Goal: Task Accomplishment & Management: Use online tool/utility

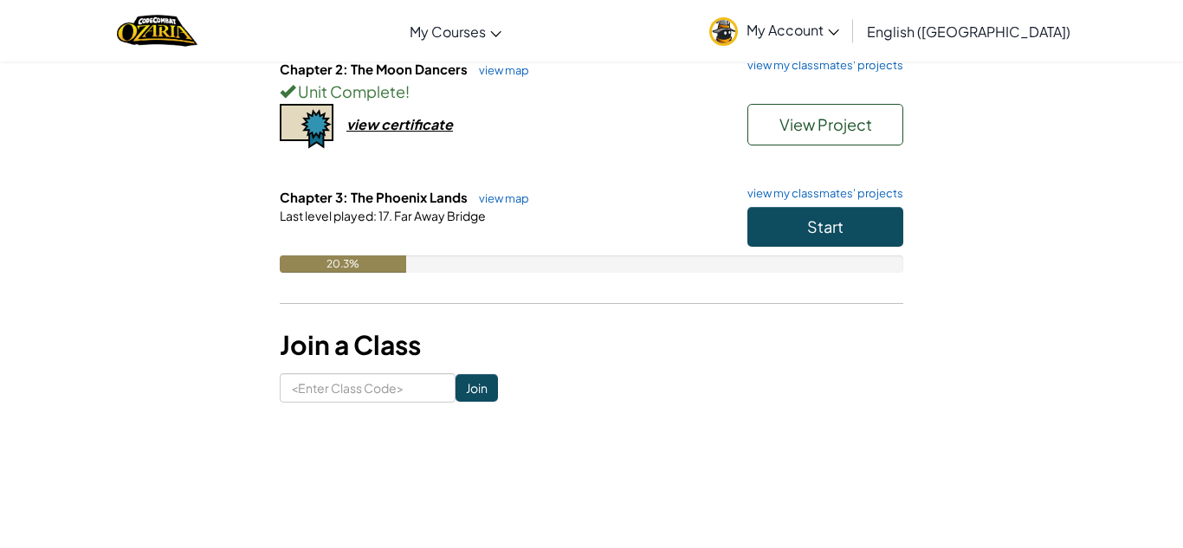
scroll to position [338, 0]
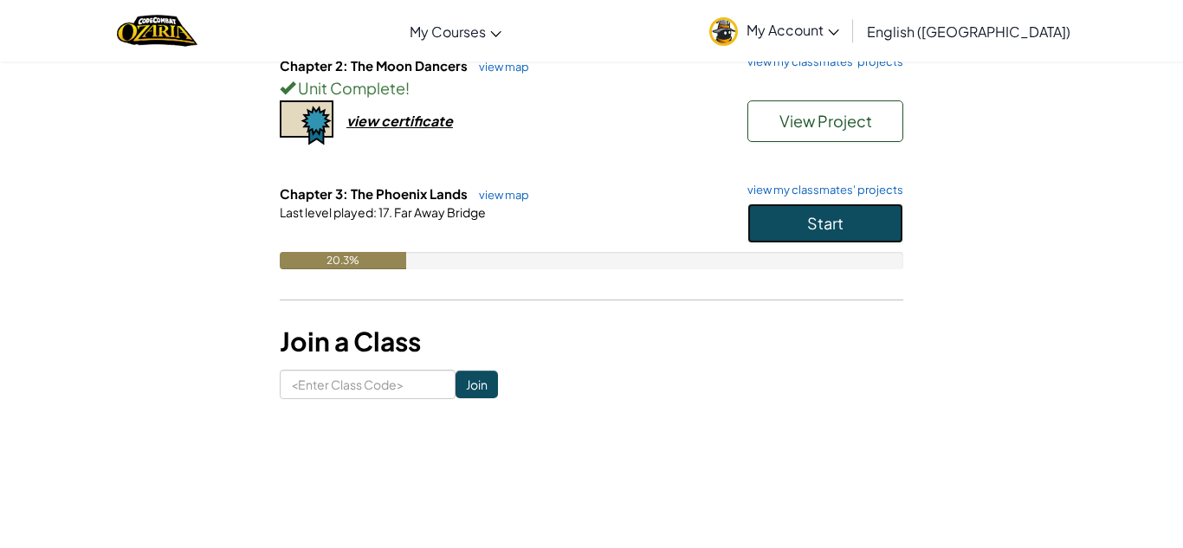
click at [806, 228] on button "Start" at bounding box center [825, 224] width 156 height 40
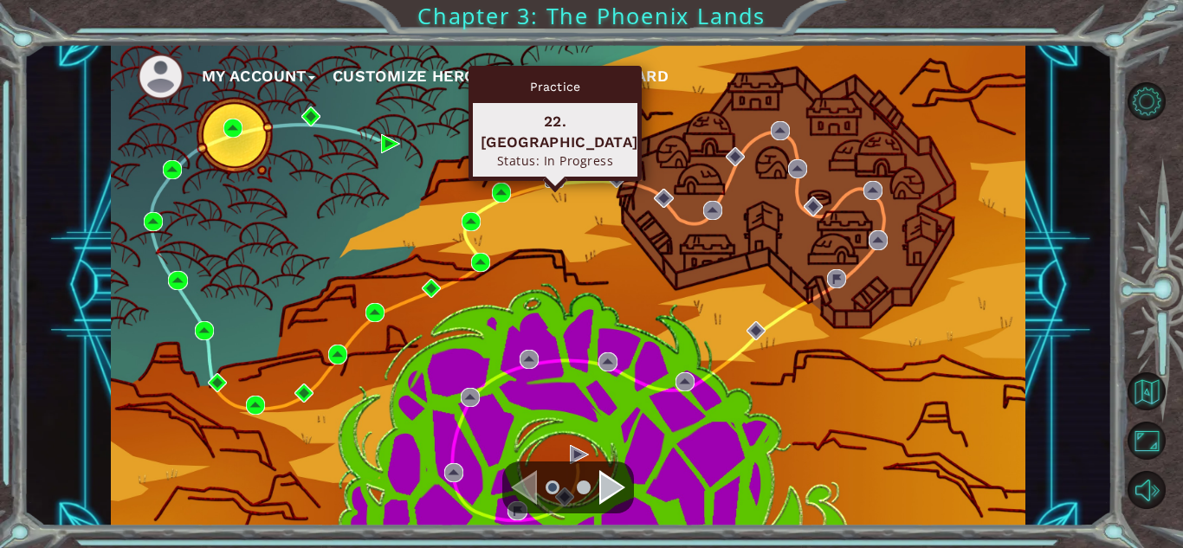
click at [555, 173] on img at bounding box center [554, 178] width 19 height 19
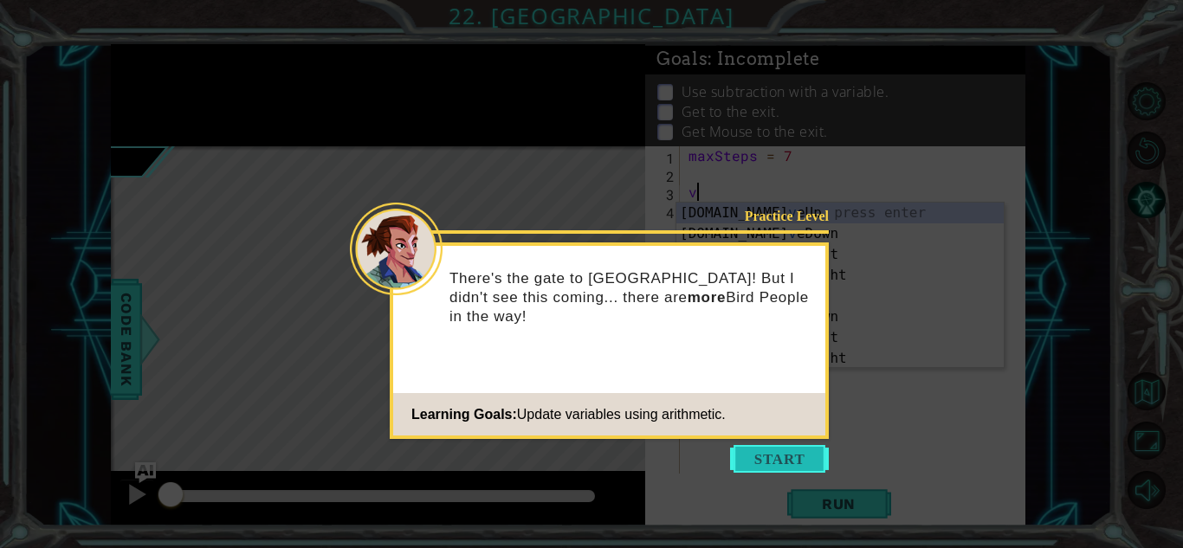
type textarea "v"
click at [787, 464] on button "Start" at bounding box center [779, 459] width 99 height 28
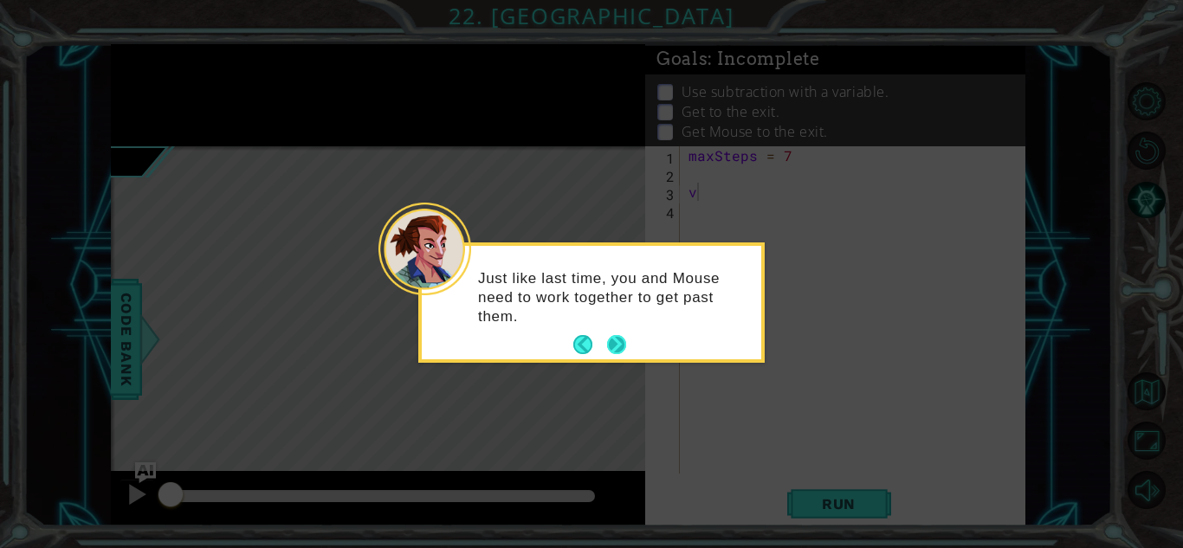
click at [620, 340] on button "Next" at bounding box center [616, 345] width 20 height 20
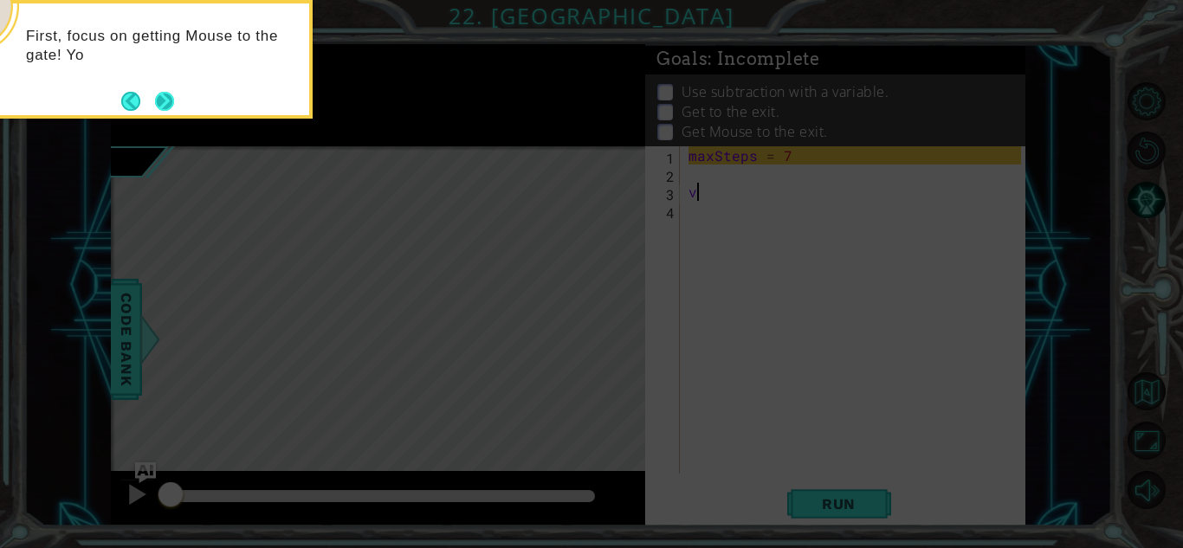
click at [164, 95] on button "Next" at bounding box center [164, 101] width 29 height 29
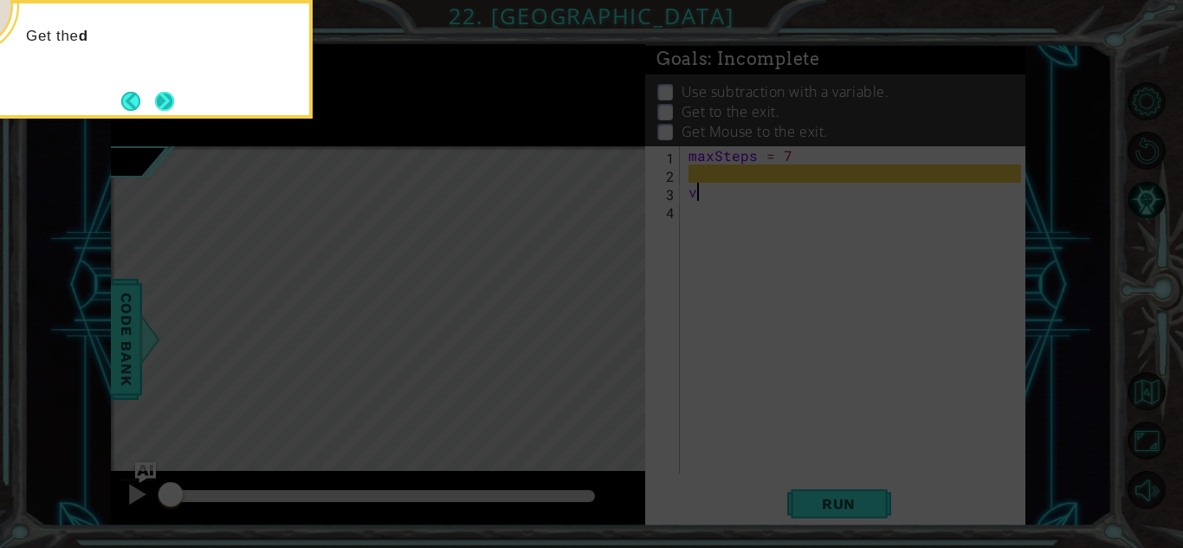
click at [162, 95] on button "Next" at bounding box center [165, 101] width 20 height 20
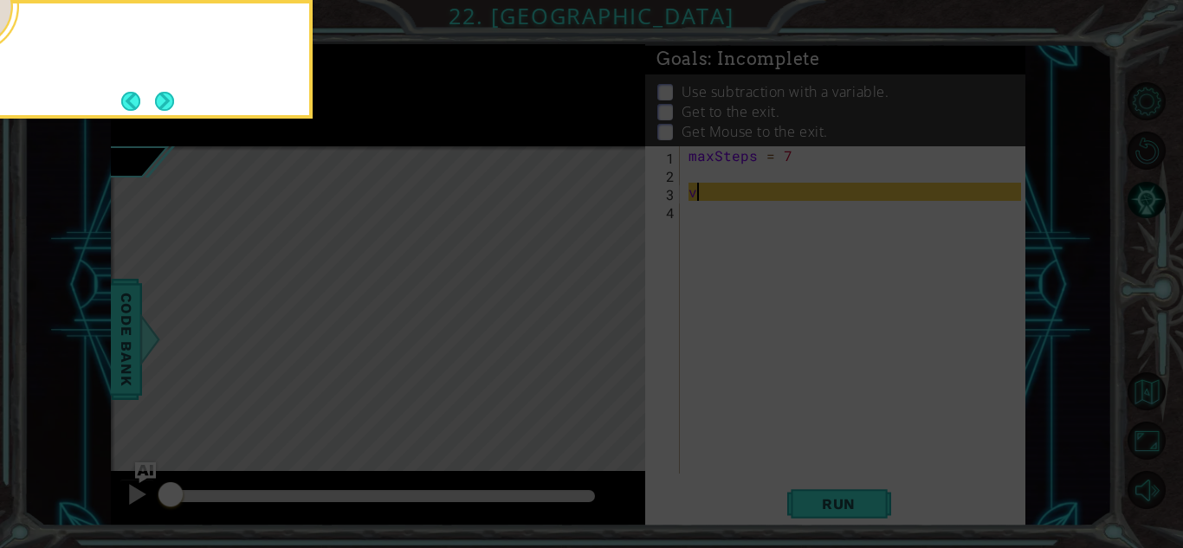
click at [162, 95] on button "Next" at bounding box center [165, 101] width 30 height 30
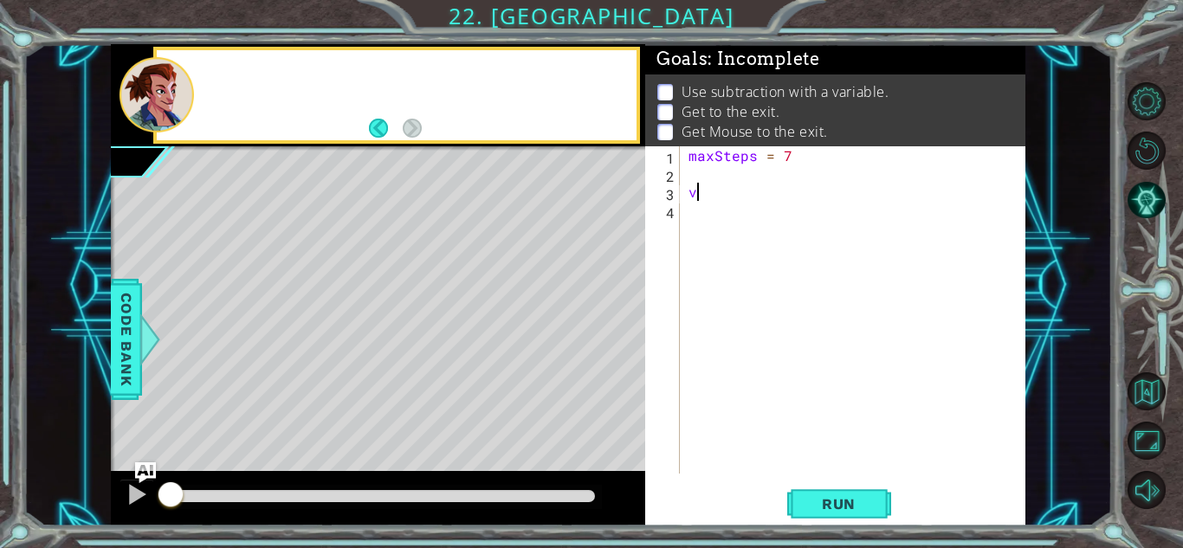
click at [162, 95] on div at bounding box center [157, 94] width 74 height 75
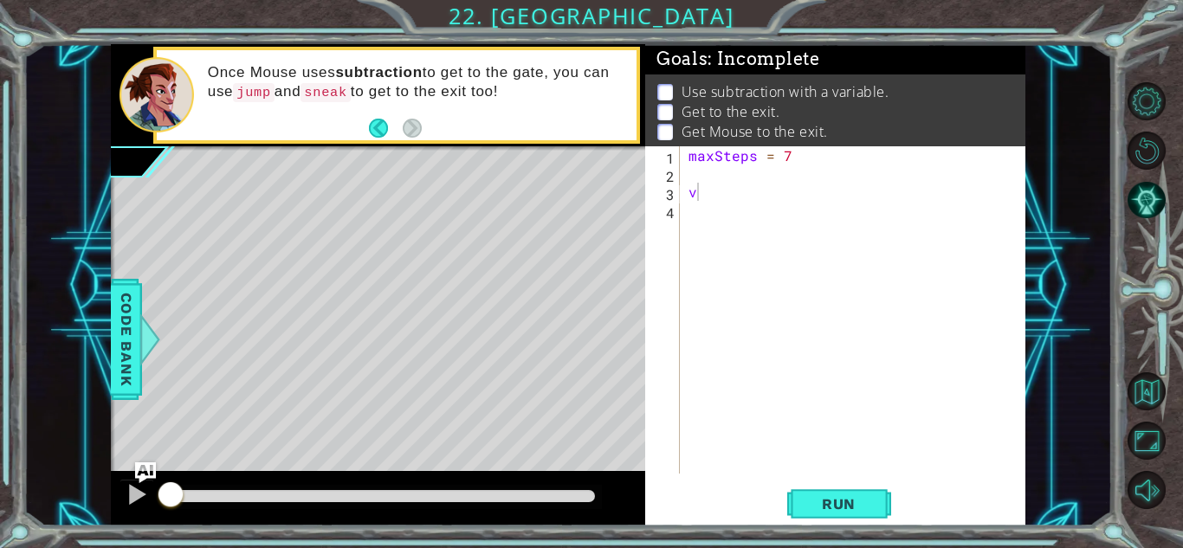
click at [728, 182] on div "maxSteps = 7 v" at bounding box center [857, 328] width 345 height 364
click at [732, 165] on div "maxSteps = 7 v" at bounding box center [857, 328] width 345 height 364
click at [735, 197] on div "maxSteps = 7 v" at bounding box center [857, 328] width 345 height 364
type textarea "v"
click at [731, 186] on div "maxSteps = 7" at bounding box center [857, 328] width 345 height 364
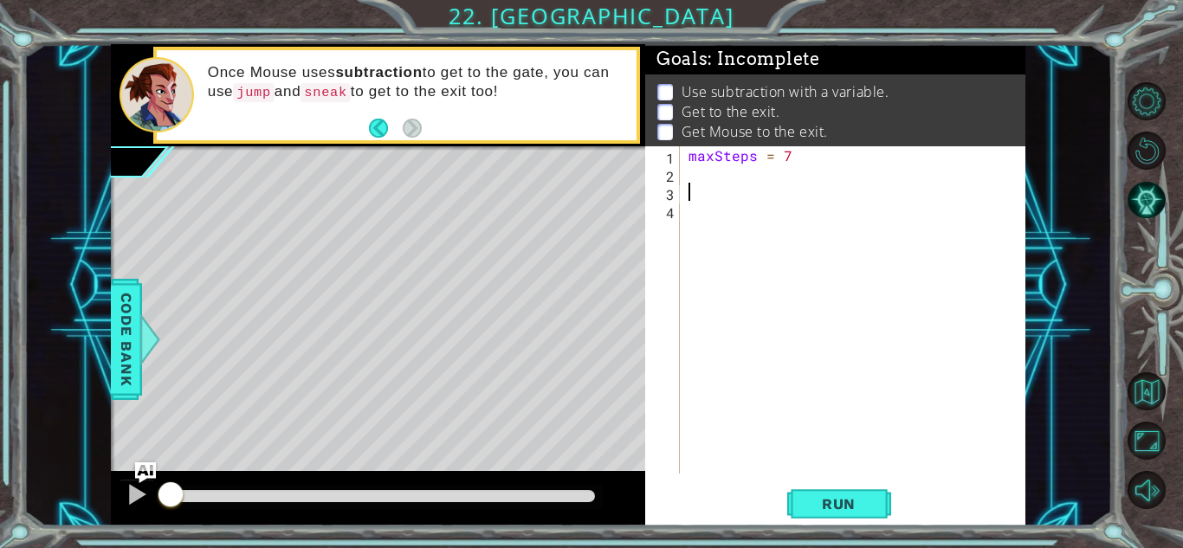
click at [724, 171] on div "maxSteps = 7" at bounding box center [857, 328] width 345 height 364
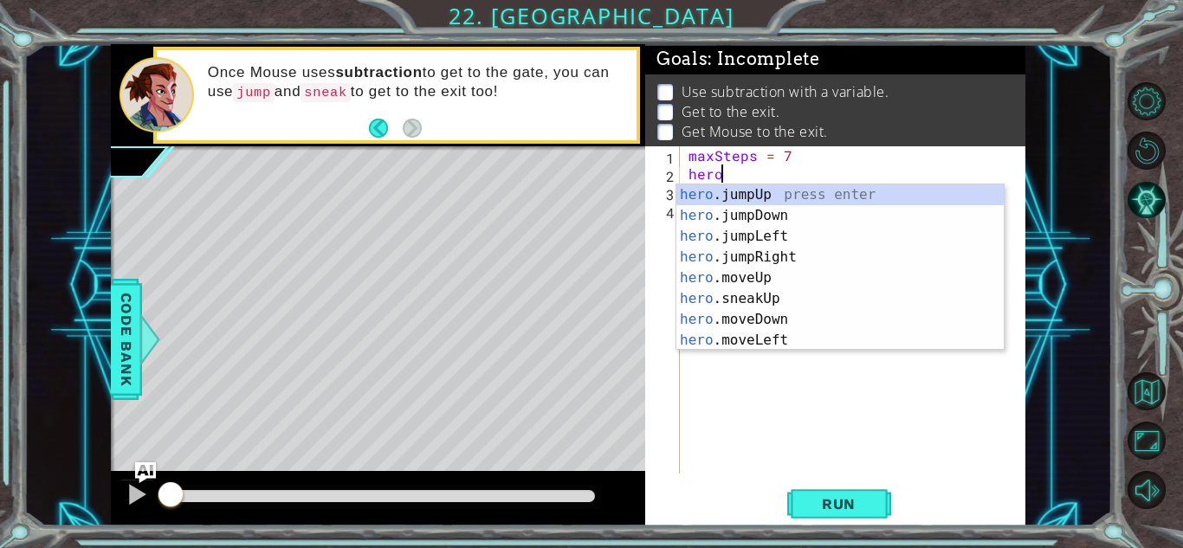
scroll to position [0, 2]
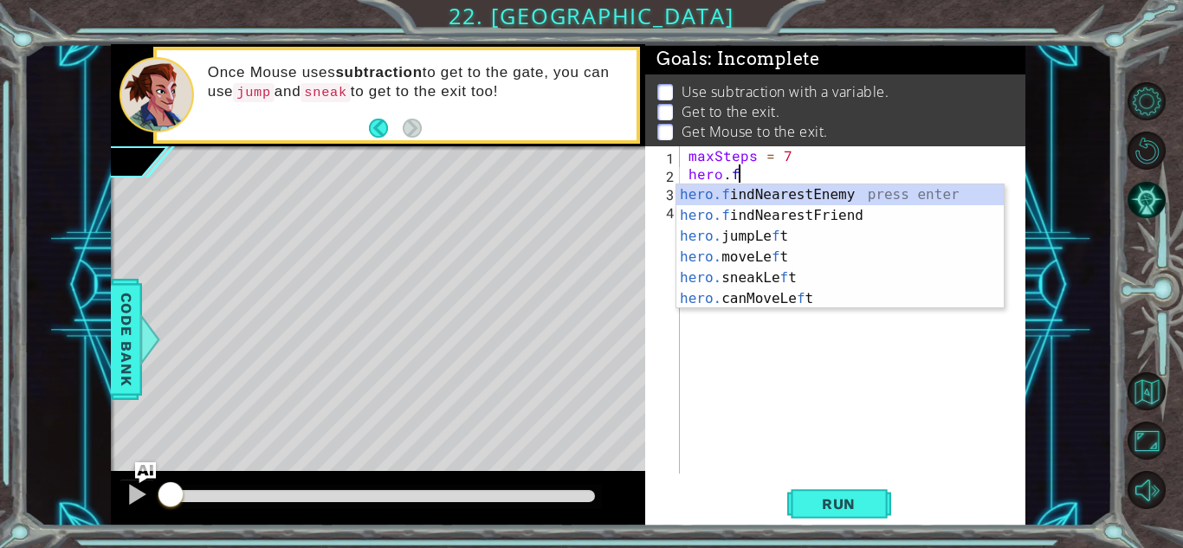
type textarea "hero.fi"
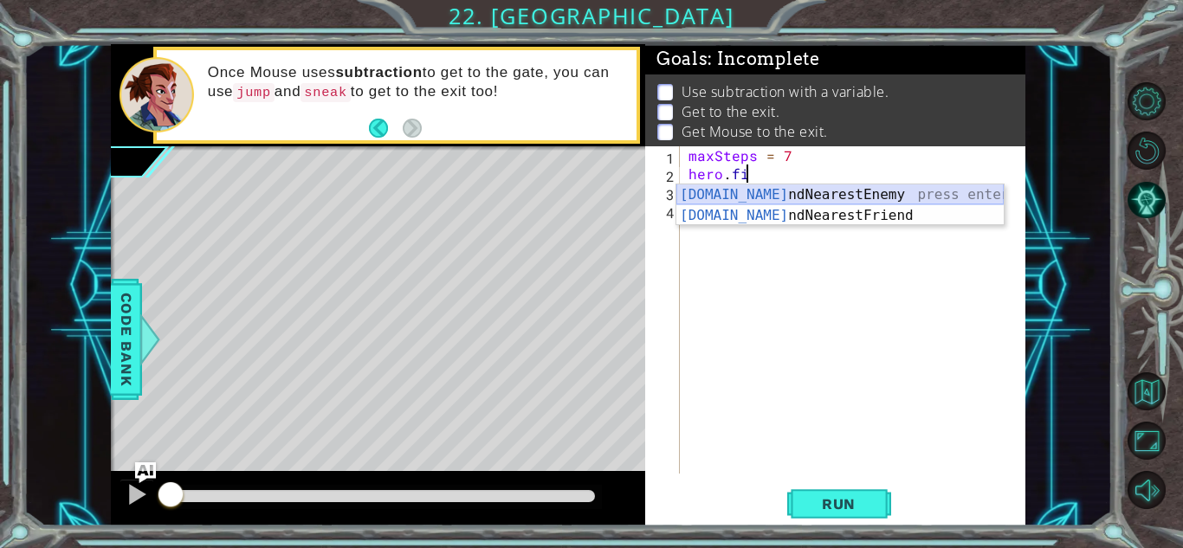
click at [763, 198] on div "hero.fi ndNearestEnemy press enter hero.fi ndNearestFriend press enter" at bounding box center [839, 225] width 327 height 83
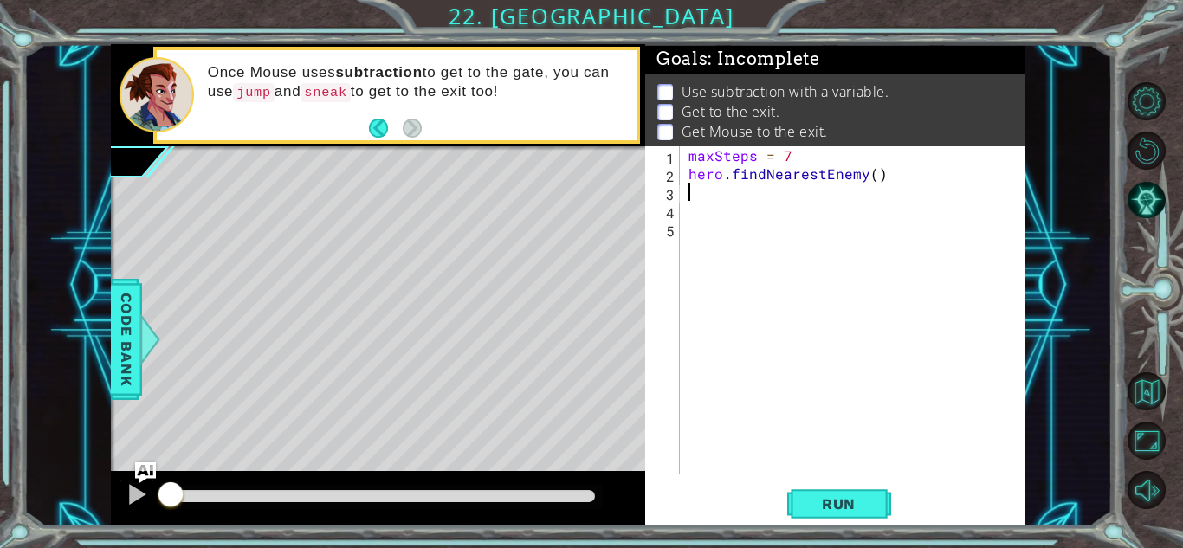
click at [870, 172] on div "maxSteps = 7 hero . findNearestEnemy ( )" at bounding box center [857, 328] width 345 height 364
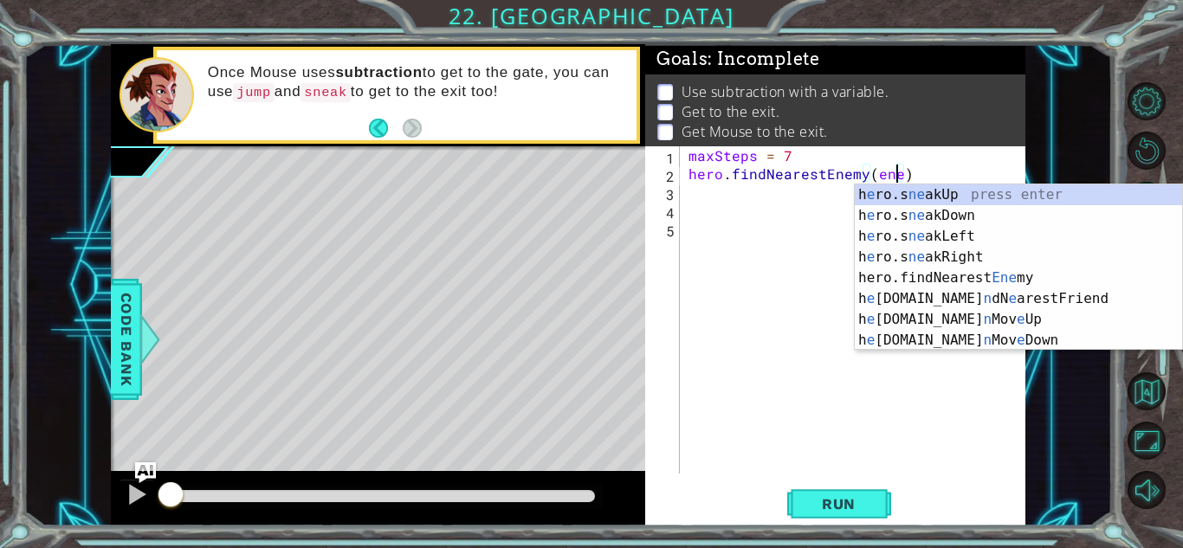
scroll to position [0, 13]
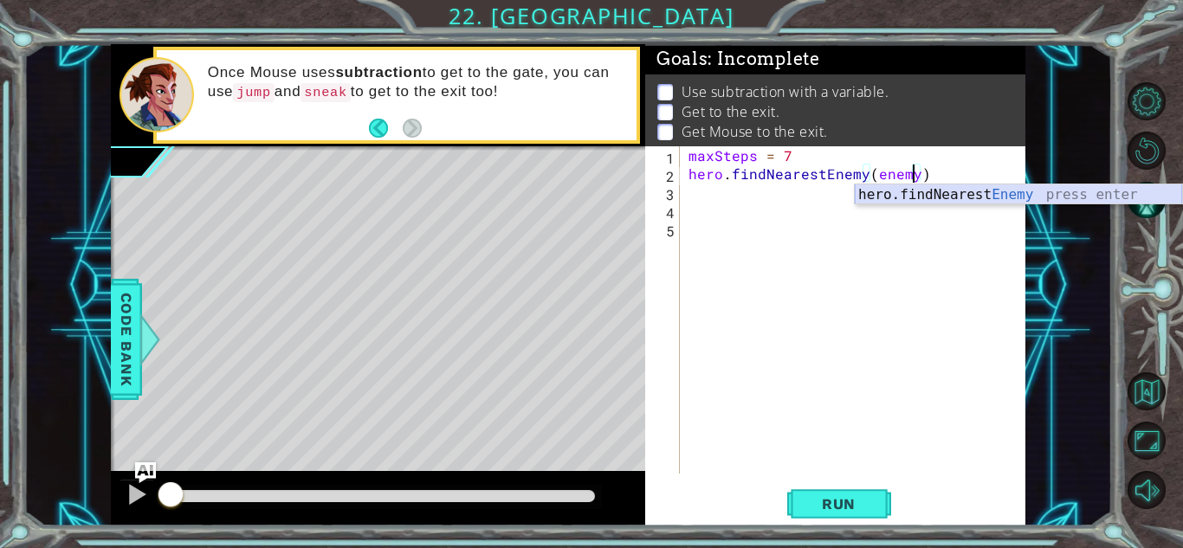
click at [900, 193] on div "hero.findNearest Enemy press enter" at bounding box center [1018, 215] width 327 height 62
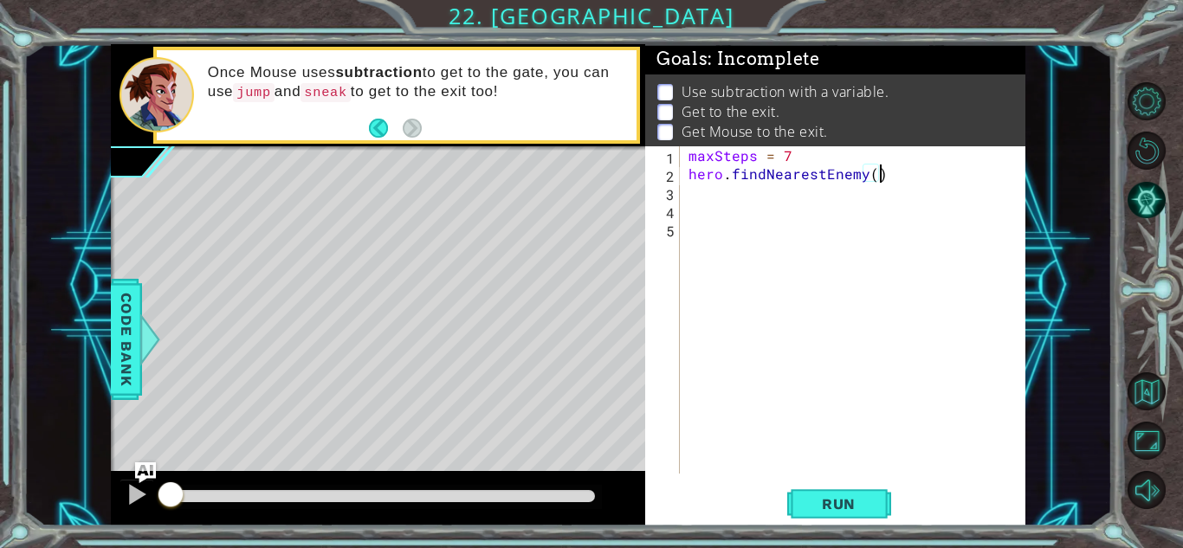
scroll to position [0, 11]
click at [872, 173] on div "maxSteps = 7 hero . findNearestEnemy ( )" at bounding box center [857, 328] width 345 height 364
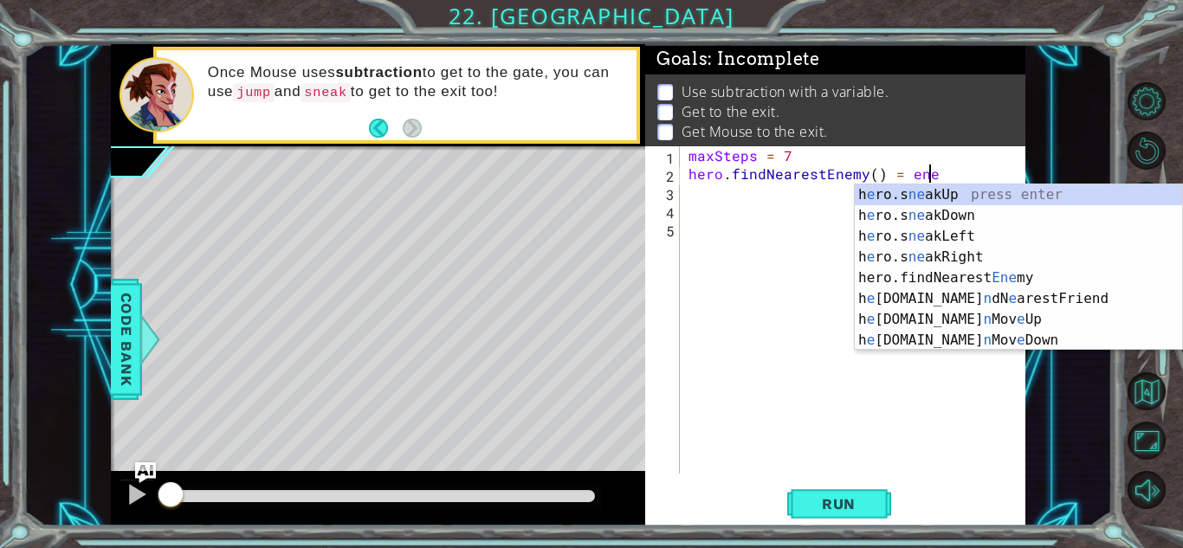
scroll to position [0, 15]
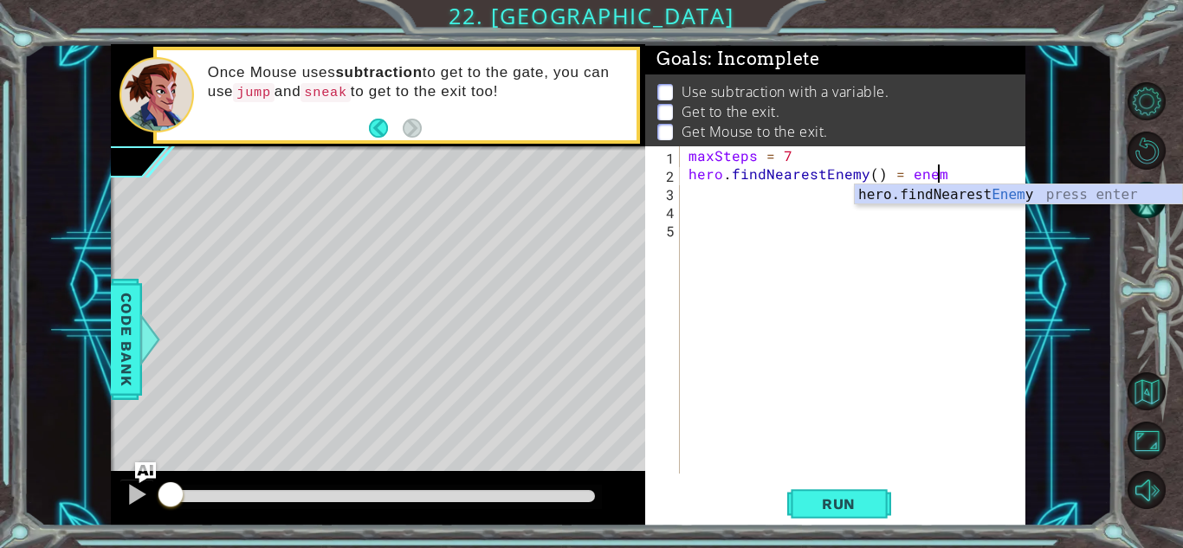
type textarea "hero.findNearestEnemy() = enemy"
click at [766, 395] on div "maxSteps = 7 hero . findNearestEnemy ( ) = enemy" at bounding box center [857, 328] width 345 height 364
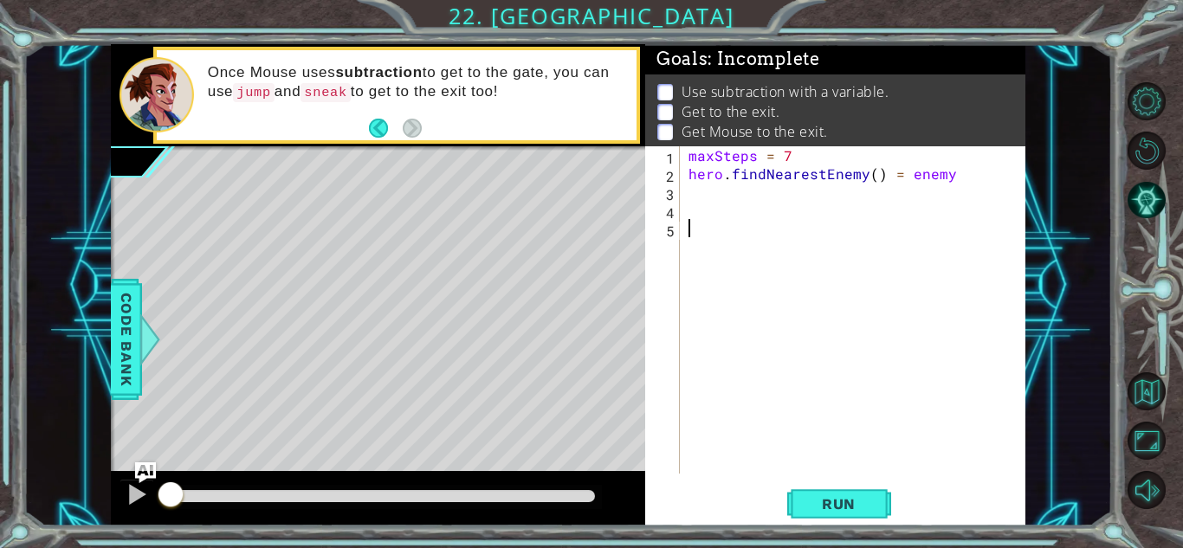
scroll to position [0, 0]
click at [863, 499] on span "Run" at bounding box center [839, 503] width 68 height 17
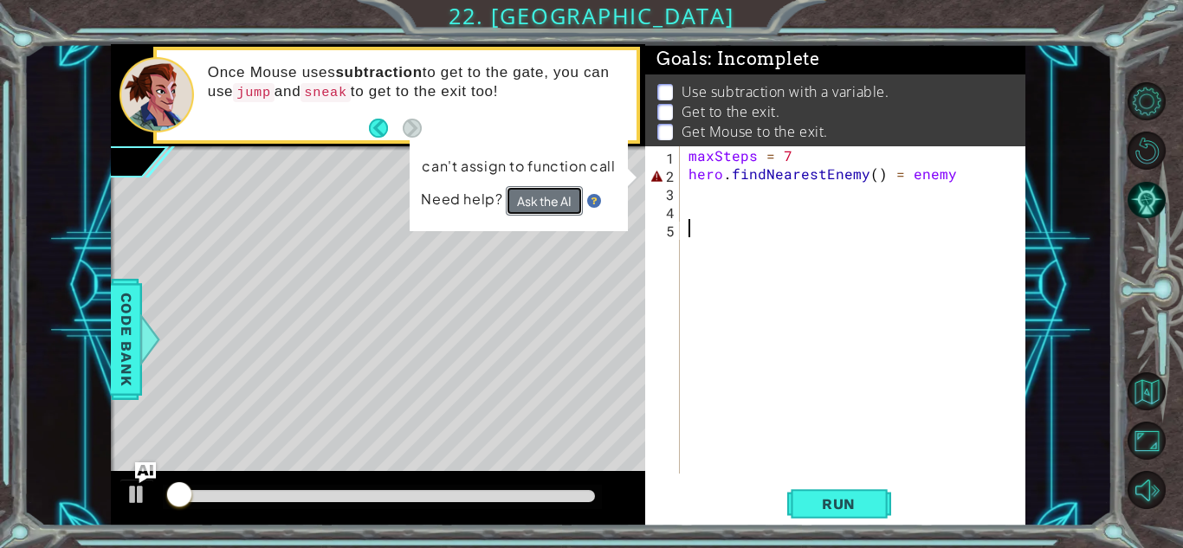
click at [553, 210] on button "Ask the AI" at bounding box center [544, 200] width 77 height 29
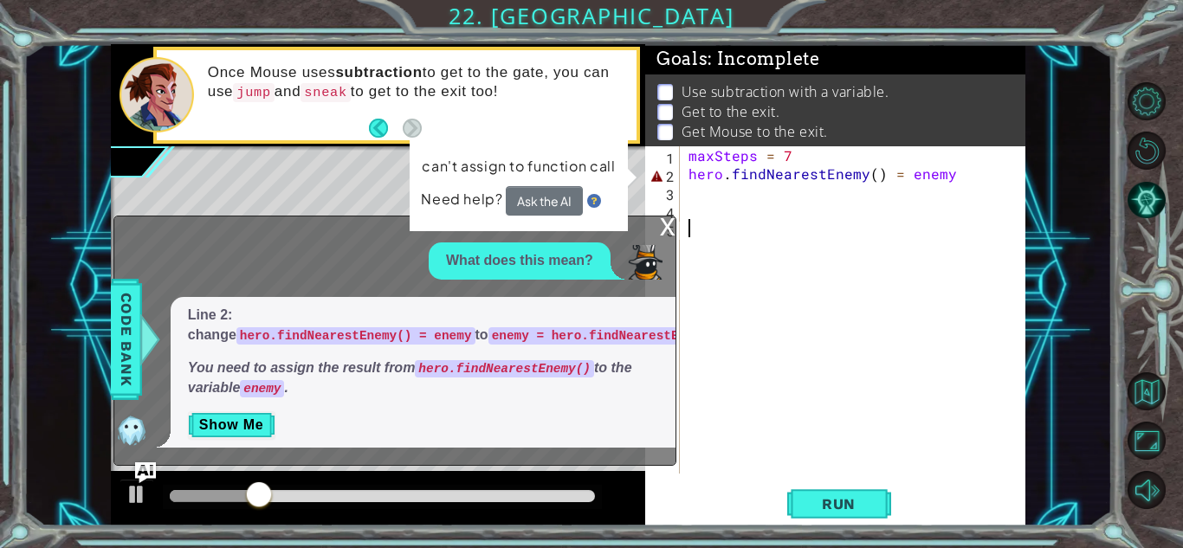
click at [952, 178] on div "maxSteps = 7 hero . findNearestEnemy ( ) = enemy" at bounding box center [857, 328] width 345 height 364
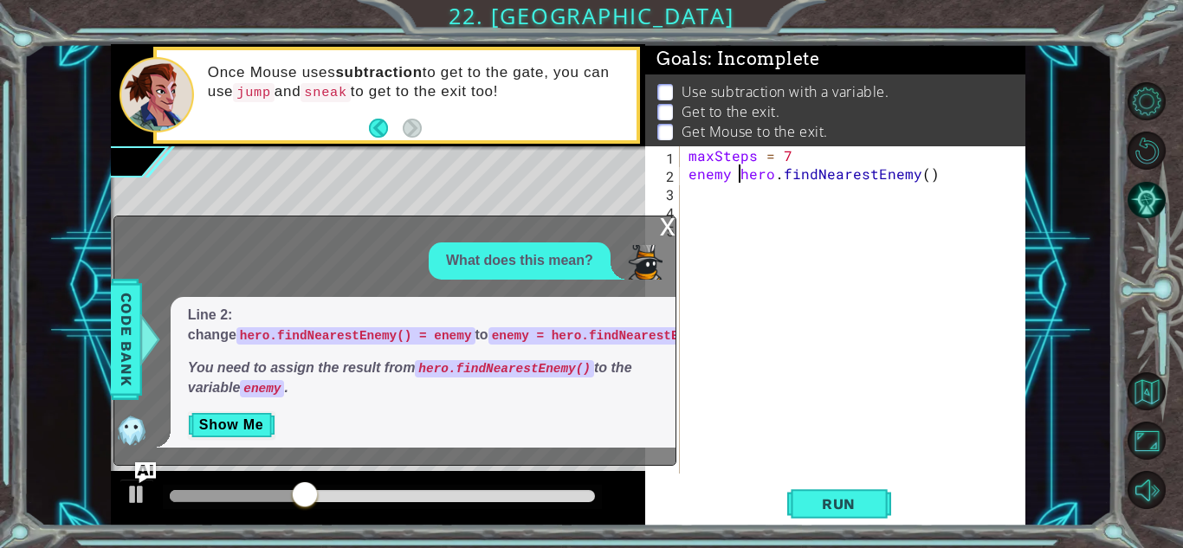
scroll to position [0, 3]
type textarea "enemy = hero.findNearestEnemy()"
click at [670, 223] on div "x" at bounding box center [668, 225] width 16 height 17
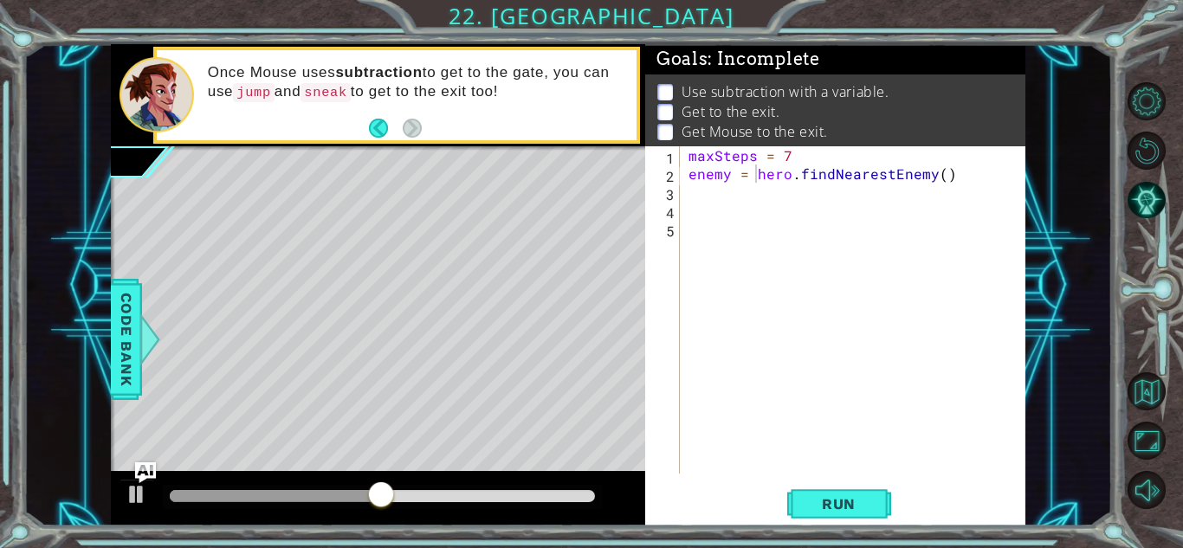
click at [714, 209] on div "maxSteps = 7 enemy = hero . findNearestEnemy ( )" at bounding box center [857, 328] width 345 height 364
click at [698, 189] on div "maxSteps = 7 enemy = hero . findNearestEnemy ( )" at bounding box center [857, 328] width 345 height 364
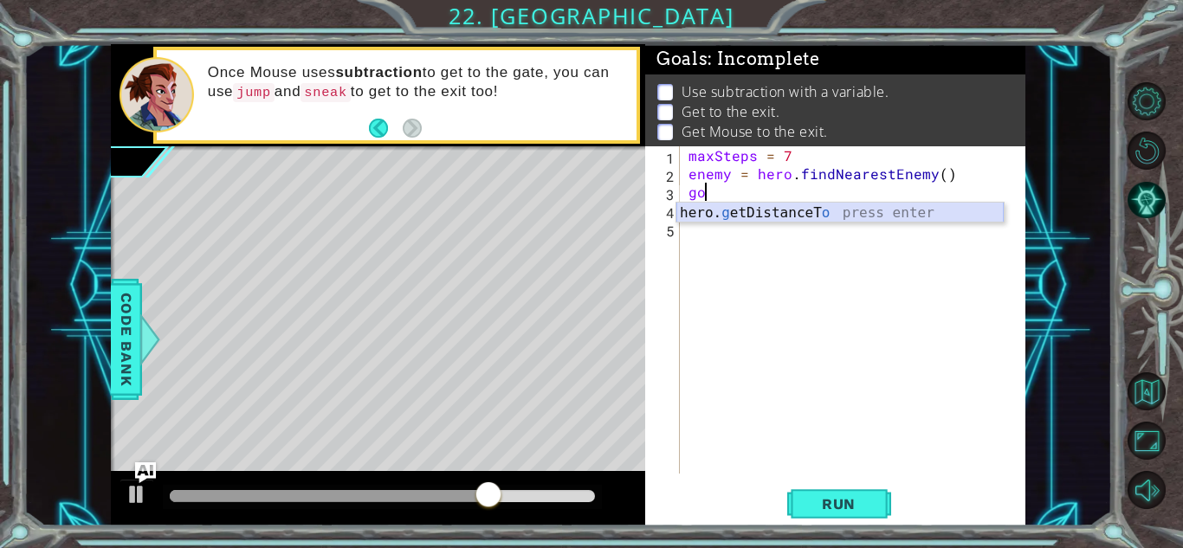
click at [733, 216] on div "hero. g etDistanceT o press enter" at bounding box center [839, 234] width 327 height 62
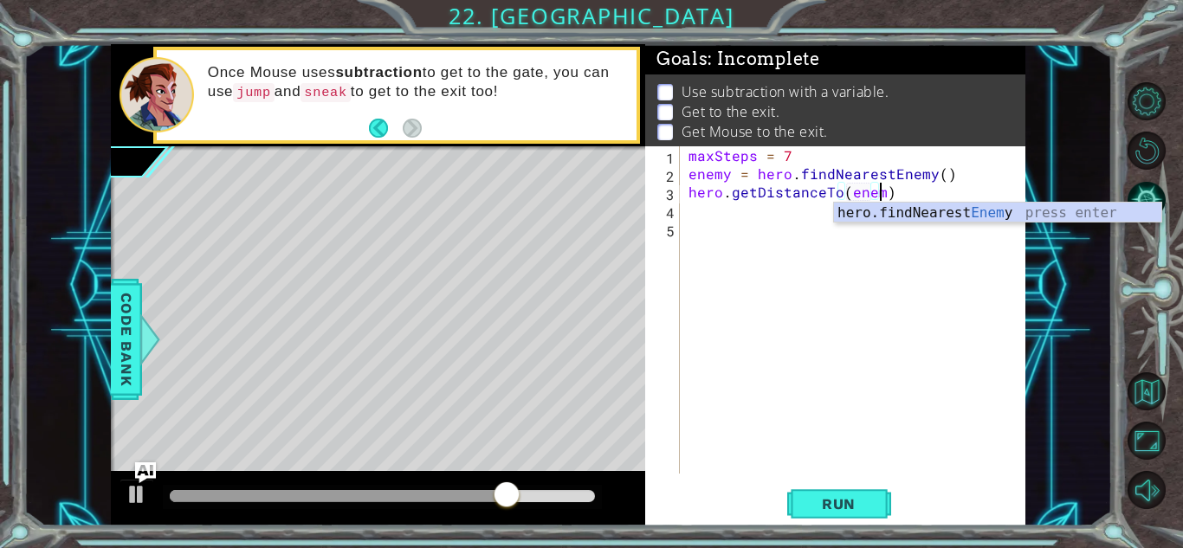
type textarea "hero.getDistanceTo(enemy)"
click at [827, 218] on div "maxSteps = 7 enemy = hero . findNearestEnemy ( ) hero . getDistanceTo ( enemy )" at bounding box center [857, 328] width 345 height 364
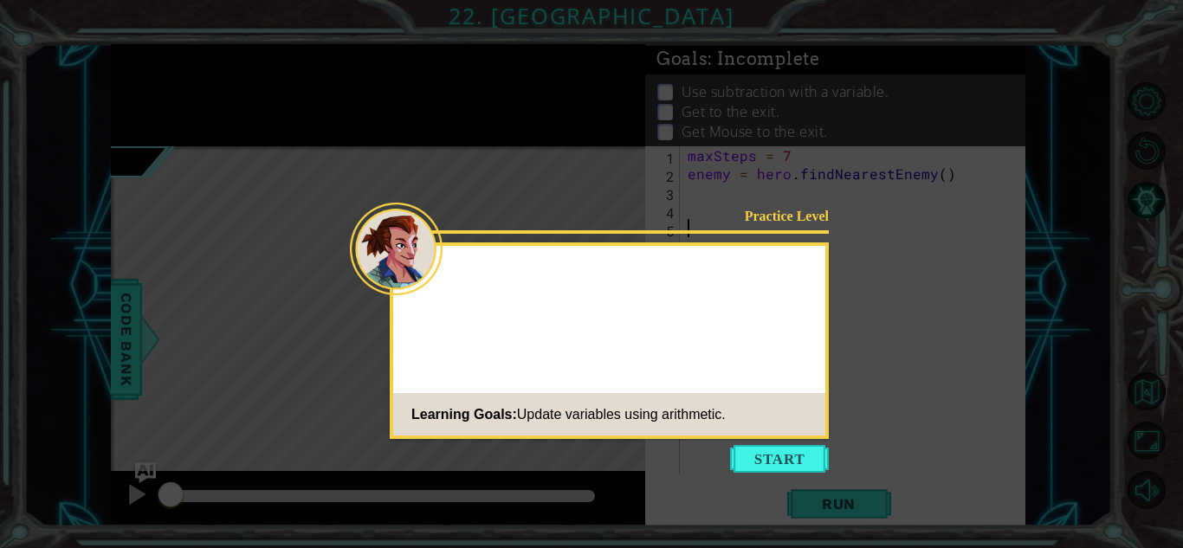
click at [750, 460] on button "Start" at bounding box center [779, 459] width 99 height 28
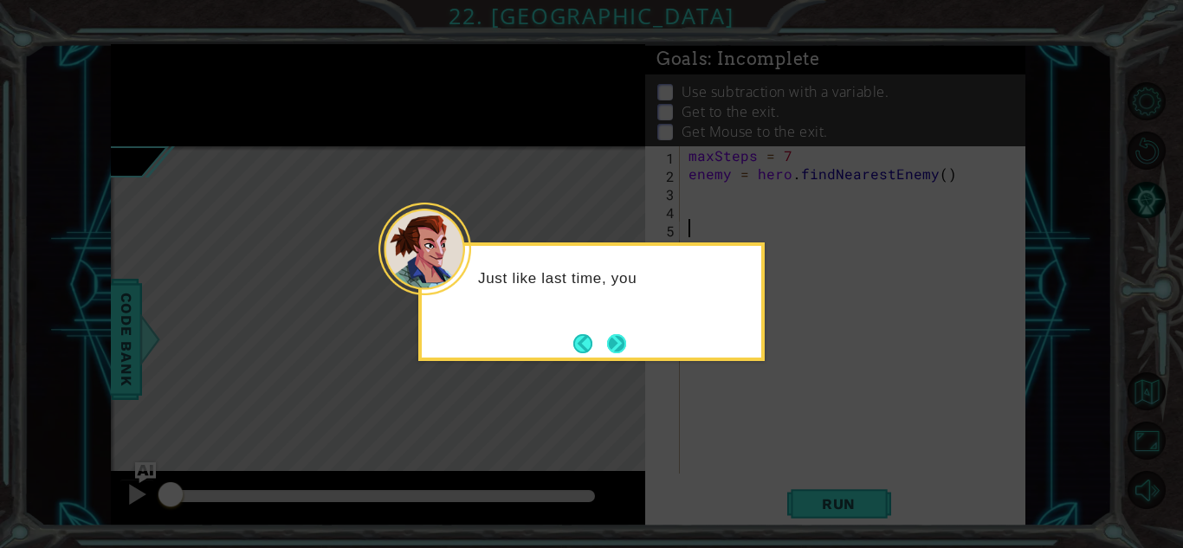
click at [624, 340] on button "Next" at bounding box center [616, 343] width 19 height 19
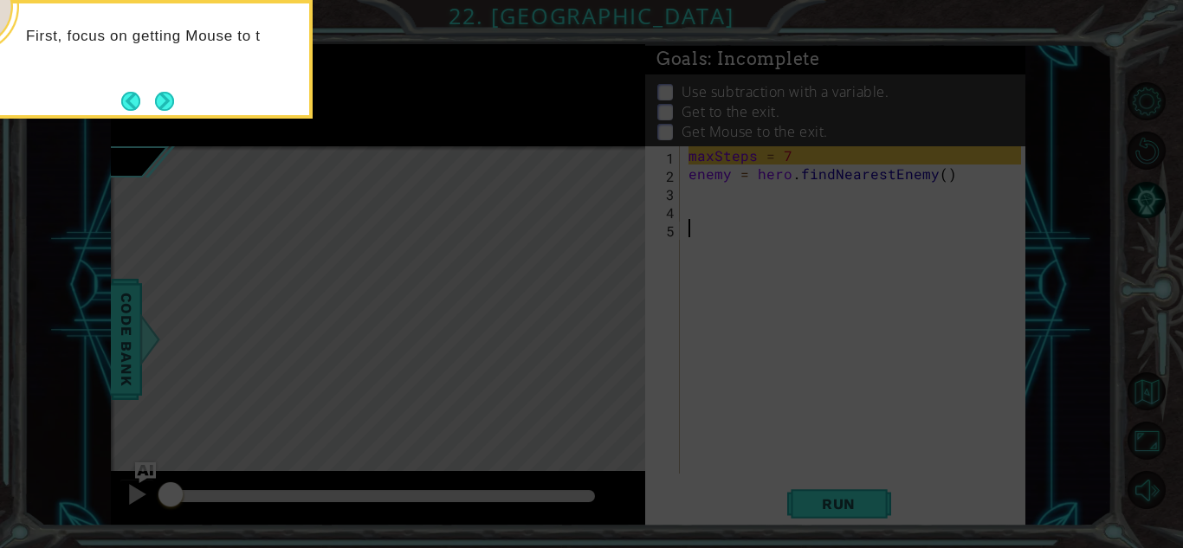
click at [166, 71] on div "First, focus on getting Mouse to t" at bounding box center [140, 44] width 340 height 68
click at [163, 92] on button "Next" at bounding box center [164, 101] width 19 height 19
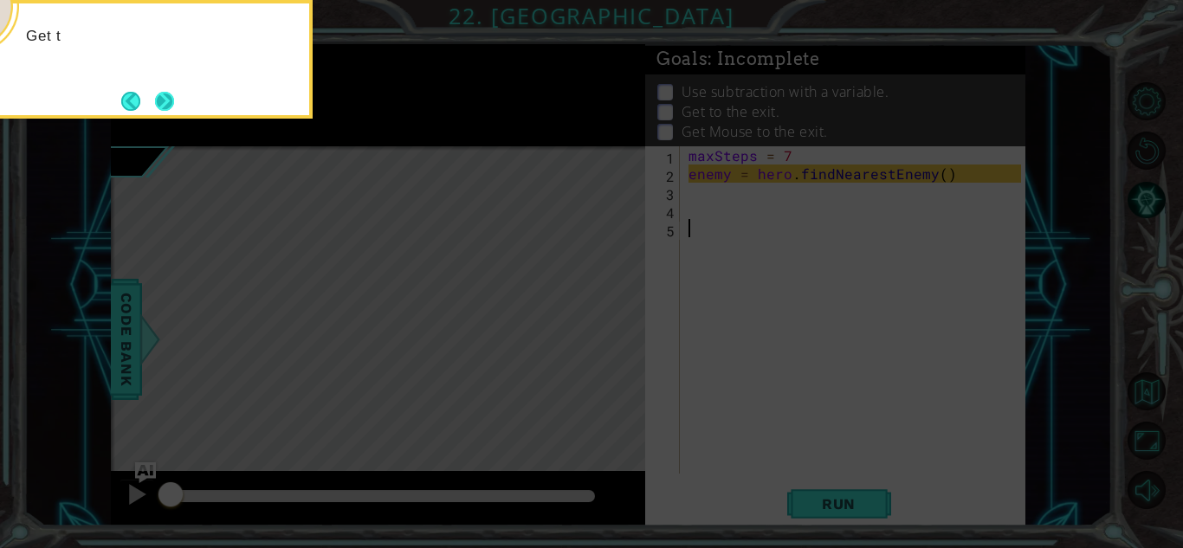
click at [165, 95] on button "Next" at bounding box center [164, 101] width 19 height 19
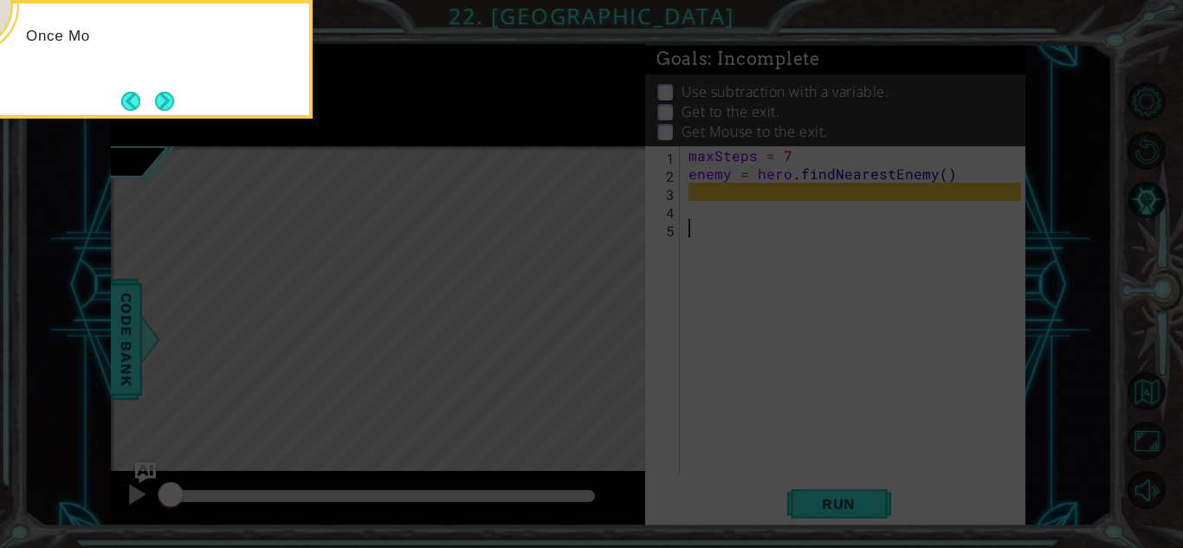
click at [165, 95] on button "Next" at bounding box center [164, 101] width 19 height 19
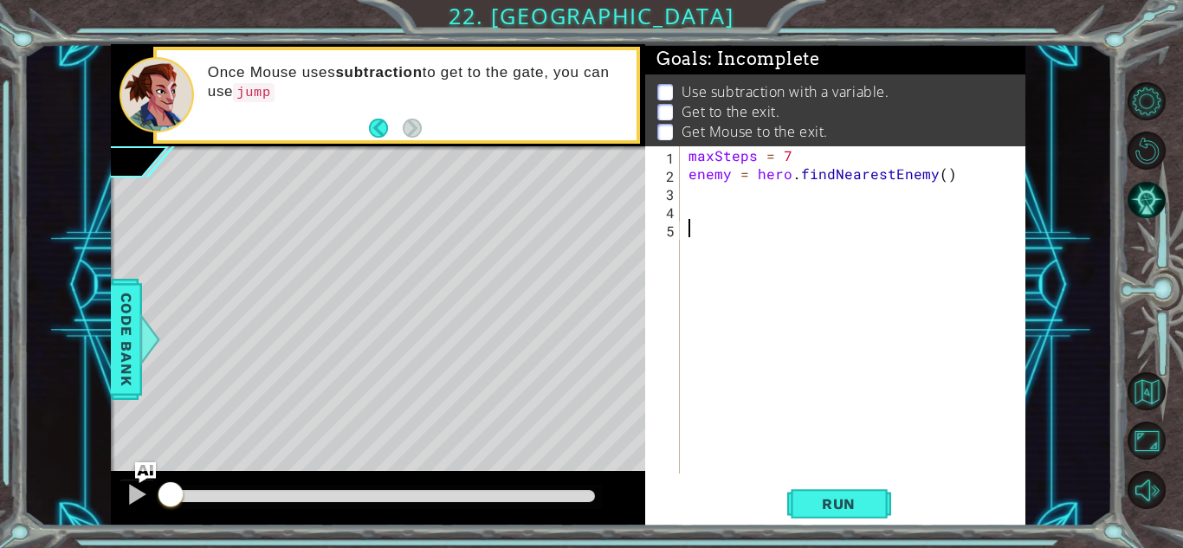
click at [734, 189] on div "maxSteps = 7 enemy = hero . findNearestEnemy ( )" at bounding box center [857, 328] width 345 height 364
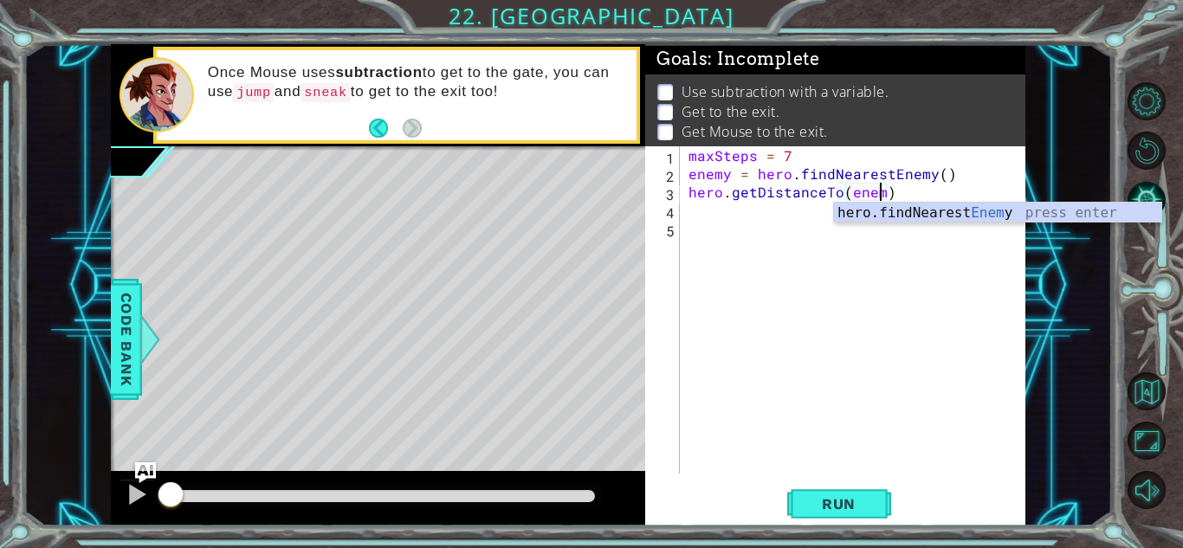
scroll to position [0, 12]
type textarea "hero.getDistanceTo(enemy)"
click at [758, 213] on div "maxSteps = 7 enemy = hero . findNearestEnemy ( ) hero . getDistanceTo ( enemy )" at bounding box center [857, 328] width 345 height 364
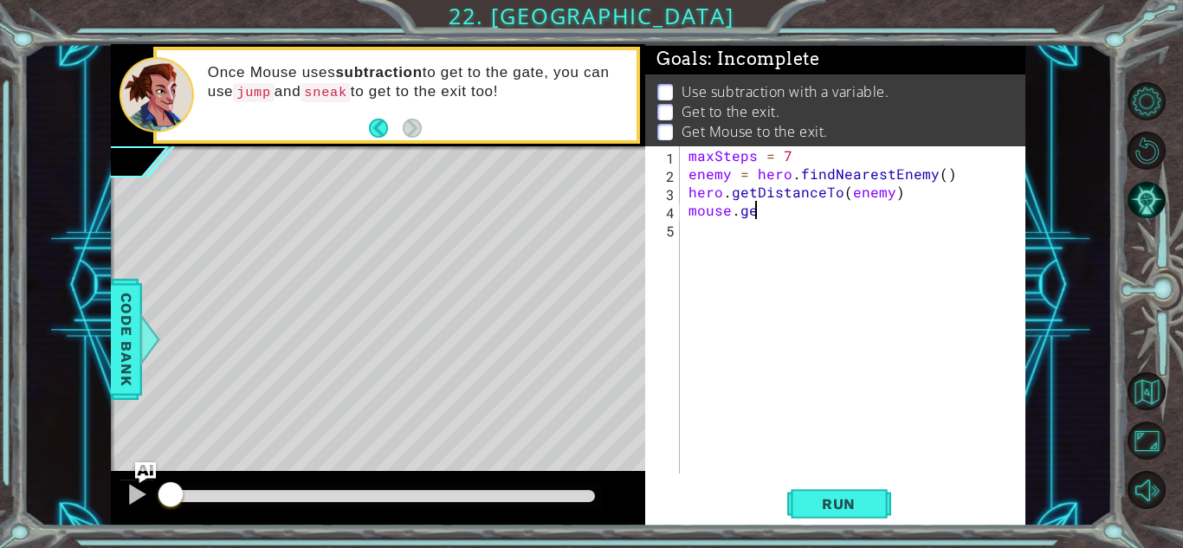
scroll to position [0, 3]
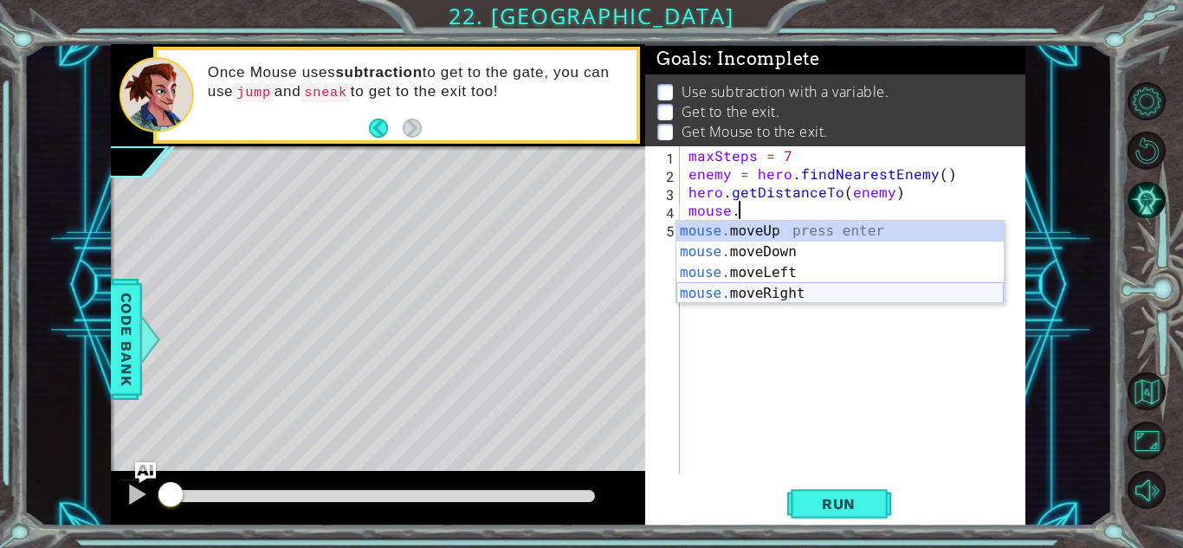
click at [804, 287] on div "mouse. moveUp press enter mouse. moveDown press enter mouse. moveLeft press ent…" at bounding box center [839, 283] width 327 height 125
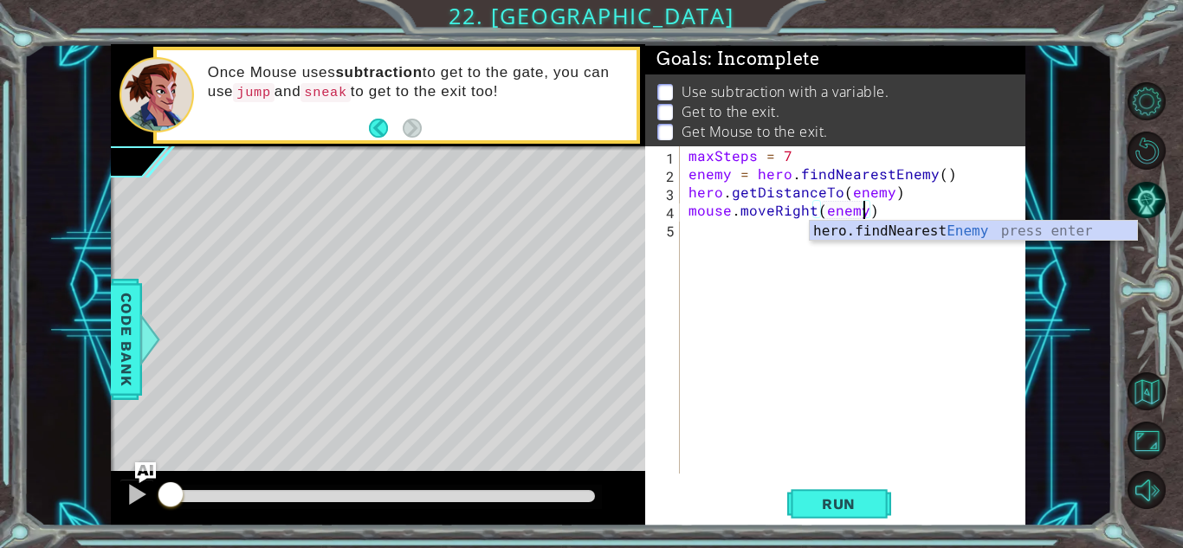
scroll to position [0, 10]
click at [846, 499] on span "Run" at bounding box center [839, 503] width 68 height 17
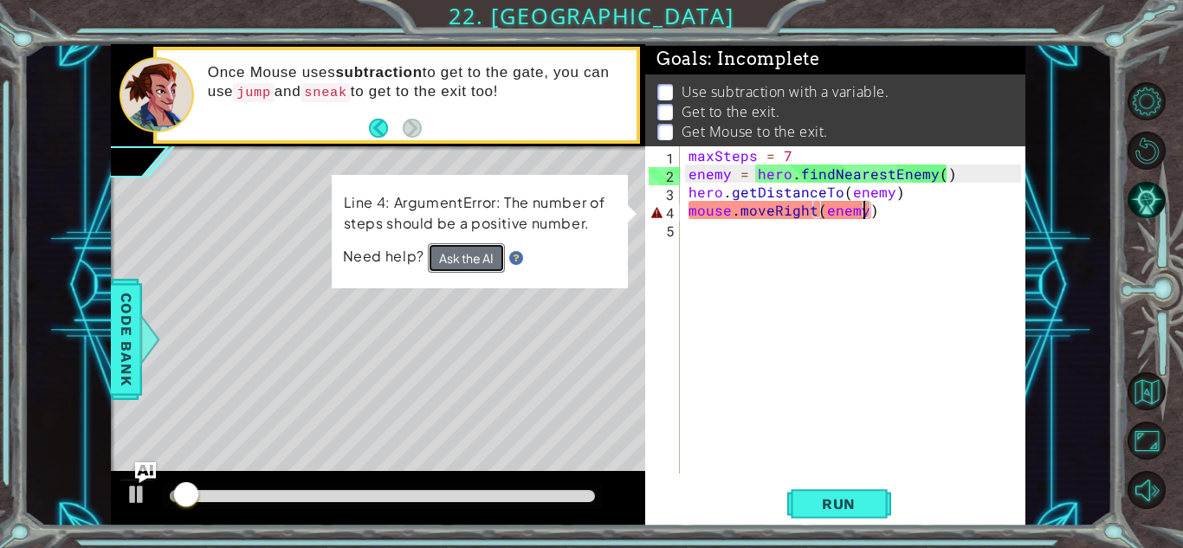
click at [475, 264] on button "Ask the AI" at bounding box center [466, 257] width 77 height 29
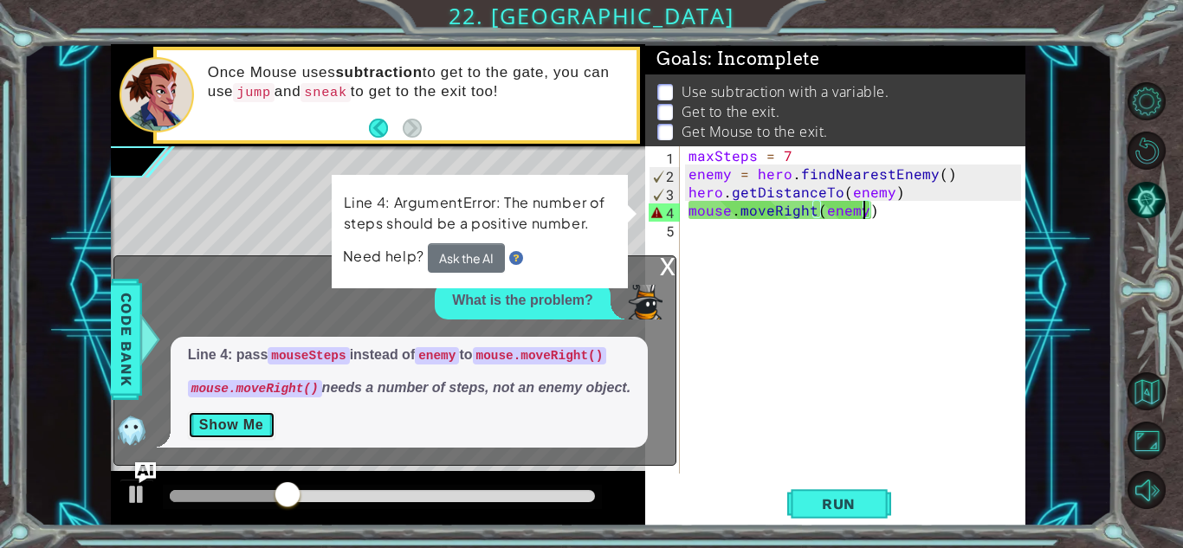
click at [222, 426] on button "Show Me" at bounding box center [231, 425] width 87 height 28
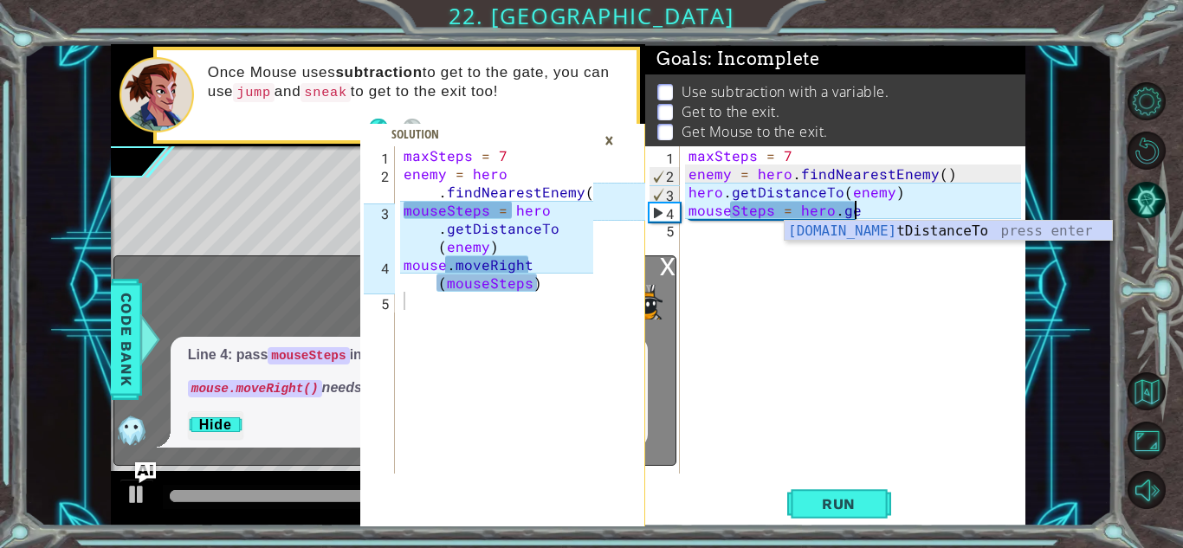
scroll to position [0, 10]
click at [838, 235] on div "hero.get DistanceTo press enter" at bounding box center [948, 252] width 327 height 62
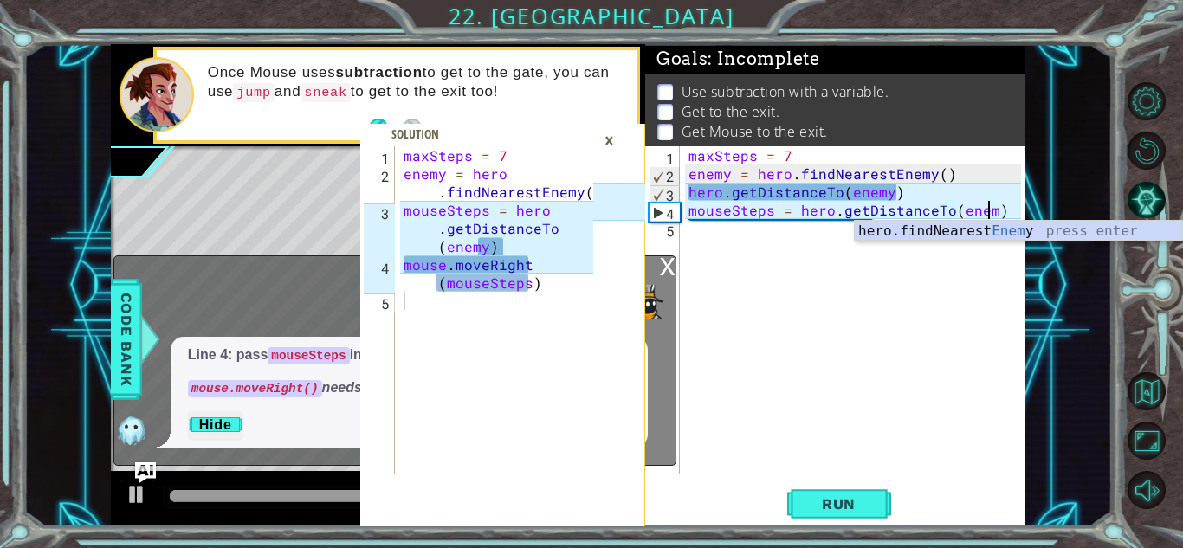
scroll to position [0, 18]
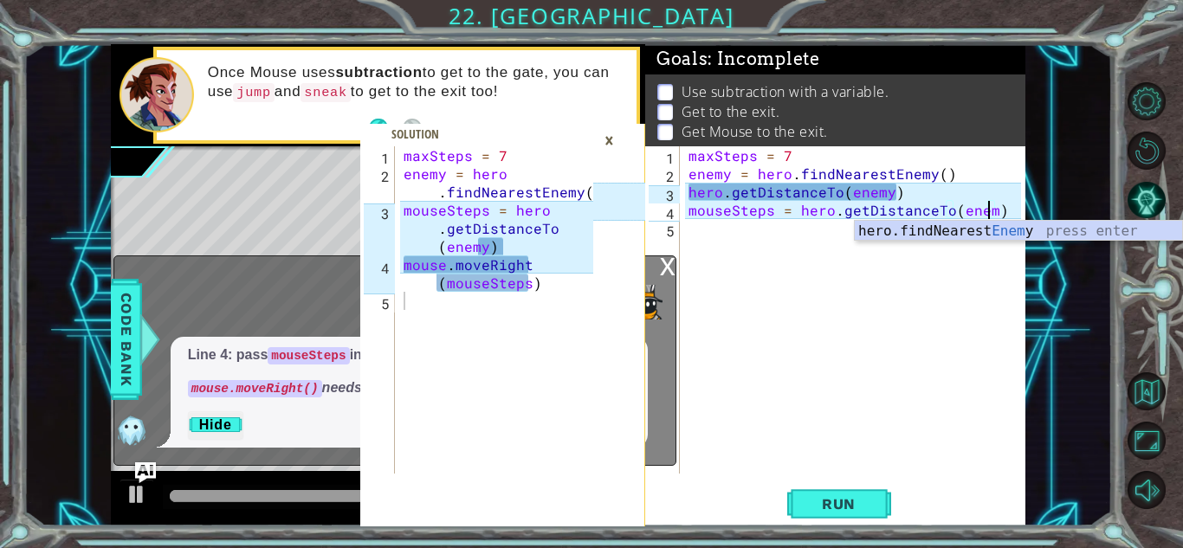
type textarea "mouseSteps = hero.getDistanceTo(enemy)"
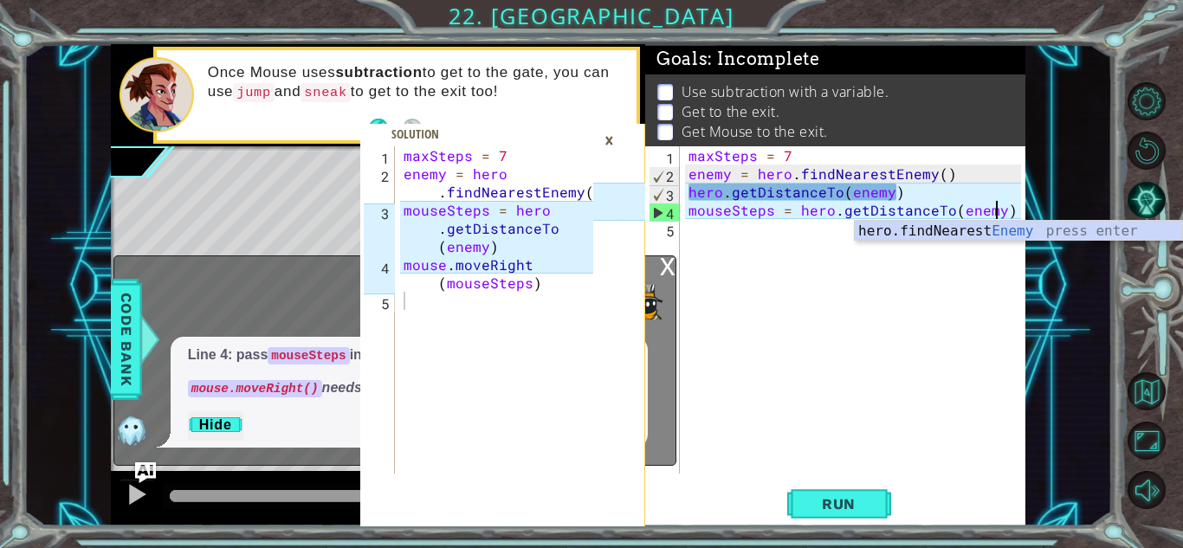
click at [737, 224] on div "maxSteps = 7 enemy = hero . findNearestEnemy ( ) hero . getDistanceTo ( enemy )…" at bounding box center [857, 328] width 345 height 364
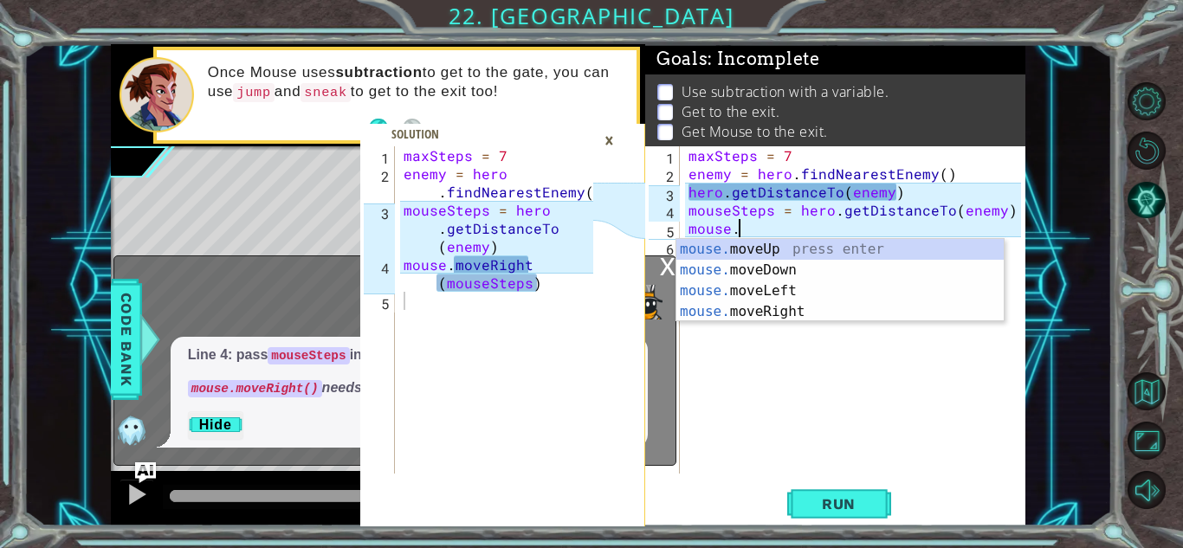
scroll to position [0, 3]
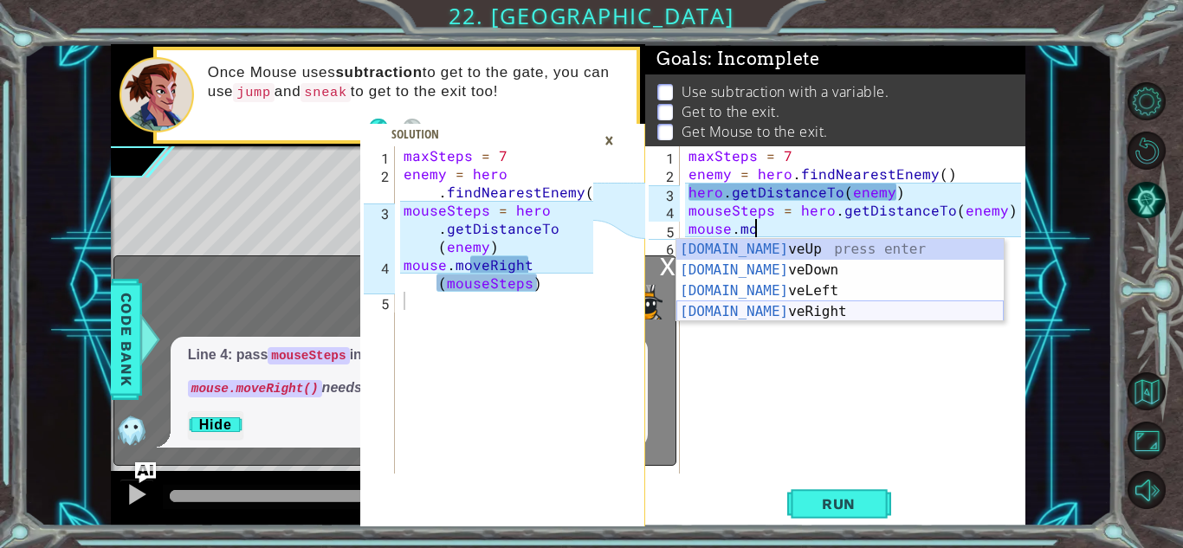
click at [799, 319] on div "[DOMAIN_NAME] veUp press enter [DOMAIN_NAME] veDown press enter [DOMAIN_NAME] v…" at bounding box center [839, 301] width 327 height 125
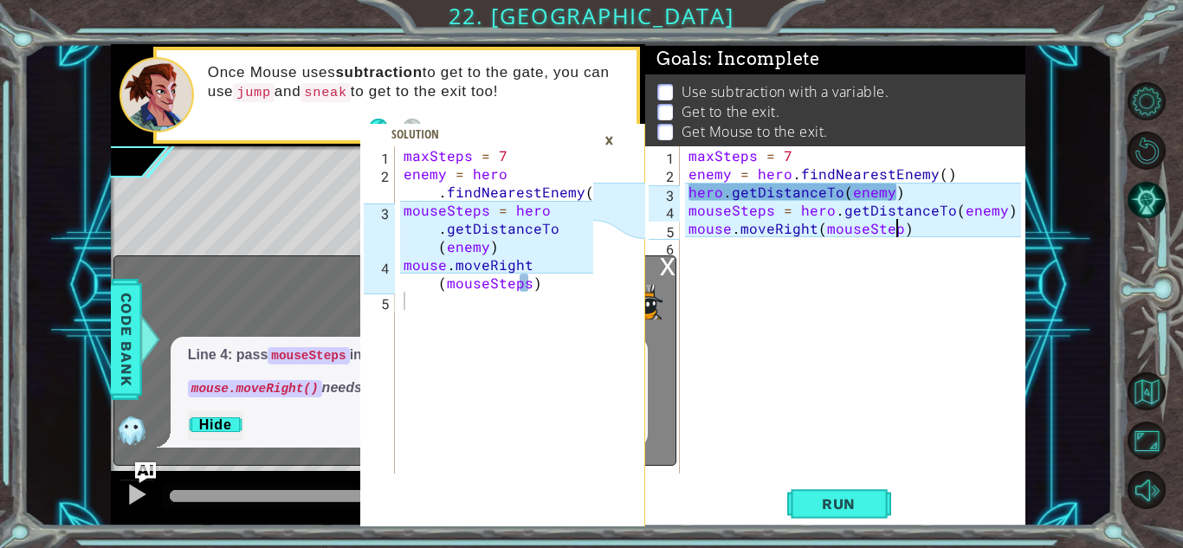
scroll to position [0, 13]
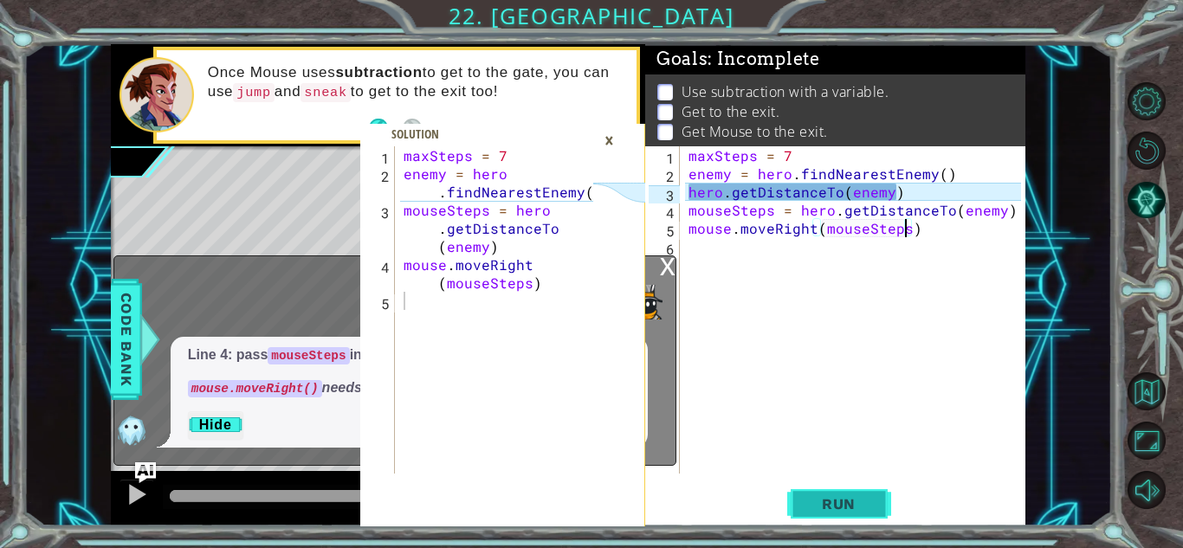
type textarea "mouse.moveRight(mouseSteps)"
click at [832, 485] on button "Run" at bounding box center [839, 504] width 104 height 38
click at [608, 139] on div "×" at bounding box center [609, 140] width 27 height 29
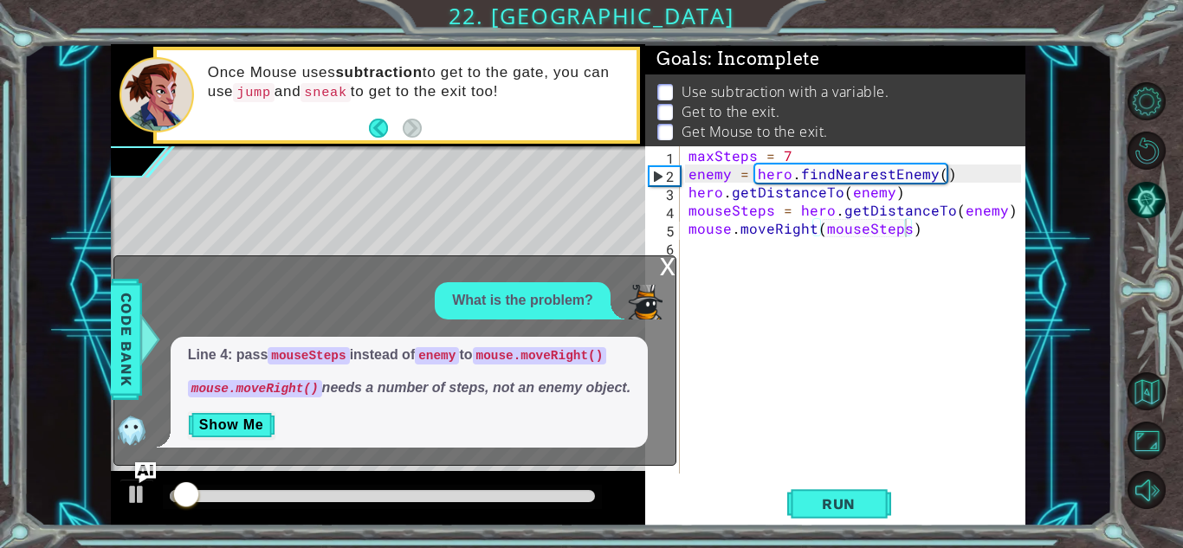
click at [668, 269] on div "x" at bounding box center [668, 264] width 16 height 17
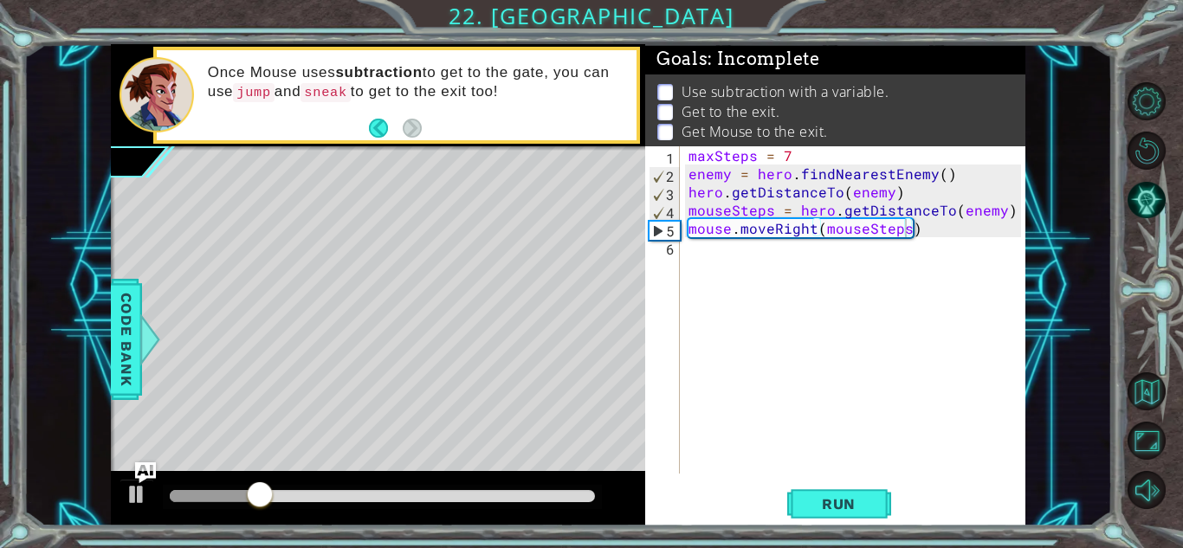
click at [693, 256] on div "maxSteps = 7 enemy = hero . findNearestEnemy ( ) hero . getDistanceTo ( enemy )…" at bounding box center [857, 328] width 345 height 364
type textarea "mouse.bark"
click at [839, 493] on button "Run" at bounding box center [839, 504] width 104 height 38
click at [838, 520] on button "Run" at bounding box center [839, 504] width 104 height 38
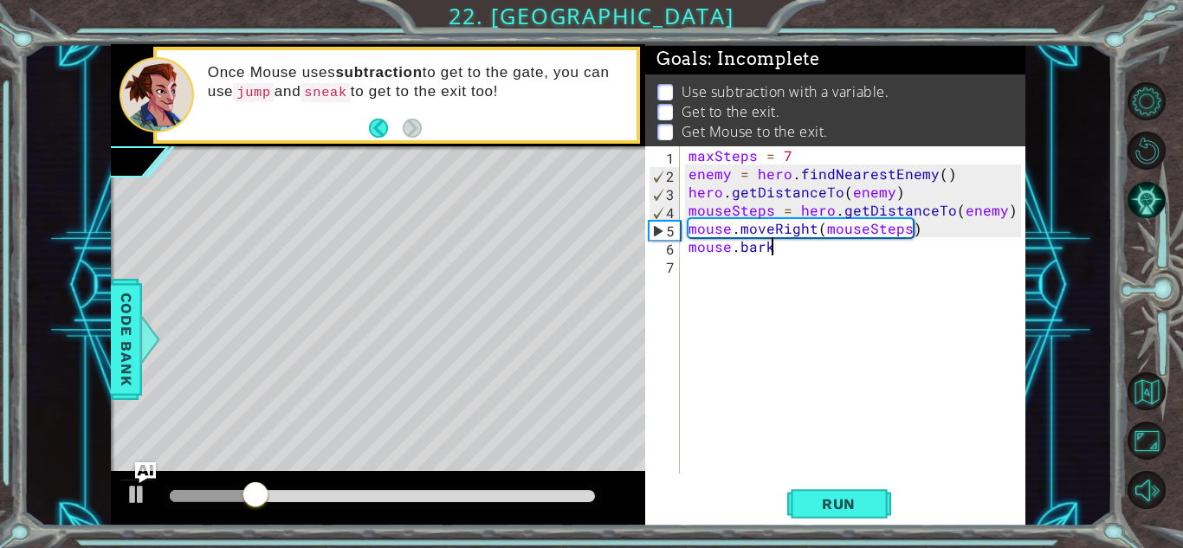
click at [745, 337] on div "maxSteps = 7 enemy = hero . findNearestEnemy ( ) hero . getDistanceTo ( enemy )…" at bounding box center [857, 328] width 345 height 364
click at [831, 514] on button "Run" at bounding box center [839, 504] width 104 height 38
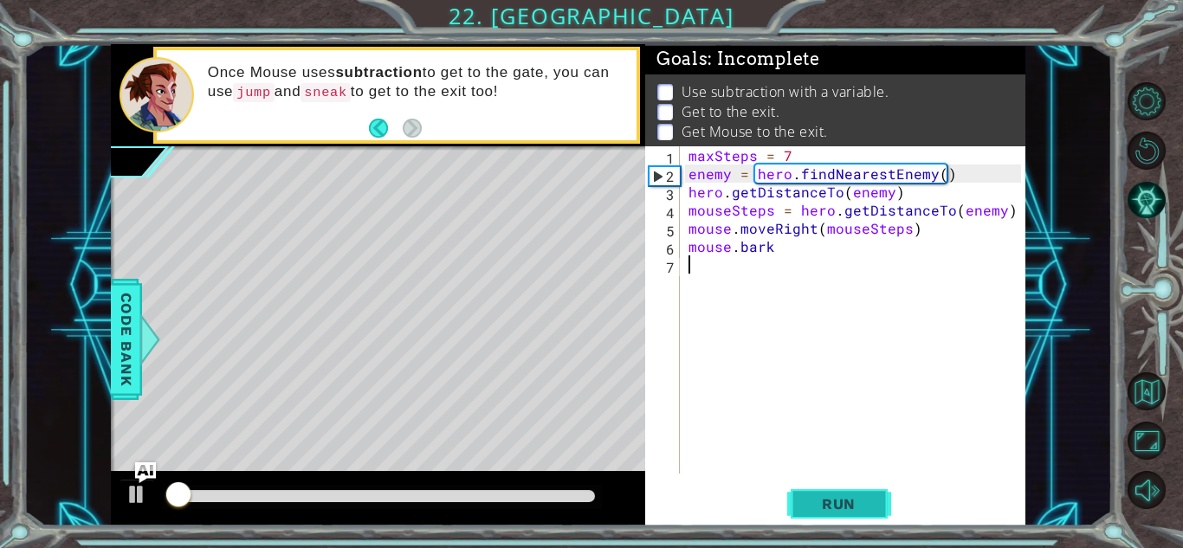
click at [831, 514] on button "Run" at bounding box center [839, 504] width 104 height 38
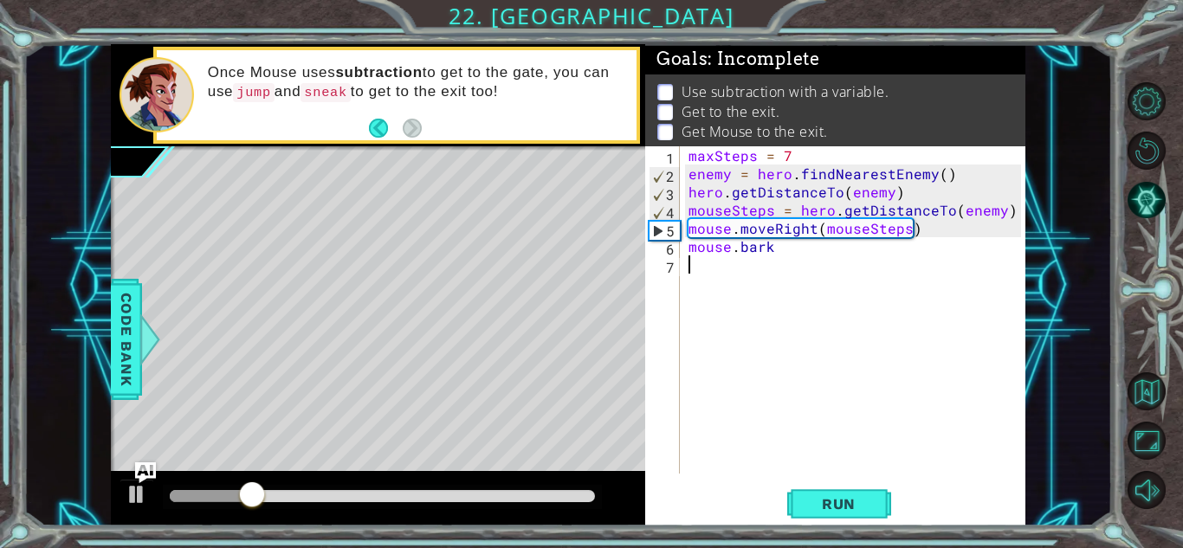
click at [661, 245] on div "6" at bounding box center [664, 249] width 31 height 18
type textarea "mouse.bark"
click at [661, 245] on div "6" at bounding box center [664, 249] width 31 height 18
type textarea "mouse.bark"
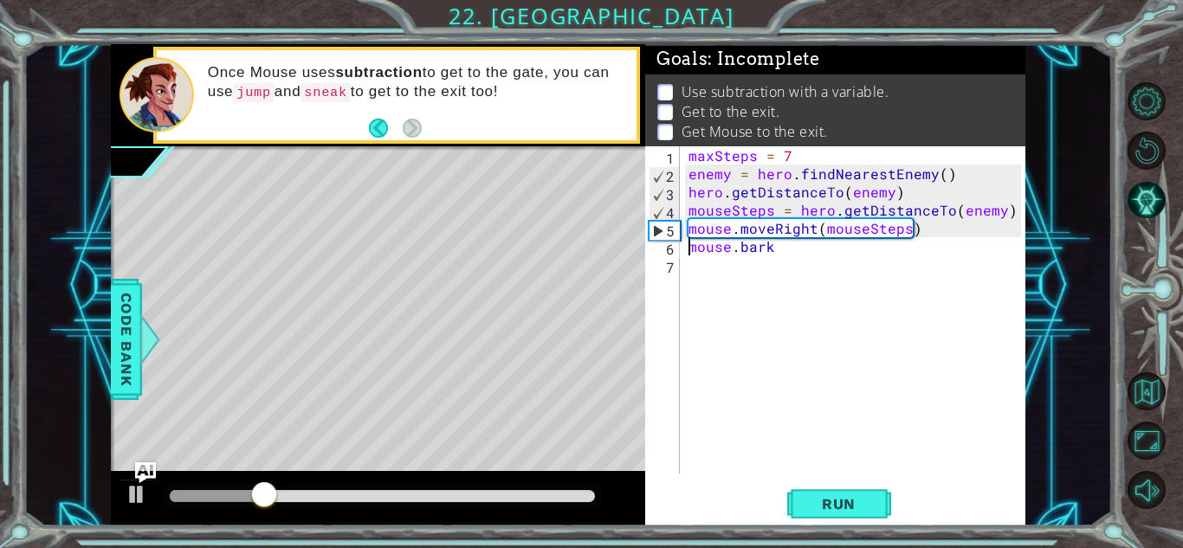
click at [687, 261] on div "maxSteps = 7 enemy = hero . findNearestEnemy ( ) hero . getDistanceTo ( enemy )…" at bounding box center [857, 328] width 345 height 364
click at [882, 523] on div "1 2 3 4 5 6 7 maxSteps = 7 enemy = hero . findNearestEnemy ( ) hero . getDistan…" at bounding box center [835, 335] width 380 height 379
click at [826, 489] on button "Run" at bounding box center [839, 504] width 104 height 38
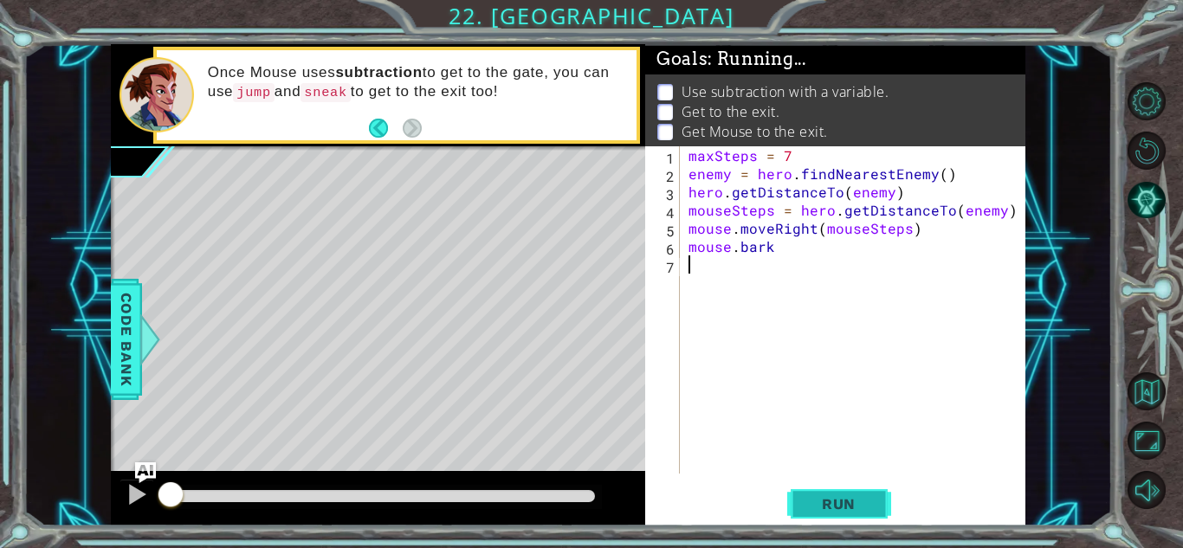
click at [826, 489] on button "Run" at bounding box center [839, 504] width 104 height 38
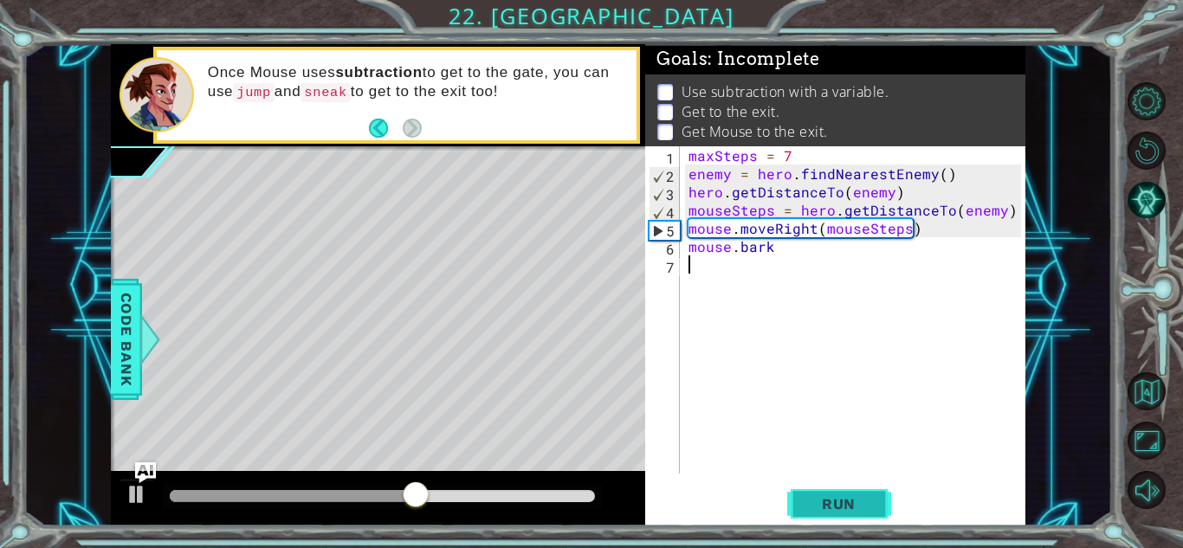
click at [863, 513] on button "Run" at bounding box center [839, 504] width 104 height 38
click at [854, 496] on span "Run" at bounding box center [839, 503] width 68 height 17
click at [714, 267] on div "maxSteps = 7 enemy = hero . findNearestEnemy ( ) hero . getDistanceTo ( enemy )…" at bounding box center [857, 328] width 345 height 364
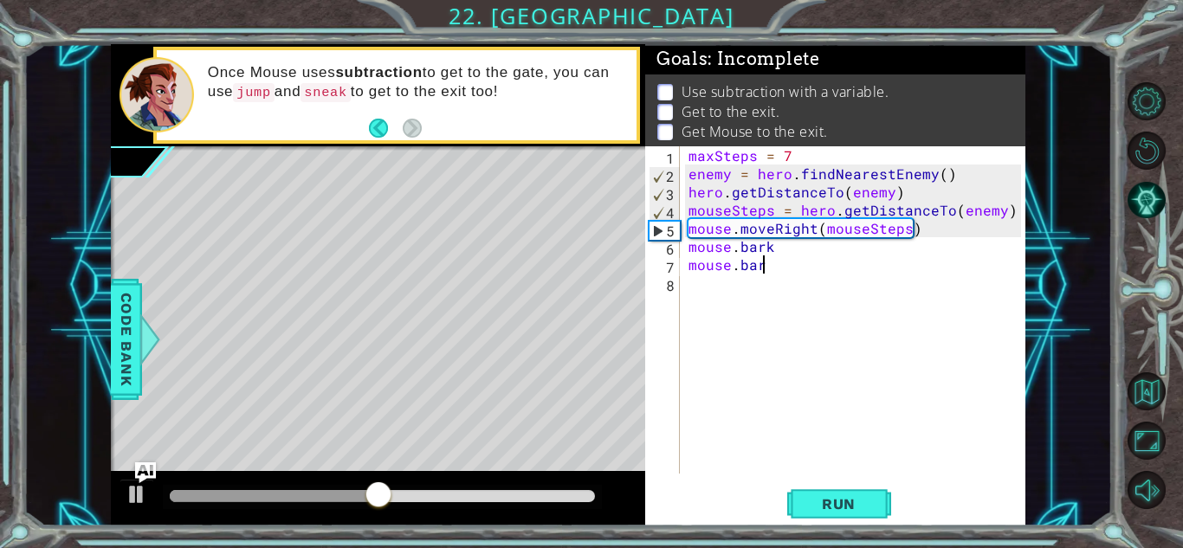
type textarea "mouse.bark"
click at [712, 275] on div "maxSteps = 7 enemy = hero . findNearestEnemy ( ) hero . getDistanceTo ( enemy )…" at bounding box center [857, 328] width 345 height 364
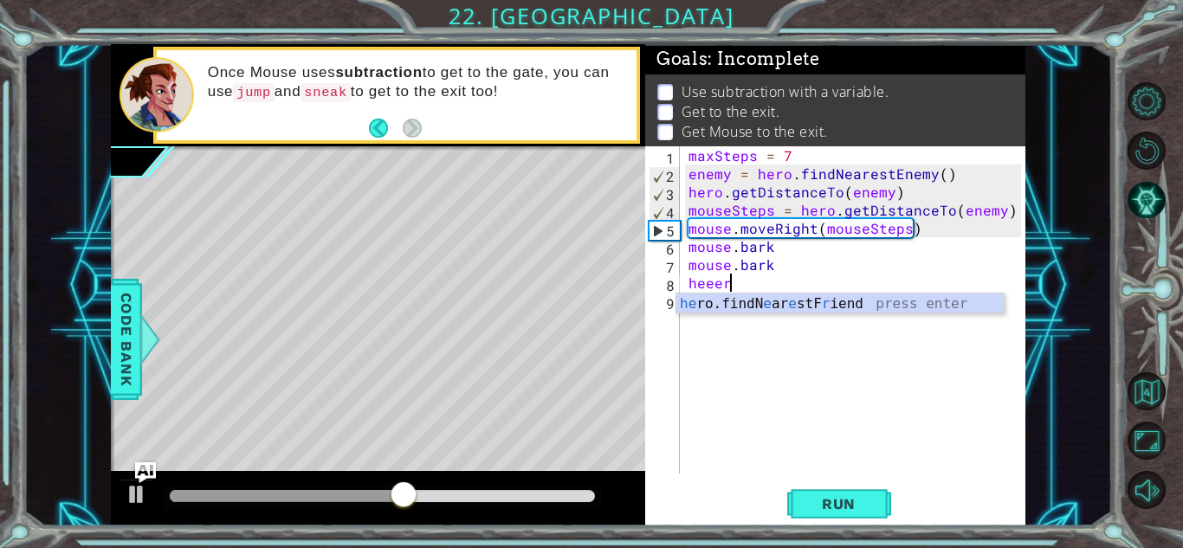
scroll to position [0, 2]
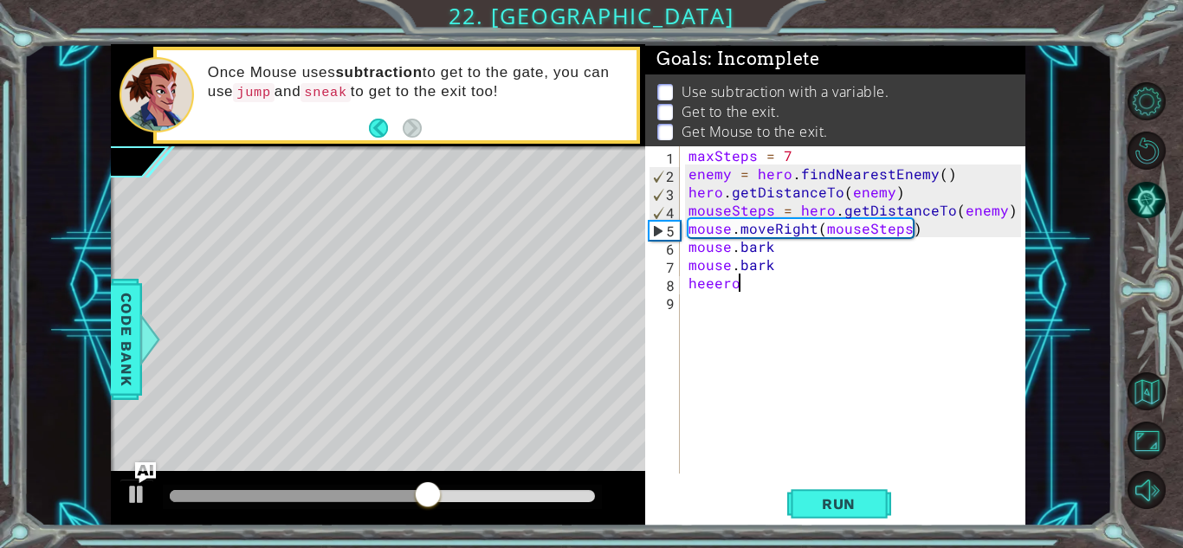
click at [778, 288] on div "maxSteps = 7 enemy = hero . findNearestEnemy ( ) hero . getDistanceTo ( enemy )…" at bounding box center [857, 328] width 345 height 364
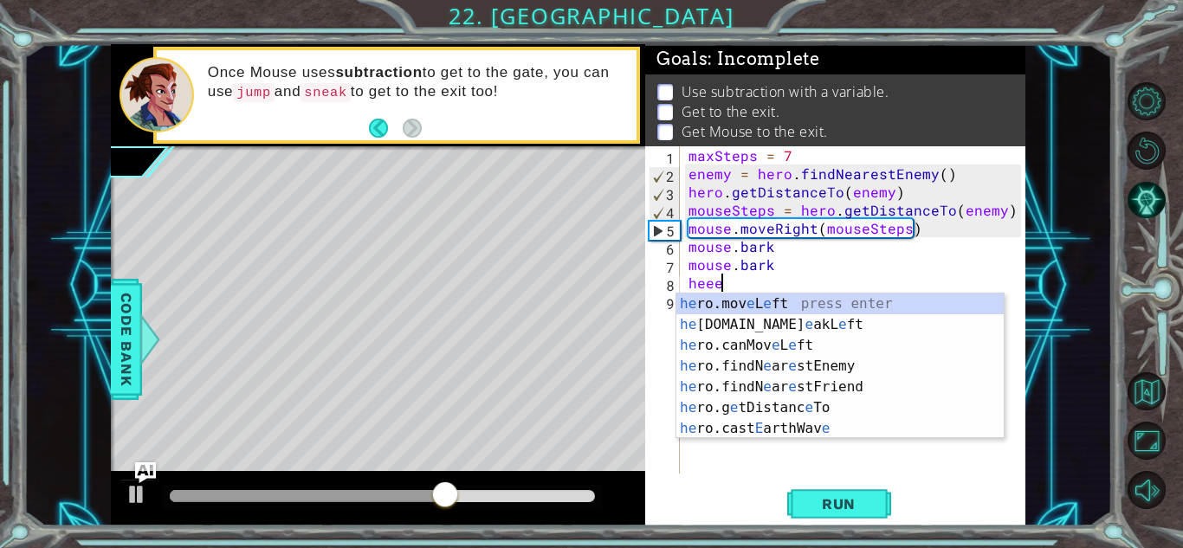
scroll to position [0, 0]
type textarea "h"
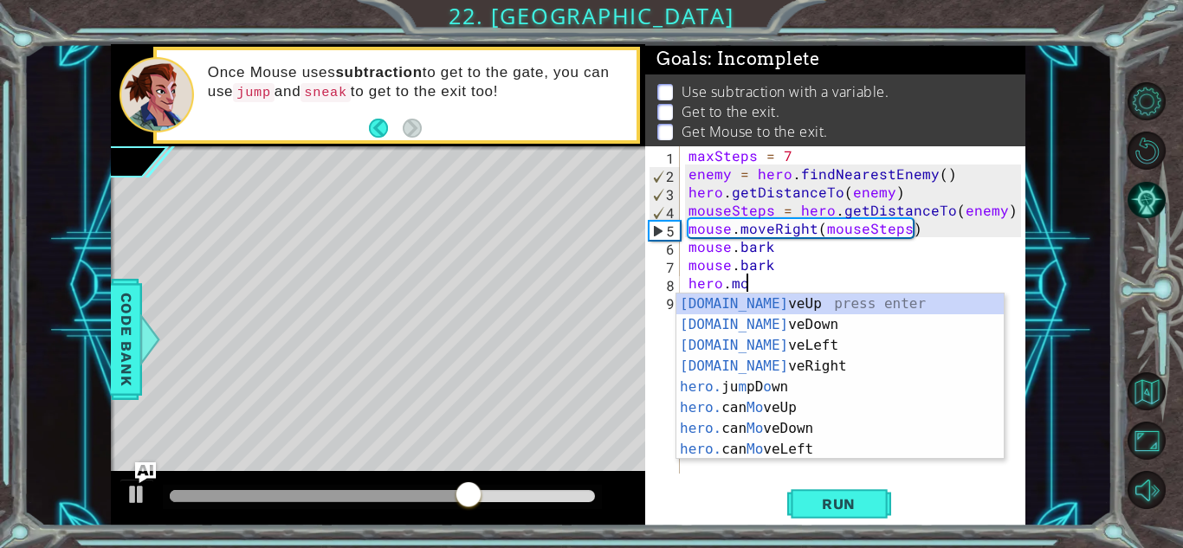
scroll to position [0, 3]
click at [809, 368] on div "[DOMAIN_NAME] veUp press enter [DOMAIN_NAME] veDown press enter [DOMAIN_NAME] v…" at bounding box center [839, 398] width 327 height 208
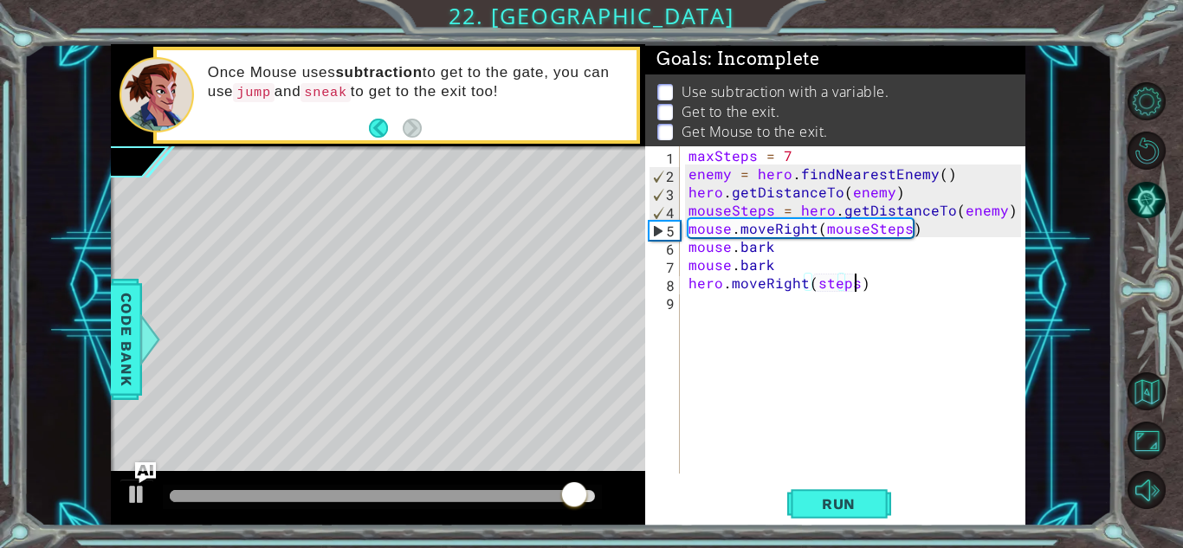
scroll to position [0, 10]
click at [820, 511] on span "Run" at bounding box center [839, 503] width 68 height 17
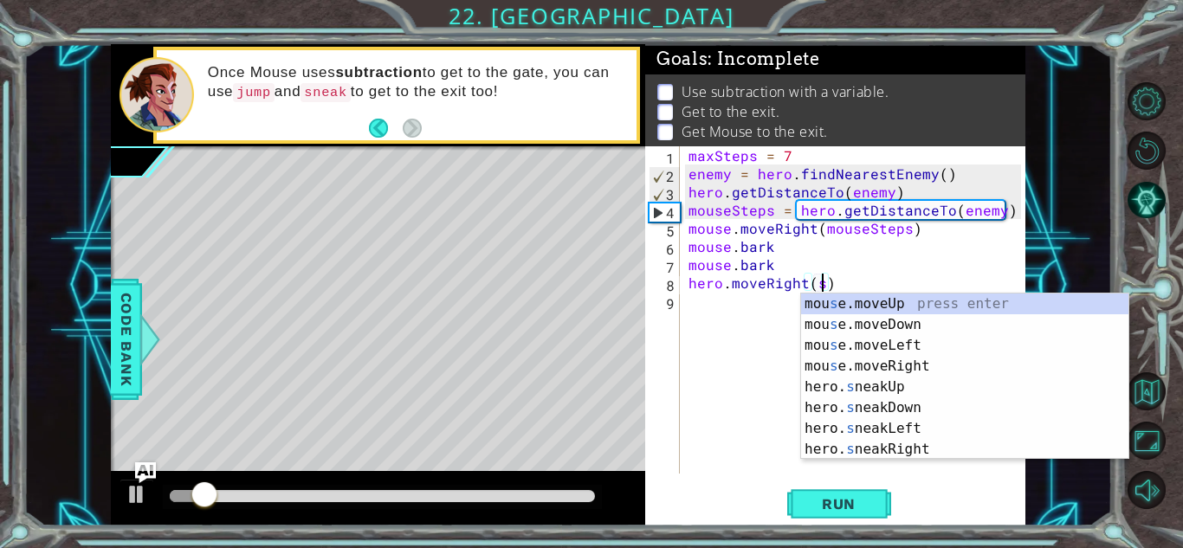
scroll to position [0, 8]
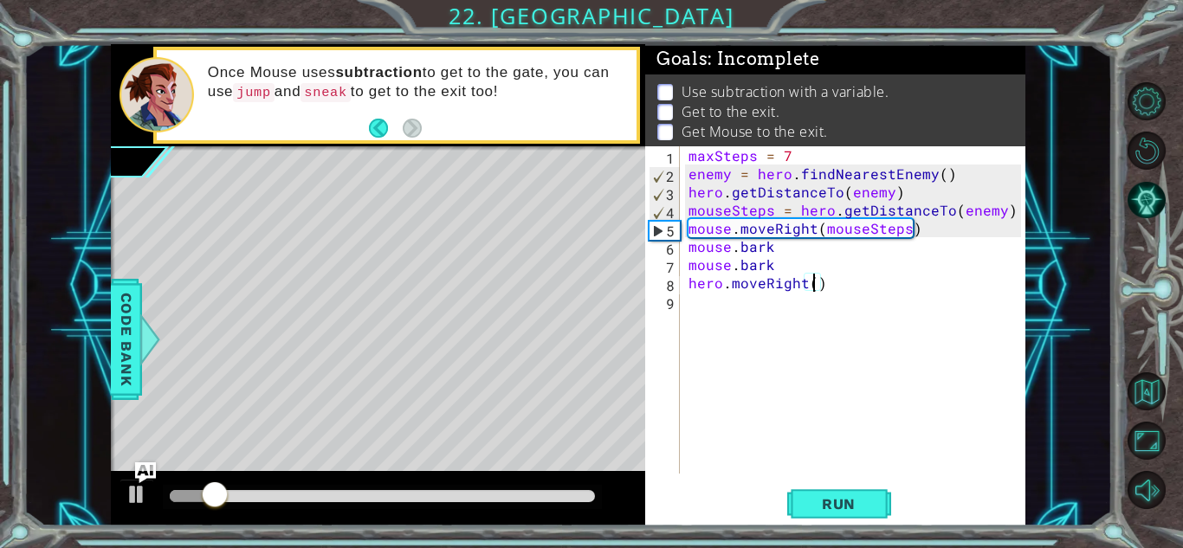
type textarea "hero.moveRight(5)"
click at [848, 328] on div "maxSteps = 7 enemy = hero . findNearestEnemy ( ) hero . getDistanceTo ( enemy )…" at bounding box center [857, 328] width 345 height 364
click at [821, 512] on span "Run" at bounding box center [839, 503] width 68 height 17
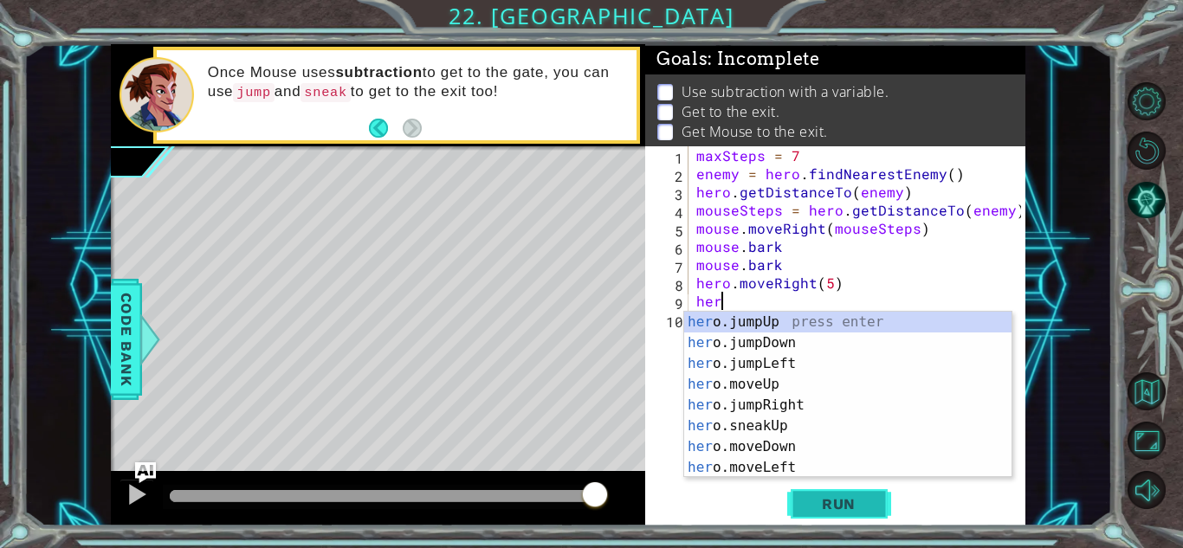
scroll to position [0, 1]
click at [829, 278] on div "maxSteps = 7 enemy = hero . findNearestEnemy ( ) hero . getDistanceTo ( enemy )…" at bounding box center [861, 328] width 337 height 364
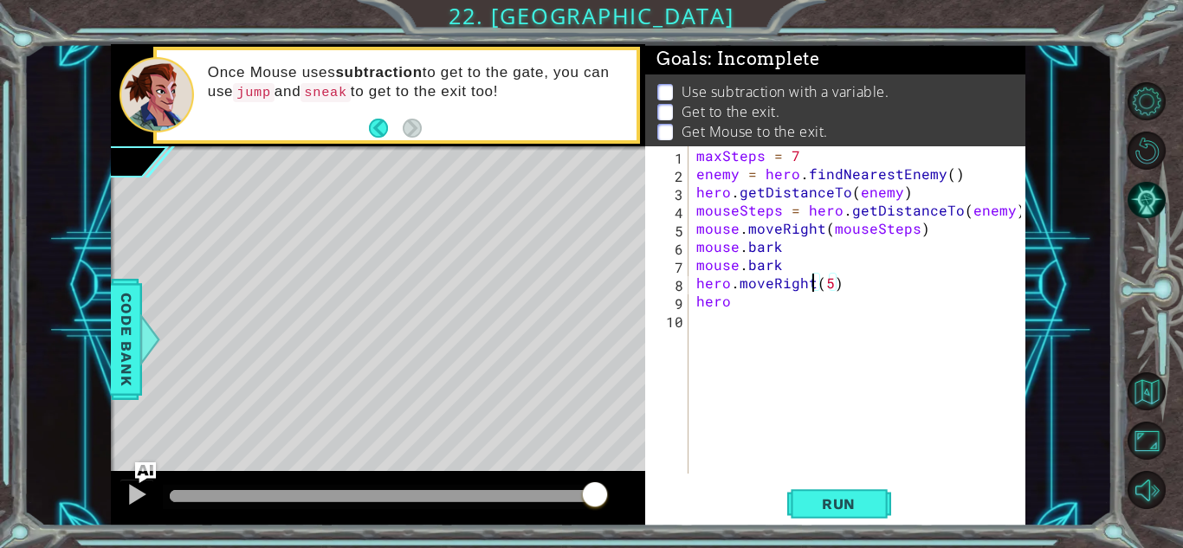
click at [810, 281] on div "maxSteps = 7 enemy = hero . findNearestEnemy ( ) hero . getDistanceTo ( enemy )…" at bounding box center [861, 328] width 337 height 364
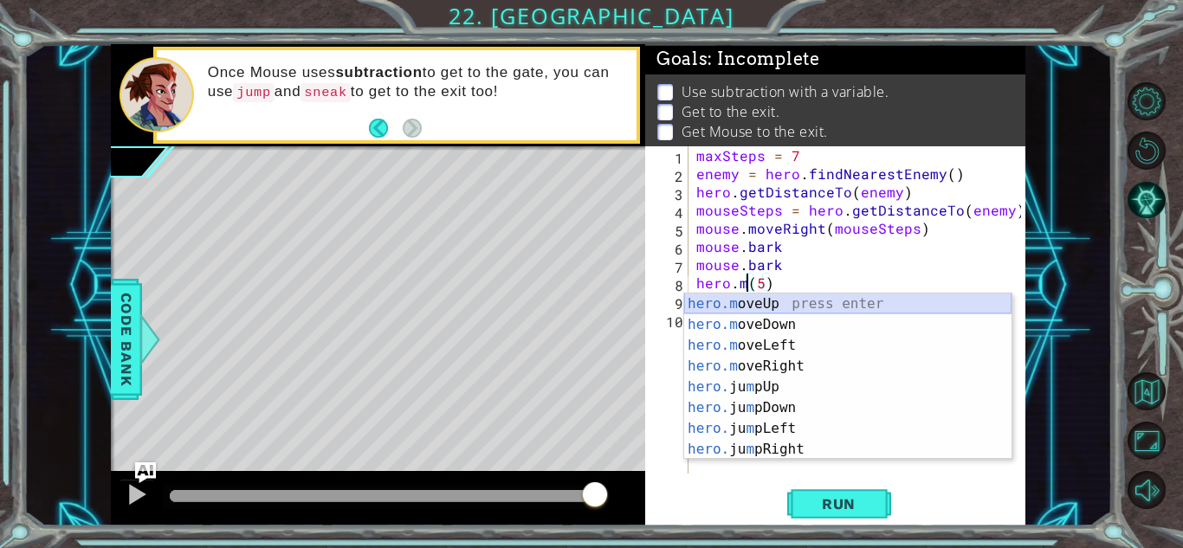
click at [785, 306] on div "hero.m oveUp press enter hero.m oveDown press enter hero.m oveLeft press enter …" at bounding box center [847, 398] width 327 height 208
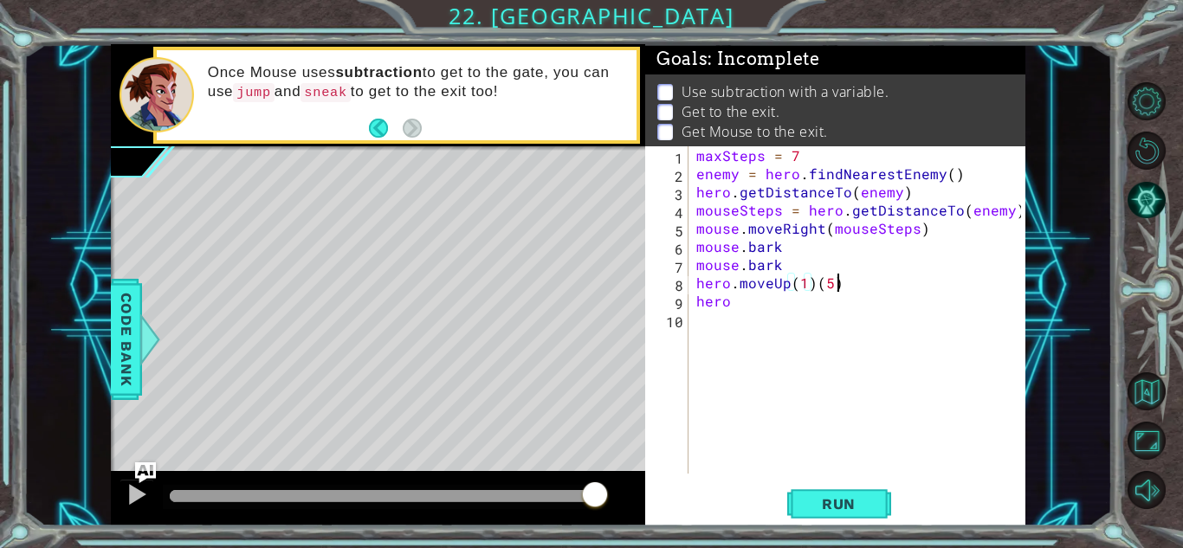
click at [837, 277] on div "maxSteps = 7 enemy = hero . findNearestEnemy ( ) hero . getDistanceTo ( enemy )…" at bounding box center [861, 328] width 337 height 364
click at [830, 515] on button "Run" at bounding box center [839, 504] width 104 height 38
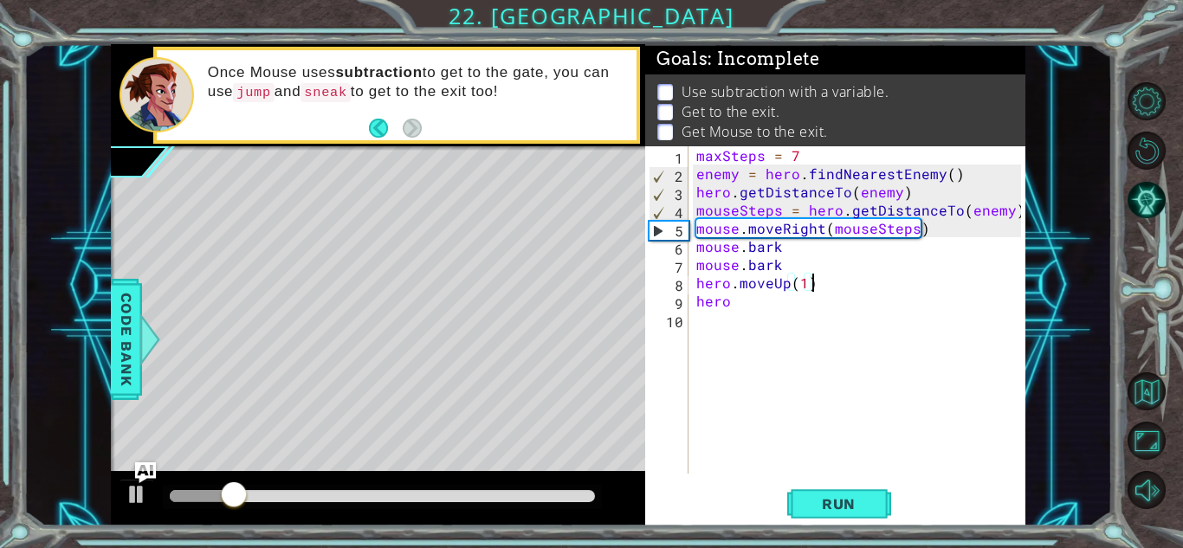
click at [737, 295] on div "maxSteps = 7 enemy = hero . findNearestEnemy ( ) hero . getDistanceTo ( enemy )…" at bounding box center [861, 328] width 337 height 364
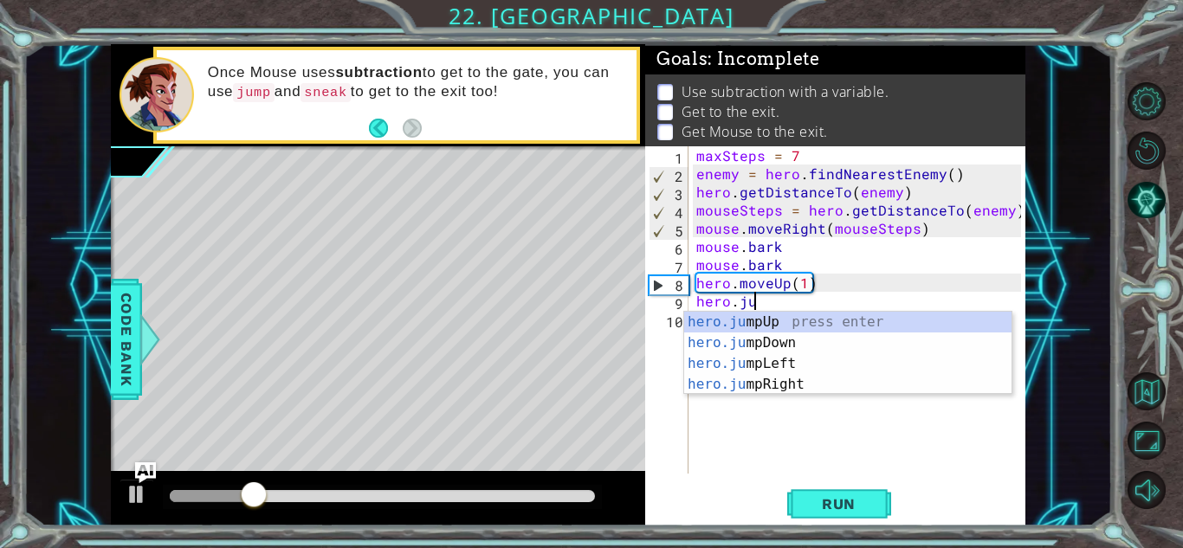
scroll to position [0, 3]
type textarea "hero.jum"
click at [780, 305] on div "maxSteps = 7 enemy = hero . findNearestEnemy ( ) hero . getDistanceTo ( enemy )…" at bounding box center [861, 328] width 337 height 364
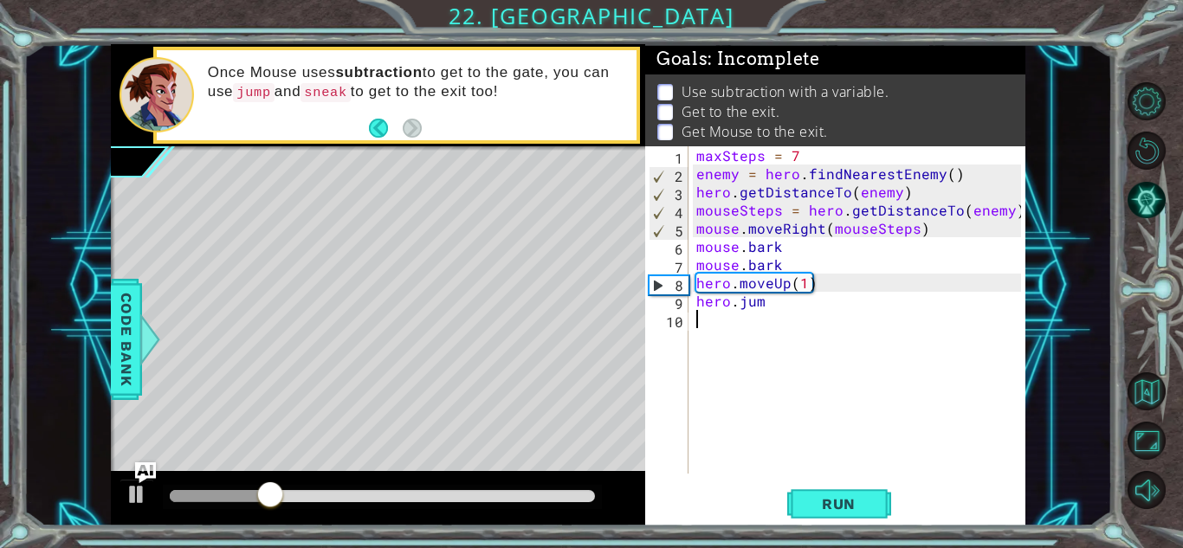
click at [782, 316] on div "maxSteps = 7 enemy = hero . findNearestEnemy ( ) hero . getDistanceTo ( enemy )…" at bounding box center [861, 328] width 337 height 364
click at [770, 307] on div "maxSteps = 7 enemy = hero . findNearestEnemy ( ) hero . getDistanceTo ( enemy )…" at bounding box center [861, 328] width 337 height 364
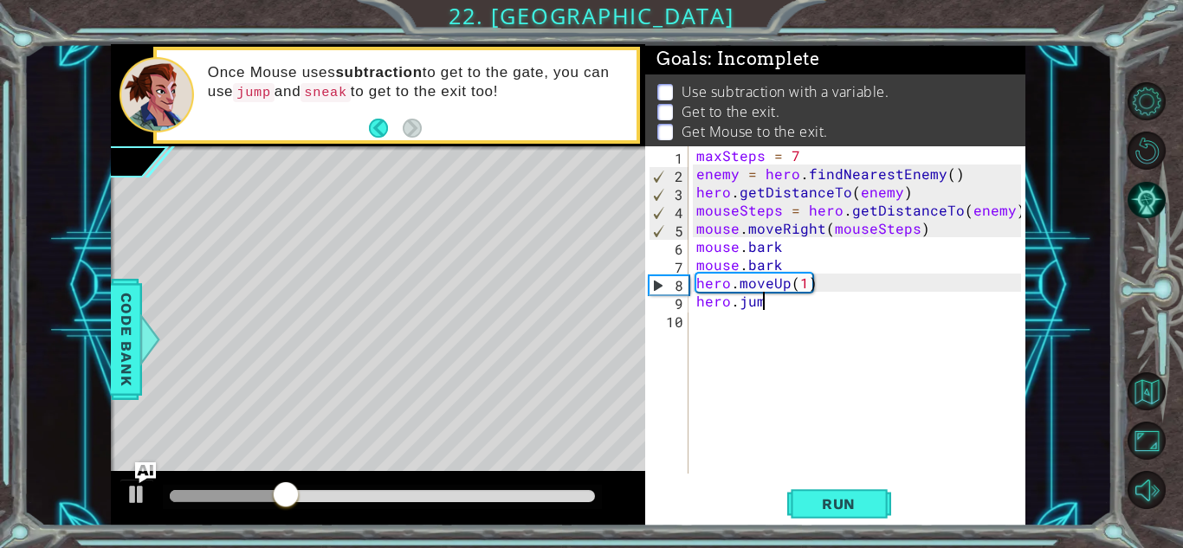
type textarea "hero.jump"
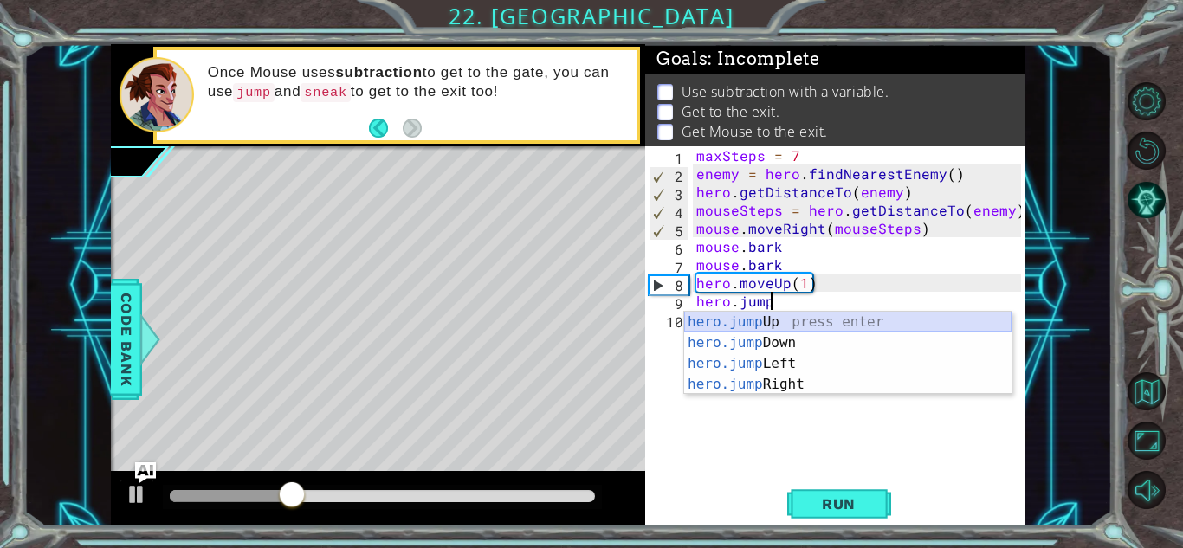
click at [761, 327] on div "hero.jump Up press enter hero.jump Down press enter hero.jump Left press enter …" at bounding box center [847, 374] width 327 height 125
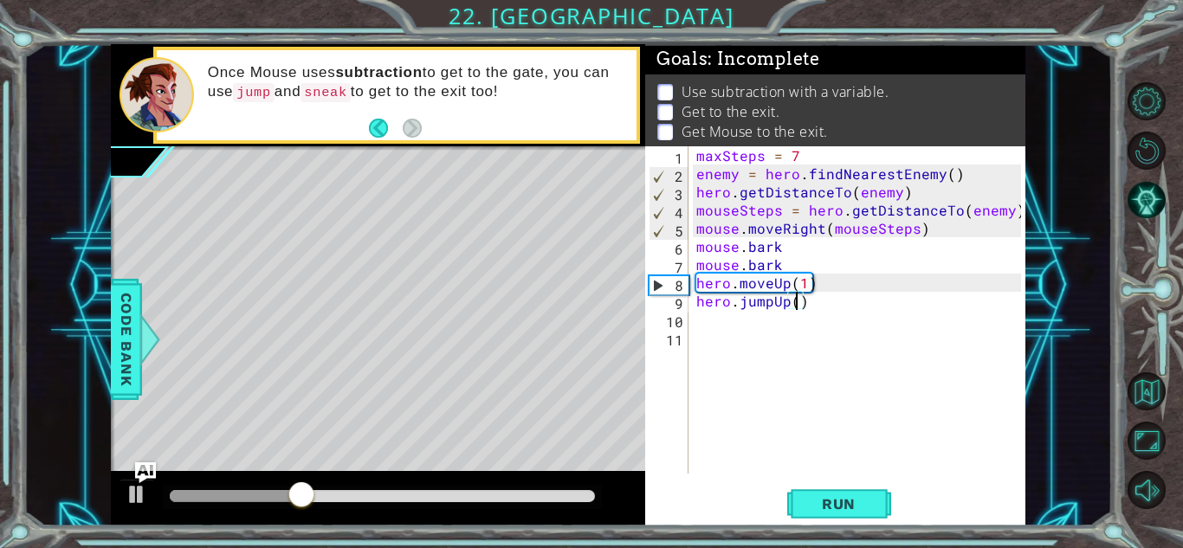
click at [794, 301] on div "maxSteps = 7 enemy = hero . findNearestEnemy ( ) hero . getDistanceTo ( enemy )…" at bounding box center [861, 328] width 337 height 364
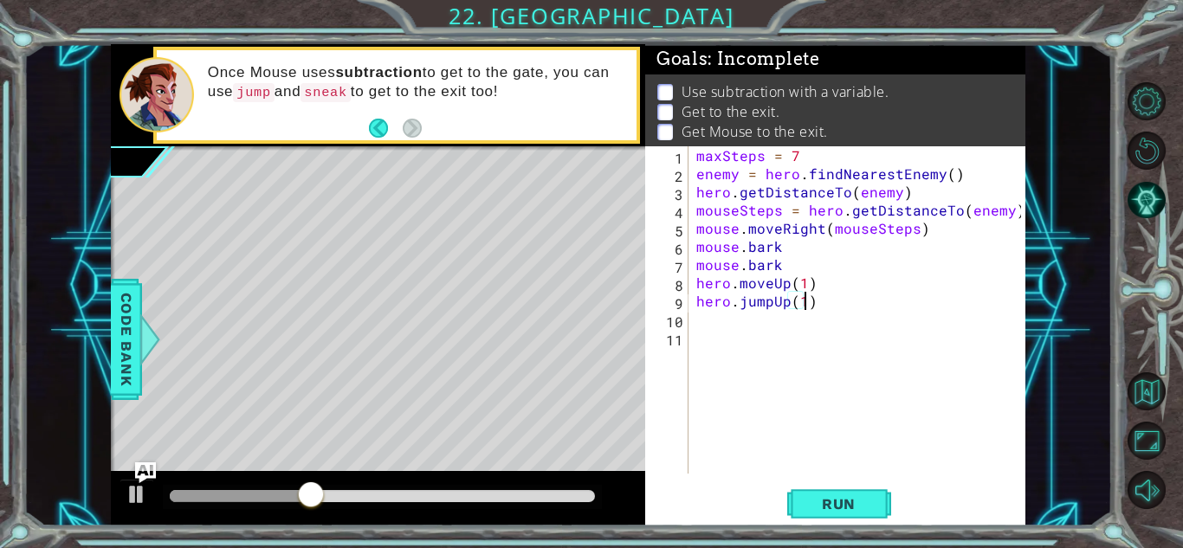
scroll to position [0, 6]
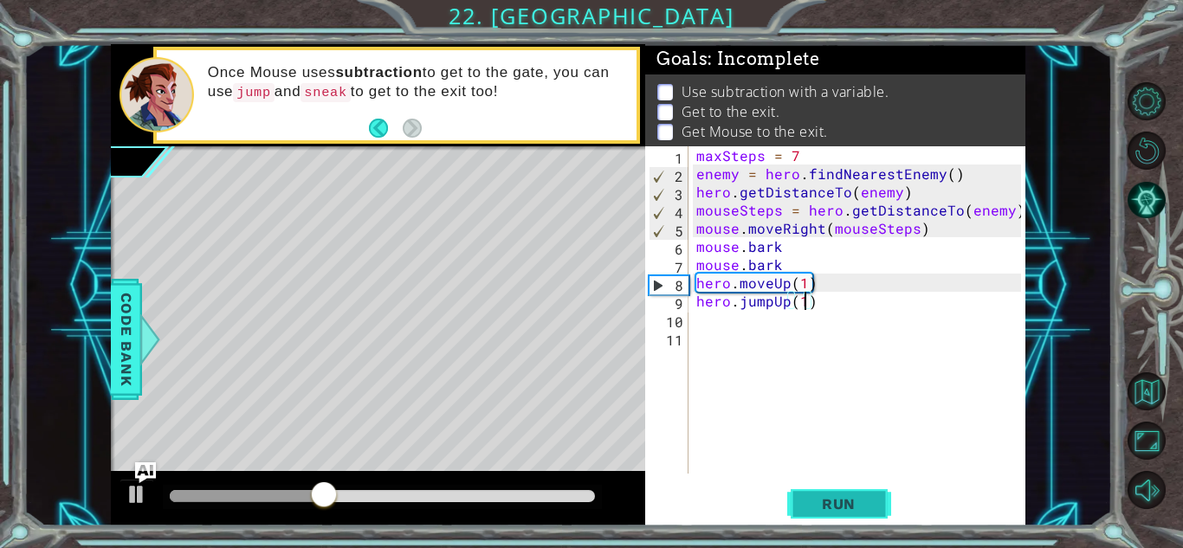
click at [869, 517] on button "Run" at bounding box center [839, 504] width 104 height 38
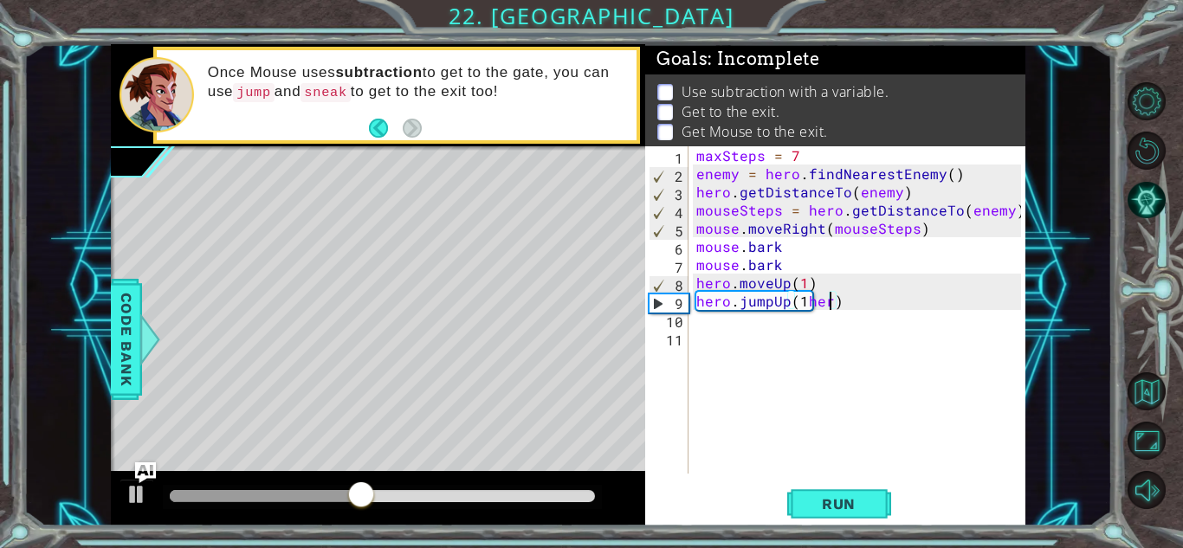
scroll to position [0, 8]
type textarea "hero.jumpUp(1)"
click at [699, 317] on div "maxSteps = 7 enemy = hero . findNearestEnemy ( ) hero . getDistanceTo ( enemy )…" at bounding box center [861, 328] width 337 height 364
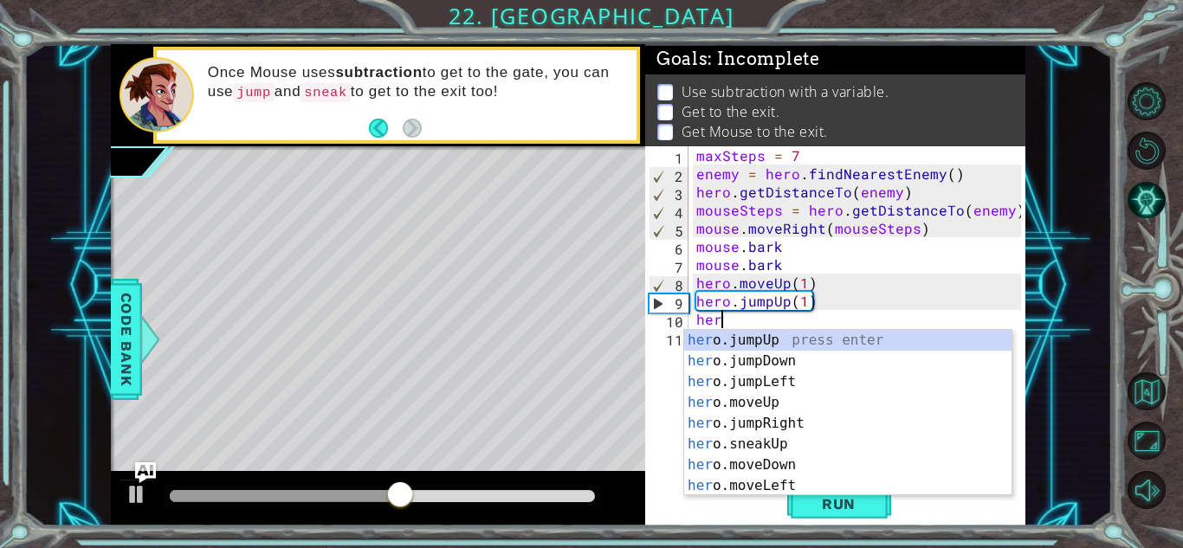
type textarea "hero"
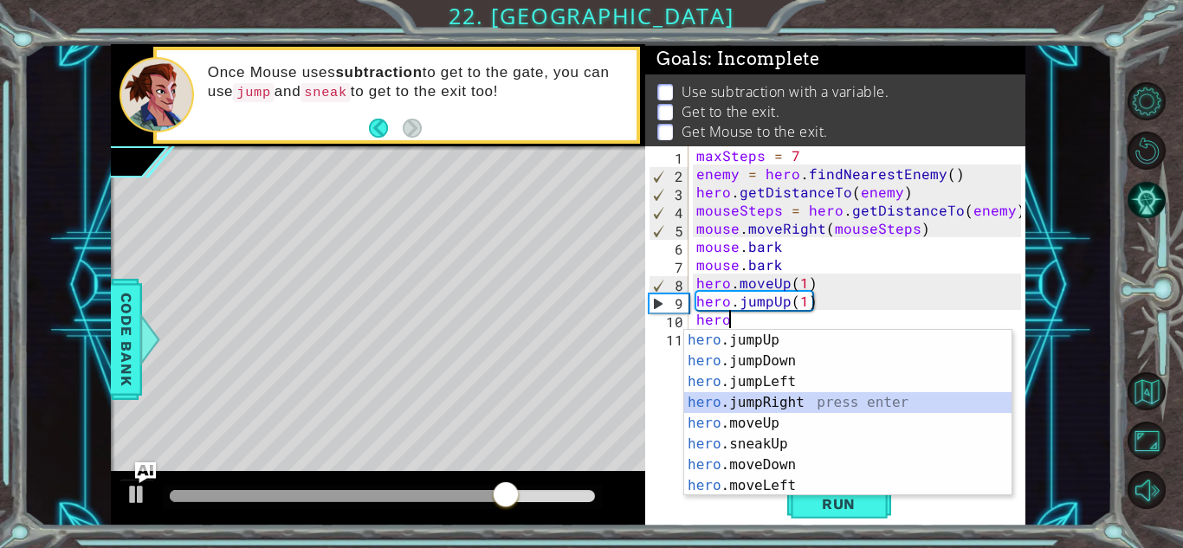
click at [760, 407] on div "hero .jumpUp press enter hero .jumpDown press enter hero .jumpLeft press enter …" at bounding box center [847, 434] width 327 height 208
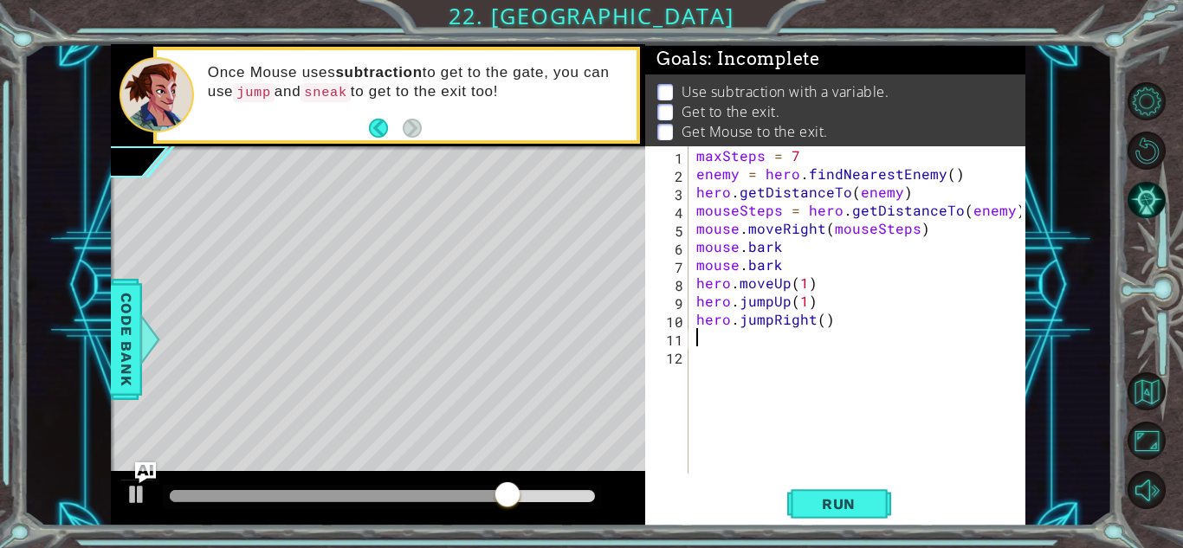
scroll to position [0, 0]
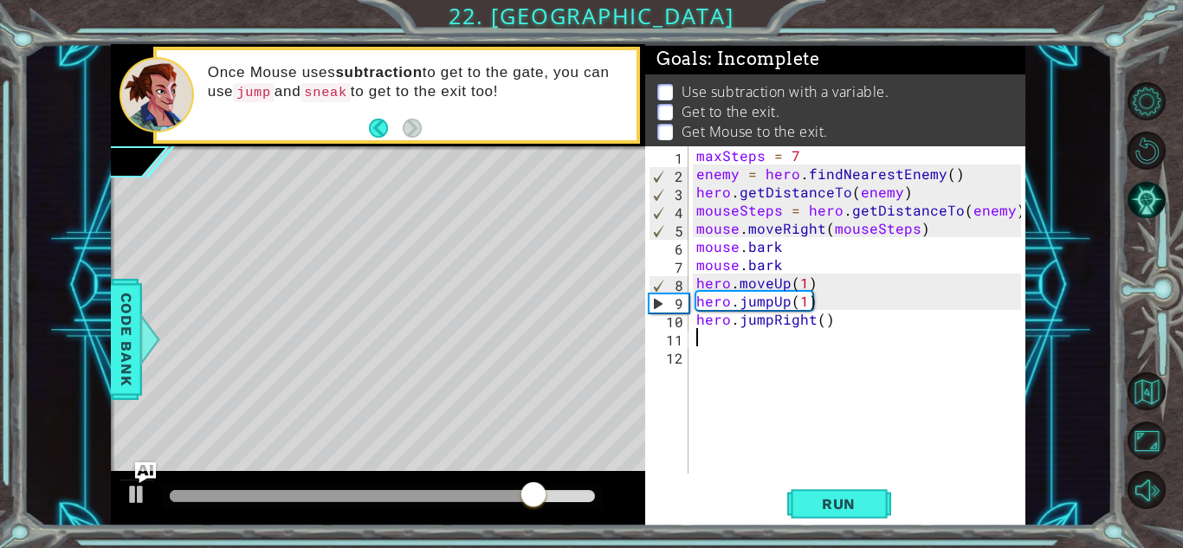
click at [819, 315] on div "maxSteps = 7 enemy = hero . findNearestEnemy ( ) hero . getDistanceTo ( enemy )…" at bounding box center [861, 328] width 337 height 364
type textarea "hero.jumpRight(1)"
click at [704, 345] on div "maxSteps = 7 enemy = hero . findNearestEnemy ( ) hero . getDistanceTo ( enemy )…" at bounding box center [861, 328] width 337 height 364
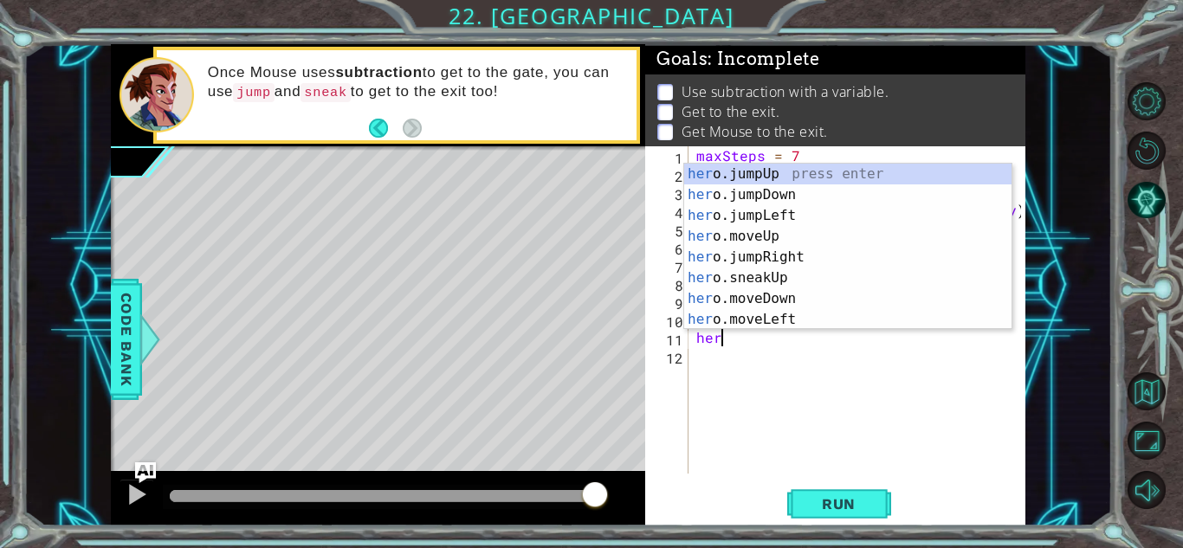
type textarea "hero"
click at [753, 165] on div "hero .jumpUp press enter hero .jumpDown press enter hero .jumpLeft press enter …" at bounding box center [847, 268] width 327 height 208
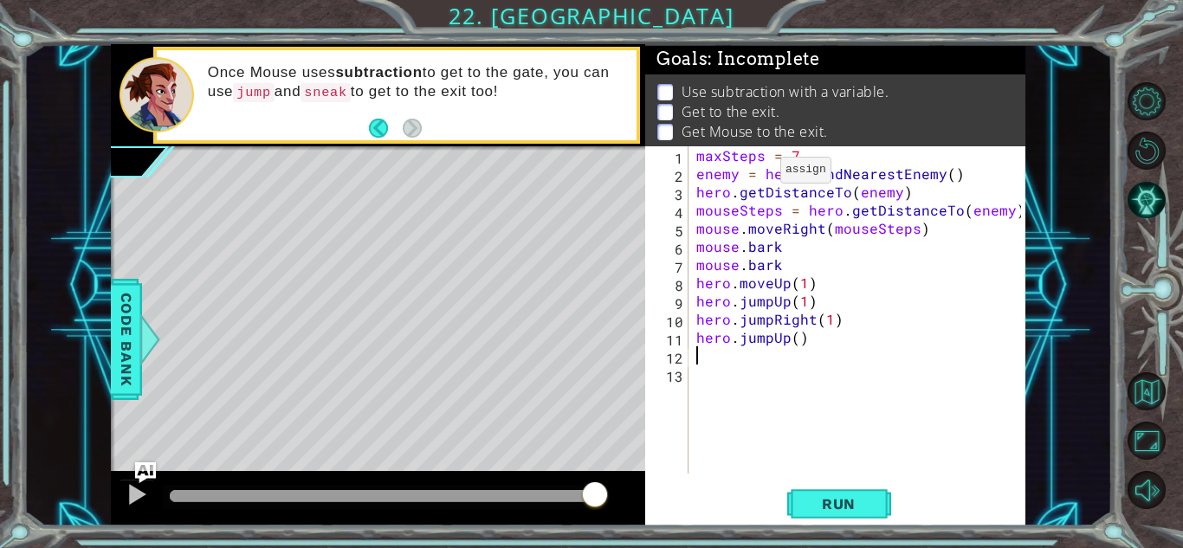
scroll to position [0, 0]
click at [759, 175] on div "maxSteps = 7 enemy = hero . findNearestEnemy ( ) hero . getDistanceTo ( enemy )…" at bounding box center [861, 328] width 337 height 364
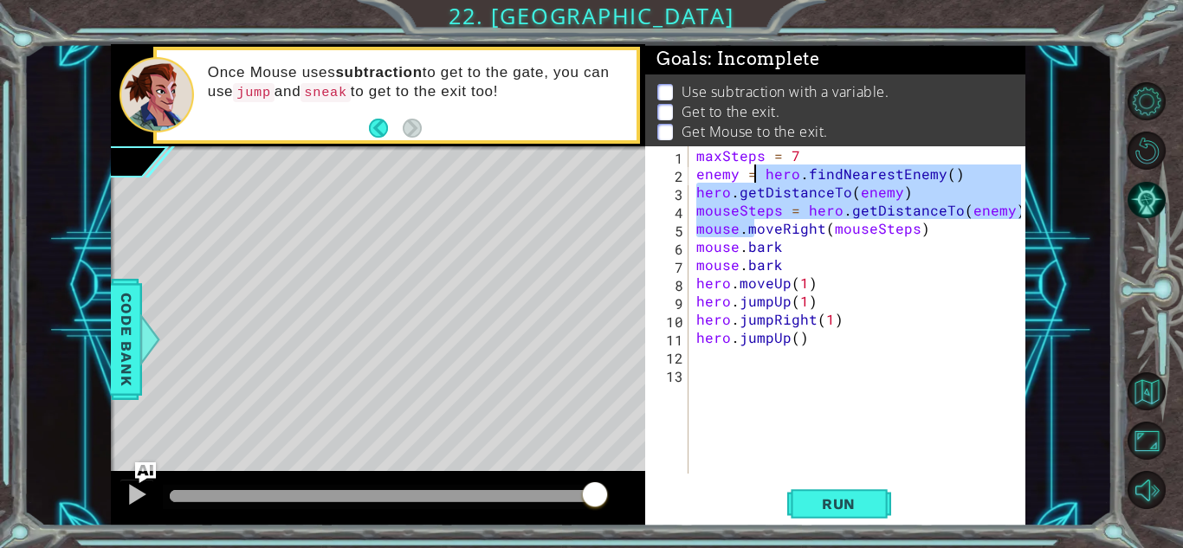
click at [797, 334] on div "maxSteps = 7 enemy = hero . findNearestEnemy ( ) hero . getDistanceTo ( enemy )…" at bounding box center [861, 328] width 337 height 364
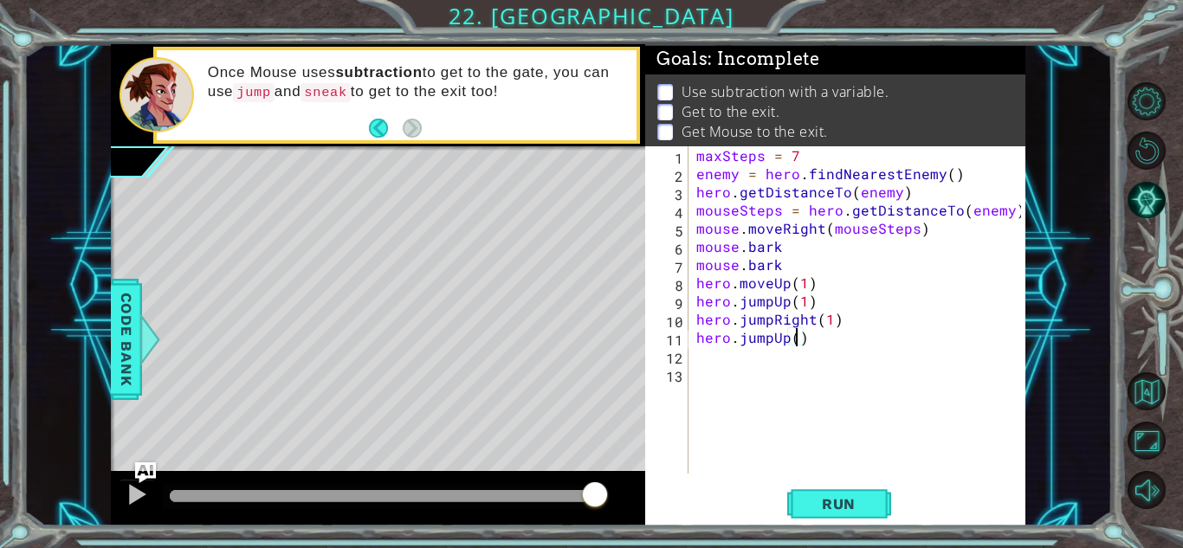
type textarea "hero.jumpUp(1)"
click at [814, 501] on span "Run" at bounding box center [839, 503] width 68 height 17
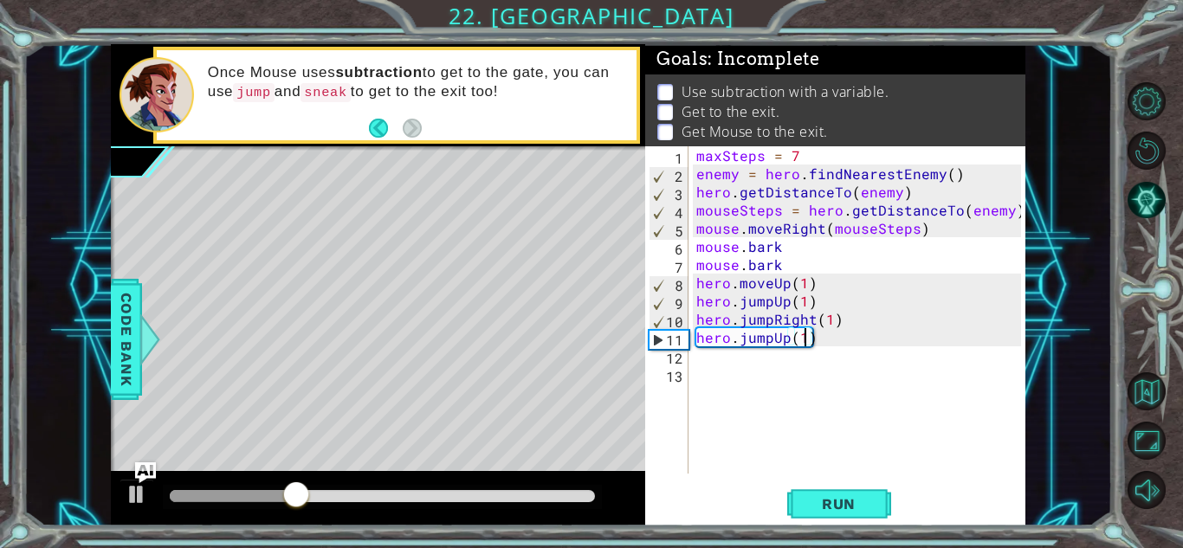
click at [776, 385] on div "maxSteps = 7 enemy = hero . findNearestEnemy ( ) hero . getDistanceTo ( enemy )…" at bounding box center [861, 328] width 337 height 364
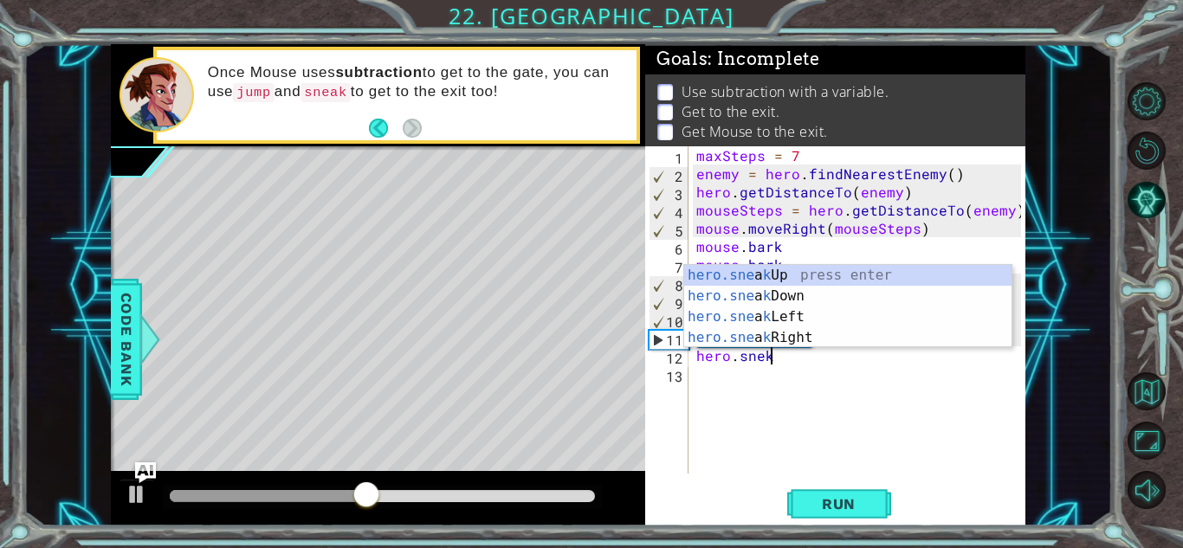
scroll to position [0, 3]
click at [792, 338] on div "hero.sne a k Up press enter hero.sne a k Down press enter hero.sne a k Left pre…" at bounding box center [847, 327] width 327 height 125
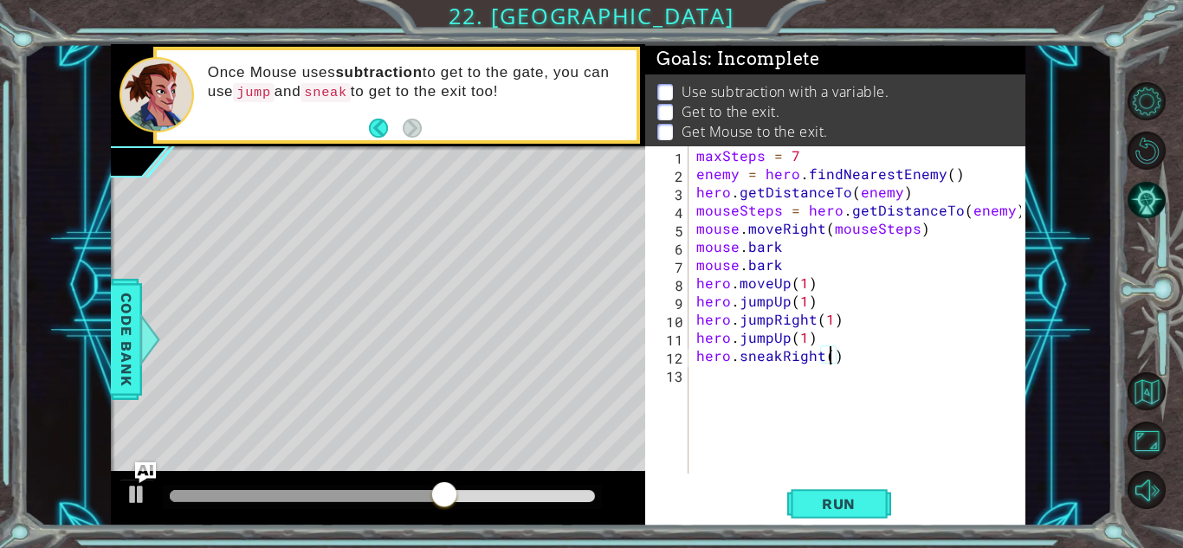
scroll to position [0, 7]
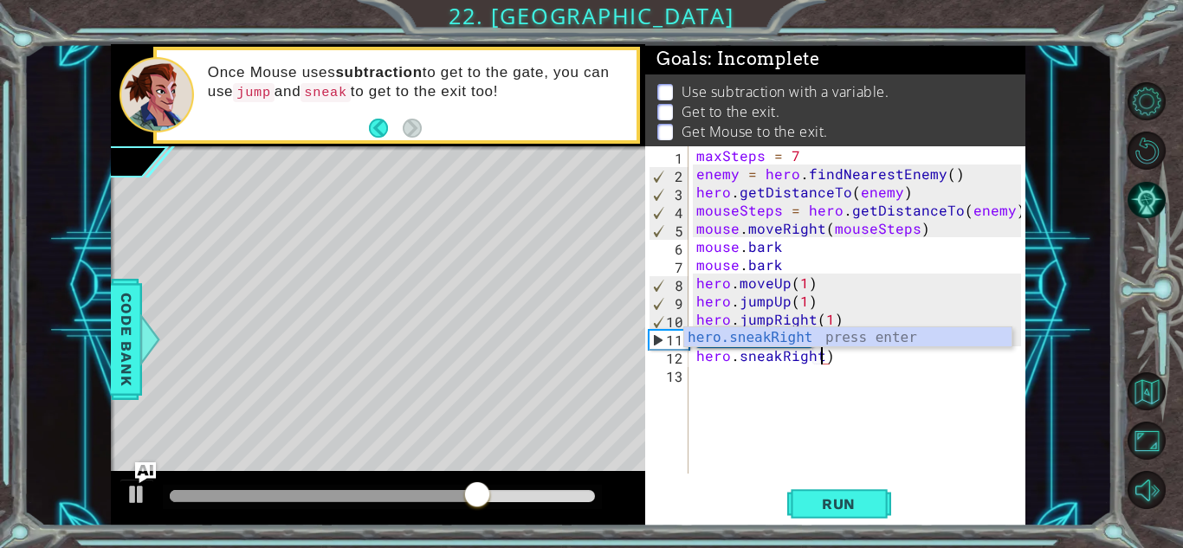
click at [786, 326] on body "1 2 3 4 5 maxSteps = 7 enemy = hero . findNearestEnemy ( ) mouseSteps = hero . …" at bounding box center [591, 274] width 1183 height 548
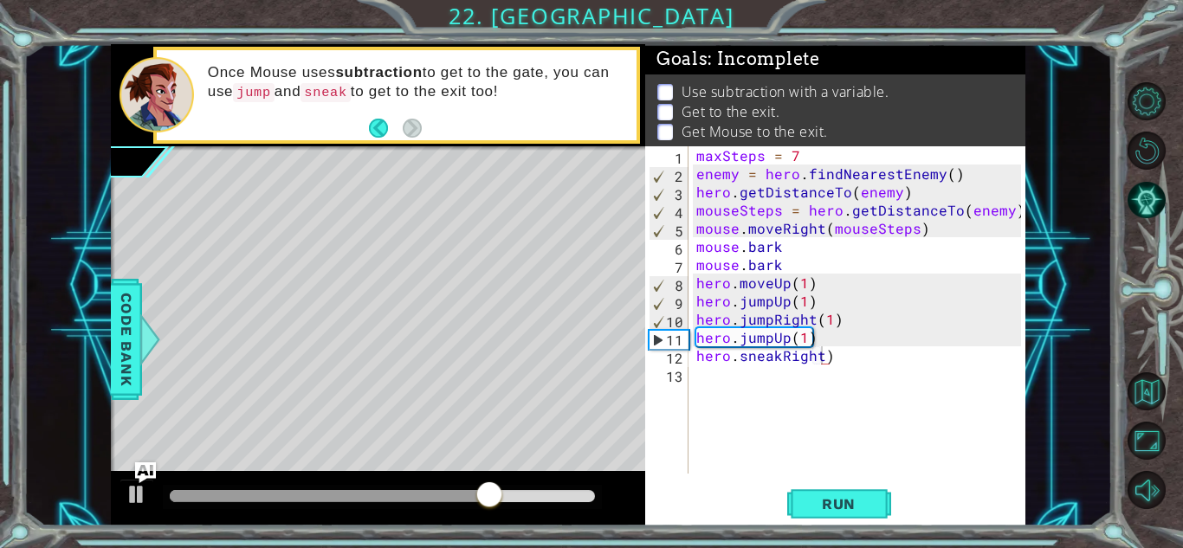
click at [817, 354] on div "maxSteps = 7 enemy = hero . findNearestEnemy ( ) hero . getDistanceTo ( enemy )…" at bounding box center [861, 328] width 337 height 364
click at [820, 358] on div "maxSteps = 7 enemy = hero . findNearestEnemy ( ) hero . getDistanceTo ( enemy )…" at bounding box center [861, 328] width 337 height 364
click at [861, 503] on span "Run" at bounding box center [839, 503] width 68 height 17
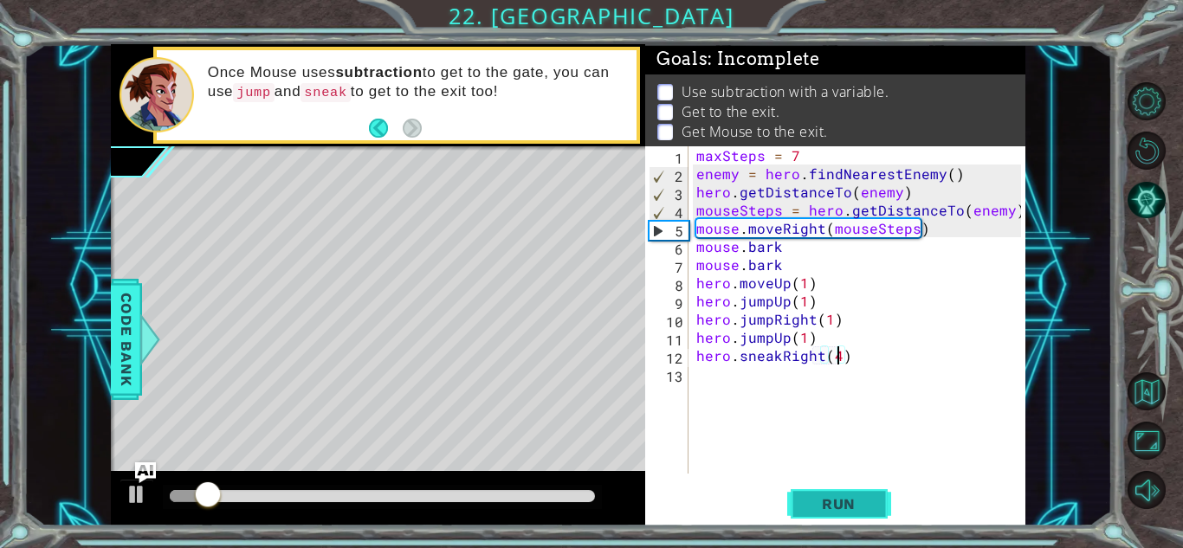
type textarea "hero.sneakRight(4)"
click at [809, 499] on span "Run" at bounding box center [839, 503] width 68 height 17
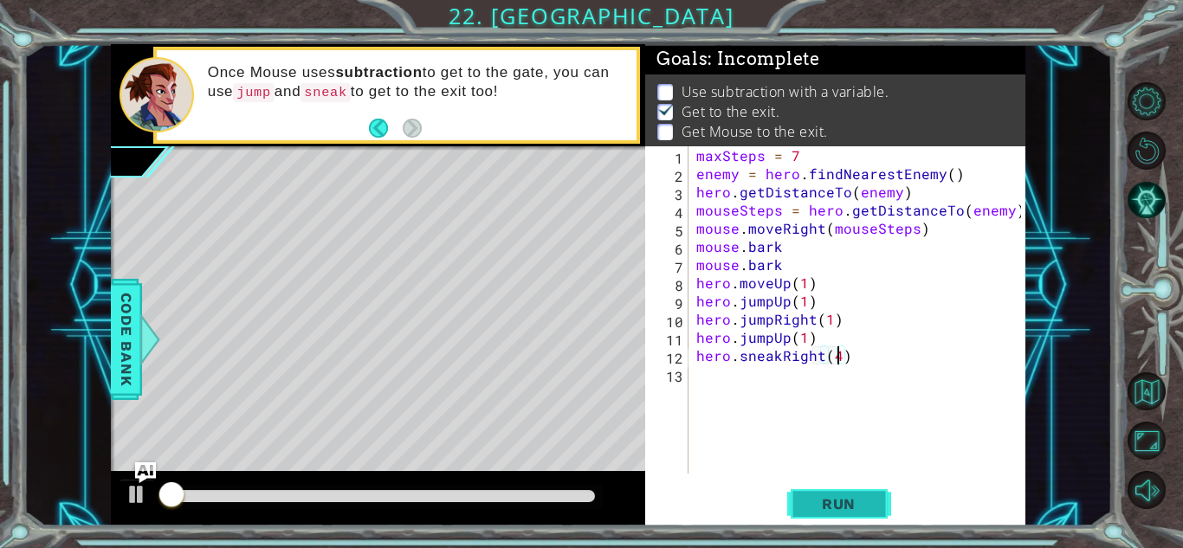
scroll to position [2, 0]
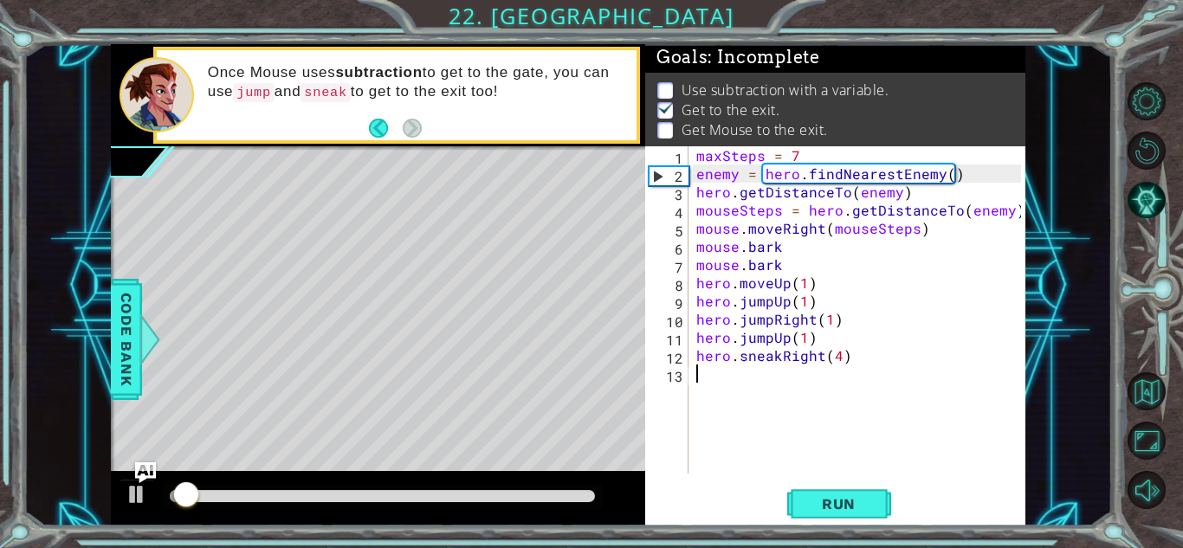
click at [709, 386] on div "maxSteps = 7 enemy = hero . findNearestEnemy ( ) hero . getDistanceTo ( enemy )…" at bounding box center [861, 328] width 337 height 364
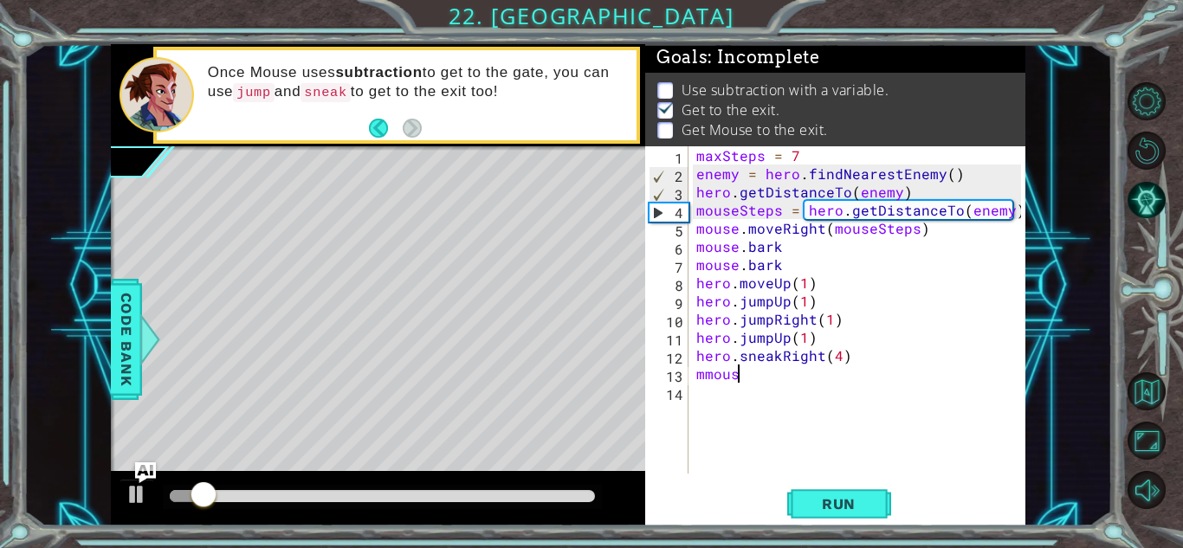
scroll to position [0, 1]
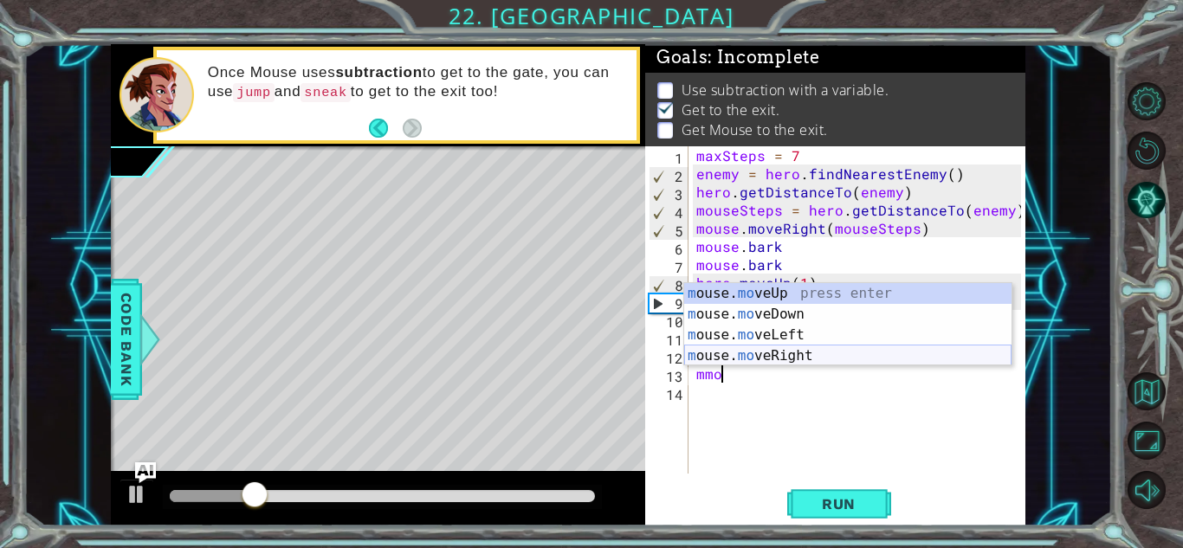
click at [793, 349] on div "m ouse. mo veUp press enter m ouse. mo veDown press enter m ouse. mo veLeft pre…" at bounding box center [847, 345] width 327 height 125
type textarea "mouse.moveRight(1)"
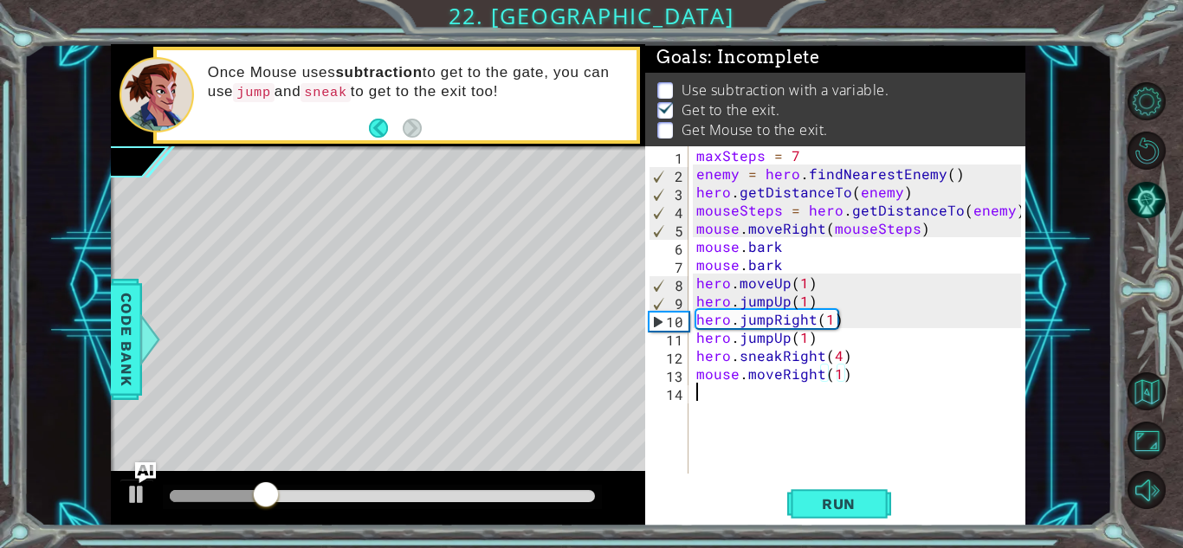
click at [819, 463] on div "maxSteps = 7 enemy = hero . findNearestEnemy ( ) hero . getDistanceTo ( enemy )…" at bounding box center [861, 328] width 337 height 364
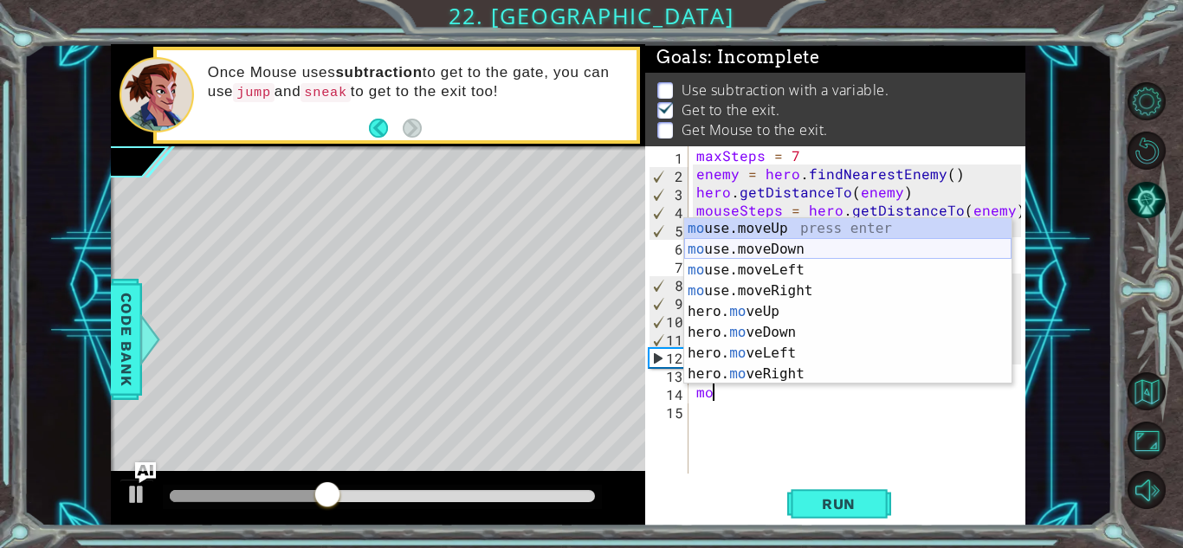
click at [783, 248] on div "mo use.moveUp press enter mo use.moveDown press enter mo use.moveLeft press ent…" at bounding box center [847, 322] width 327 height 208
type textarea "mouse.moveDown(1)"
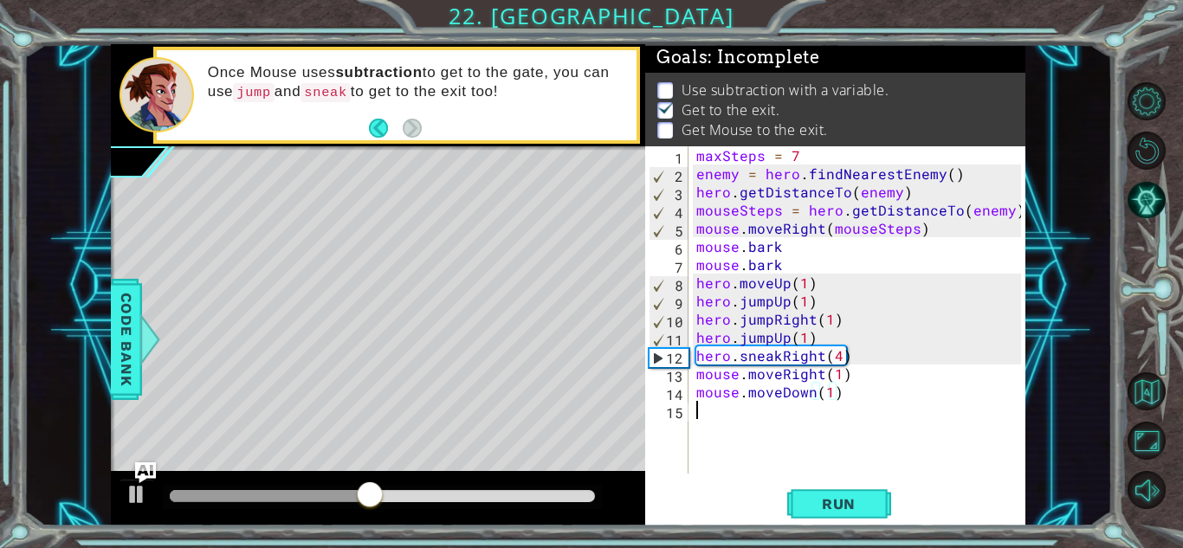
click at [750, 408] on div "maxSteps = 7 enemy = hero . findNearestEnemy ( ) hero . getDistanceTo ( enemy )…" at bounding box center [861, 328] width 337 height 364
click at [812, 372] on div "maxSteps = 7 enemy = hero . findNearestEnemy ( ) hero . getDistanceTo ( enemy )…" at bounding box center [861, 328] width 337 height 364
click at [829, 378] on div "maxSteps = 7 enemy = hero . findNearestEnemy ( ) hero . getDistanceTo ( enemy )…" at bounding box center [861, 328] width 337 height 364
click at [819, 393] on div "maxSteps = 7 enemy = hero . findNearestEnemy ( ) hero . getDistanceTo ( enemy )…" at bounding box center [861, 328] width 337 height 364
type textarea "mouse.moveDown(1)"
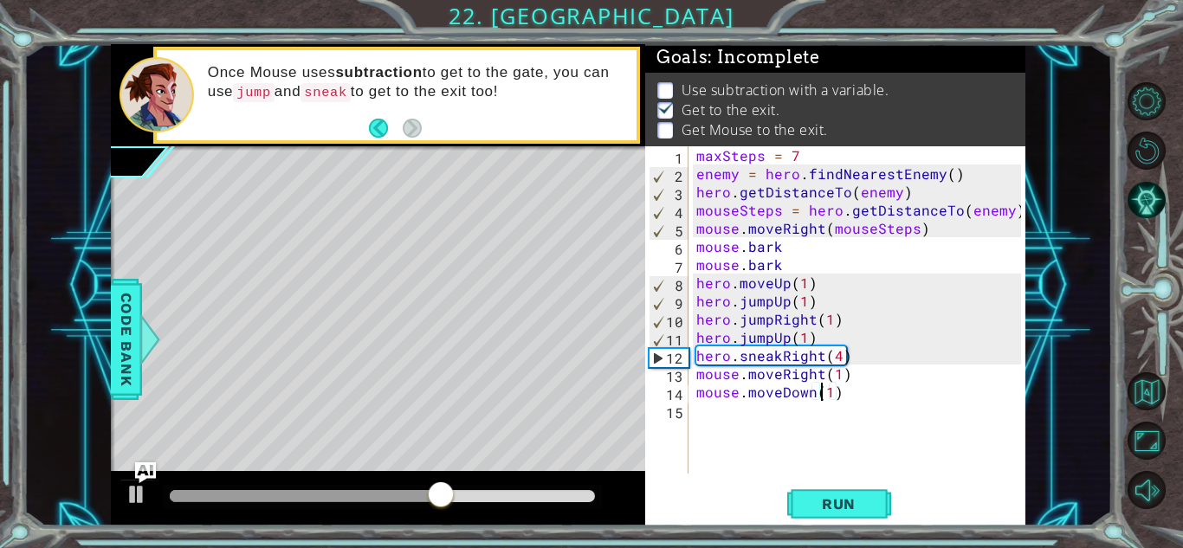
click at [732, 412] on div "maxSteps = 7 enemy = hero . findNearestEnemy ( ) hero . getDistanceTo ( enemy )…" at bounding box center [861, 328] width 337 height 364
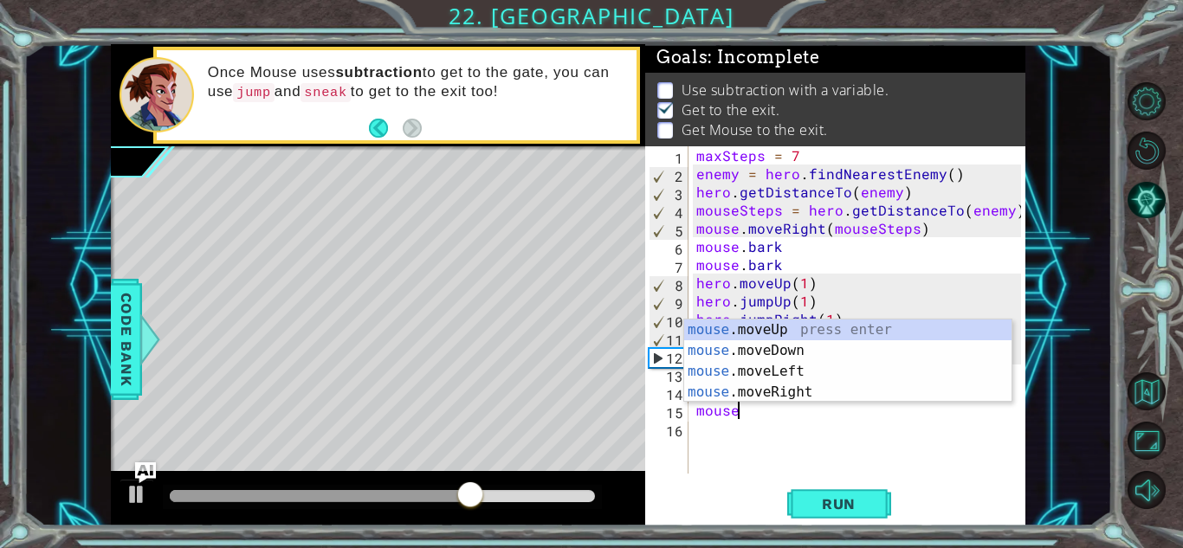
scroll to position [0, 2]
click at [848, 259] on div "maxSteps = 7 enemy = hero . findNearestEnemy ( ) hero . getDistanceTo ( enemy )…" at bounding box center [861, 328] width 337 height 364
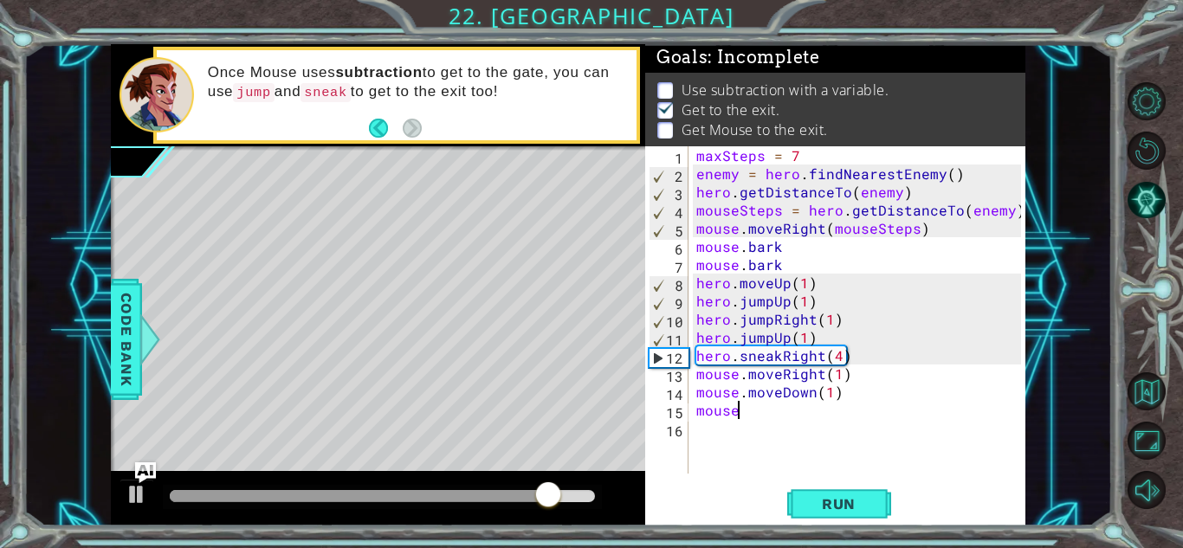
click at [765, 417] on div "maxSteps = 7 enemy = hero . findNearestEnemy ( ) hero . getDistanceTo ( enemy )…" at bounding box center [861, 328] width 337 height 364
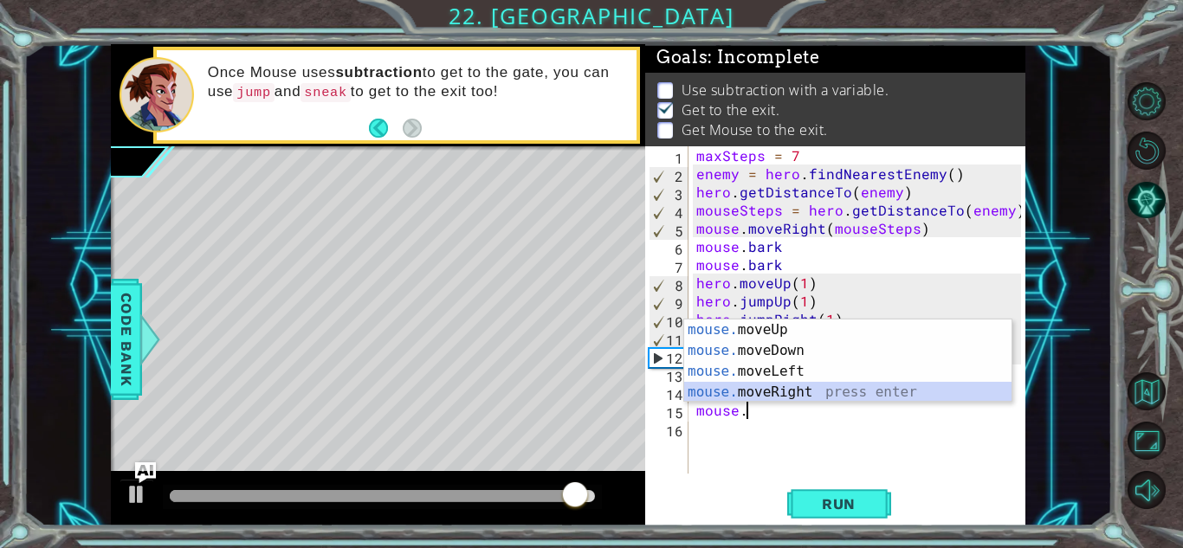
click at [763, 396] on div "mouse. moveUp press enter mouse. moveDown press enter mouse. moveLeft press ent…" at bounding box center [847, 382] width 327 height 125
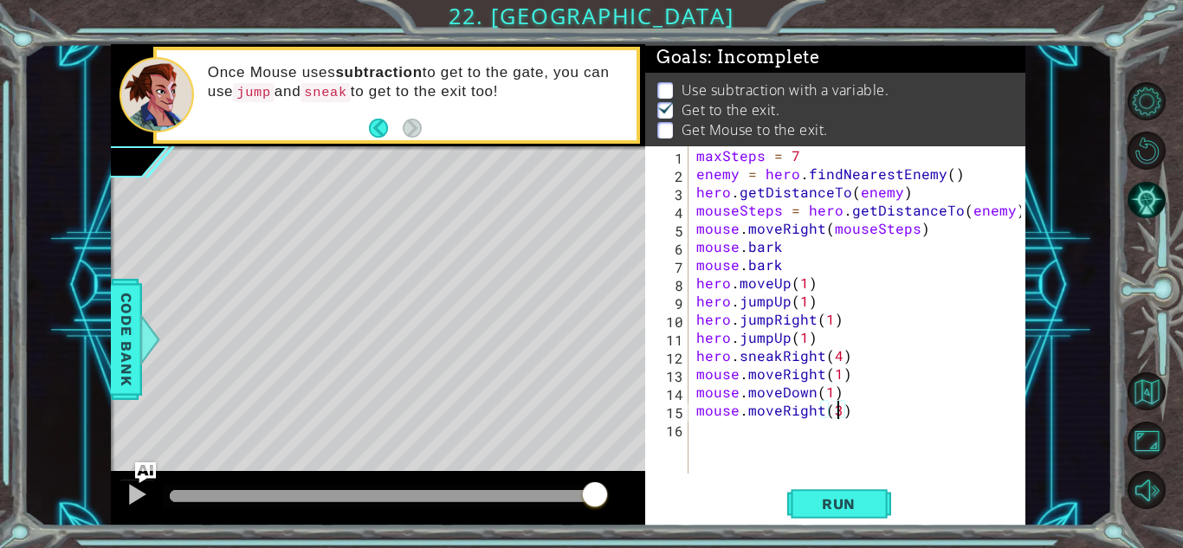
scroll to position [0, 8]
type textarea "mouse.moveRight(2)"
click at [697, 432] on div "maxSteps = 7 enemy = hero . findNearestEnemy ( ) hero . getDistanceTo ( enemy )…" at bounding box center [861, 328] width 337 height 364
click at [865, 500] on span "Run" at bounding box center [839, 503] width 68 height 17
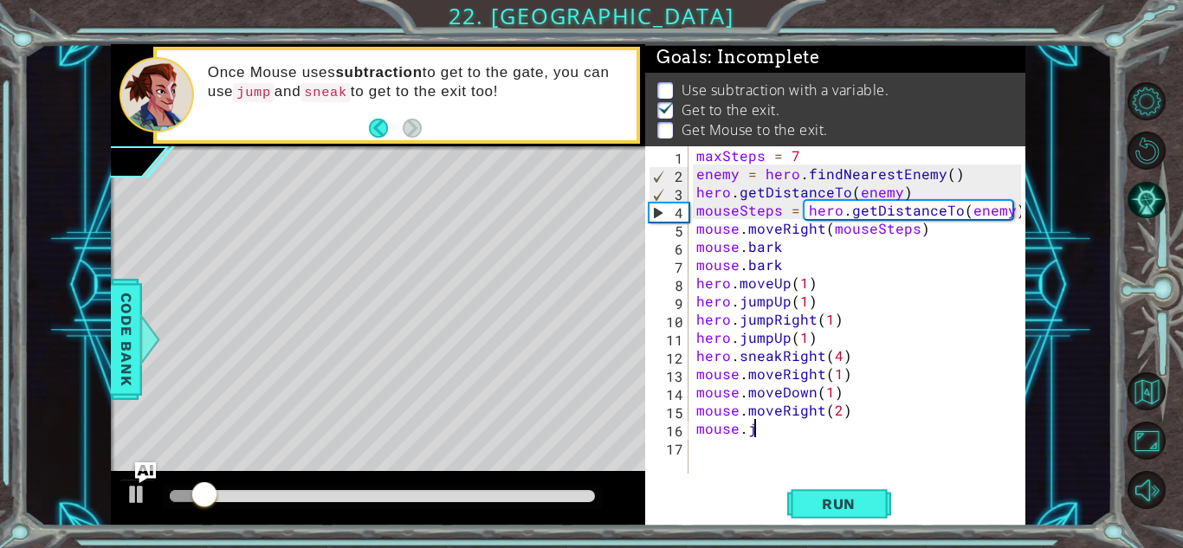
scroll to position [0, 3]
type textarea "mouse."
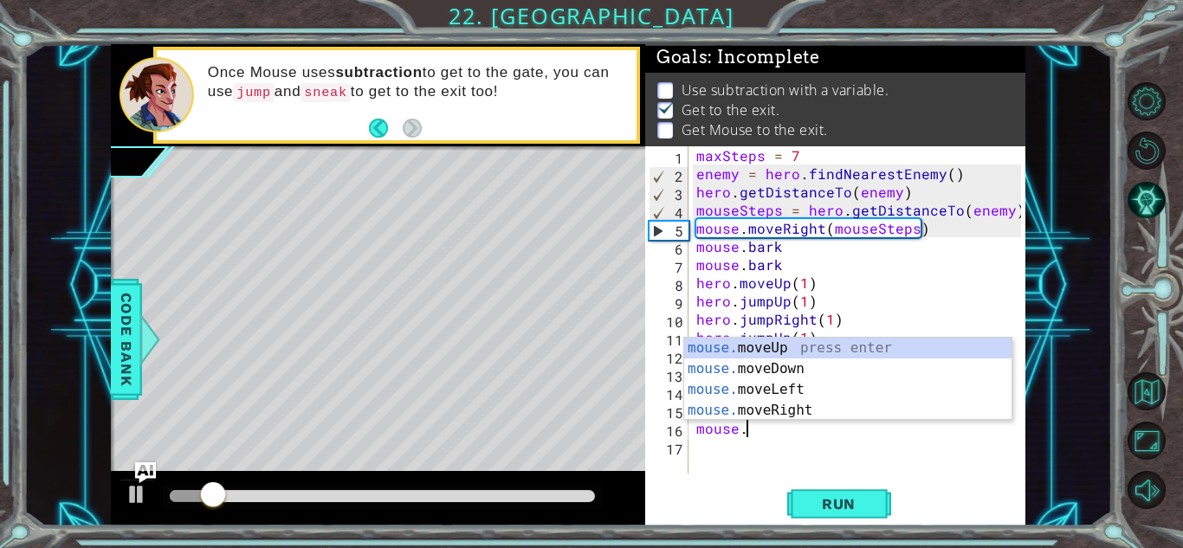
click at [858, 457] on div "maxSteps = 7 enemy = hero . findNearestEnemy ( ) hero . getDistanceTo ( enemy )…" at bounding box center [861, 328] width 337 height 364
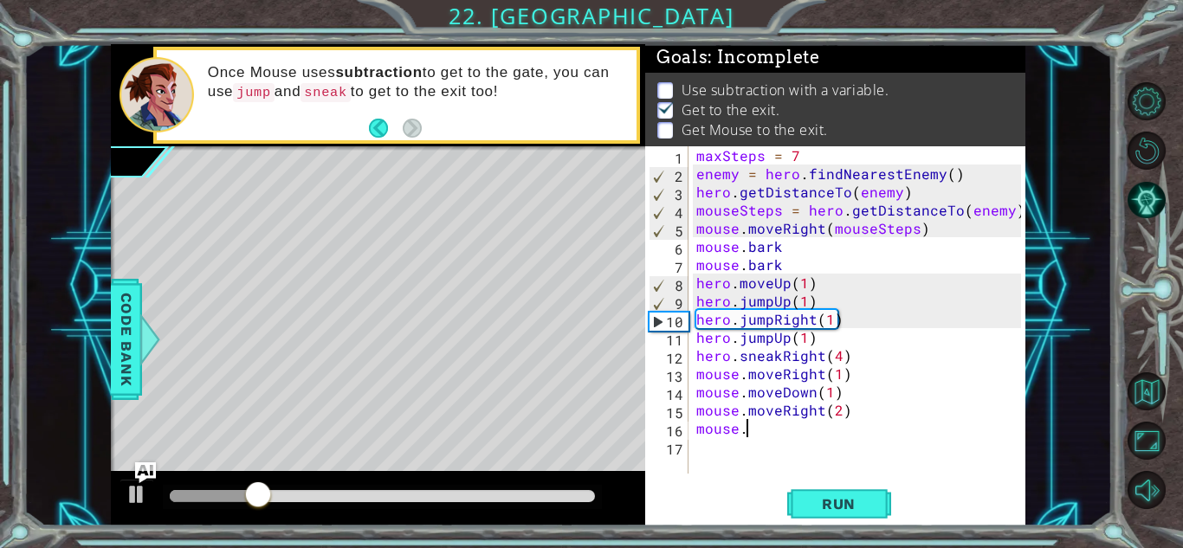
click at [767, 430] on div "maxSteps = 7 enemy = hero . findNearestEnemy ( ) hero . getDistanceTo ( enemy )…" at bounding box center [861, 328] width 337 height 364
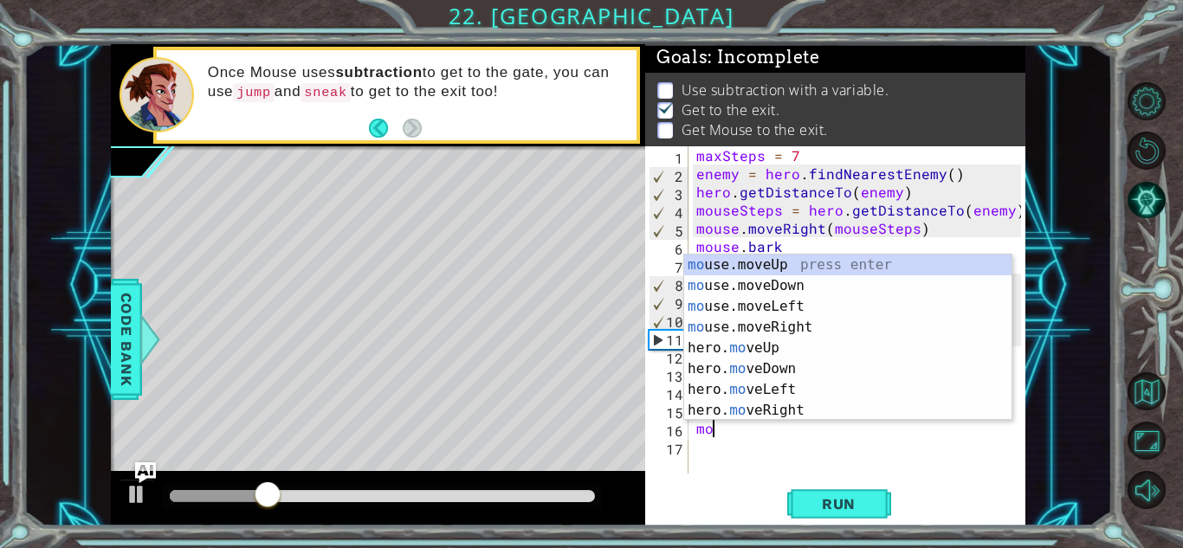
type textarea "m"
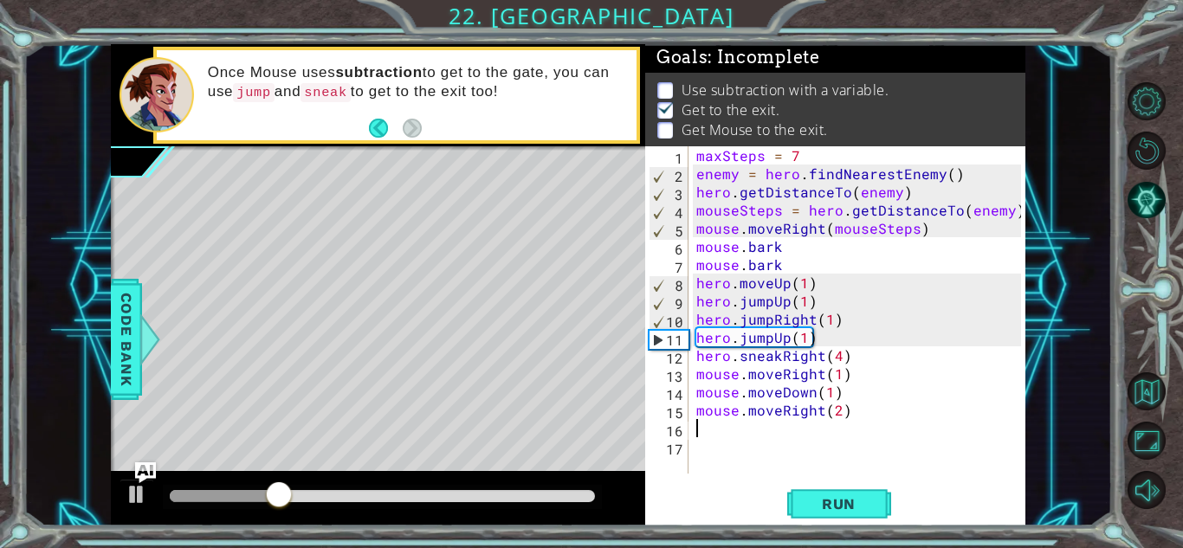
click at [789, 453] on div "maxSteps = 7 enemy = hero . findNearestEnemy ( ) hero . getDistanceTo ( enemy )…" at bounding box center [861, 328] width 337 height 364
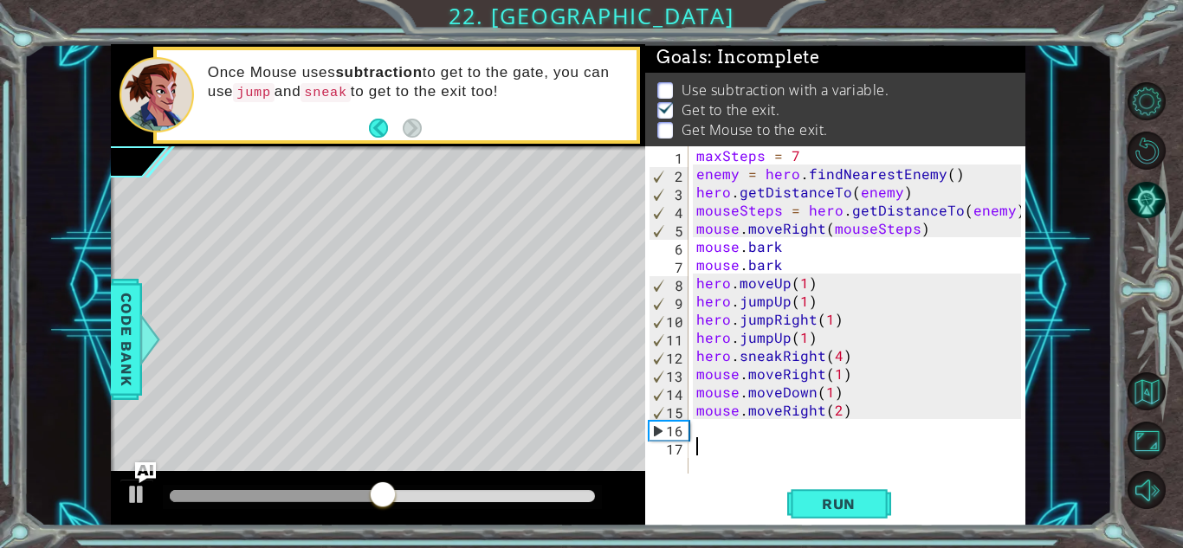
click at [758, 442] on div "maxSteps = 7 enemy = hero . findNearestEnemy ( ) hero . getDistanceTo ( enemy )…" at bounding box center [861, 328] width 337 height 364
click at [749, 416] on div "maxSteps = 7 enemy = hero . findNearestEnemy ( ) hero . getDistanceTo ( enemy )…" at bounding box center [861, 328] width 337 height 364
type textarea "mouse.moveRight(2)"
click at [702, 430] on div "maxSteps = 7 enemy = hero . findNearestEnemy ( ) hero . getDistanceTo ( enemy )…" at bounding box center [861, 328] width 337 height 364
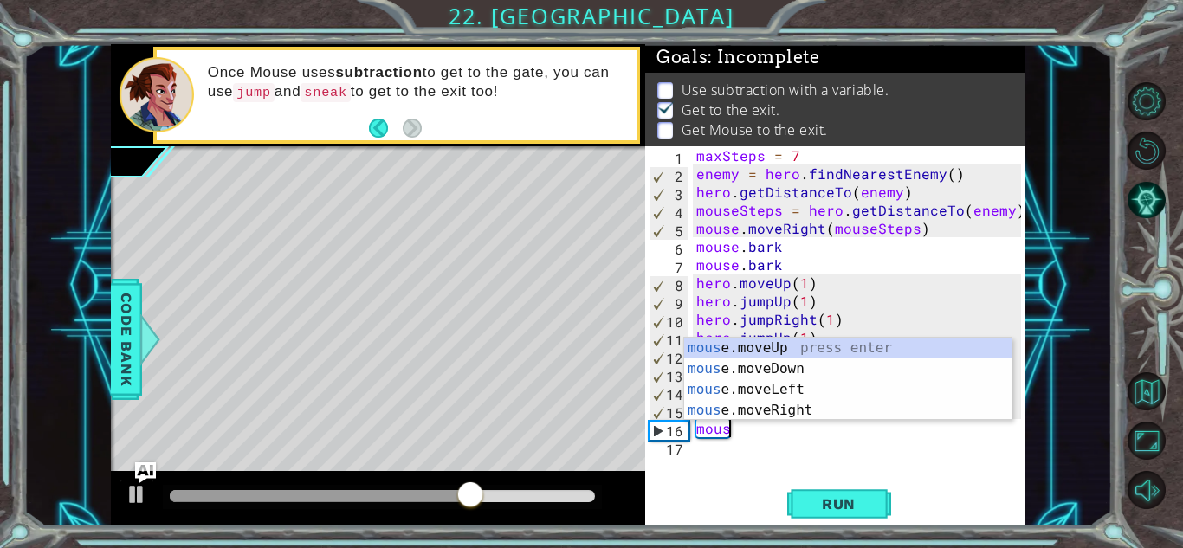
scroll to position [0, 2]
click at [782, 413] on div "mouse .moveUp press enter mouse .moveDown press enter mouse .moveLeft press ent…" at bounding box center [847, 400] width 327 height 125
type textarea "mouse.moveRight(1)"
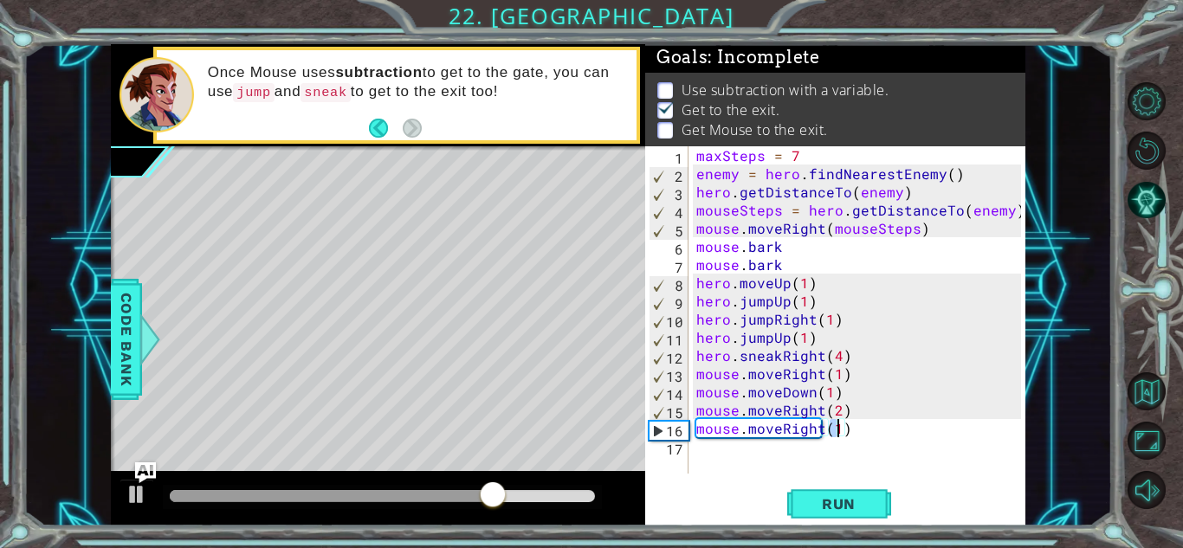
click at [765, 465] on div "maxSteps = 7 enemy = hero . findNearestEnemy ( ) hero . getDistanceTo ( enemy )…" at bounding box center [861, 328] width 337 height 364
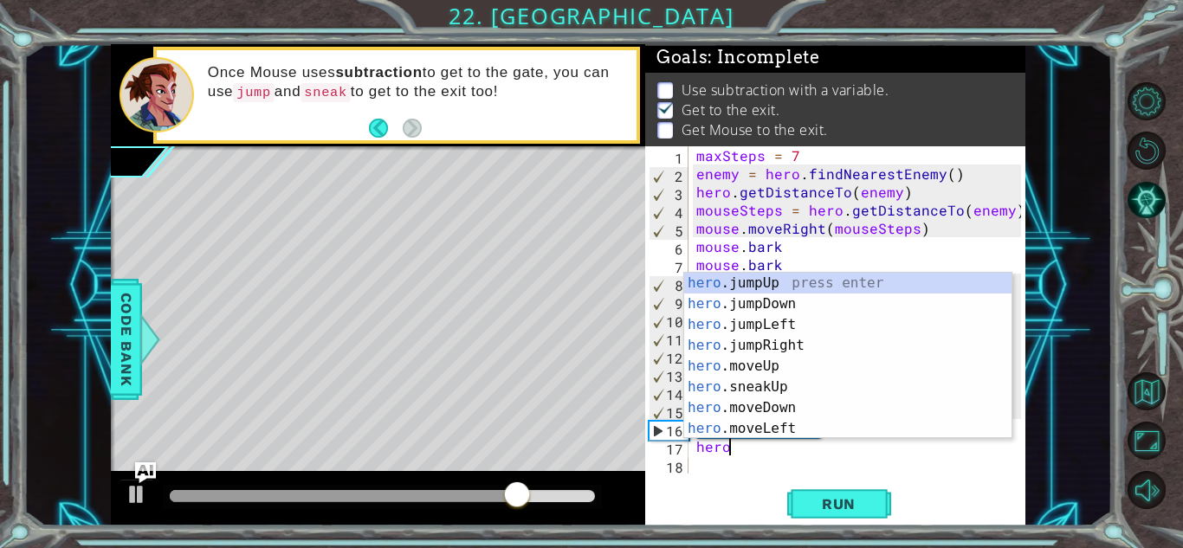
scroll to position [0, 1]
type textarea "h"
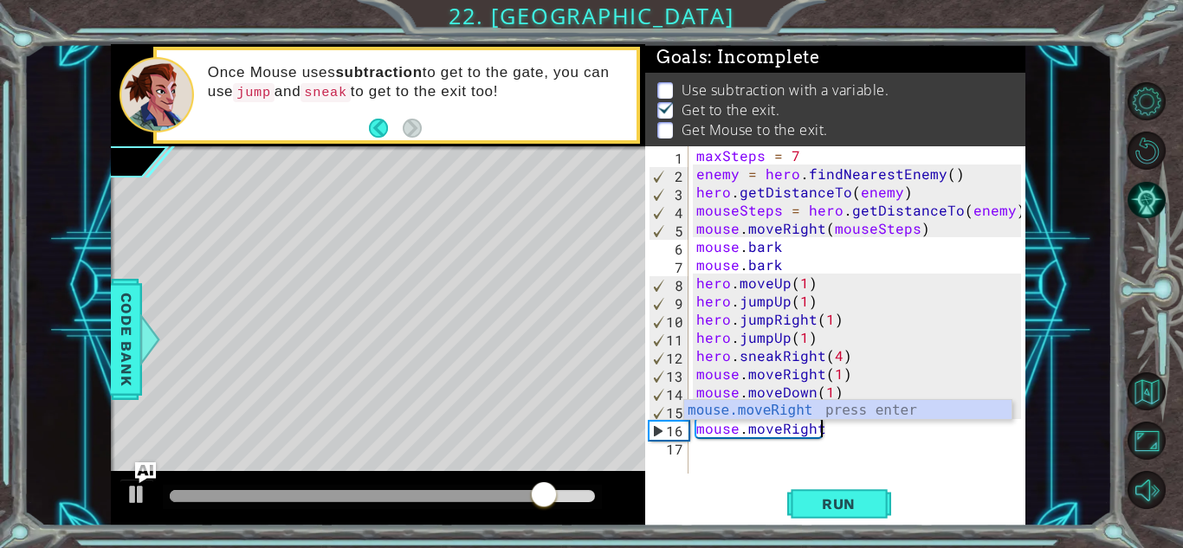
scroll to position [0, 0]
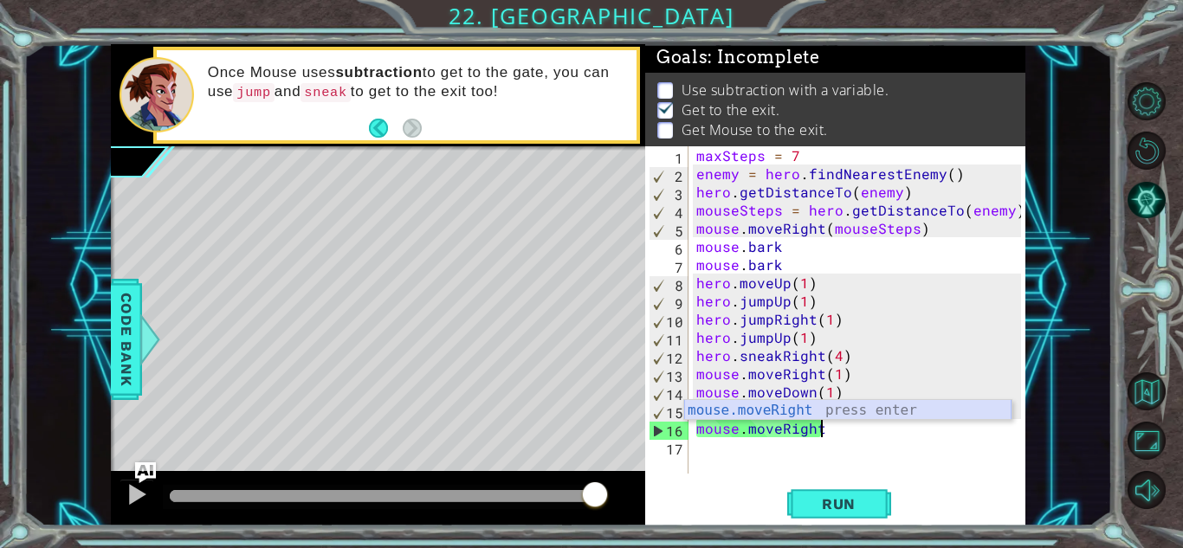
click at [773, 413] on div "mouse.moveRight press enter" at bounding box center [847, 431] width 327 height 62
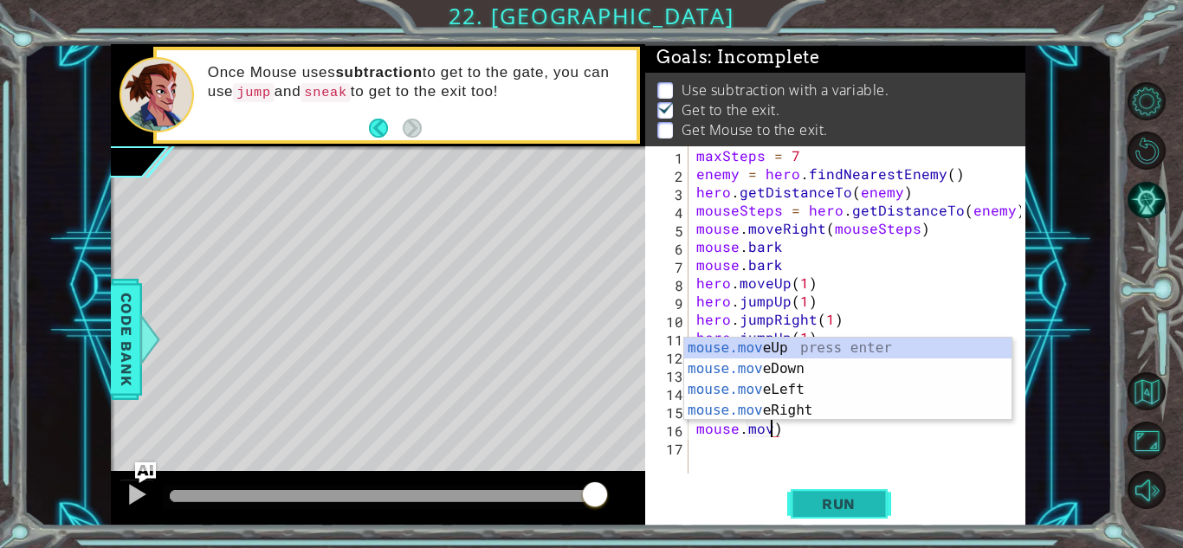
scroll to position [0, 4]
click at [793, 351] on div "mouse.mov eUp press enter mouse.mov eDown press enter mouse.mov eLeft press ent…" at bounding box center [847, 400] width 327 height 125
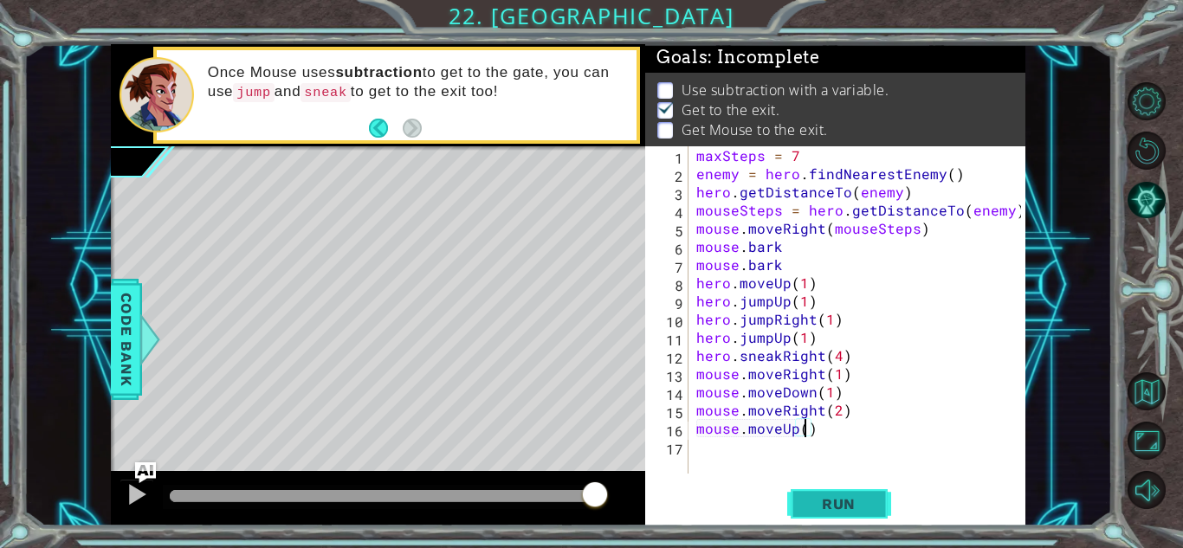
scroll to position [0, 7]
click at [850, 508] on span "Run" at bounding box center [839, 503] width 68 height 17
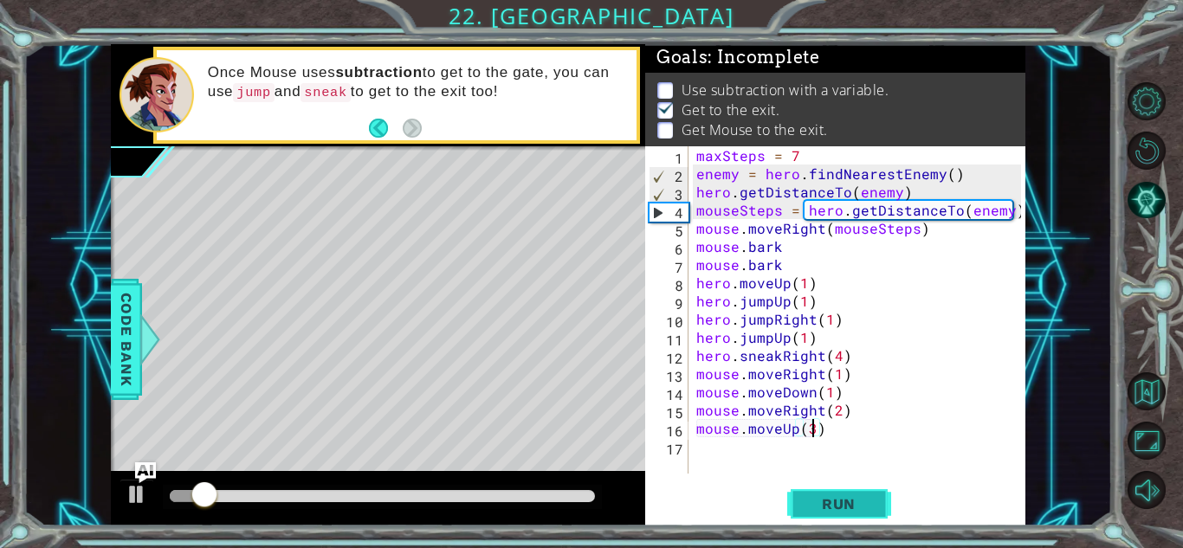
click at [815, 495] on span "Run" at bounding box center [839, 503] width 68 height 17
type textarea "mouse.moveUp(2)"
click at [825, 489] on button "Run" at bounding box center [839, 504] width 104 height 38
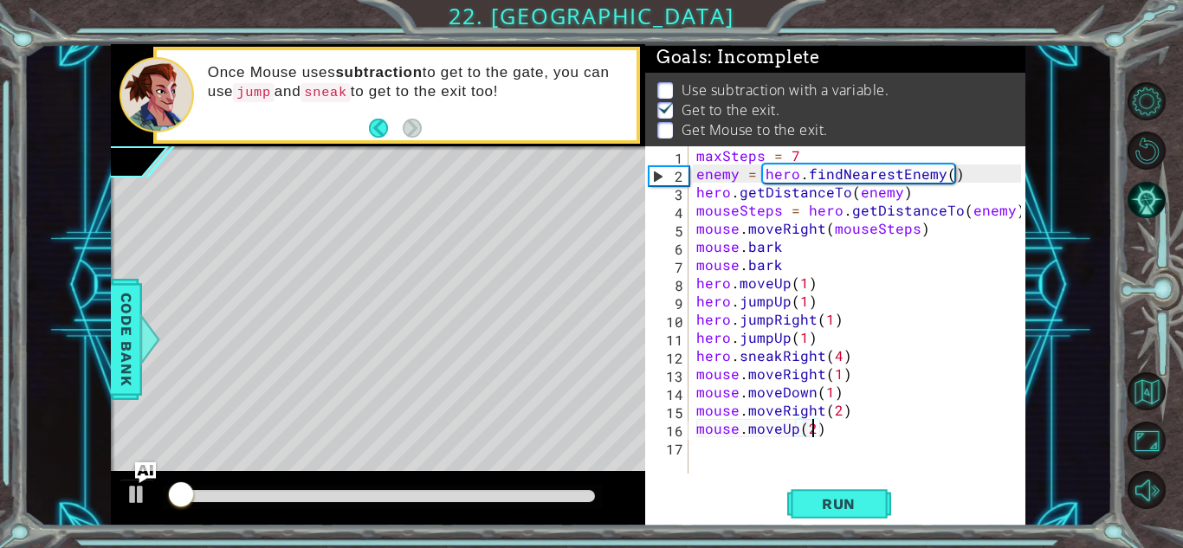
click at [747, 446] on div "maxSteps = 7 enemy = hero . findNearestEnemy ( ) hero . getDistanceTo ( enemy )…" at bounding box center [861, 328] width 337 height 364
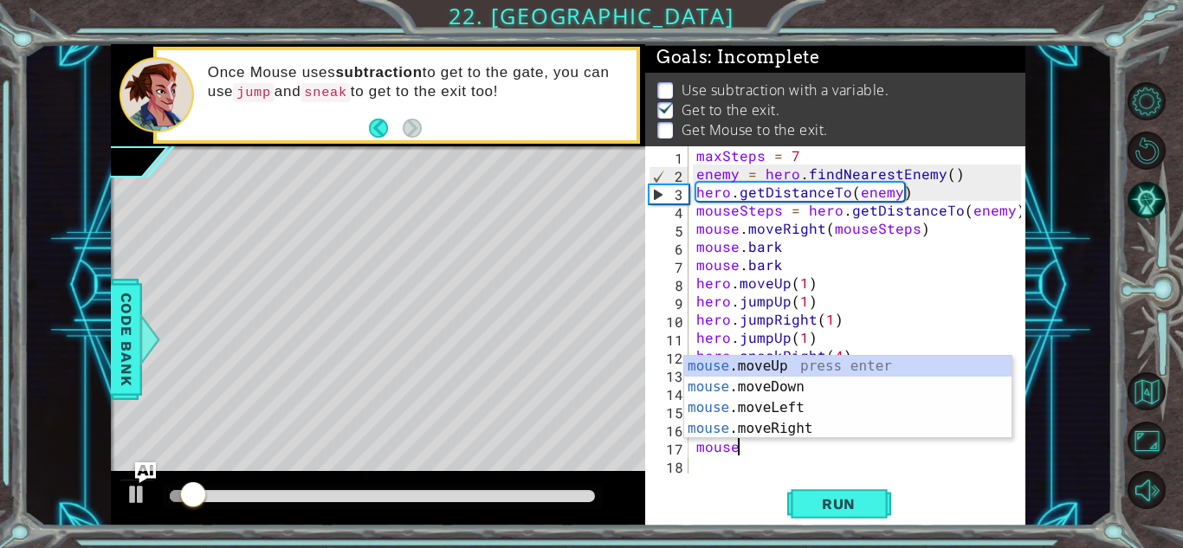
scroll to position [0, 2]
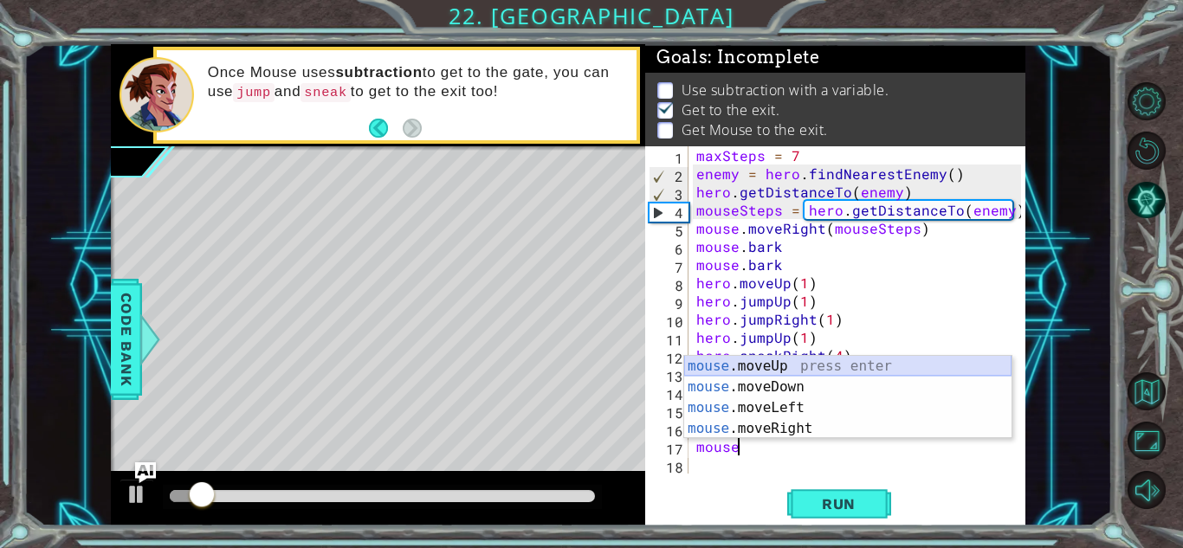
click at [790, 362] on div "mouse .moveUp press enter mouse .moveDown press enter mouse .moveLeft press ent…" at bounding box center [847, 418] width 327 height 125
type textarea "mouse.moveUp(1)"
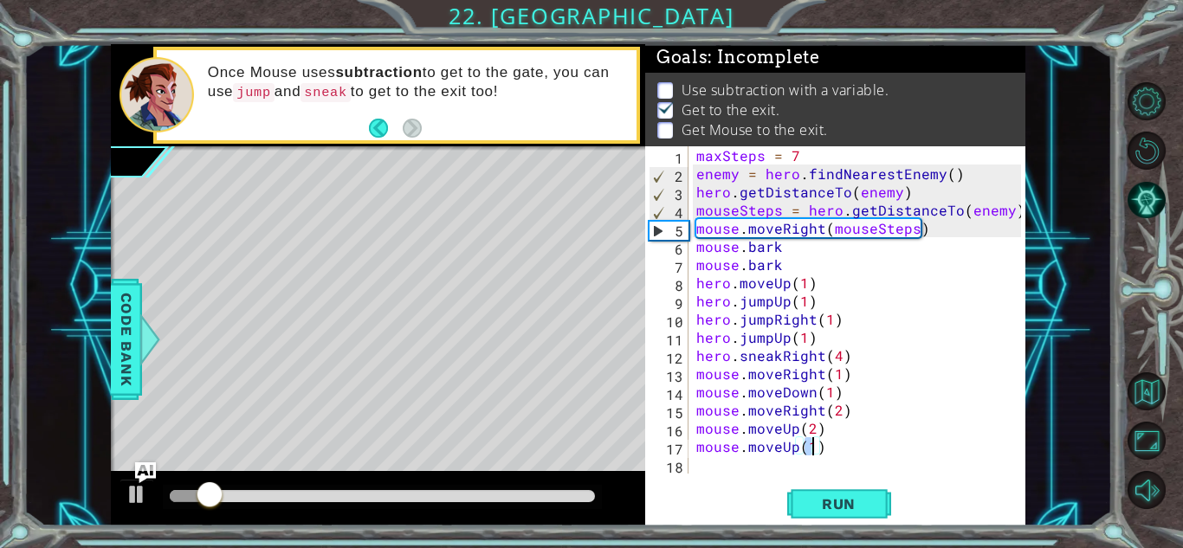
click at [855, 454] on div "maxSteps = 7 enemy = hero . findNearestEnemy ( ) hero . getDistanceTo ( enemy )…" at bounding box center [861, 328] width 337 height 364
click at [687, 473] on div "18" at bounding box center [669, 467] width 40 height 18
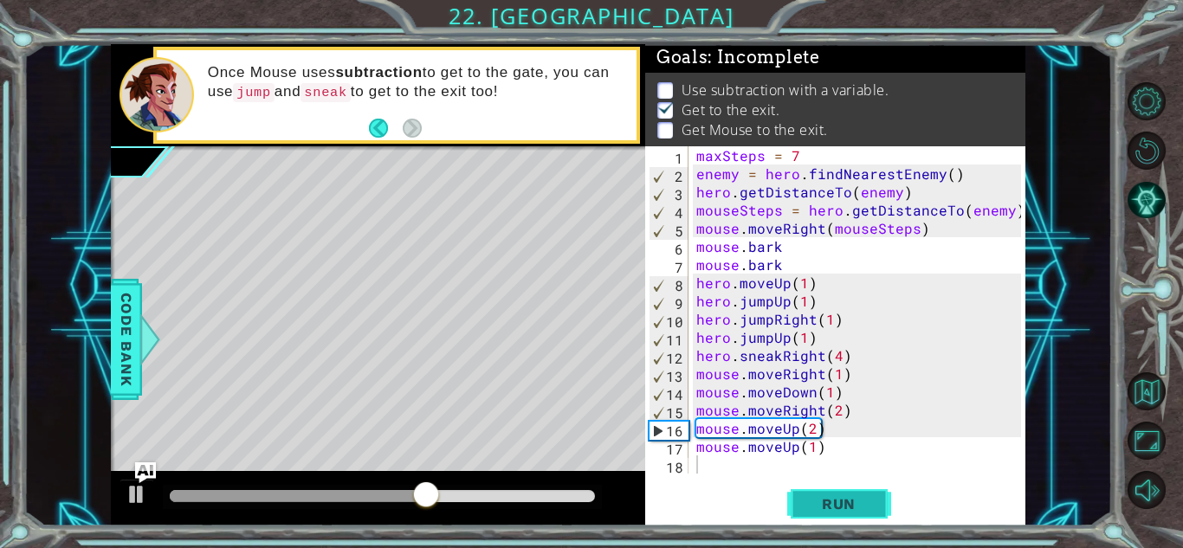
click at [824, 489] on button "Run" at bounding box center [839, 504] width 104 height 38
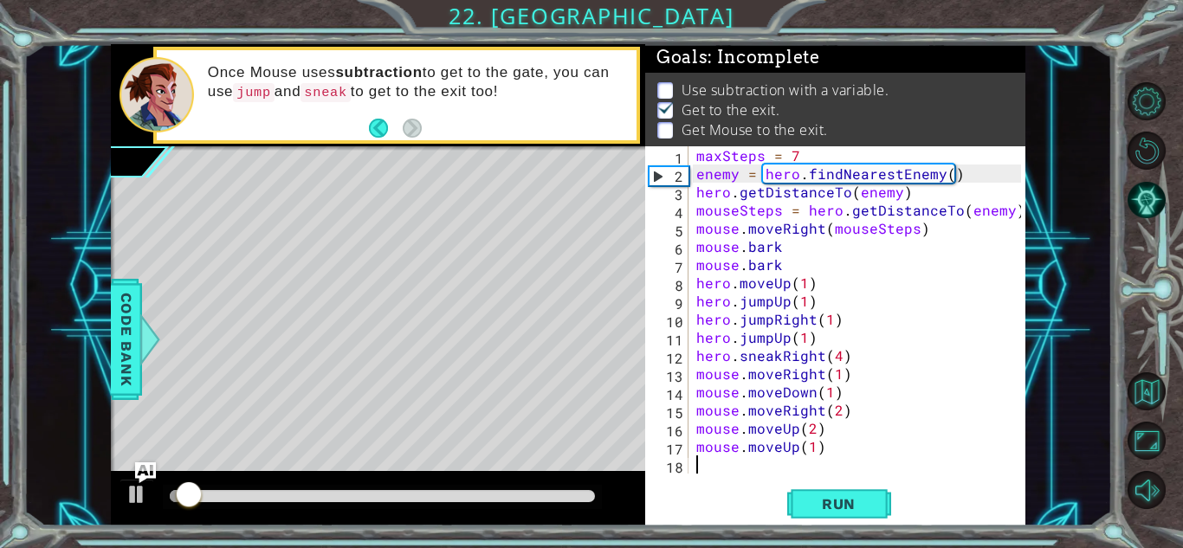
click at [758, 458] on div "maxSteps = 7 enemy = hero . findNearestEnemy ( ) hero . getDistanceTo ( enemy )…" at bounding box center [861, 328] width 337 height 364
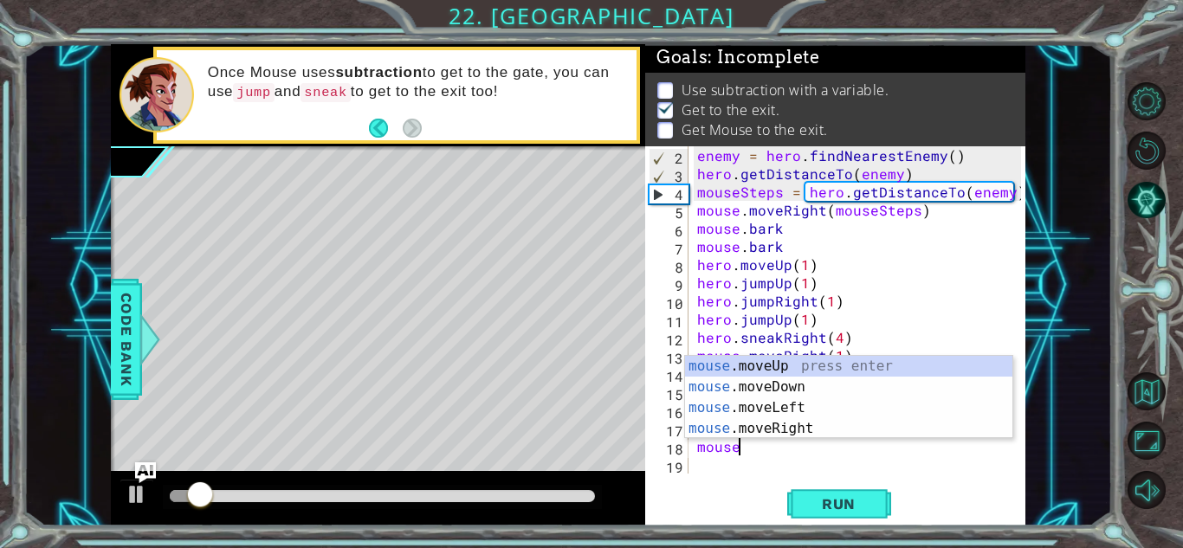
scroll to position [0, 2]
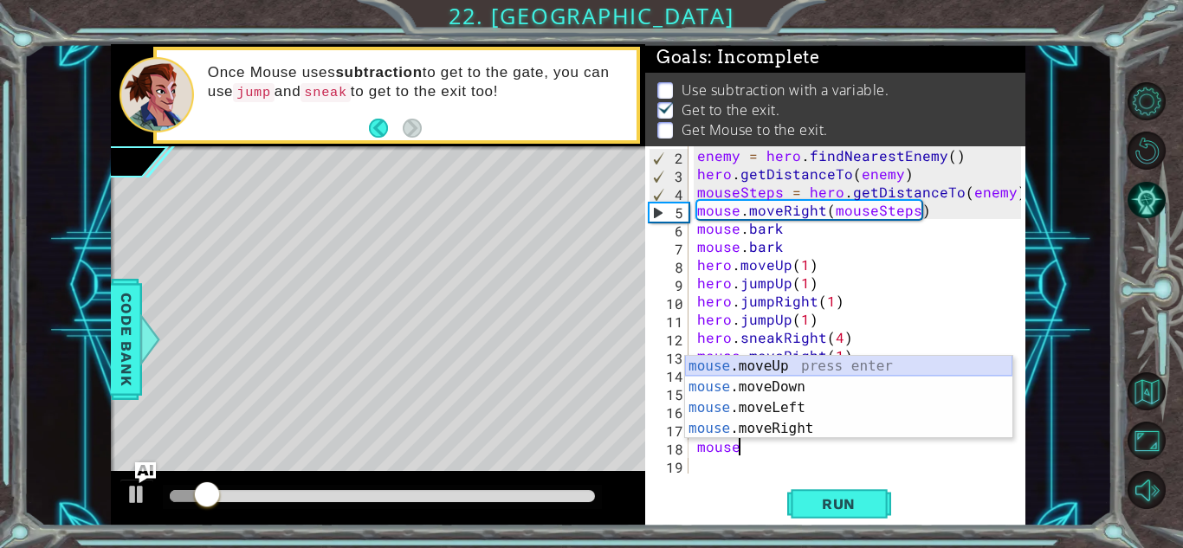
click at [815, 370] on div "mouse .moveUp press enter mouse .moveDown press enter mouse .moveLeft press ent…" at bounding box center [848, 418] width 327 height 125
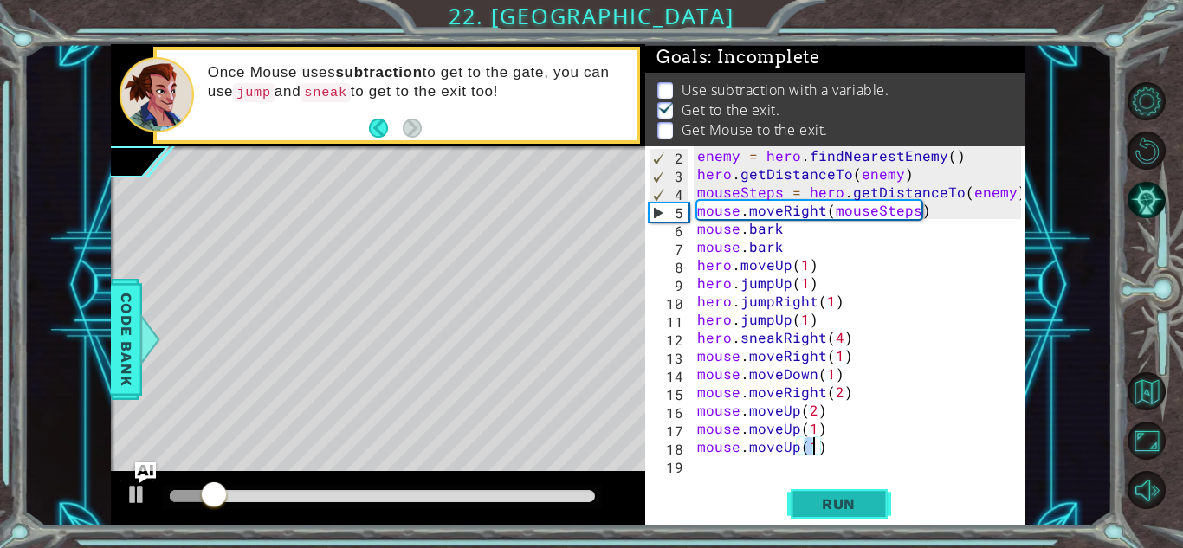
type textarea "mouse.moveUp(1)"
click at [840, 520] on button "Run" at bounding box center [839, 504] width 104 height 38
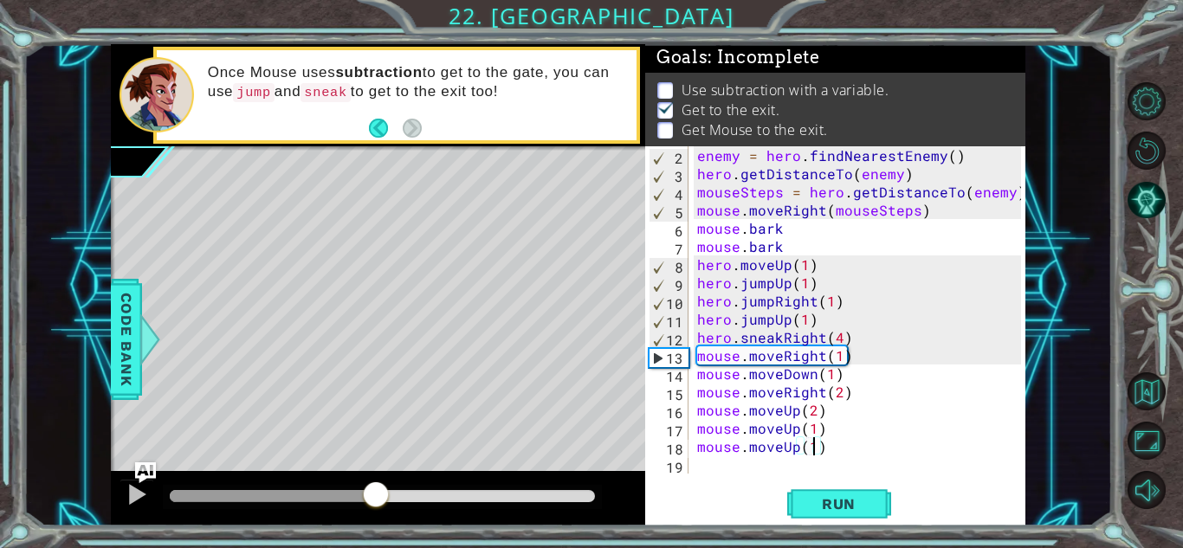
drag, startPoint x: 219, startPoint y: 487, endPoint x: 373, endPoint y: 483, distance: 154.2
click at [373, 483] on div at bounding box center [375, 496] width 31 height 31
click at [835, 504] on span "Run" at bounding box center [839, 503] width 68 height 17
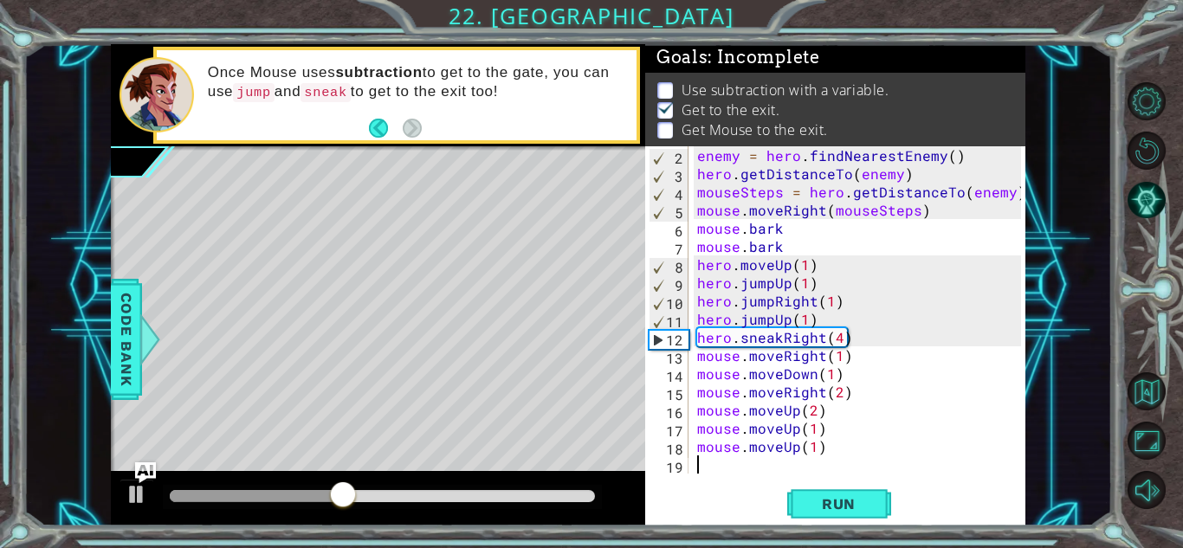
click at [858, 458] on div "enemy = hero . findNearestEnemy ( ) hero . getDistanceTo ( enemy ) mouseSteps =…" at bounding box center [862, 328] width 336 height 364
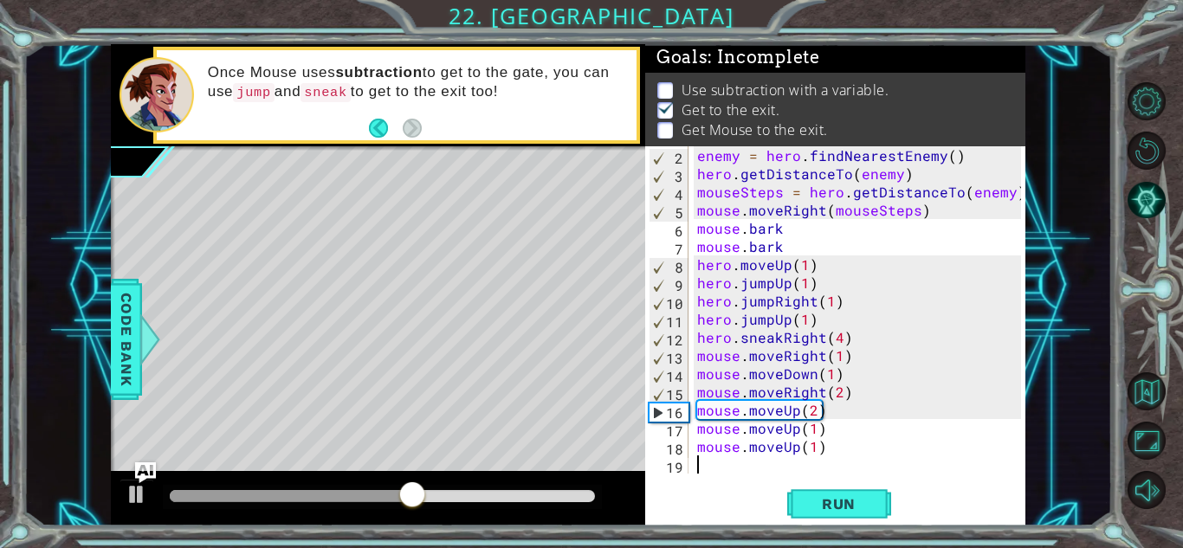
click at [824, 449] on div "enemy = hero . findNearestEnemy ( ) hero . getDistanceTo ( enemy ) mouseSteps =…" at bounding box center [862, 328] width 336 height 364
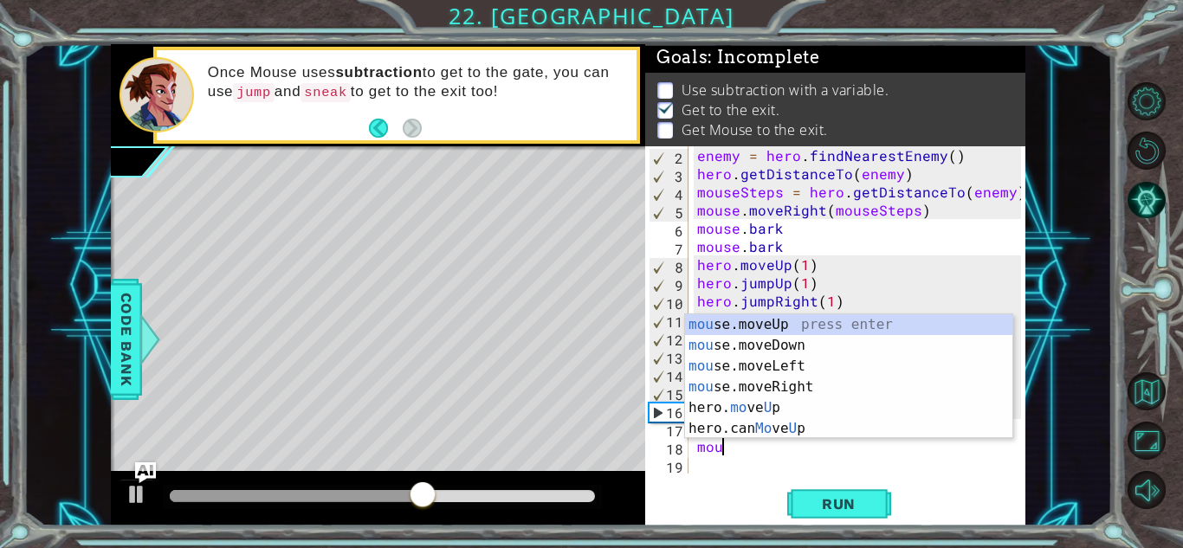
type textarea "m"
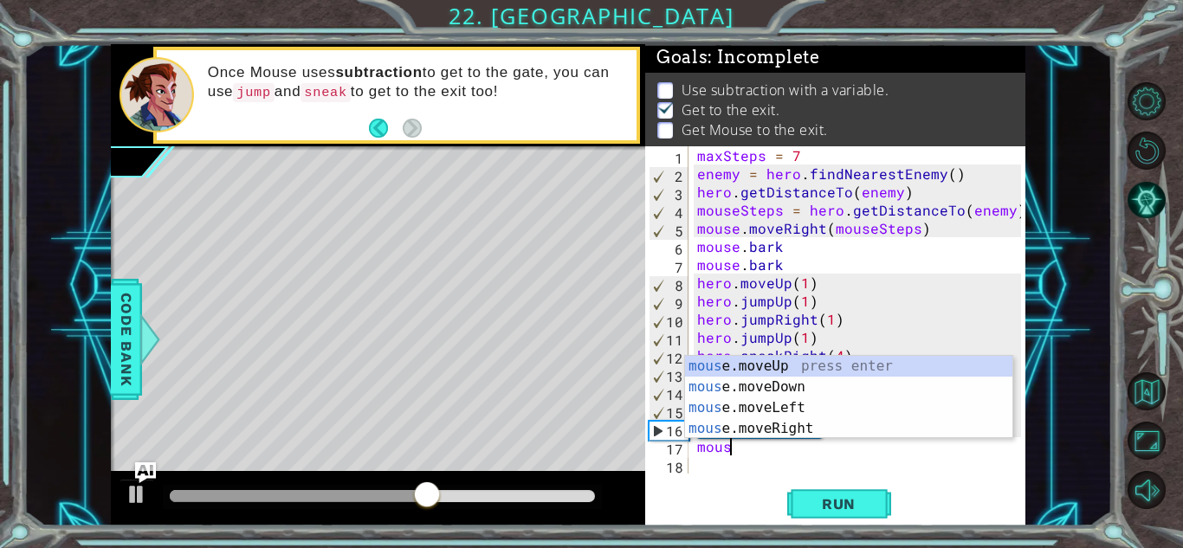
type textarea "m"
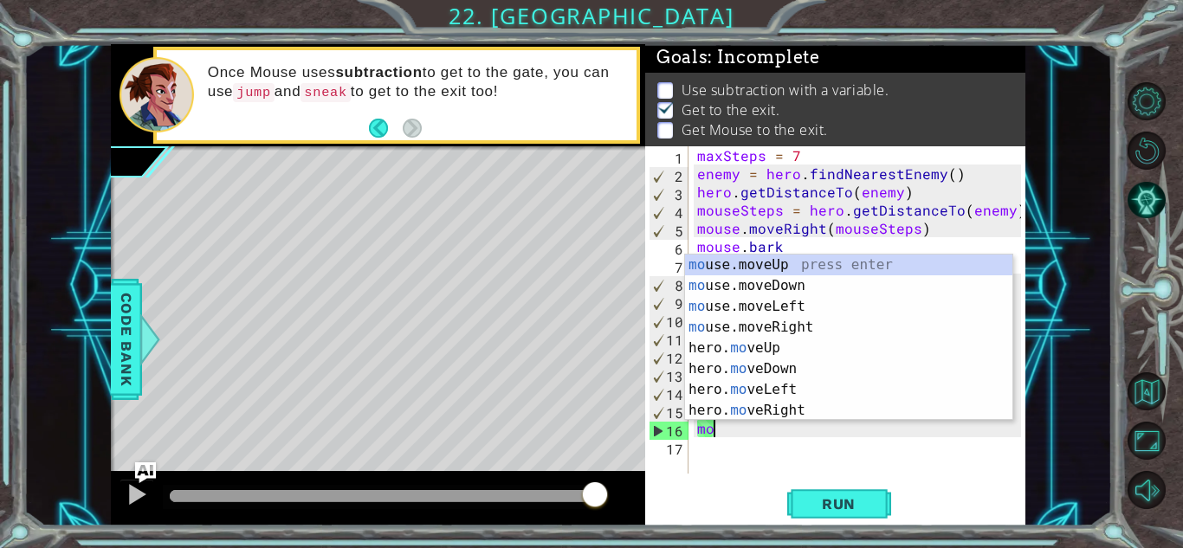
type textarea "m"
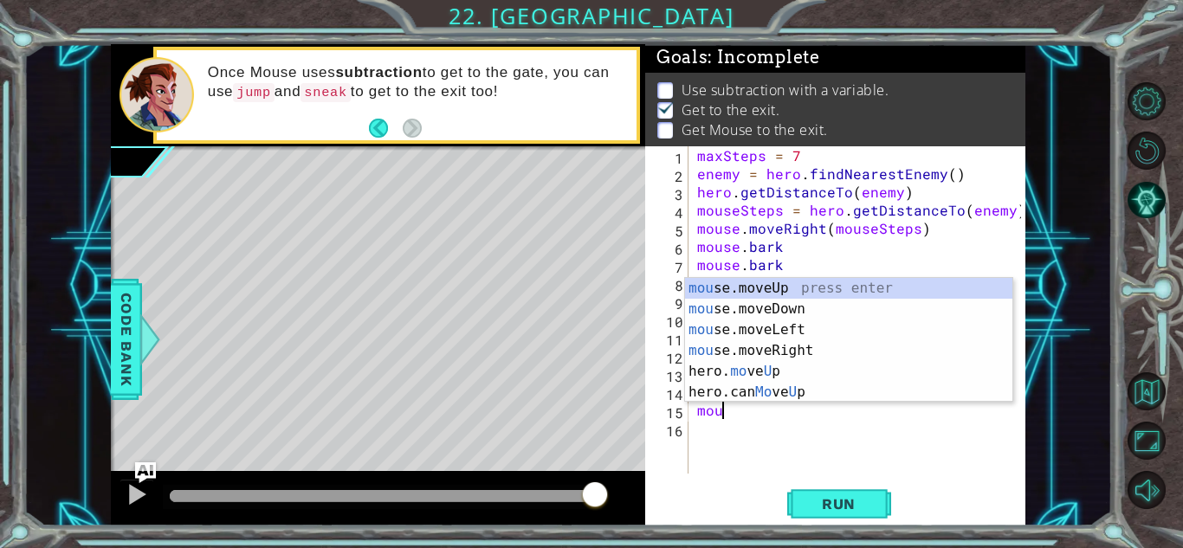
type textarea "m"
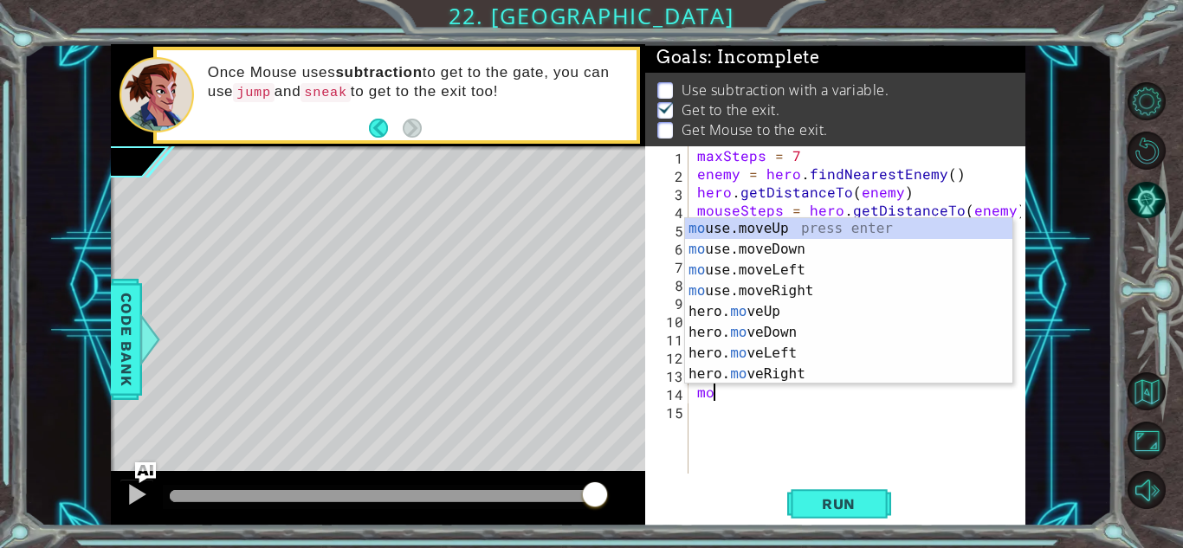
type textarea "m"
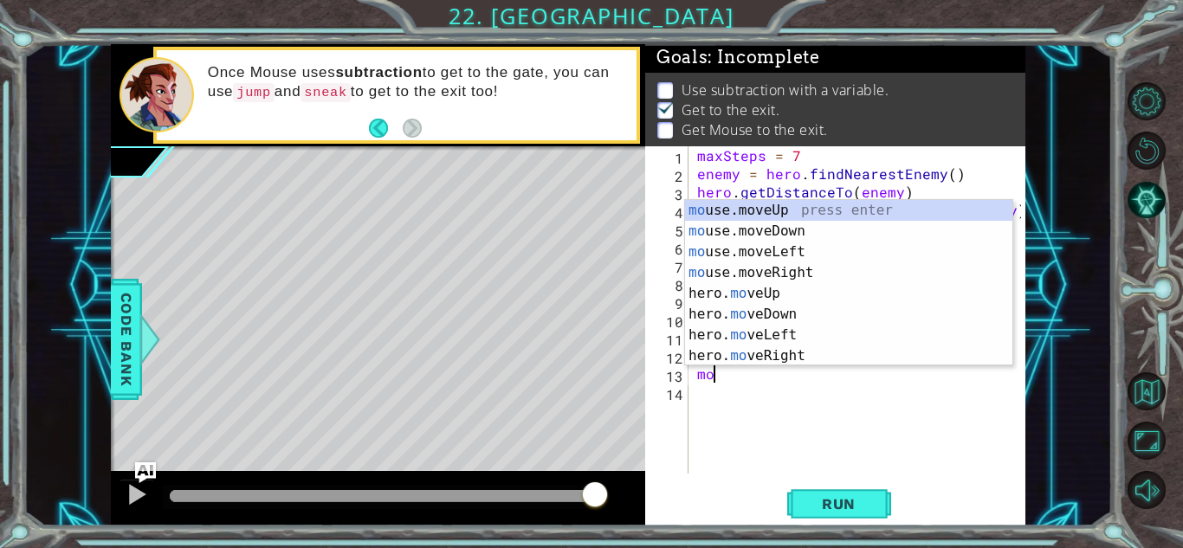
type textarea "m"
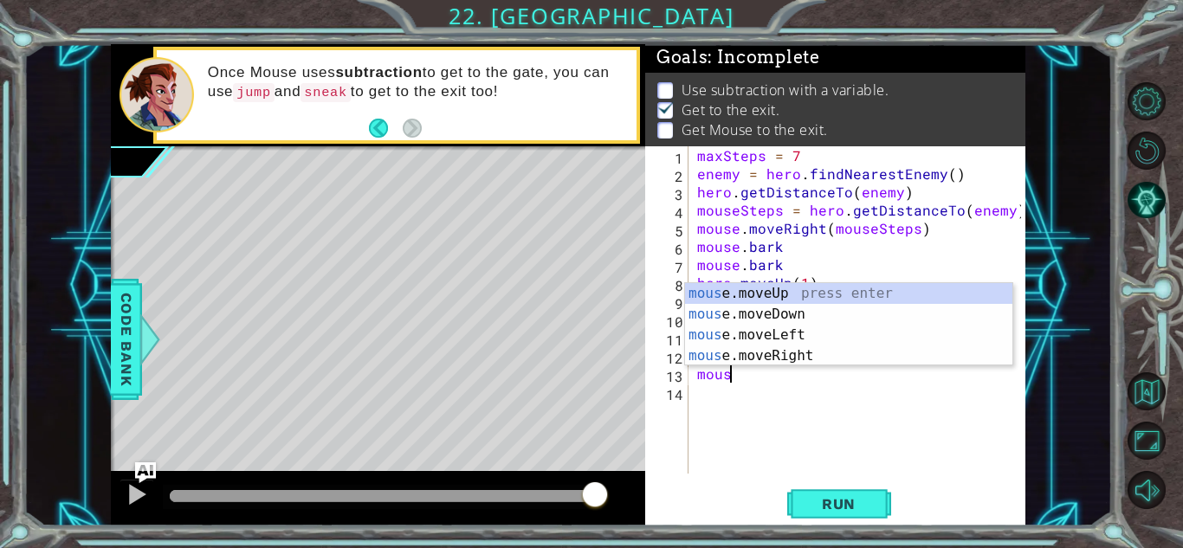
scroll to position [0, 2]
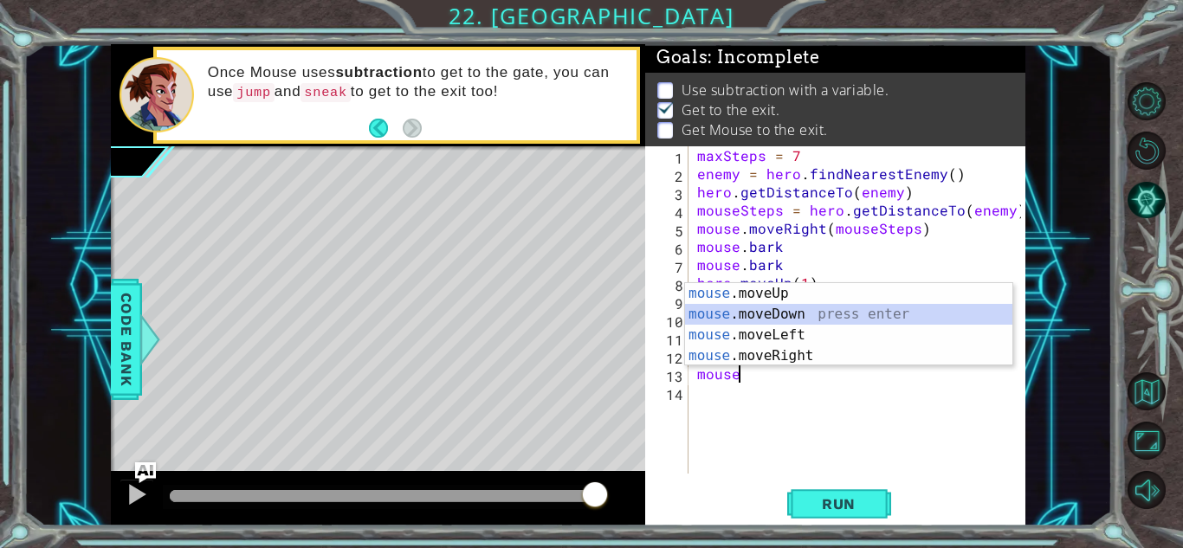
click at [799, 320] on div "mouse .moveUp press enter mouse .moveDown press enter mouse .moveLeft press ent…" at bounding box center [848, 345] width 327 height 125
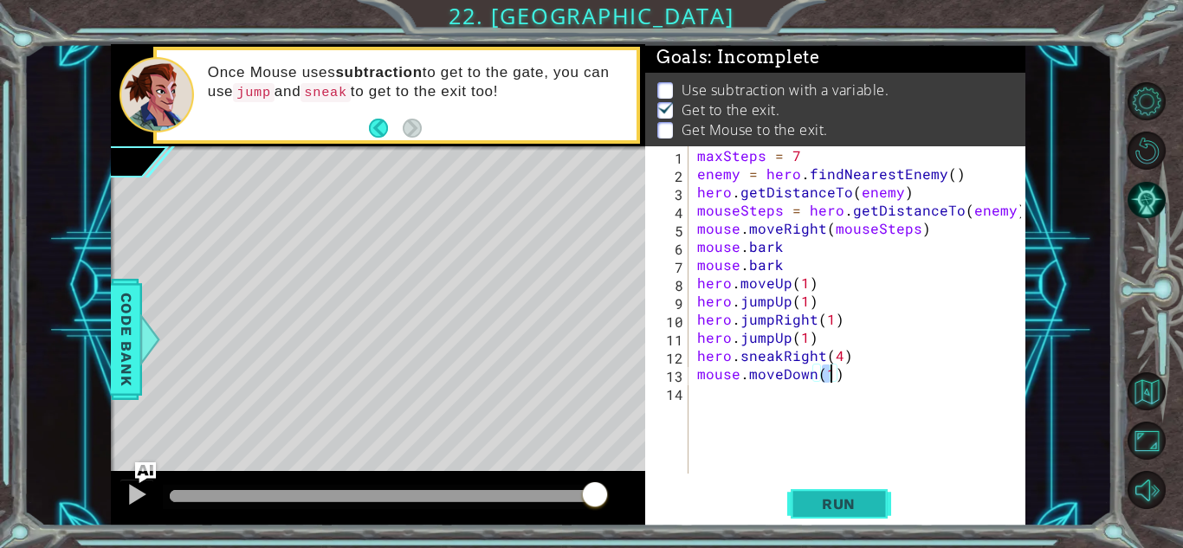
click at [865, 506] on span "Run" at bounding box center [839, 503] width 68 height 17
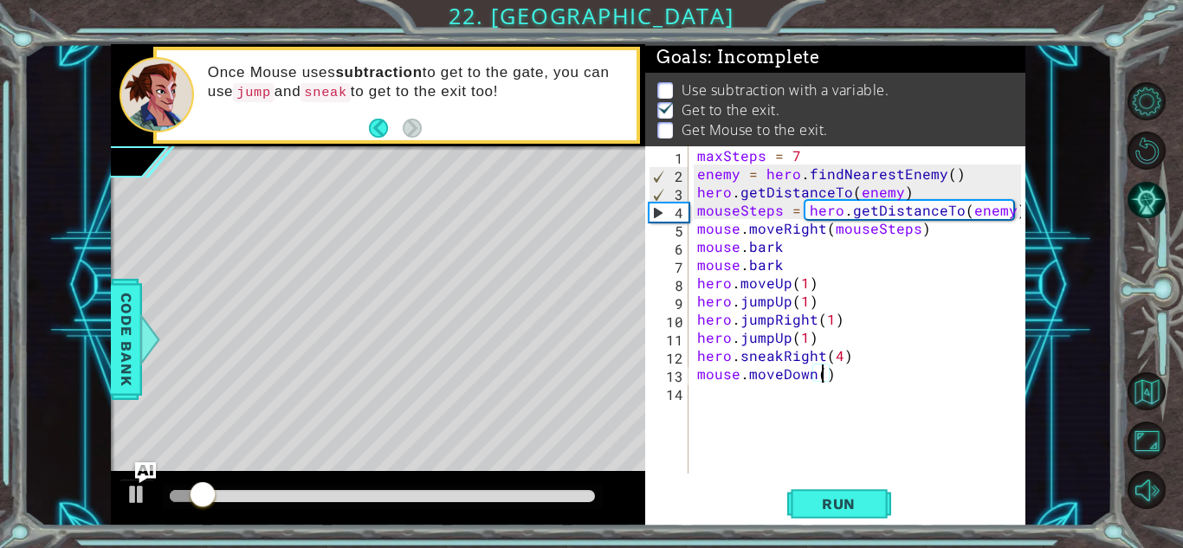
scroll to position [0, 8]
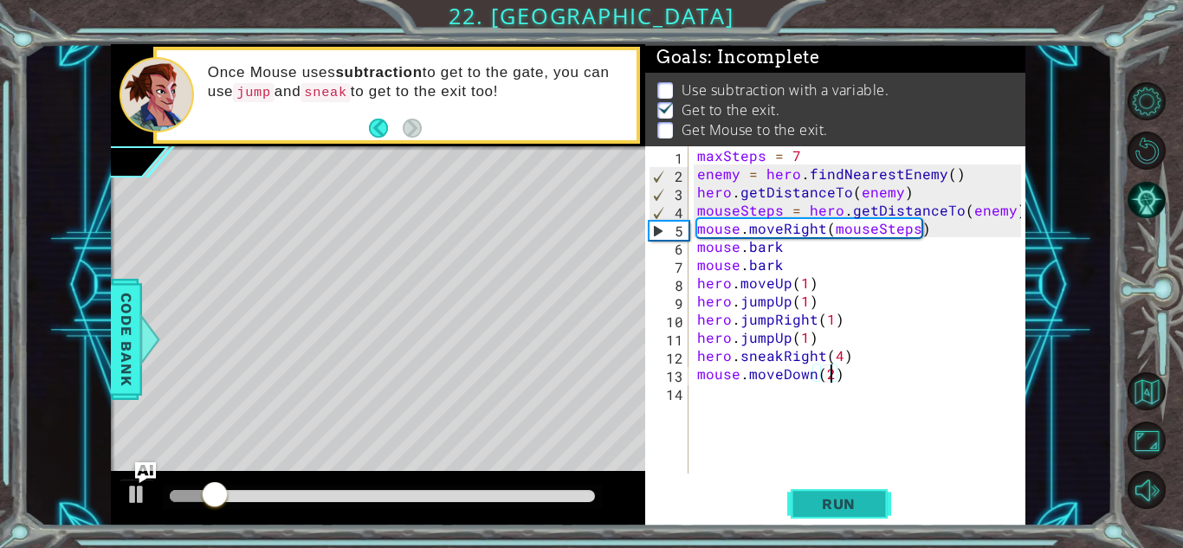
type textarea "mouse.moveDown(2)"
click at [800, 504] on button "Run" at bounding box center [839, 504] width 104 height 38
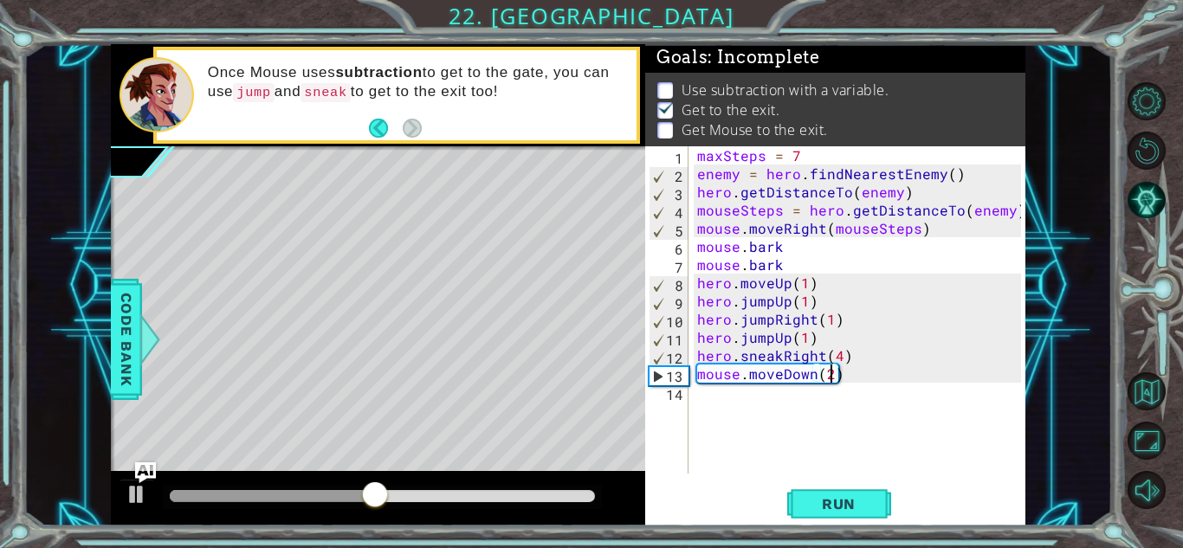
click at [762, 424] on div "maxSteps = 7 enemy = hero . findNearestEnemy ( ) hero . getDistanceTo ( enemy )…" at bounding box center [862, 328] width 336 height 364
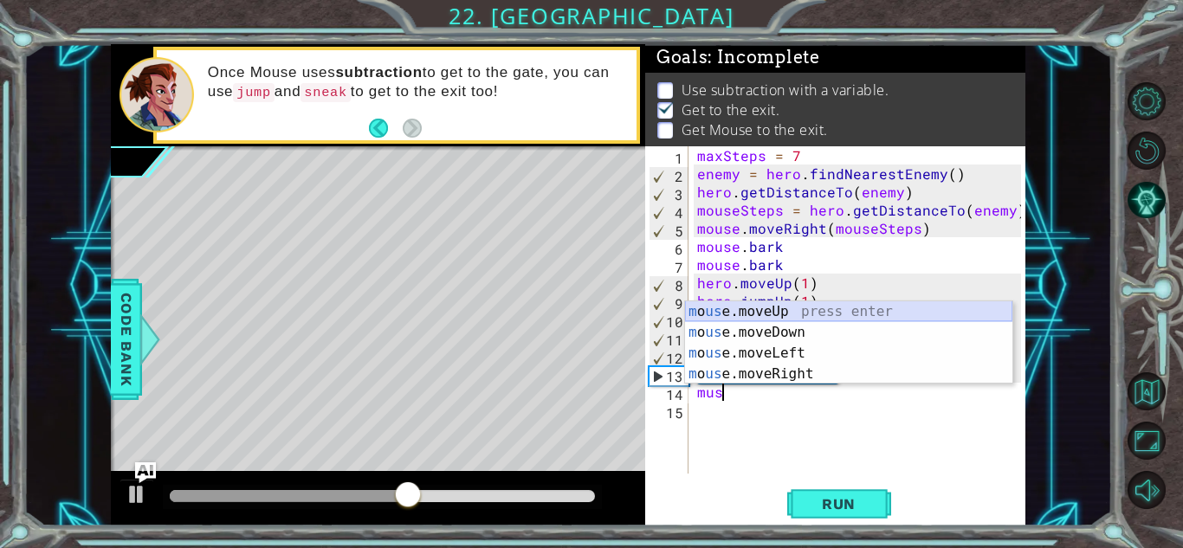
click at [751, 317] on div "m o us e.moveUp press enter m o us e.moveDown press enter m o us e.moveLeft pre…" at bounding box center [848, 363] width 327 height 125
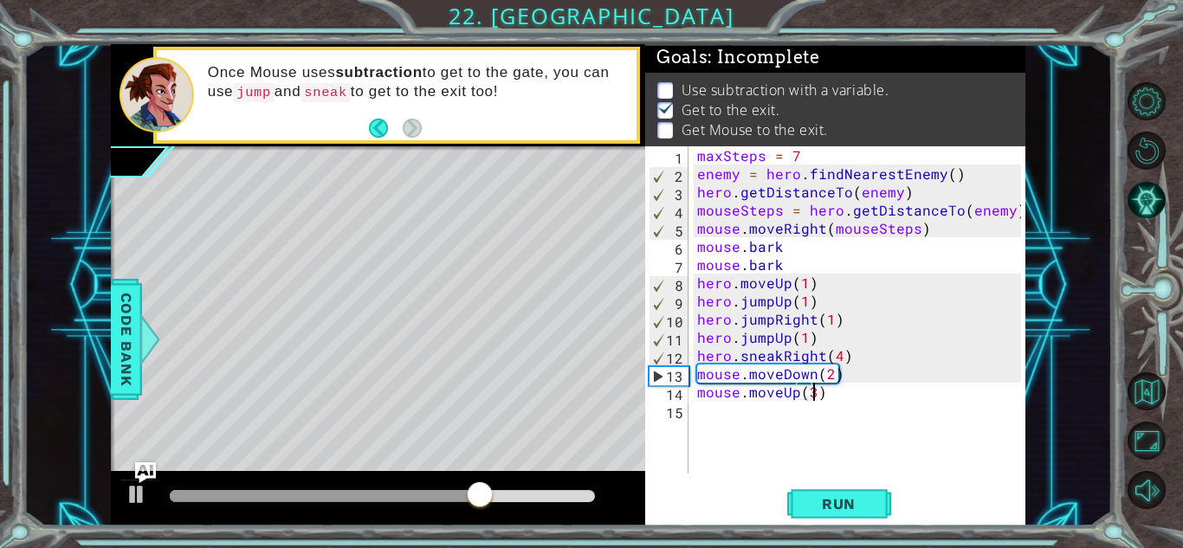
scroll to position [0, 7]
click at [845, 501] on span "Run" at bounding box center [839, 503] width 68 height 17
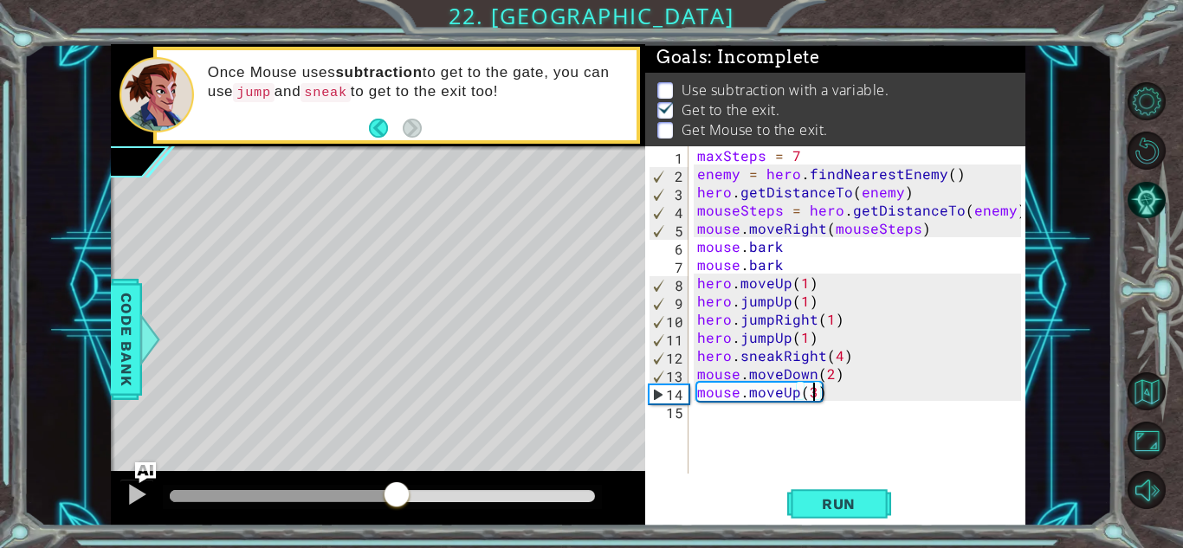
drag, startPoint x: 309, startPoint y: 486, endPoint x: 397, endPoint y: 495, distance: 87.9
click at [397, 495] on div at bounding box center [396, 496] width 31 height 31
drag, startPoint x: 445, startPoint y: 505, endPoint x: 344, endPoint y: 490, distance: 102.4
click at [344, 490] on div at bounding box center [344, 496] width 31 height 31
click at [843, 385] on div "maxSteps = 7 enemy = hero . findNearestEnemy ( ) hero . getDistanceTo ( enemy )…" at bounding box center [862, 328] width 336 height 364
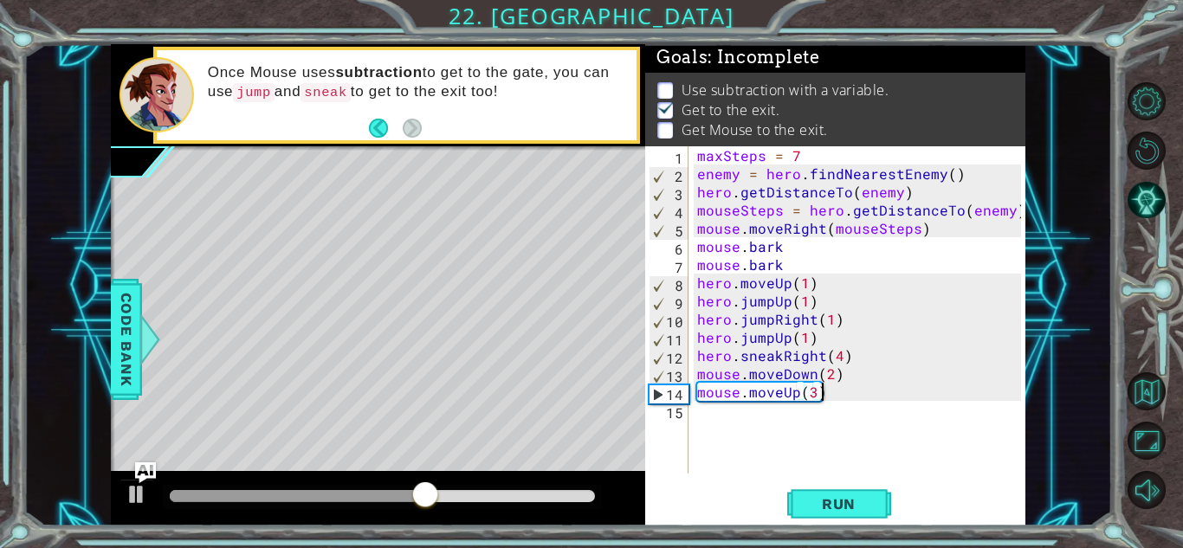
click at [843, 374] on div "maxSteps = 7 enemy = hero . findNearestEnemy ( ) hero . getDistanceTo ( enemy )…" at bounding box center [862, 328] width 336 height 364
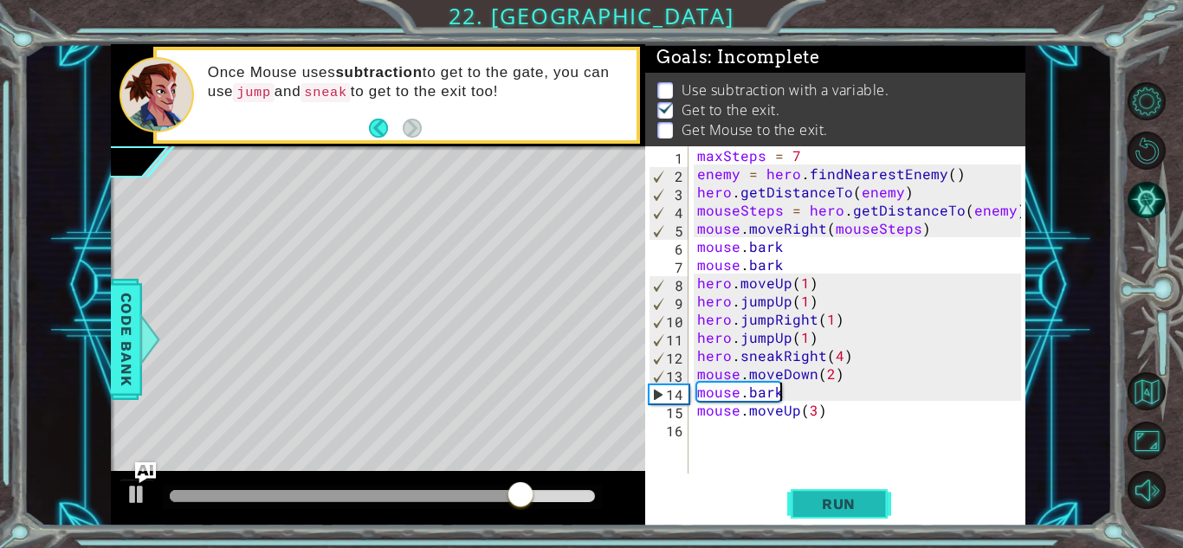
click at [857, 499] on span "Run" at bounding box center [839, 503] width 68 height 17
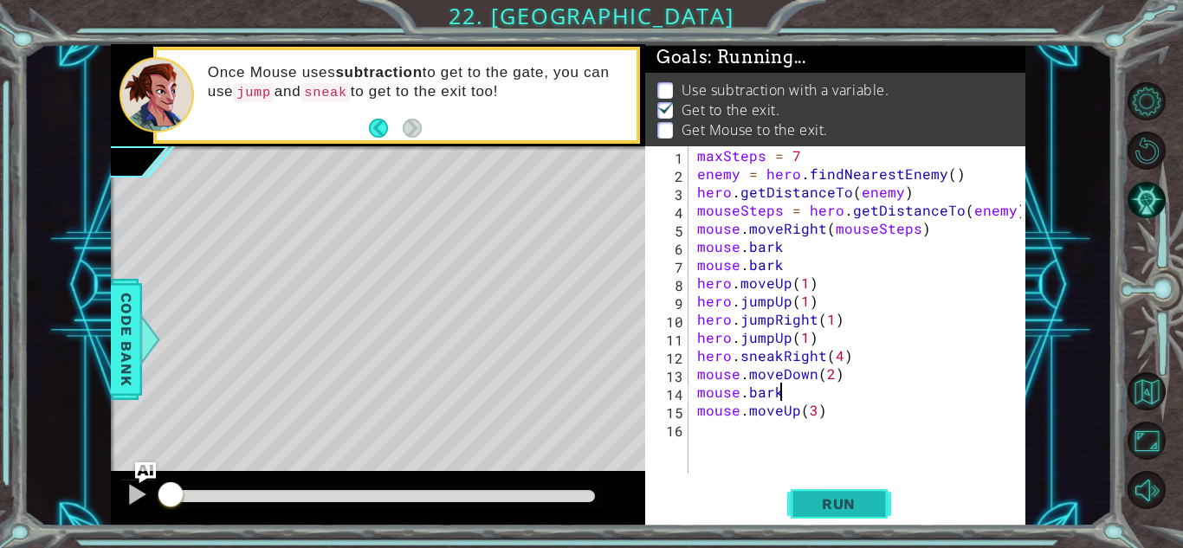
type textarea "mouse.bark"
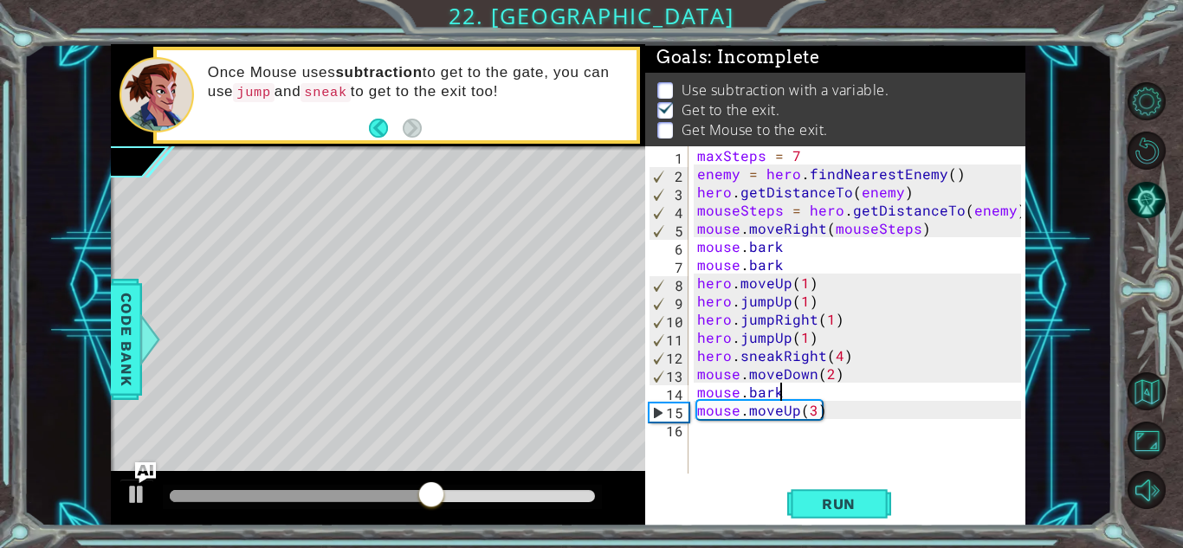
click at [763, 450] on div "maxSteps = 7 enemy = hero . findNearestEnemy ( ) hero . getDistanceTo ( enemy )…" at bounding box center [862, 328] width 336 height 364
type textarea "e"
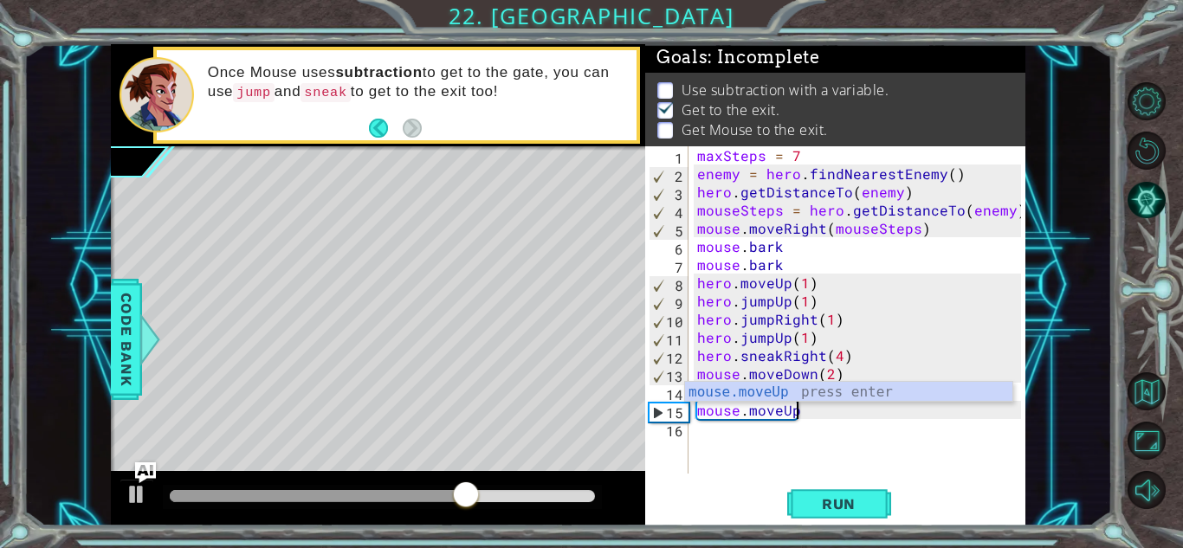
scroll to position [0, 5]
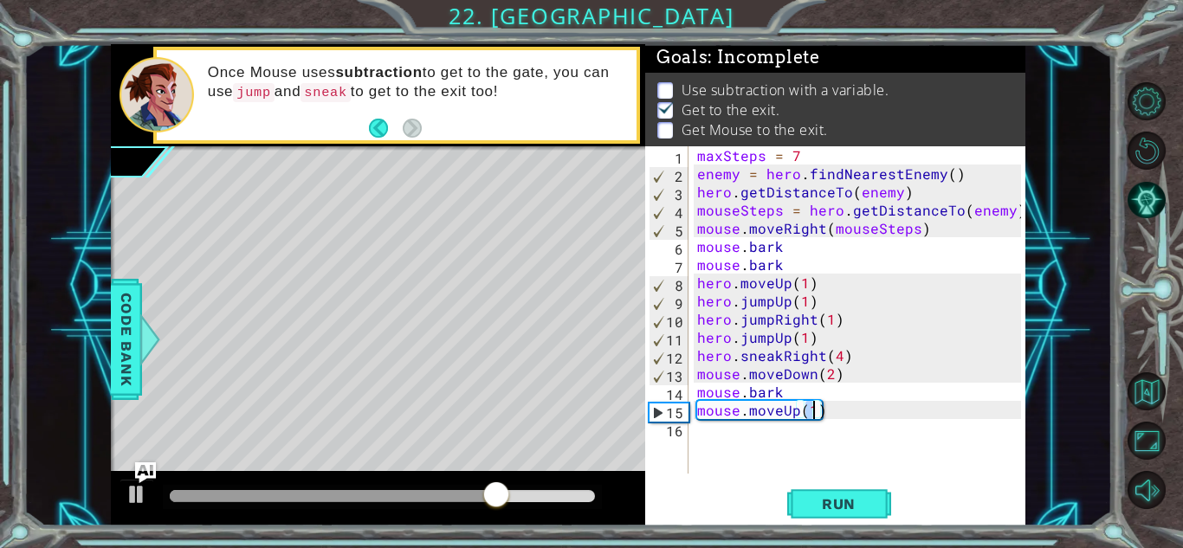
click at [783, 396] on div "maxSteps = 7 enemy = hero . findNearestEnemy ( ) hero . getDistanceTo ( enemy )…" at bounding box center [862, 328] width 336 height 364
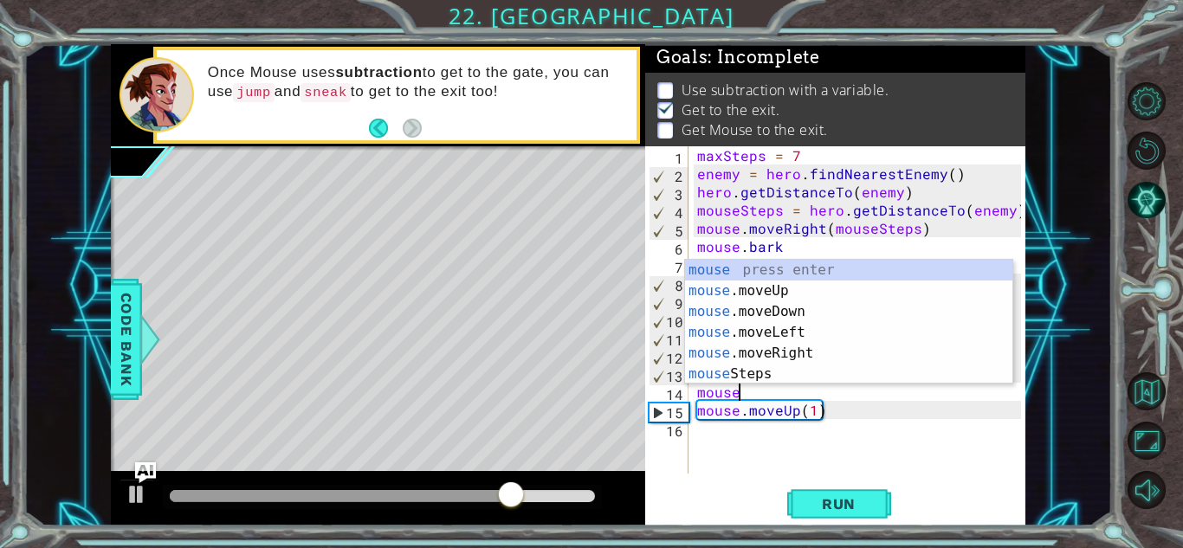
scroll to position [0, 0]
type textarea "m"
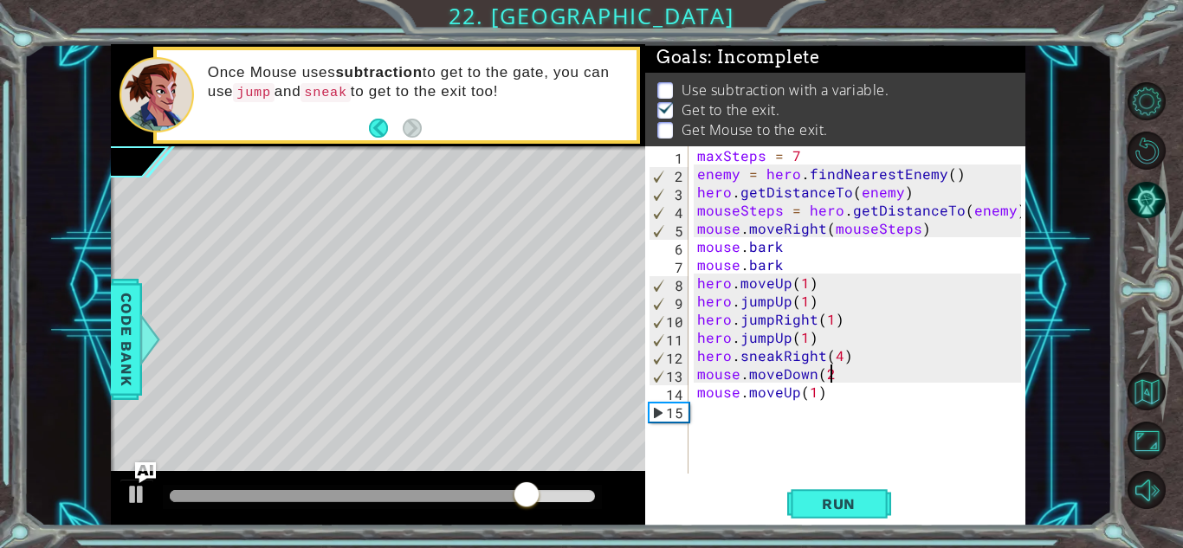
type textarea "mouse.moveDown(2)"
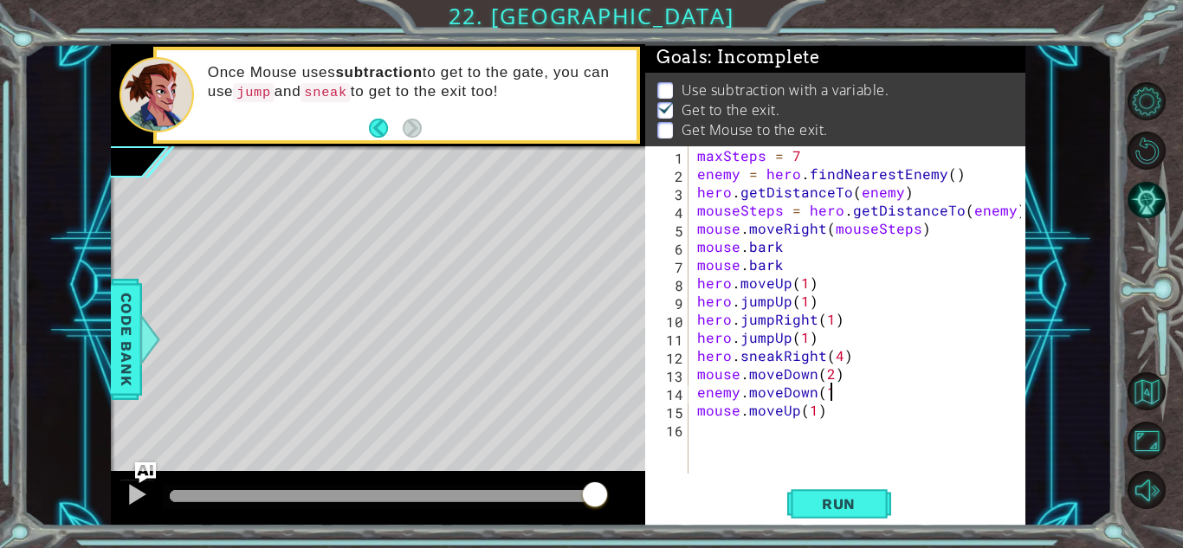
scroll to position [0, 8]
click at [816, 525] on div "enemy.moveDown(1) 1 2 3 4 5 6 7 8 9 10 11 12 13 14 15 16 maxSteps = 7 enemy = h…" at bounding box center [835, 335] width 380 height 379
click at [796, 504] on button "Run" at bounding box center [839, 504] width 104 height 38
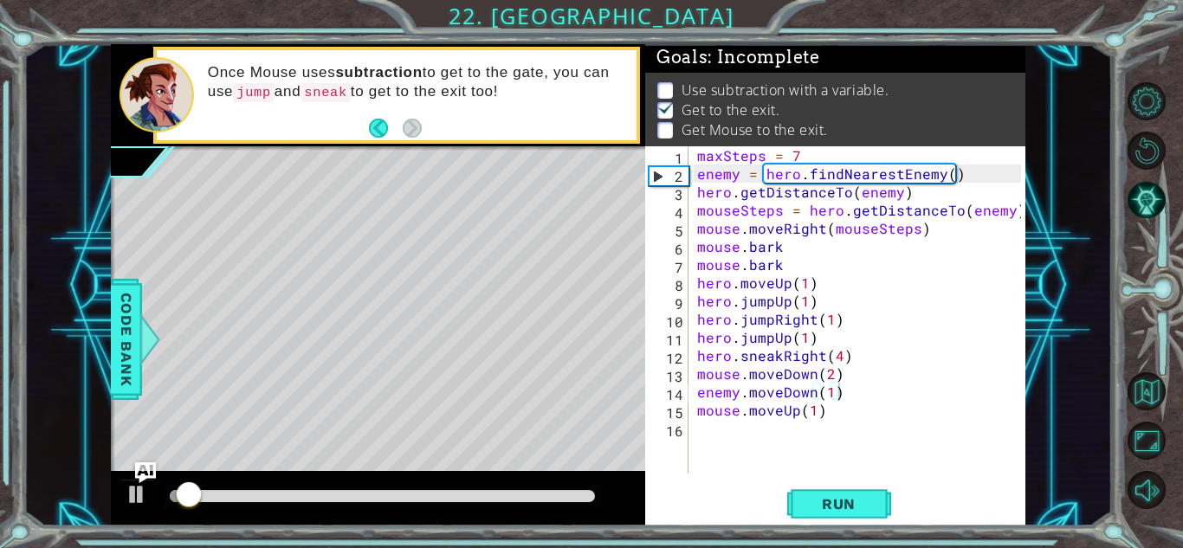
drag, startPoint x: 166, startPoint y: 537, endPoint x: 248, endPoint y: 532, distance: 81.6
click at [248, 532] on div "1 2 3 4 5 maxSteps = 7 enemy = hero . findNearestEnemy ( ) mouseSteps = hero . …" at bounding box center [591, 274] width 1183 height 548
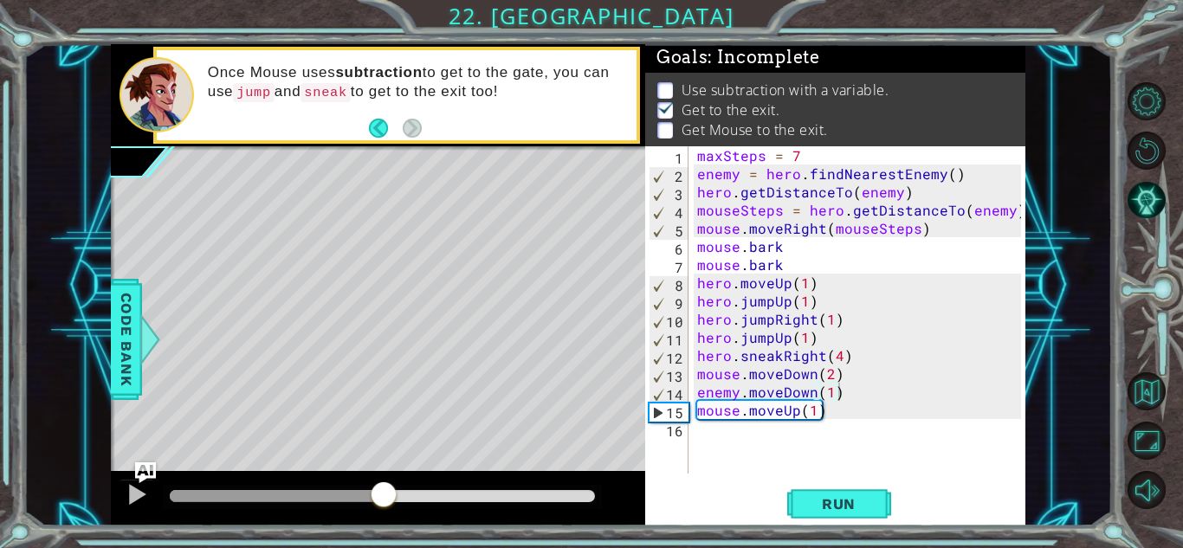
drag, startPoint x: 184, startPoint y: 493, endPoint x: 385, endPoint y: 490, distance: 201.0
click at [385, 490] on div at bounding box center [383, 496] width 31 height 31
click at [812, 406] on div "maxSteps = 7 enemy = hero . findNearestEnemy ( ) hero . getDistanceTo ( enemy )…" at bounding box center [862, 328] width 336 height 364
type textarea "mouse.moveUp(4)"
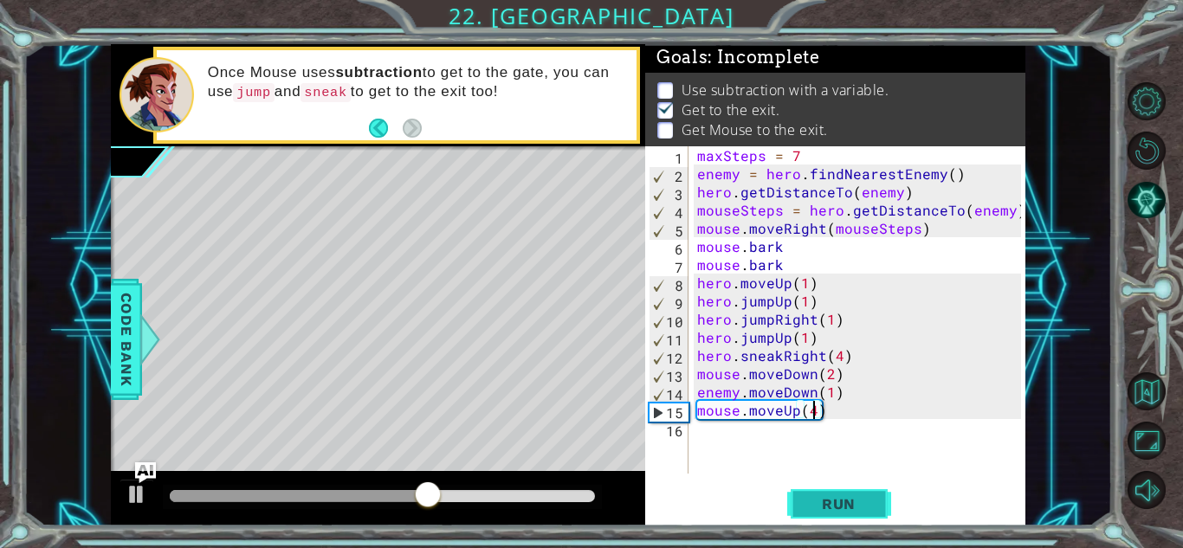
click at [878, 499] on button "Run" at bounding box center [839, 504] width 104 height 38
click at [698, 443] on div "maxSteps = 7 enemy = hero . findNearestEnemy ( ) hero . getDistanceTo ( enemy )…" at bounding box center [862, 328] width 336 height 364
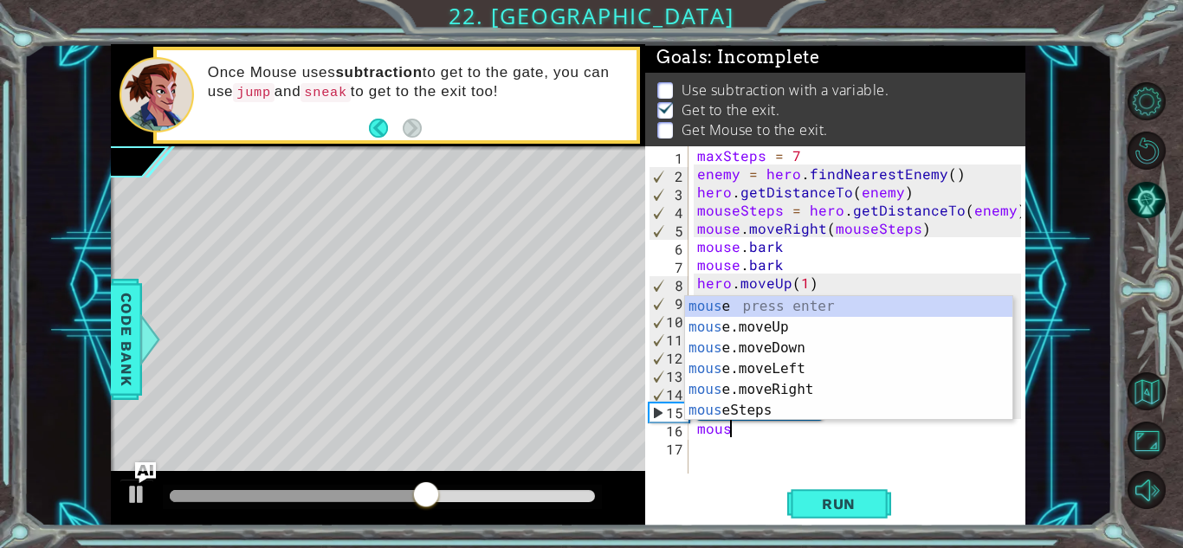
scroll to position [0, 2]
click at [763, 313] on div "mouse press enter mouse .moveUp press enter mouse .moveDown press enter mouse .…" at bounding box center [848, 379] width 327 height 166
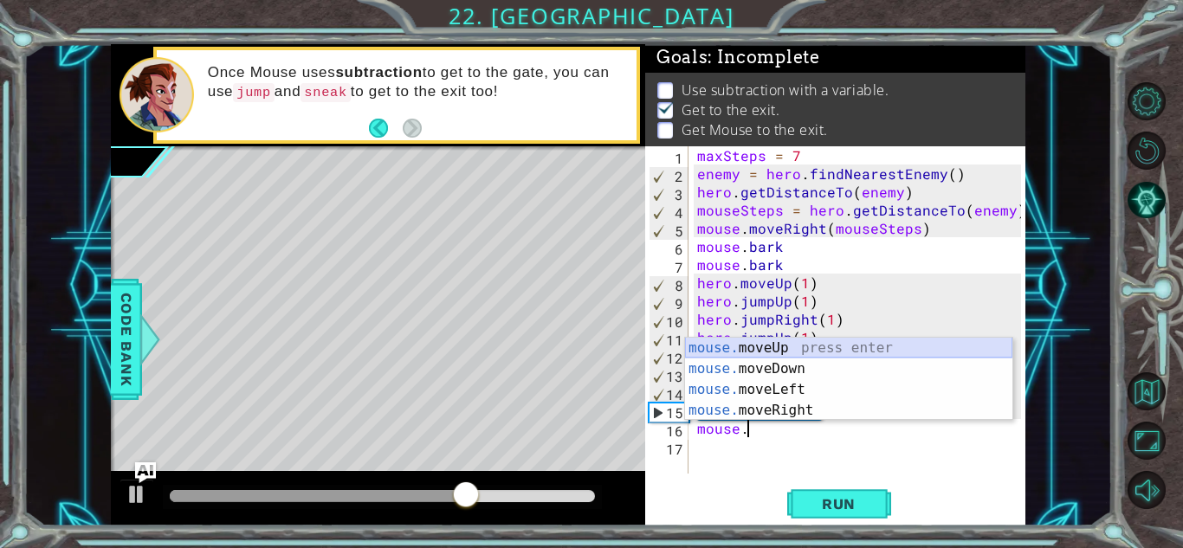
click at [757, 340] on div "mouse. moveUp press enter mouse. moveDown press enter mouse. moveLeft press ent…" at bounding box center [848, 400] width 327 height 125
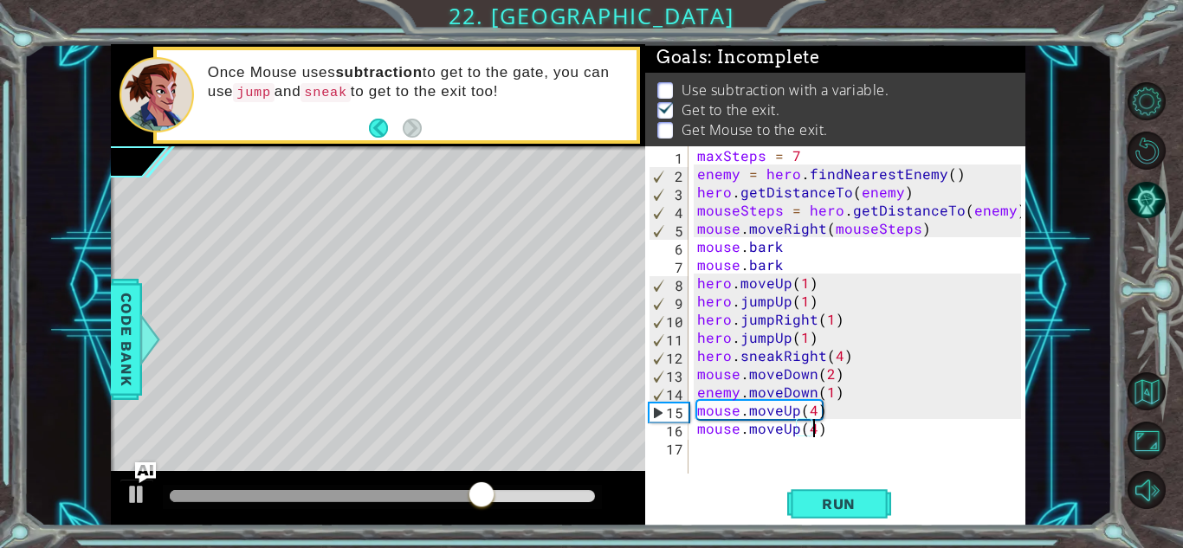
scroll to position [0, 7]
type textarea "mouse.moveUp(4)"
click at [841, 499] on span "Run" at bounding box center [839, 503] width 68 height 17
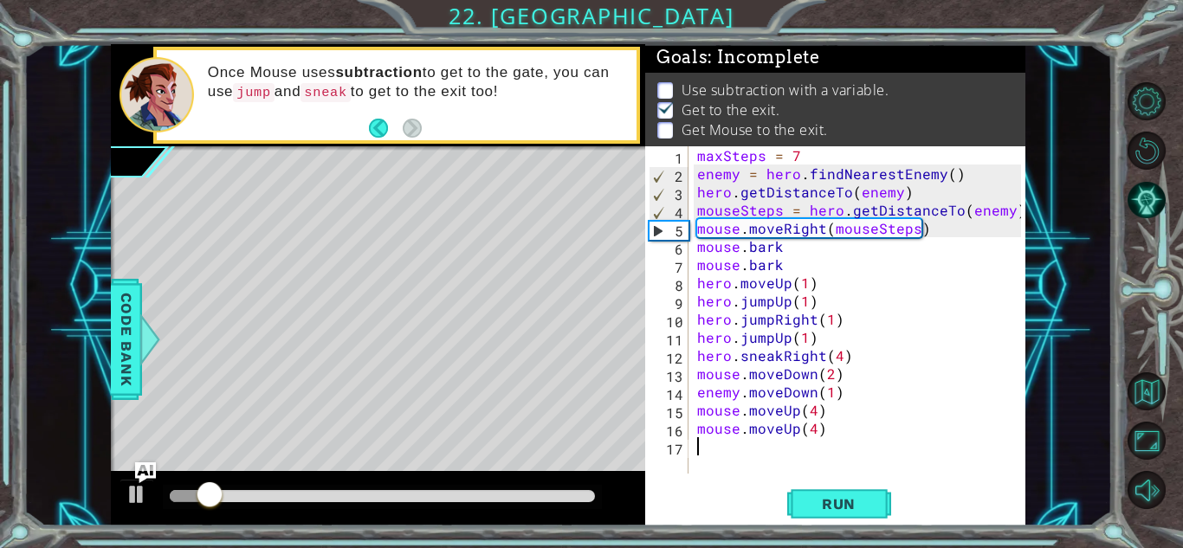
click at [802, 449] on div "maxSteps = 7 enemy = hero . findNearestEnemy ( ) hero . getDistanceTo ( enemy )…" at bounding box center [862, 328] width 336 height 364
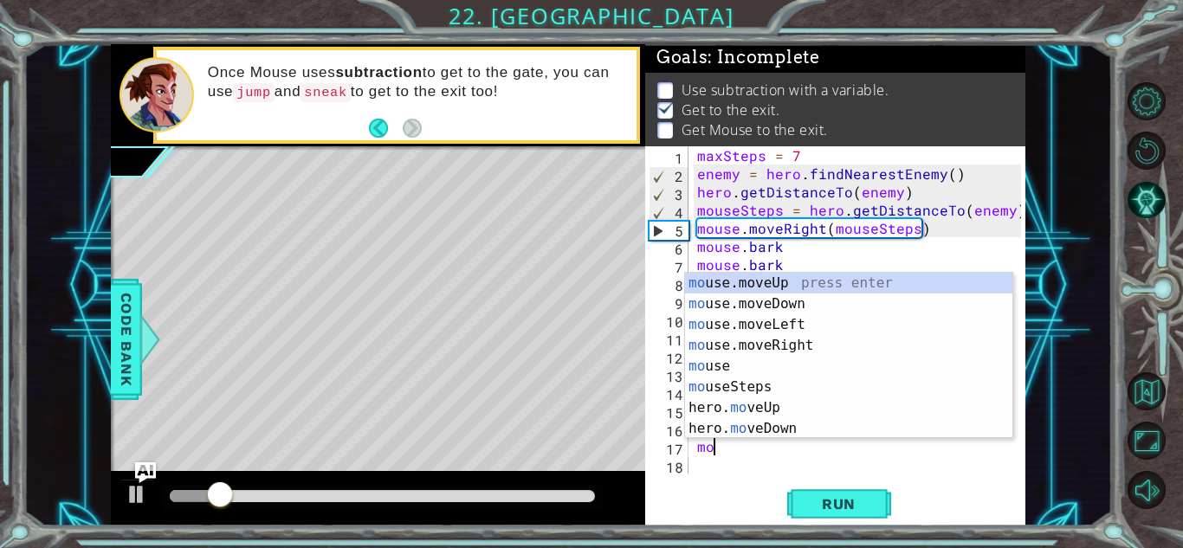
type textarea "m"
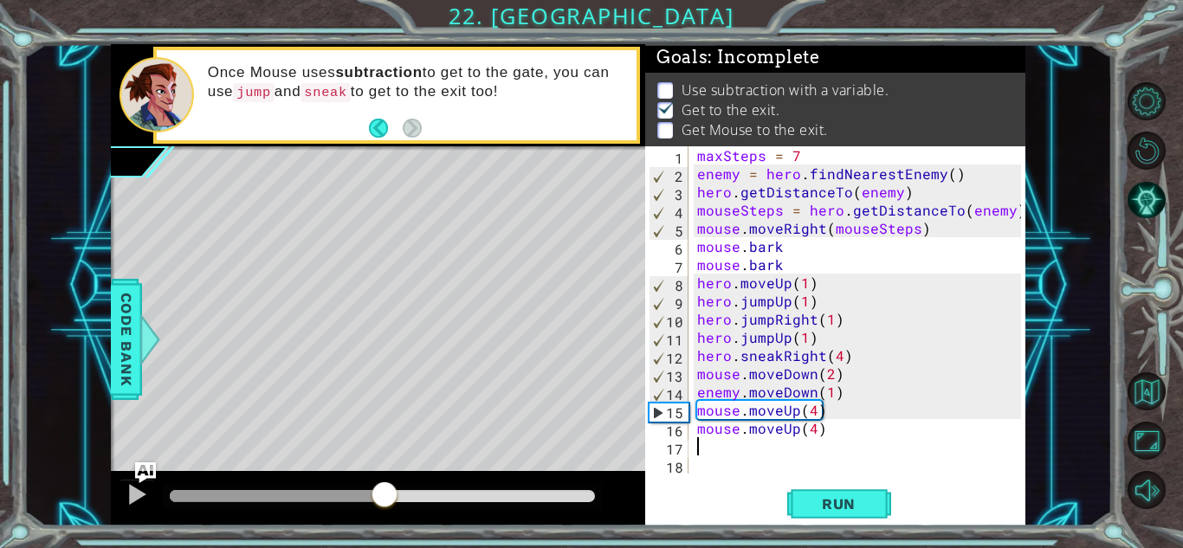
drag, startPoint x: 244, startPoint y: 482, endPoint x: 388, endPoint y: 510, distance: 146.4
click at [388, 510] on div at bounding box center [384, 496] width 31 height 31
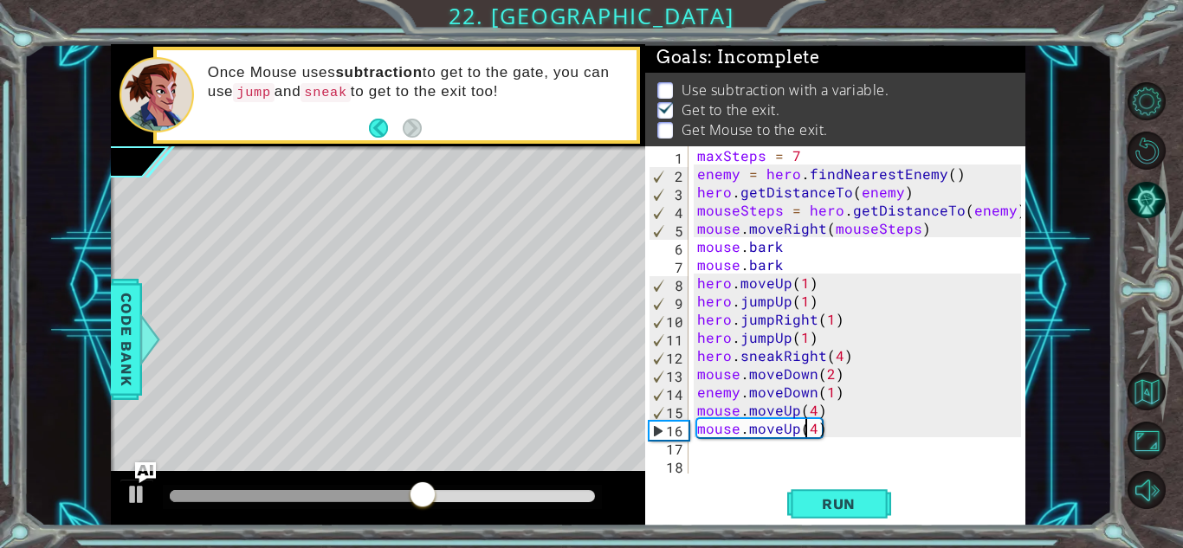
click at [806, 436] on div "maxSteps = 7 enemy = hero . findNearestEnemy ( ) hero . getDistanceTo ( enemy )…" at bounding box center [862, 328] width 336 height 364
type textarea "mouse.moveUp(4)"
click at [751, 456] on div "maxSteps = 7 enemy = hero . findNearestEnemy ( ) hero . getDistanceTo ( enemy )…" at bounding box center [862, 328] width 336 height 364
click at [722, 444] on div "maxSteps = 7 enemy = hero . findNearestEnemy ( ) hero . getDistanceTo ( enemy )…" at bounding box center [862, 328] width 336 height 364
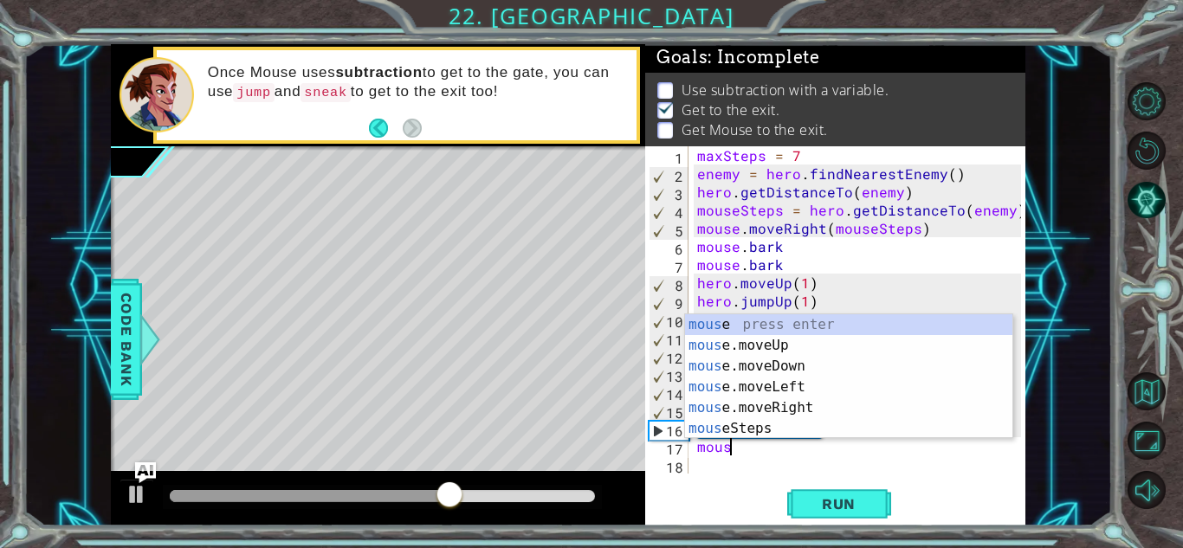
scroll to position [0, 2]
click at [772, 416] on div "mouse press enter mouse .moveUp press enter mouse .moveDown press enter mouse .…" at bounding box center [848, 397] width 327 height 166
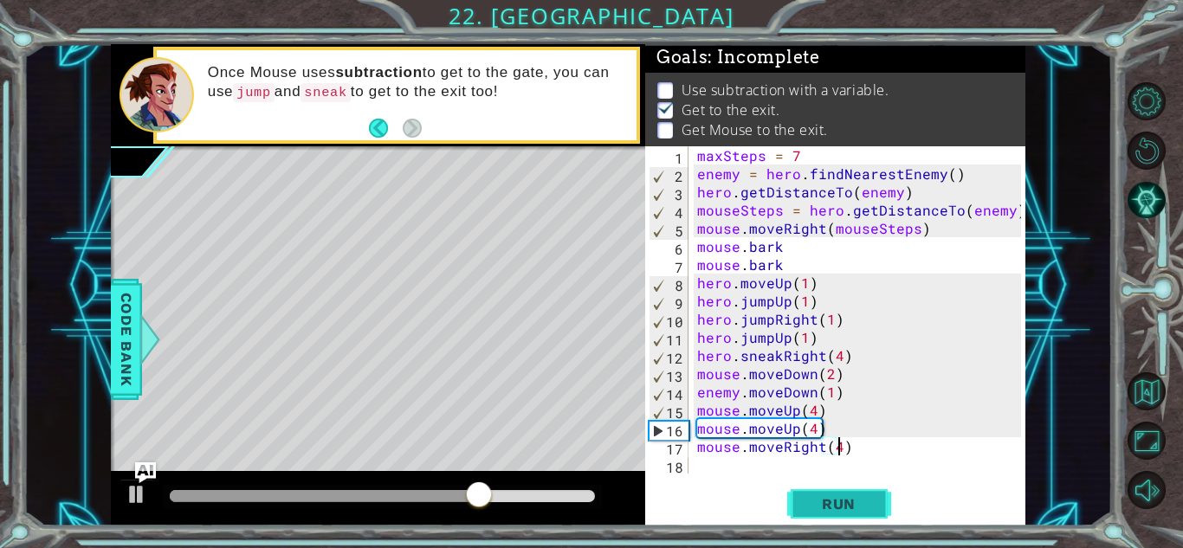
click at [876, 512] on button "Run" at bounding box center [839, 504] width 104 height 38
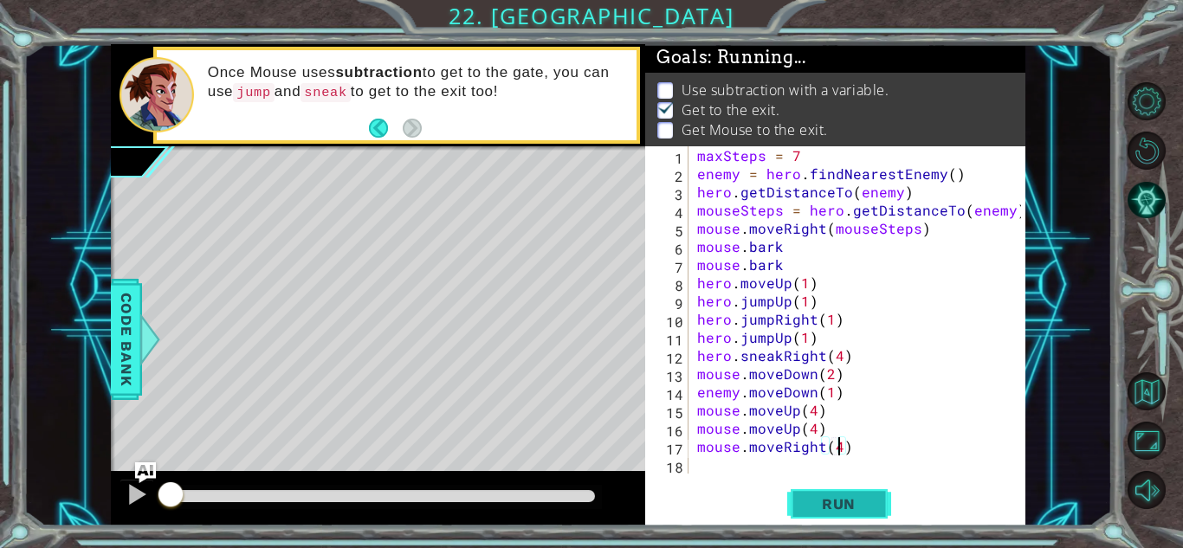
scroll to position [0, 8]
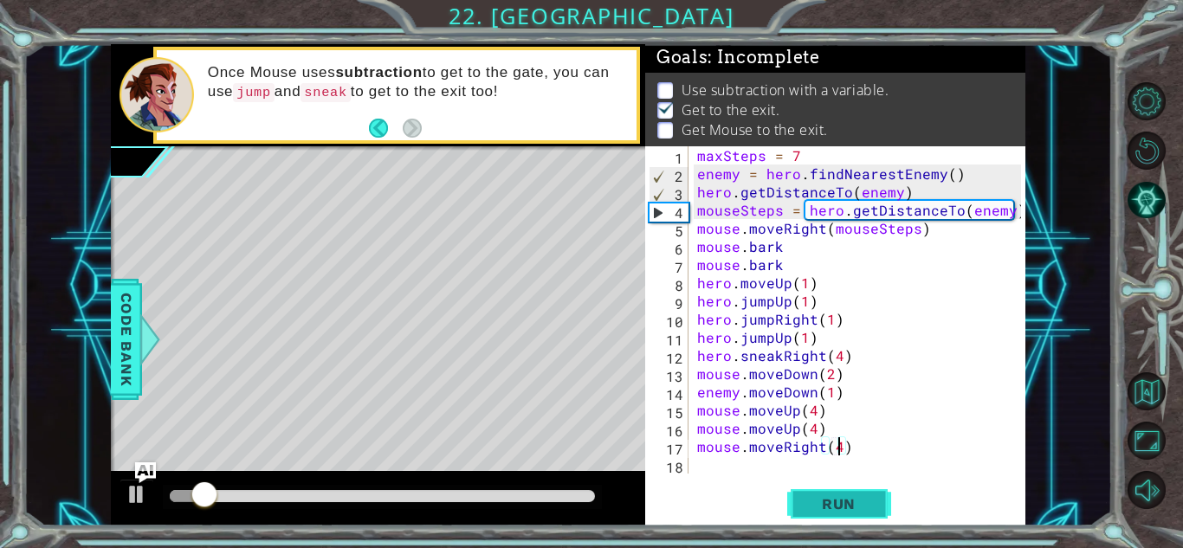
click at [806, 493] on button "Run" at bounding box center [839, 504] width 104 height 38
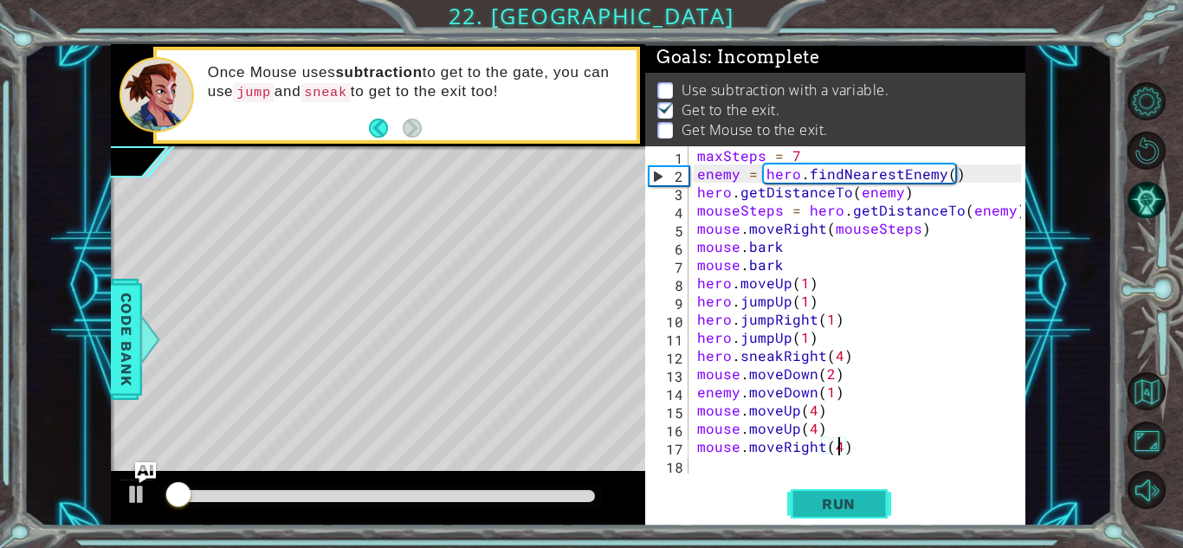
click at [805, 503] on span "Run" at bounding box center [839, 503] width 68 height 17
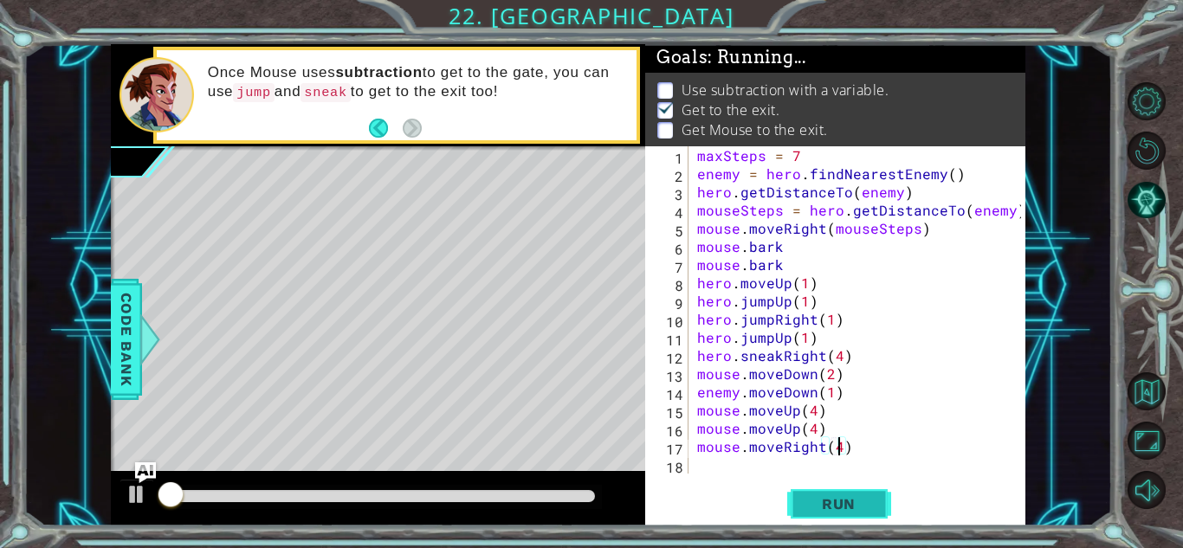
click at [805, 503] on span "Run" at bounding box center [839, 503] width 68 height 17
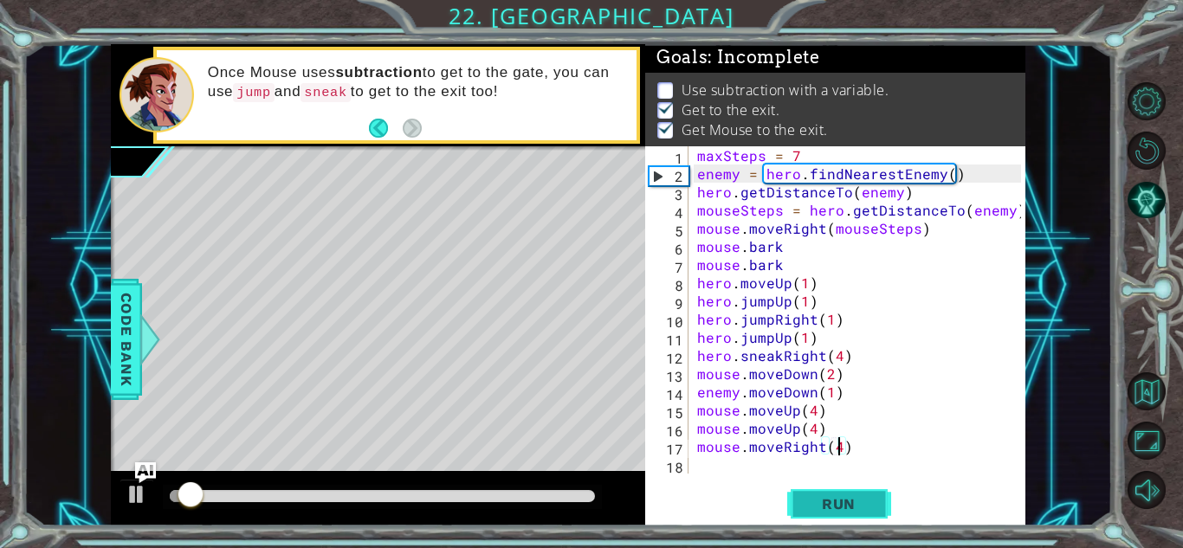
click at [805, 505] on span "Run" at bounding box center [839, 503] width 68 height 17
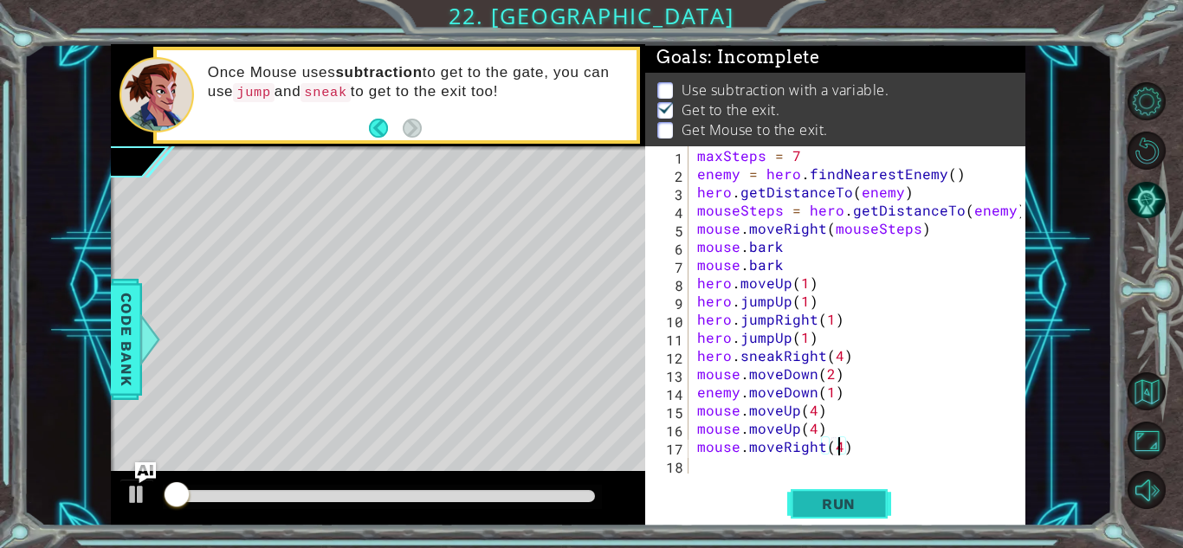
click at [822, 516] on button "Run" at bounding box center [839, 504] width 104 height 38
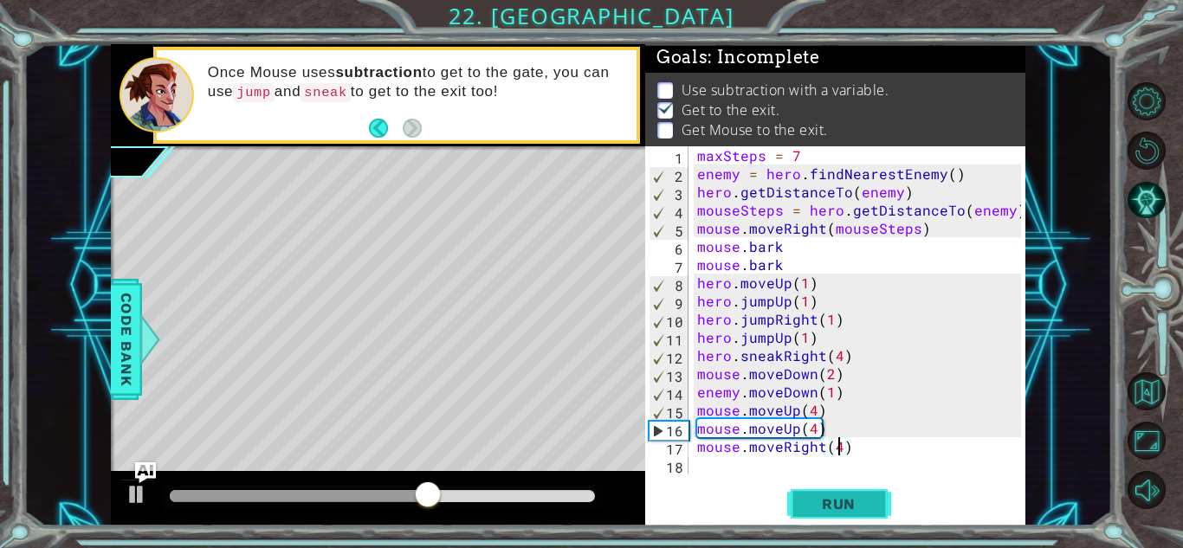
click at [832, 502] on span "Run" at bounding box center [839, 503] width 68 height 17
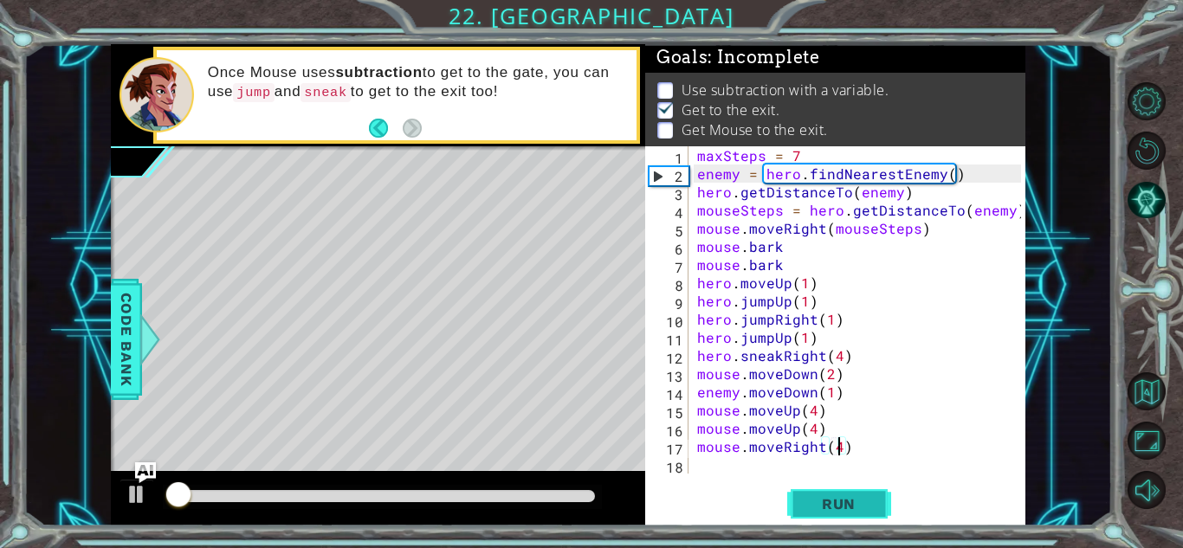
click at [839, 507] on span "Run" at bounding box center [839, 503] width 68 height 17
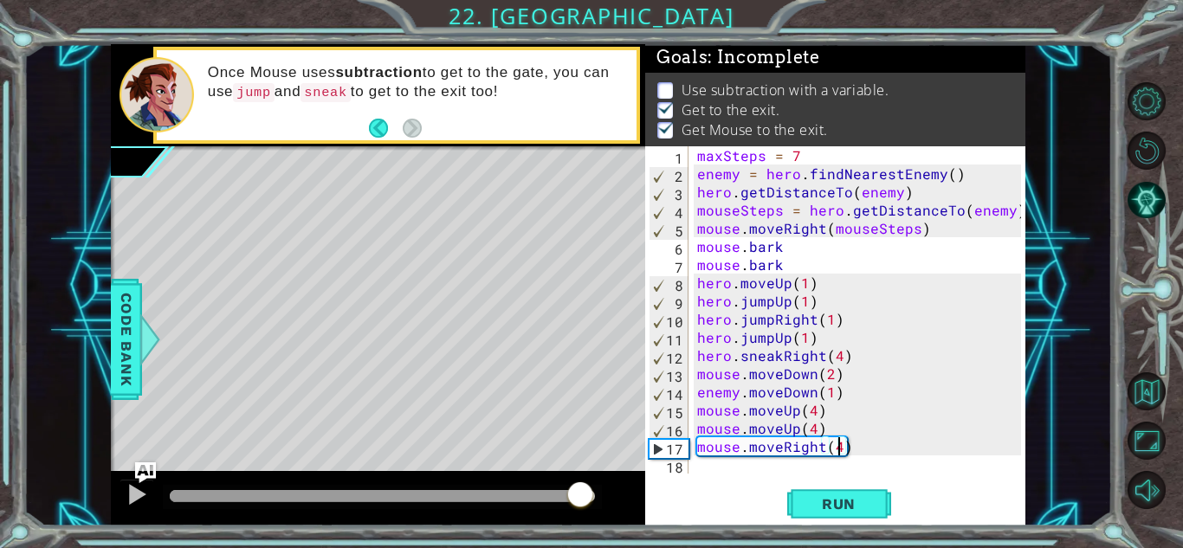
click at [579, 430] on div "methods hero moveUp() moveDown() moveLeft() moveRight() sneakUp() sneakDown() s…" at bounding box center [568, 285] width 915 height 482
click at [799, 154] on div "maxSteps = 7 enemy = hero . findNearestEnemy ( ) hero . getDistanceTo ( enemy )…" at bounding box center [862, 328] width 336 height 364
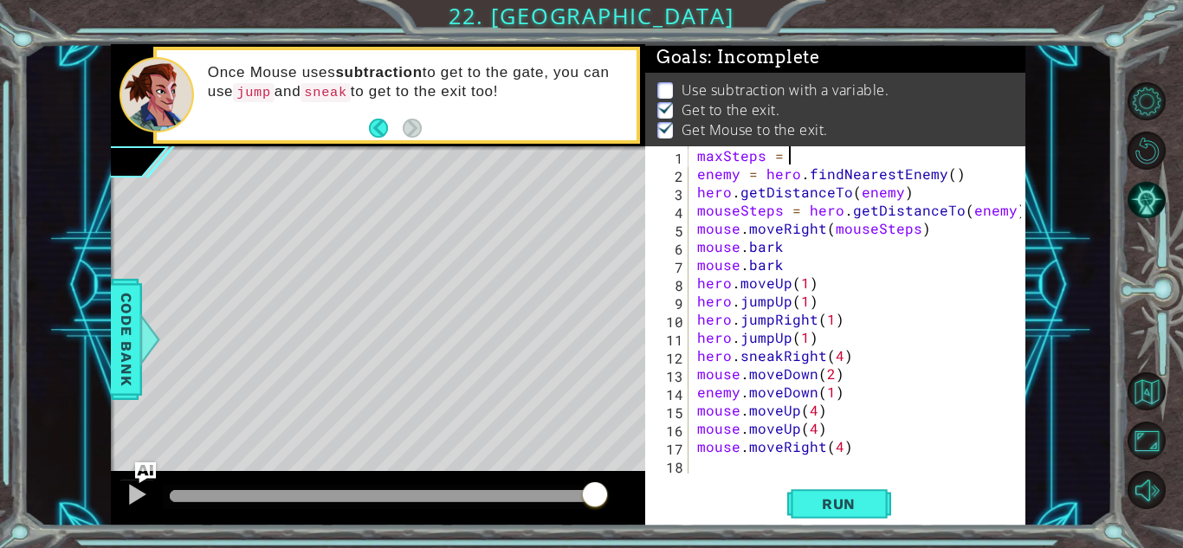
type textarea "maxSteps = 6"
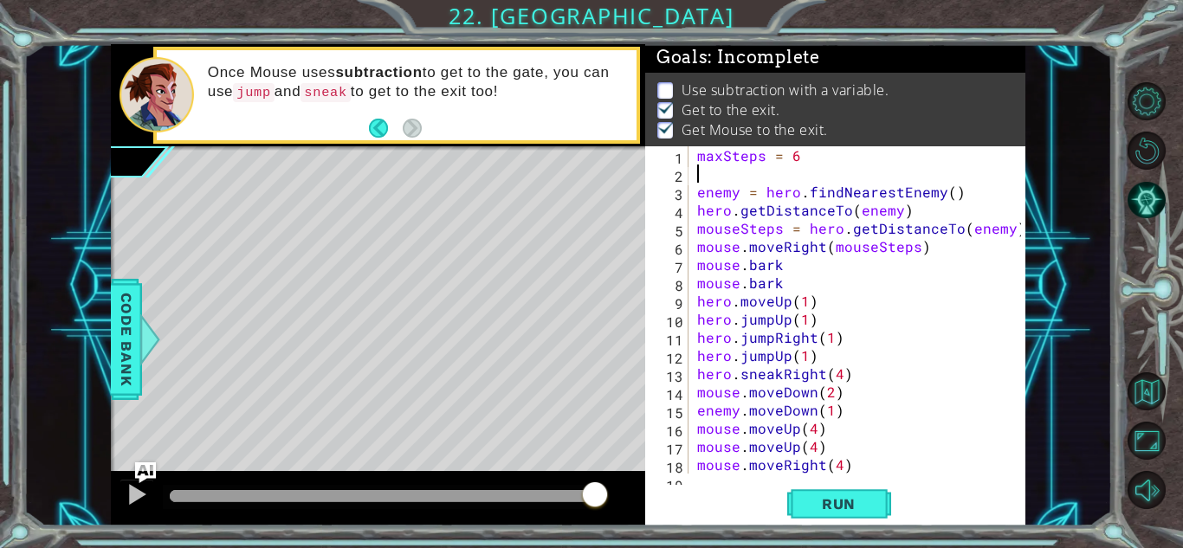
scroll to position [0, 0]
click at [837, 533] on div "1 2 3 4 5 maxSteps = 7 enemy = hero . findNearestEnemy ( ) mouseSteps = hero . …" at bounding box center [591, 274] width 1183 height 548
click at [829, 514] on button "Run" at bounding box center [839, 504] width 104 height 38
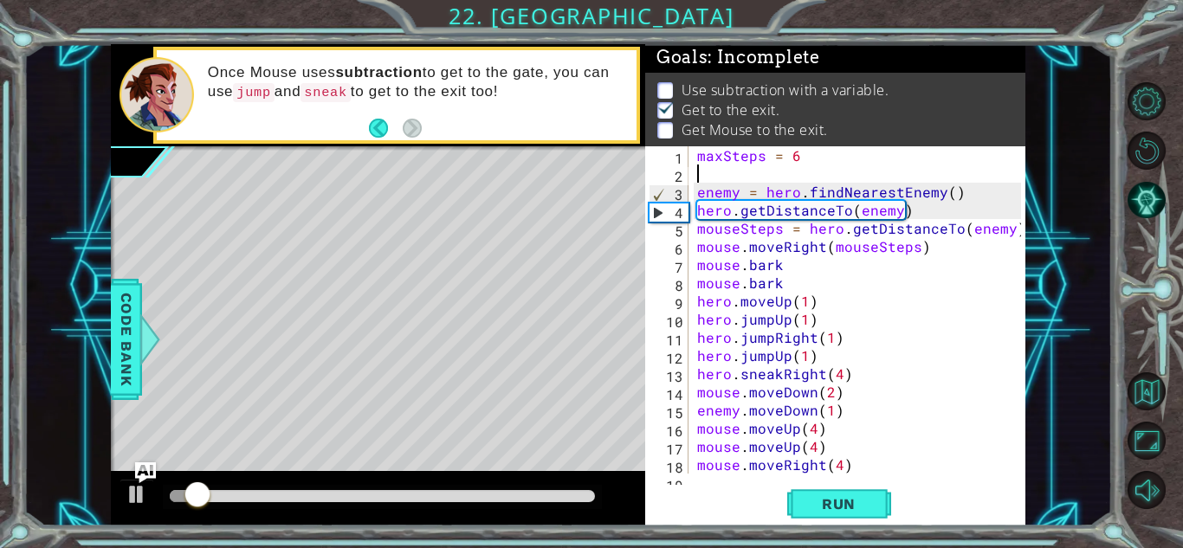
click at [800, 157] on div "maxSteps = 6 enemy = hero . findNearestEnemy ( ) hero . getDistanceTo ( enemy )…" at bounding box center [862, 328] width 336 height 364
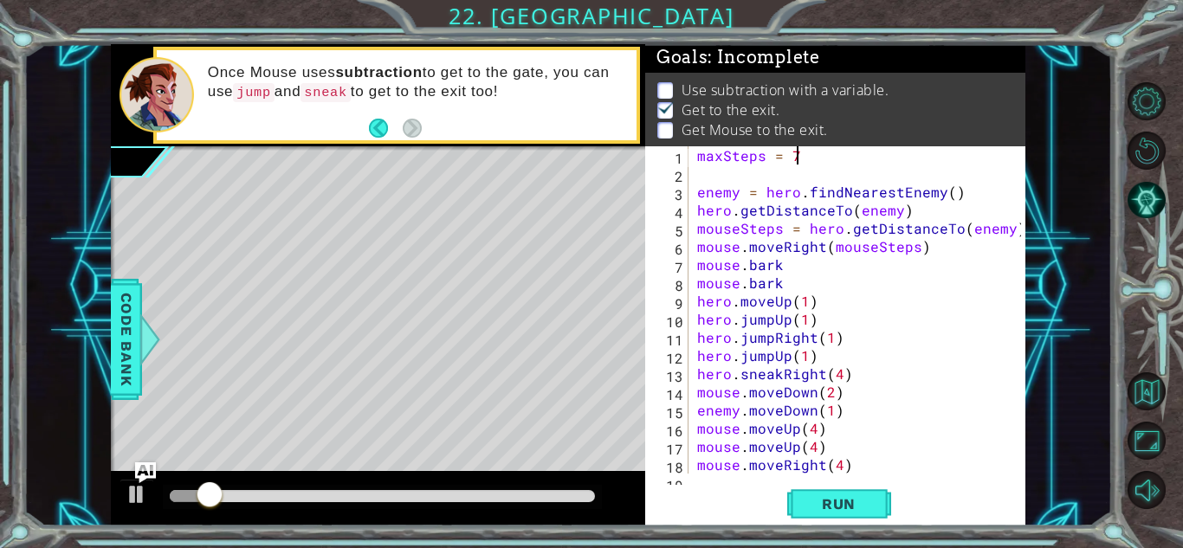
scroll to position [0, 5]
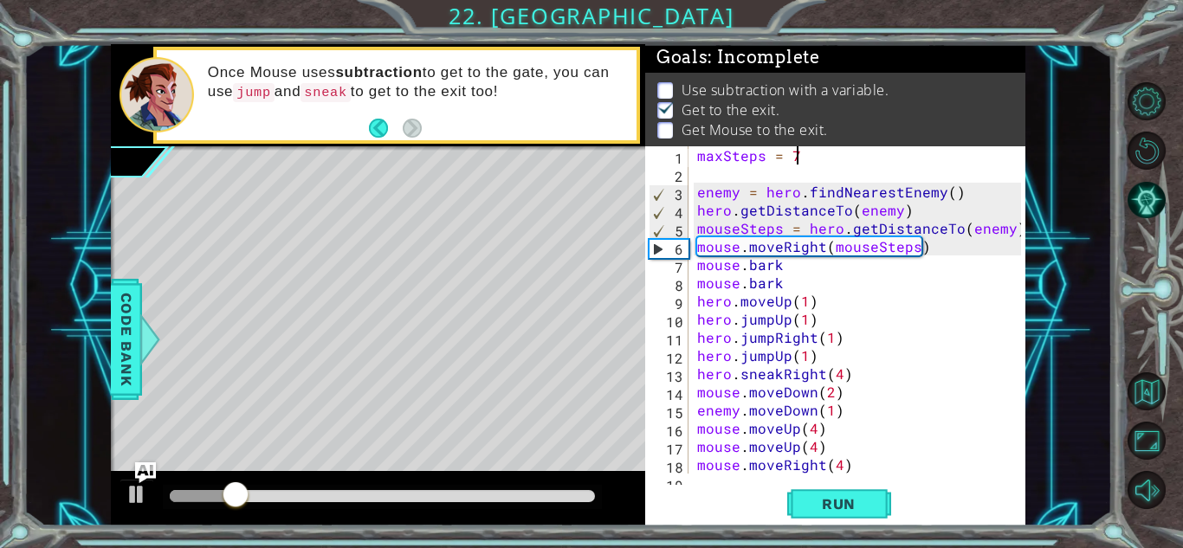
click at [850, 55] on div "Goals : Incomplete" at bounding box center [835, 57] width 380 height 31
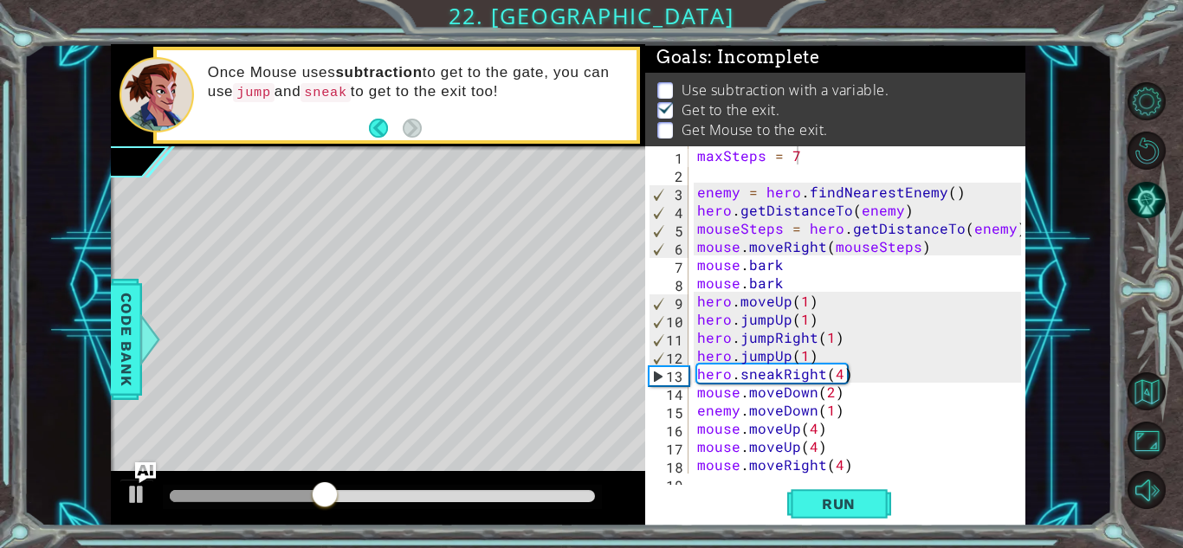
click at [685, 473] on div "18" at bounding box center [669, 467] width 40 height 18
click at [830, 449] on div "maxSteps = 7 enemy = hero . findNearestEnemy ( ) hero . getDistanceTo ( enemy )…" at bounding box center [862, 328] width 336 height 364
type textarea "mouse.moveUp(4)"
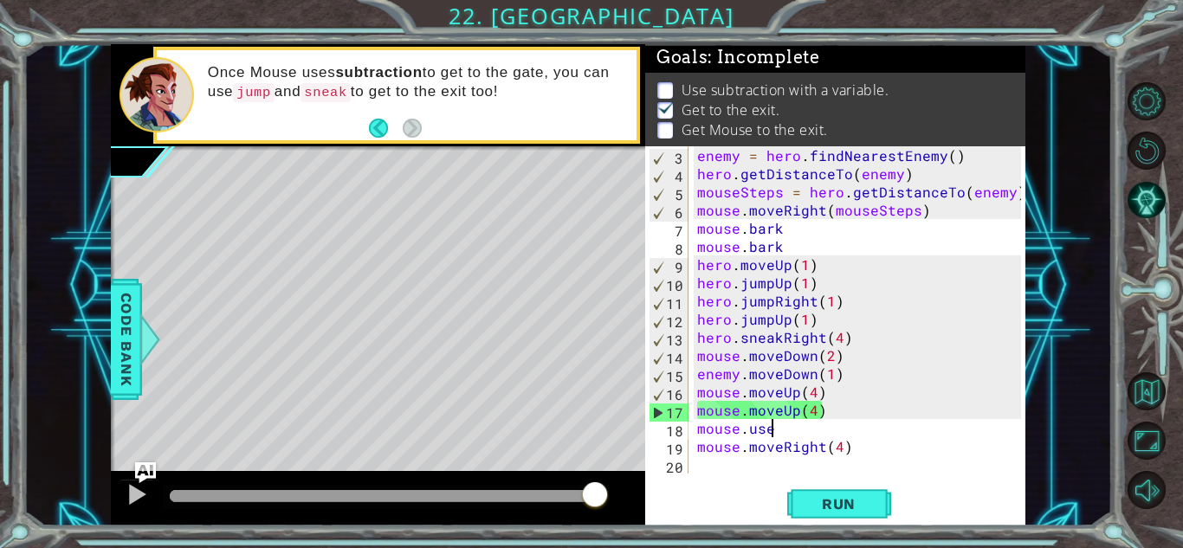
scroll to position [36, 0]
click at [818, 496] on span "Run" at bounding box center [839, 503] width 68 height 17
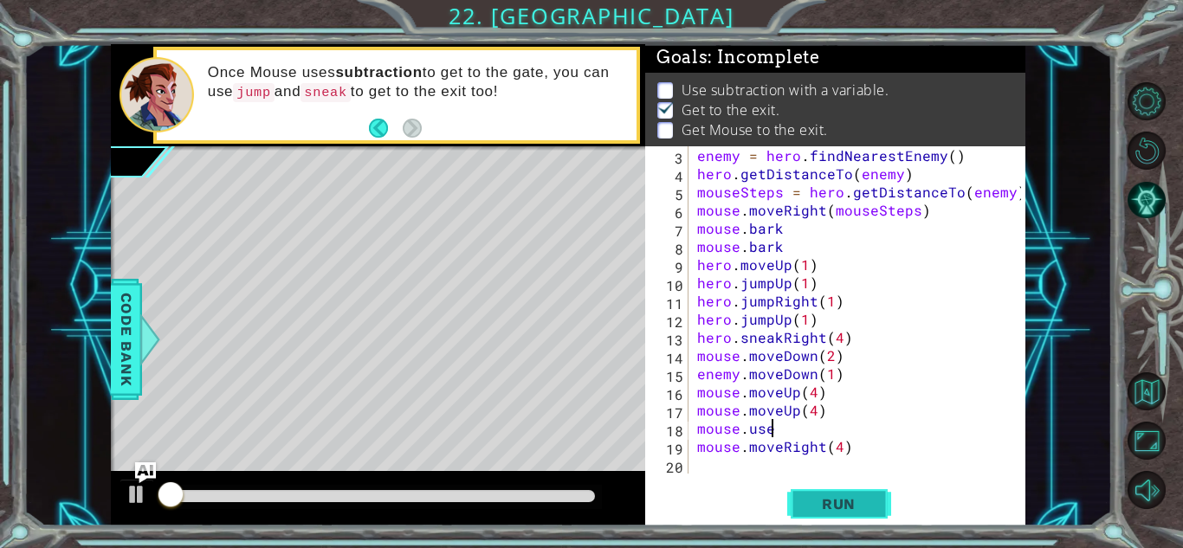
click at [818, 496] on span "Run" at bounding box center [839, 503] width 68 height 17
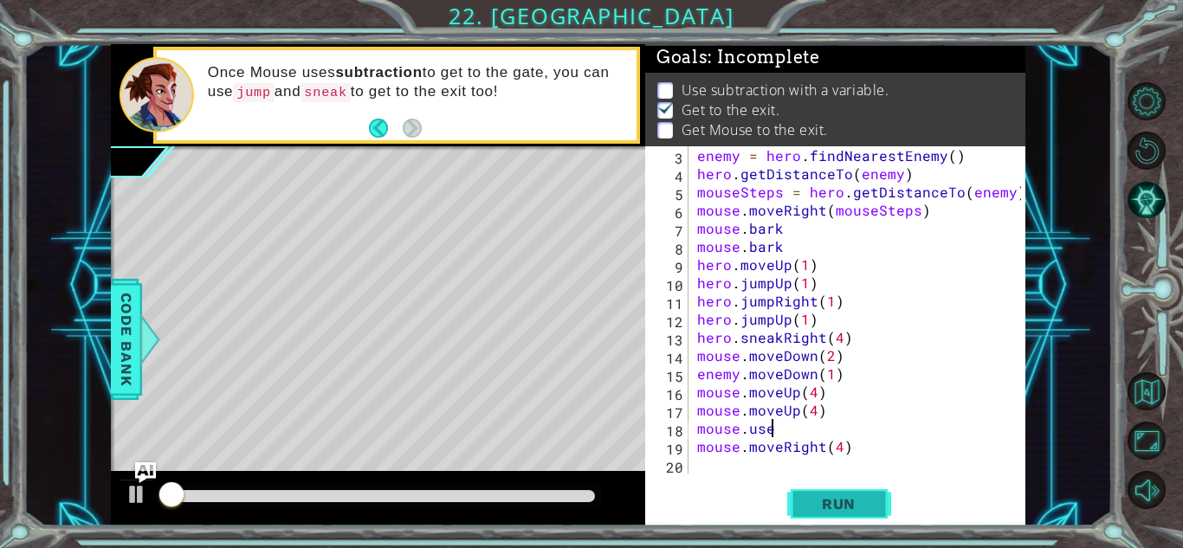
click at [818, 496] on span "Run" at bounding box center [839, 503] width 68 height 17
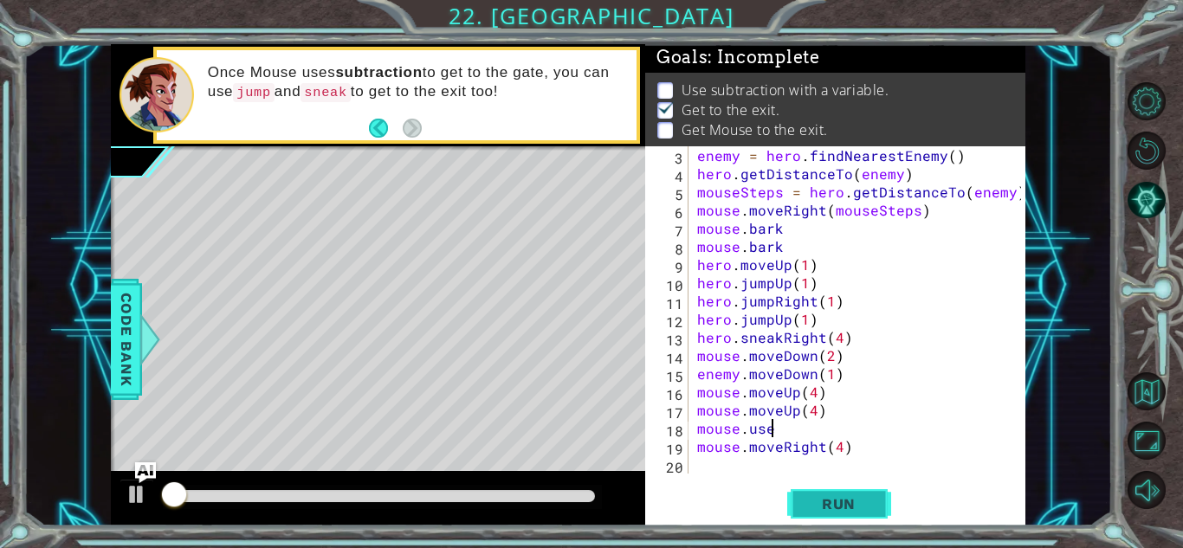
click at [818, 496] on span "Run" at bounding box center [839, 503] width 68 height 17
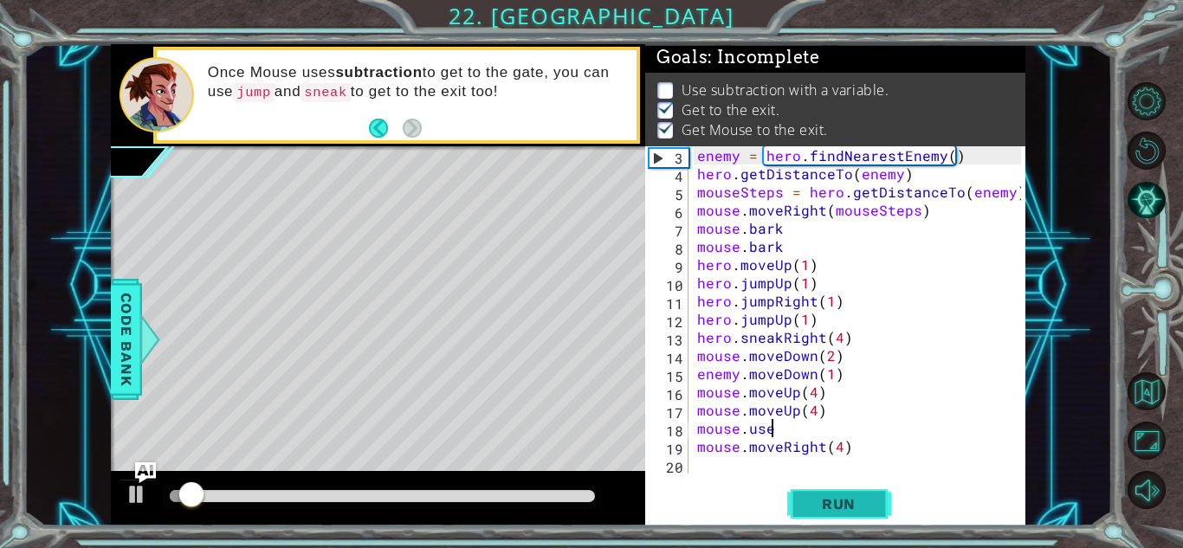
click at [818, 496] on span "Run" at bounding box center [839, 503] width 68 height 17
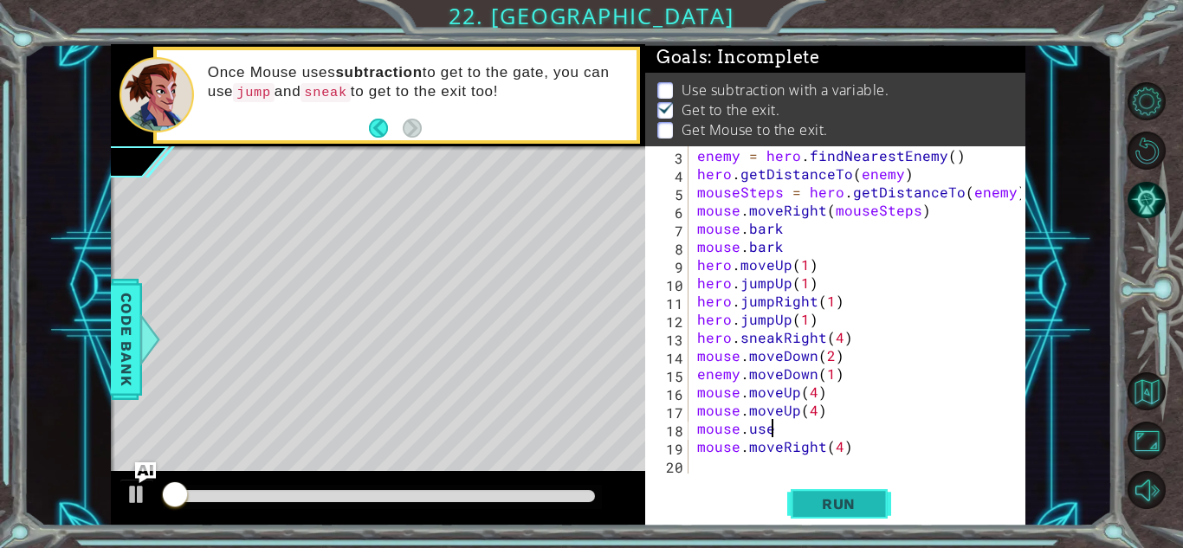
click at [818, 496] on span "Run" at bounding box center [839, 503] width 68 height 17
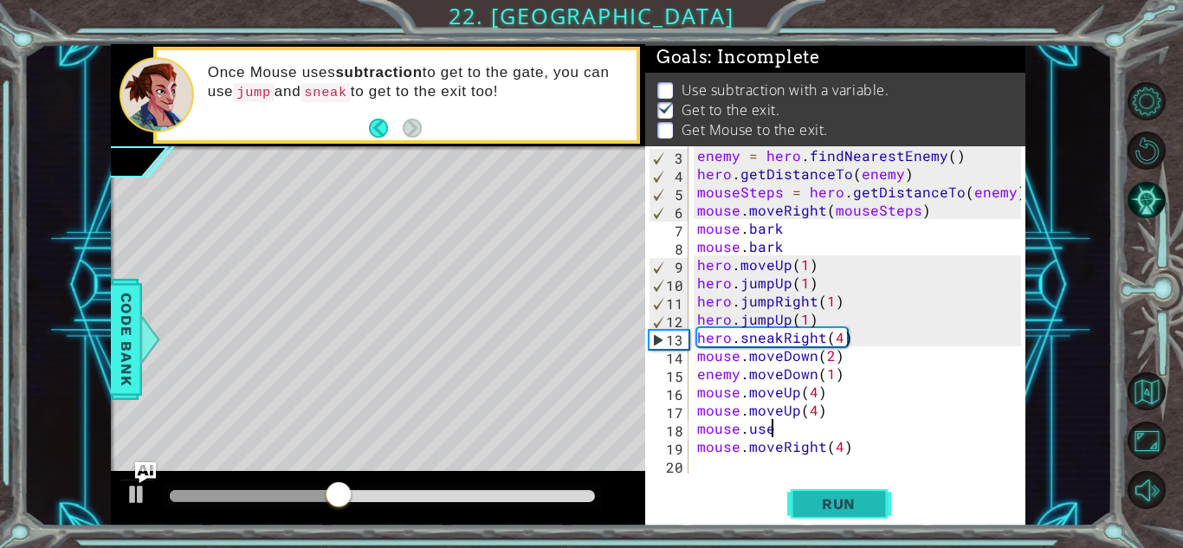
click at [848, 500] on span "Run" at bounding box center [839, 503] width 68 height 17
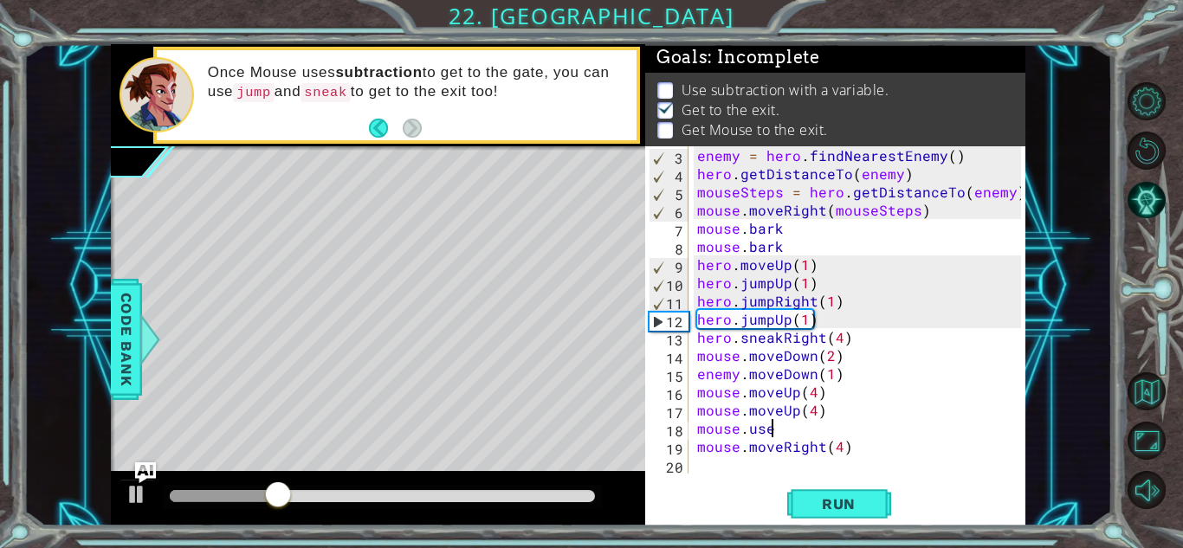
click at [805, 249] on div "enemy = hero . findNearestEnemy ( ) hero . getDistanceTo ( enemy ) mouseSteps =…" at bounding box center [862, 328] width 336 height 364
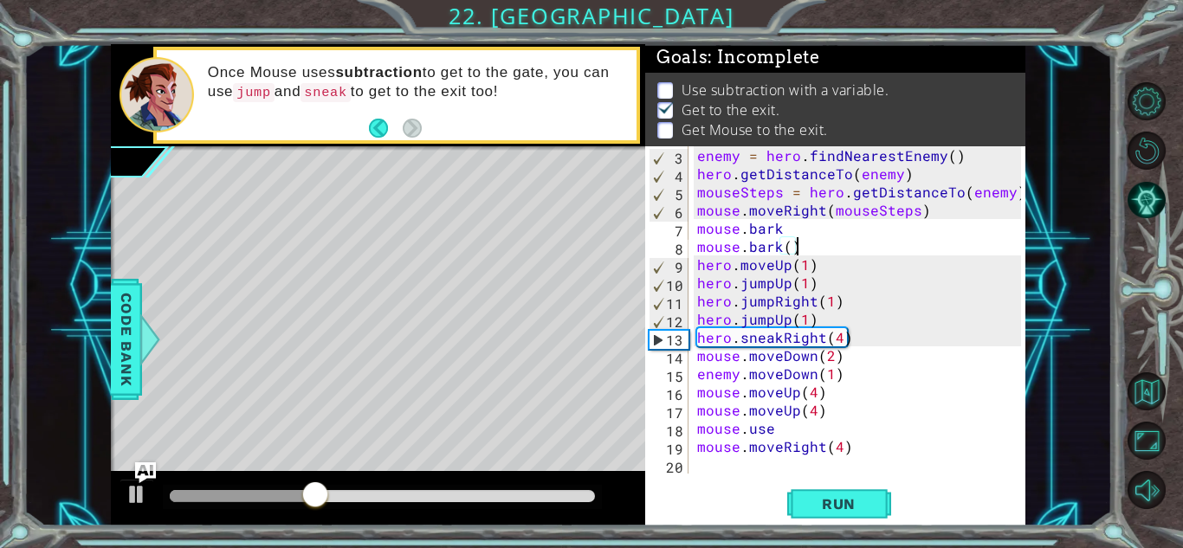
scroll to position [0, 5]
click at [886, 499] on button "Run" at bounding box center [839, 504] width 104 height 38
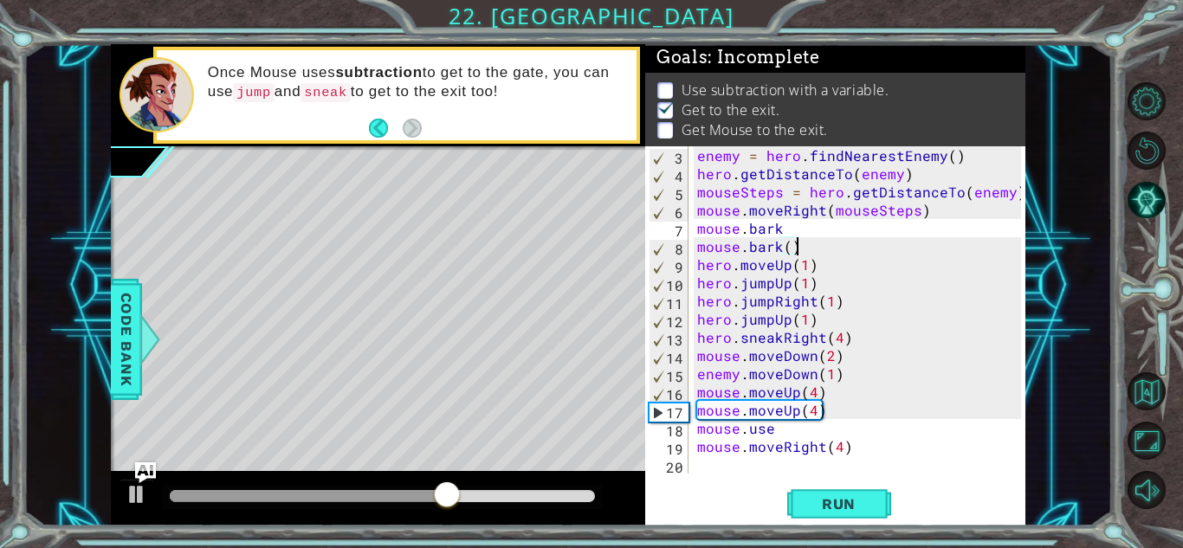
click at [744, 454] on div "enemy = hero . findNearestEnemy ( ) hero . getDistanceTo ( enemy ) mouseSteps =…" at bounding box center [862, 328] width 336 height 364
type textarea "mouse.moveRight(4)"
click at [754, 469] on div "enemy = hero . findNearestEnemy ( ) hero . getDistanceTo ( enemy ) mouseSteps =…" at bounding box center [862, 328] width 336 height 364
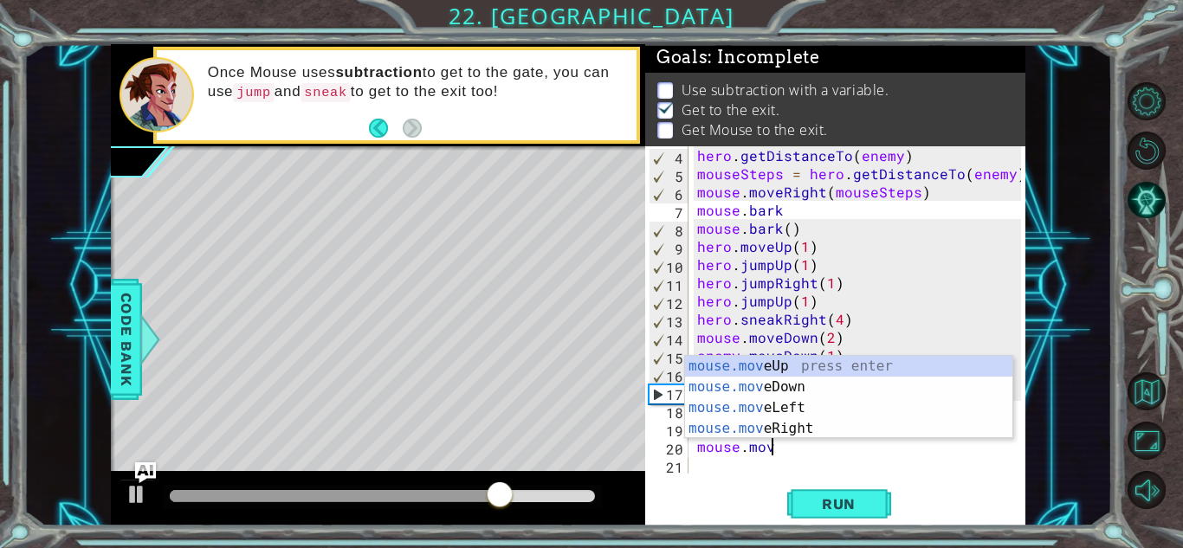
scroll to position [0, 3]
click at [826, 425] on div "mouse.mov eUp press enter mouse.mov eDown press enter mouse.mov eLeft press ent…" at bounding box center [848, 418] width 327 height 125
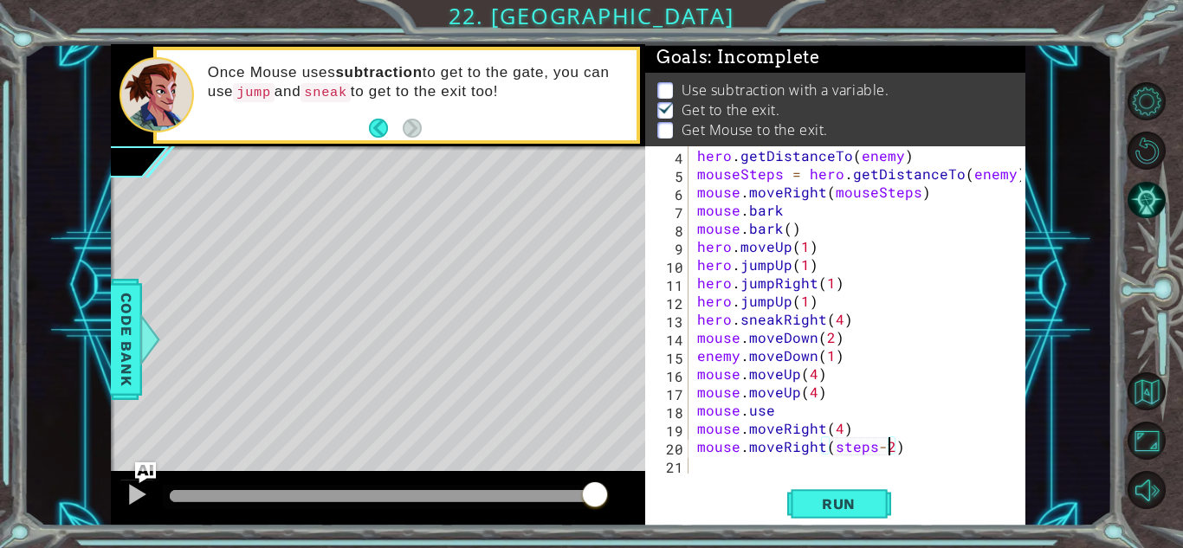
scroll to position [0, 11]
click at [831, 504] on span "Run" at bounding box center [839, 503] width 68 height 17
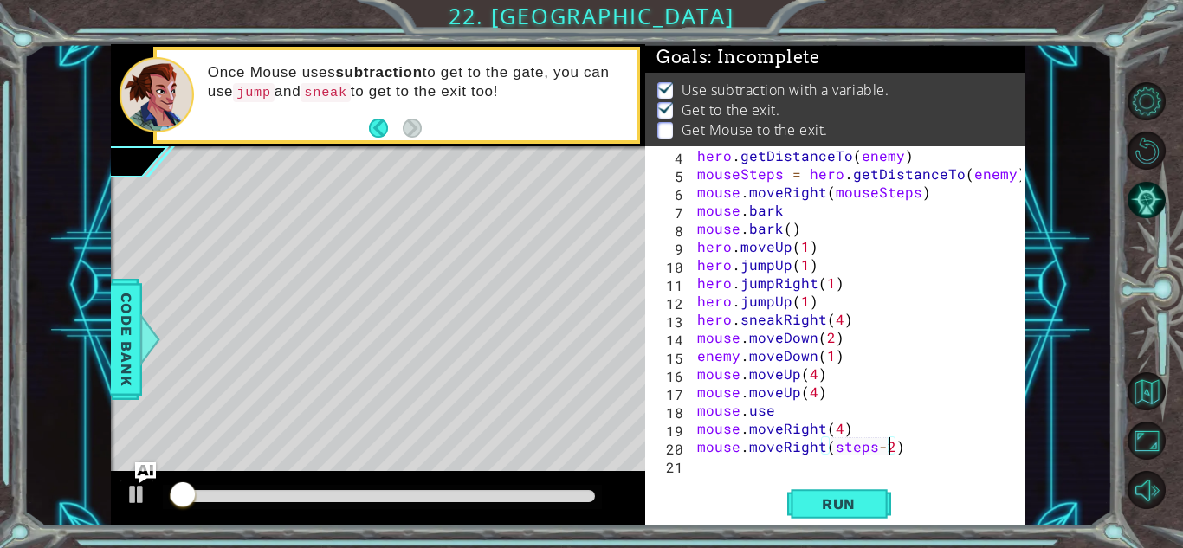
click at [713, 454] on div "hero . getDistanceTo ( enemy ) mouseSteps = hero . getDistanceTo ( enemy ) mous…" at bounding box center [862, 328] width 336 height 364
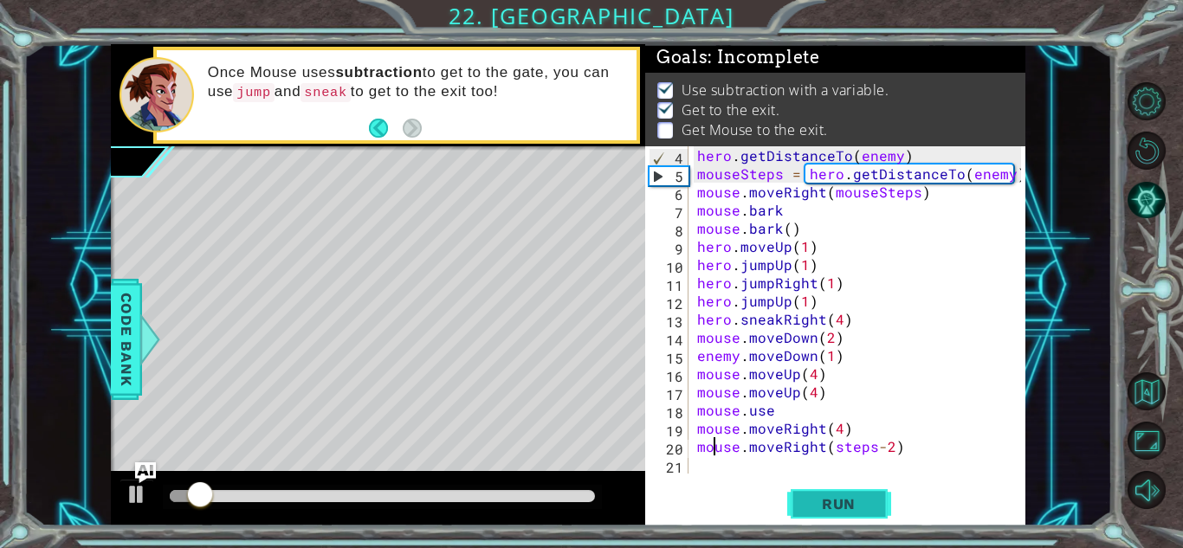
click at [812, 510] on span "Run" at bounding box center [839, 503] width 68 height 17
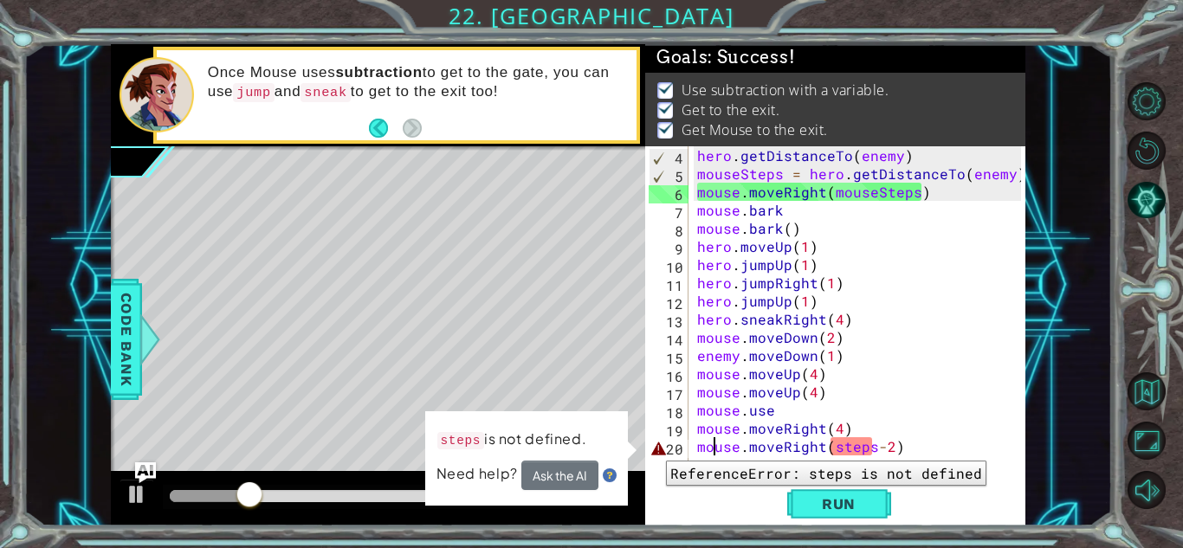
click at [653, 448] on div "20" at bounding box center [669, 449] width 40 height 18
type textarea "mouse.moveRight(steps-2)"
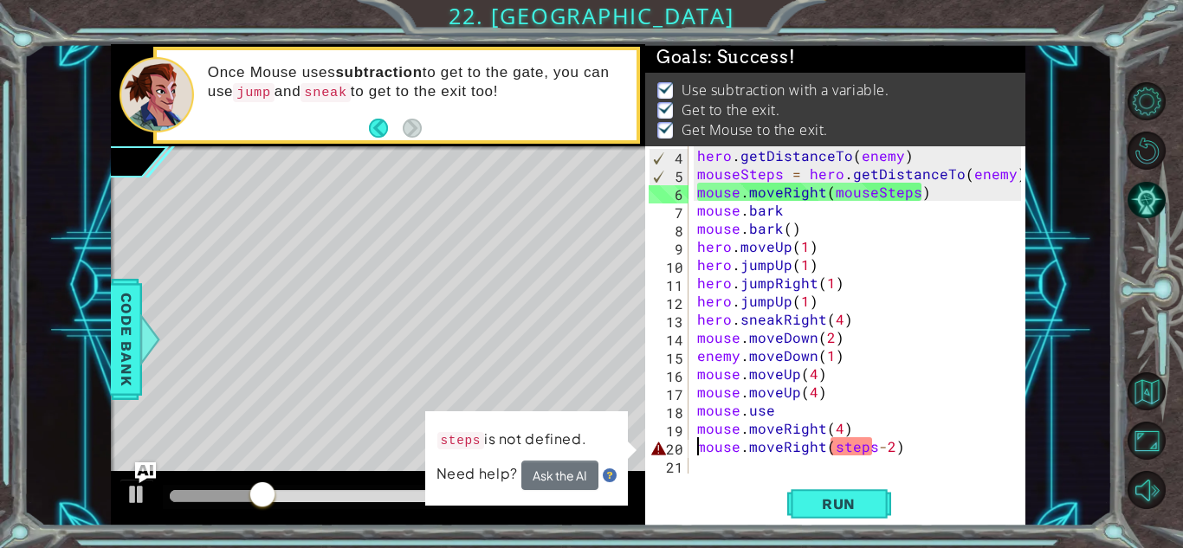
click at [647, 423] on div "mouse.moveRight(steps-2) 4 5 6 7 8 9 10 11 12 13 14 15 16 17 18 19 20 21 hero .…" at bounding box center [833, 309] width 376 height 327
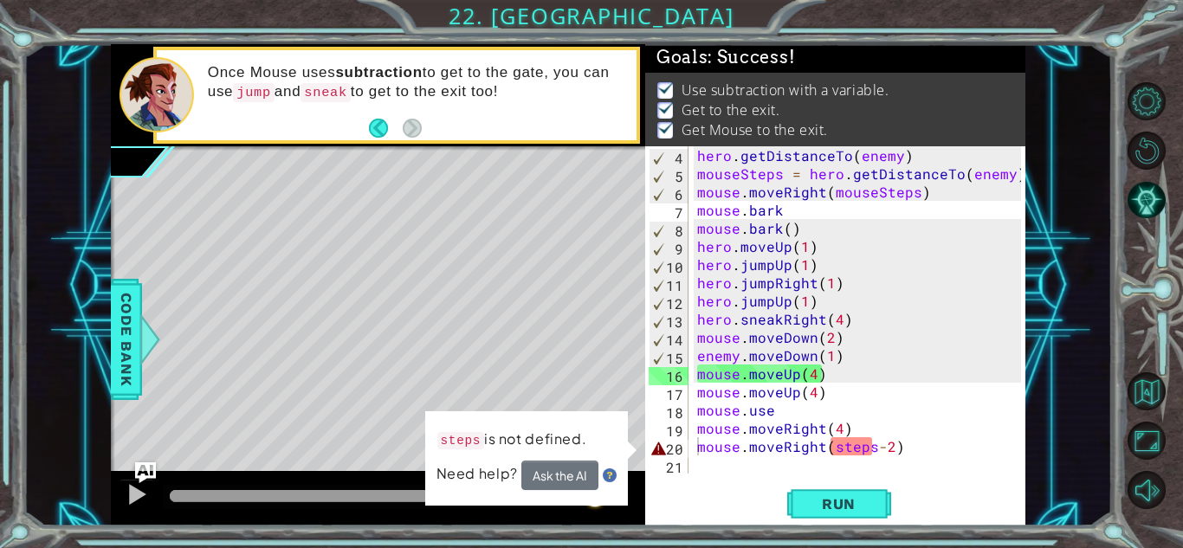
drag, startPoint x: 354, startPoint y: 494, endPoint x: 658, endPoint y: 530, distance: 306.2
click at [658, 530] on body "1 2 3 4 5 maxSteps = 7 enemy = hero . findNearestEnemy ( ) mouseSteps = hero . …" at bounding box center [591, 274] width 1183 height 548
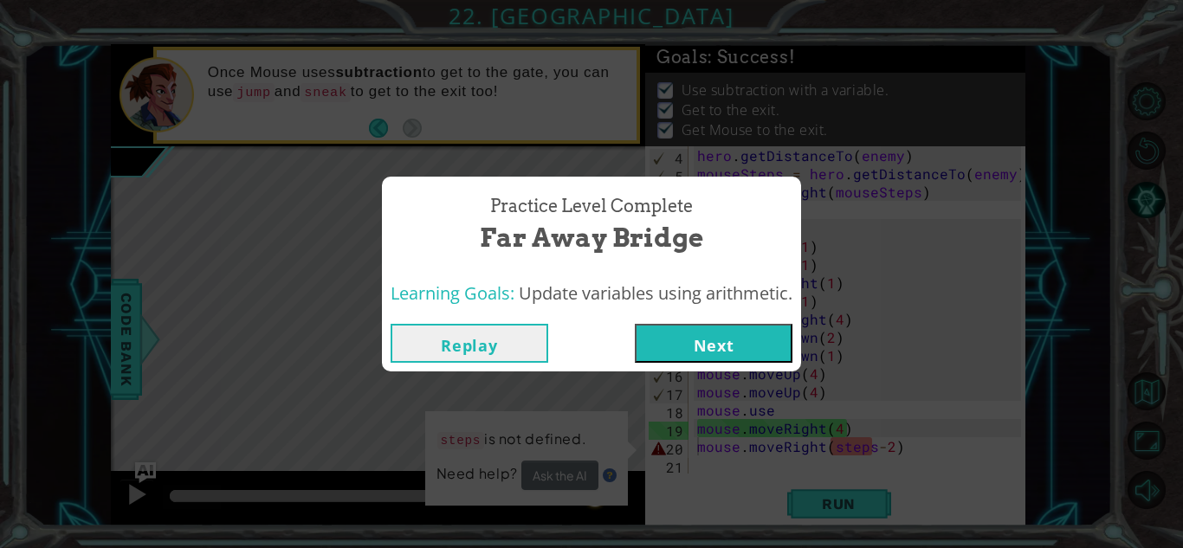
click at [734, 341] on button "Next" at bounding box center [714, 343] width 158 height 39
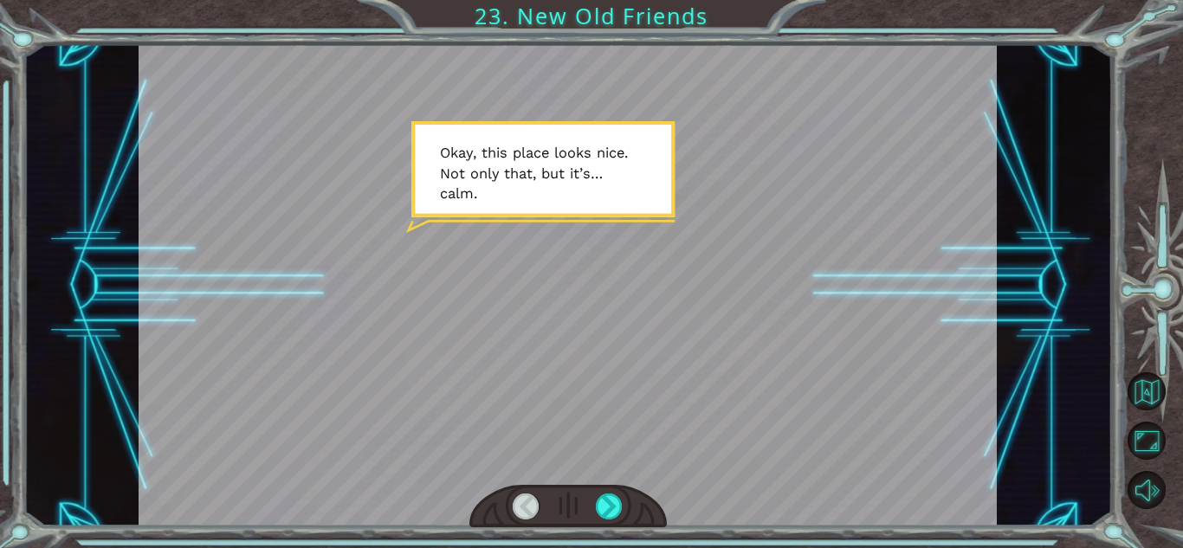
click at [623, 512] on div at bounding box center [567, 506] width 197 height 43
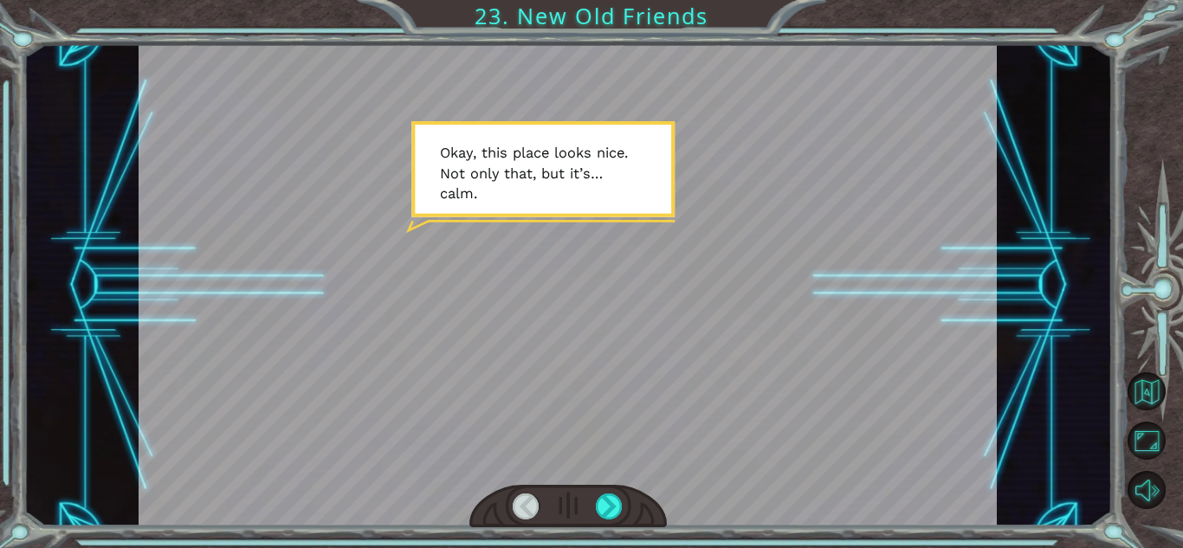
click at [623, 512] on div at bounding box center [567, 506] width 197 height 43
click at [605, 502] on div at bounding box center [609, 507] width 27 height 26
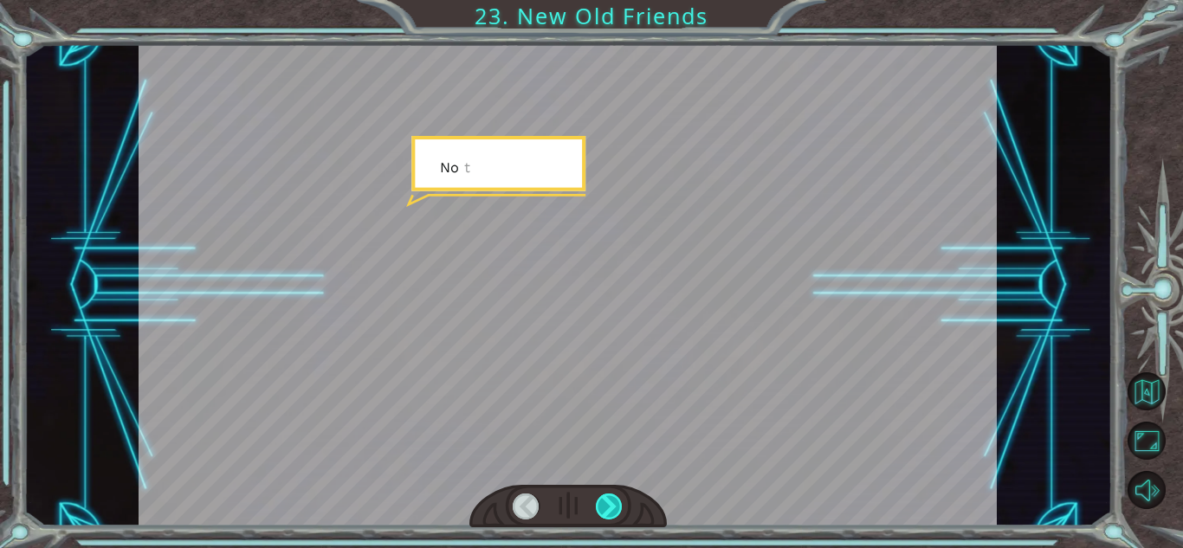
click at [605, 502] on div at bounding box center [609, 507] width 27 height 26
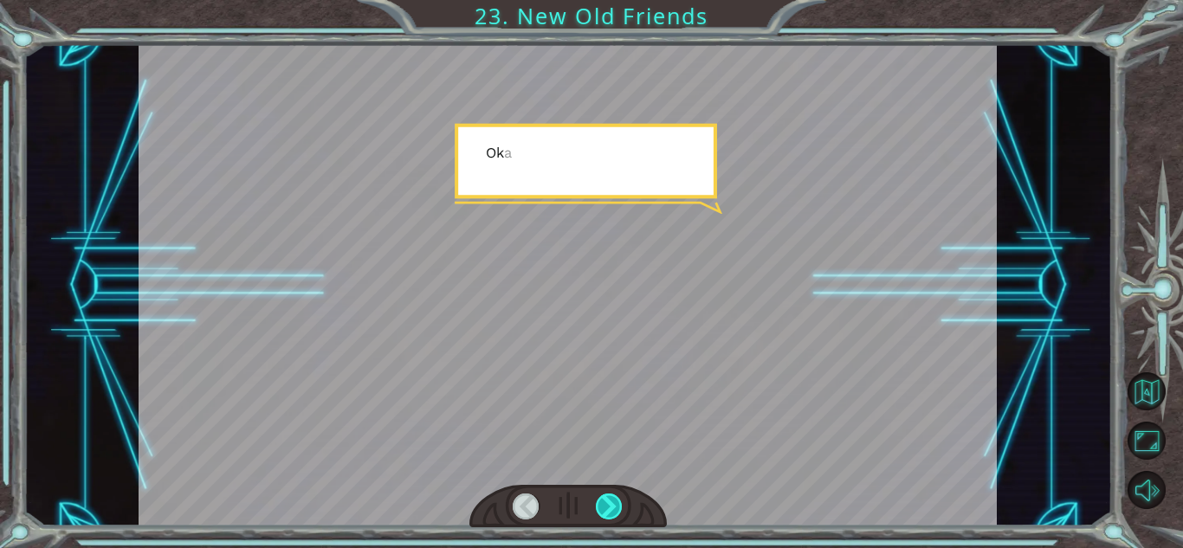
click at [605, 502] on div at bounding box center [609, 507] width 27 height 26
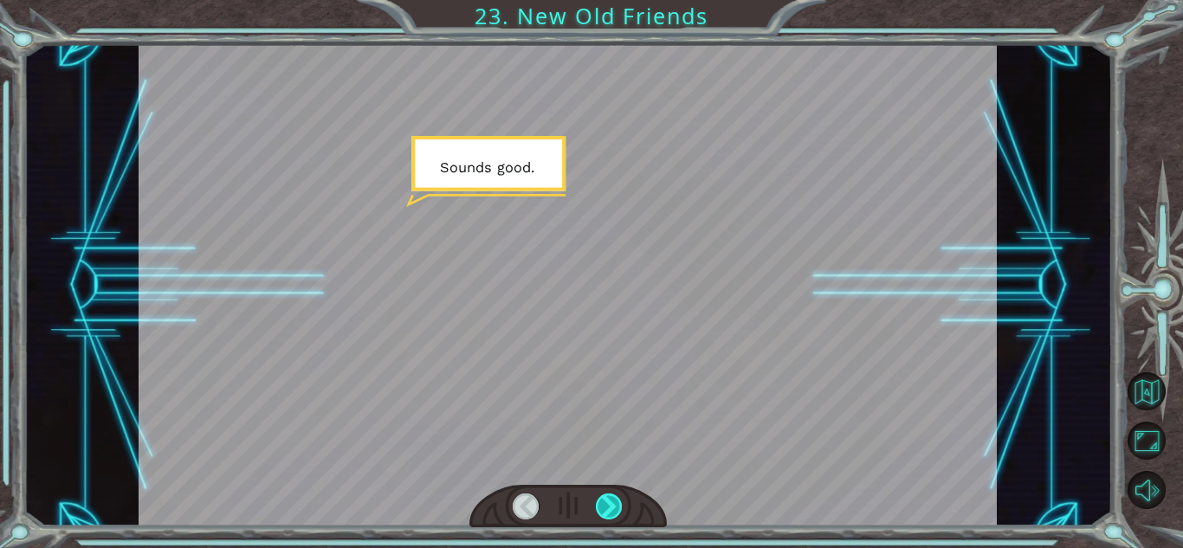
click at [605, 502] on div at bounding box center [609, 507] width 27 height 26
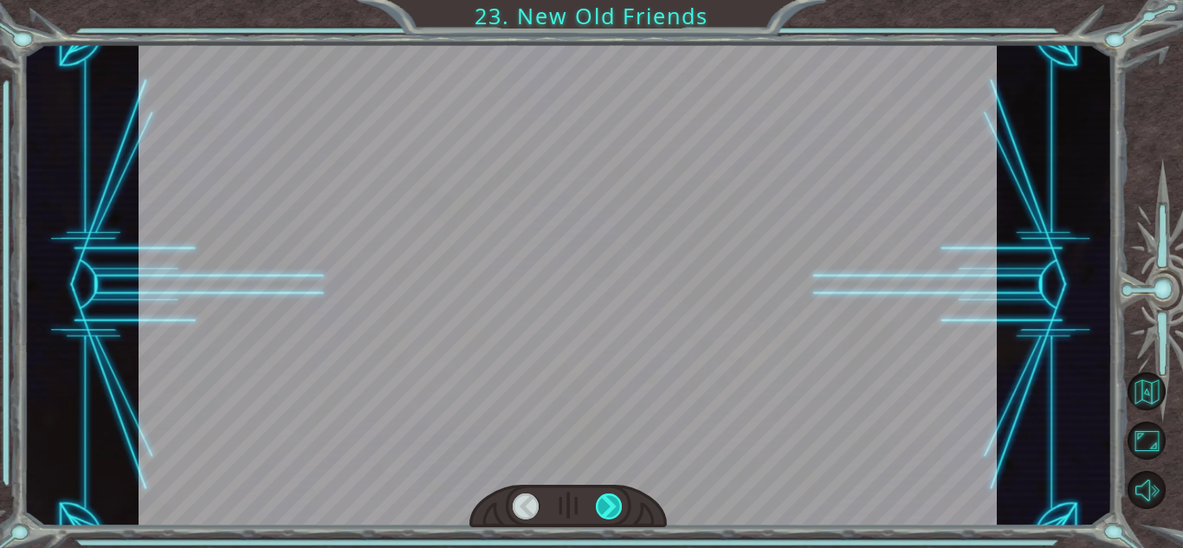
click at [605, 502] on div at bounding box center [609, 507] width 27 height 26
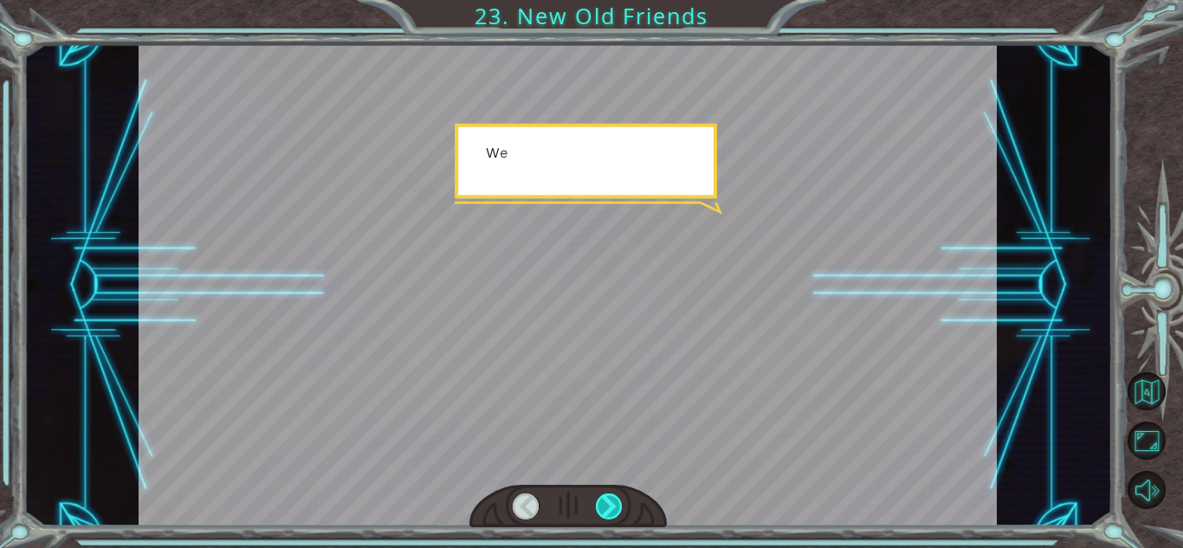
click at [605, 502] on div at bounding box center [609, 507] width 27 height 26
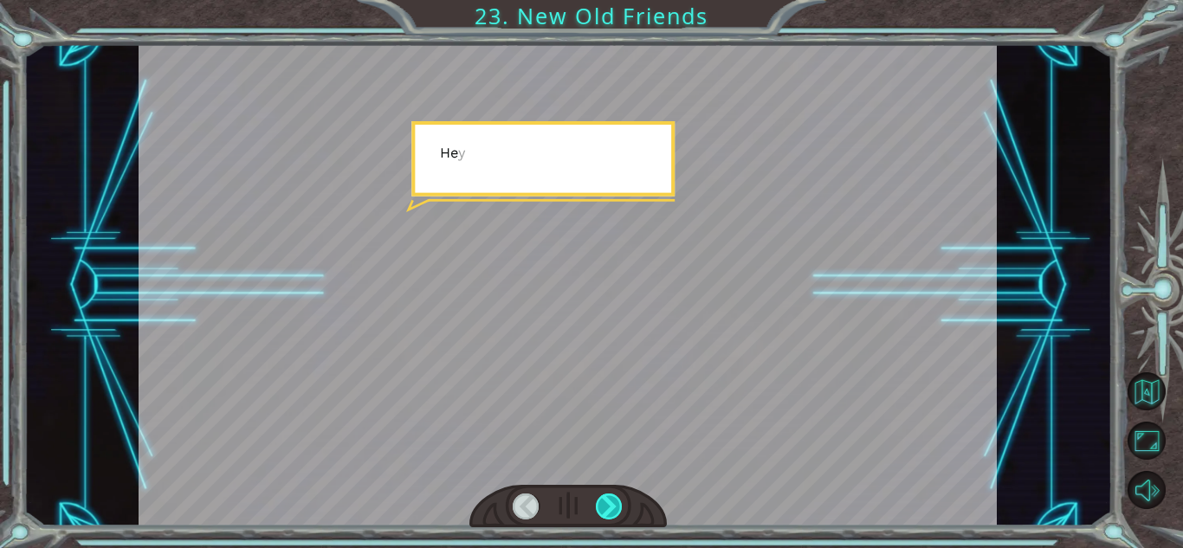
click at [605, 502] on div at bounding box center [609, 507] width 27 height 26
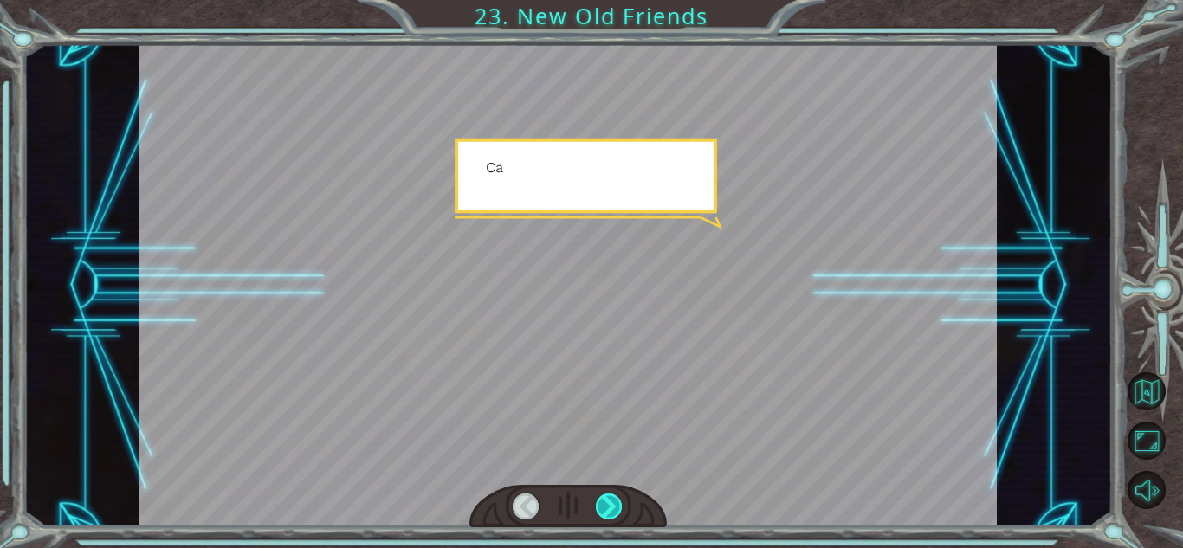
click at [605, 502] on div at bounding box center [609, 507] width 27 height 26
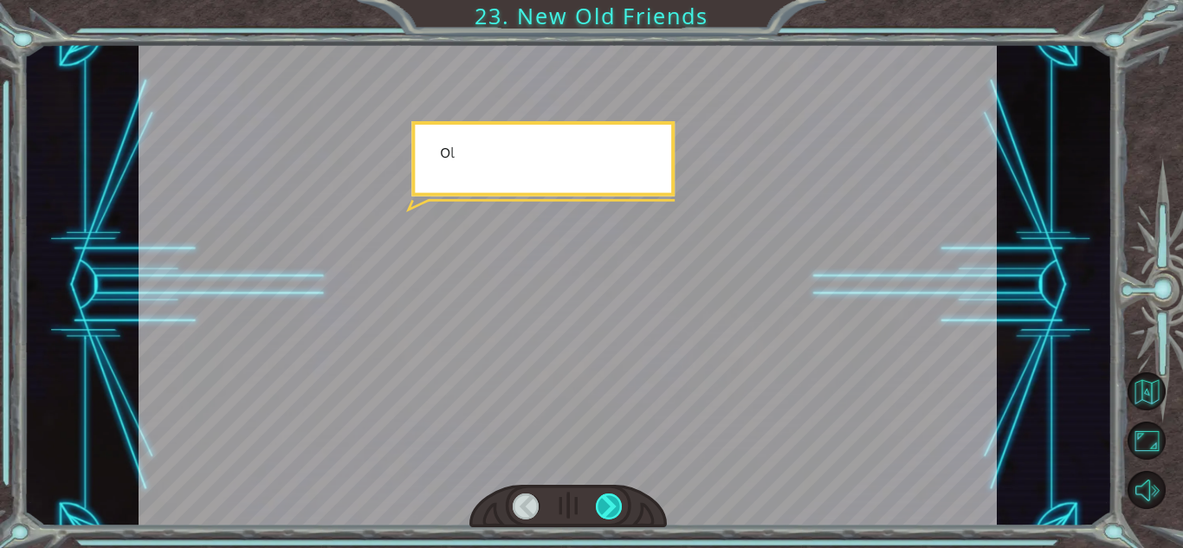
click at [605, 502] on div at bounding box center [609, 507] width 27 height 26
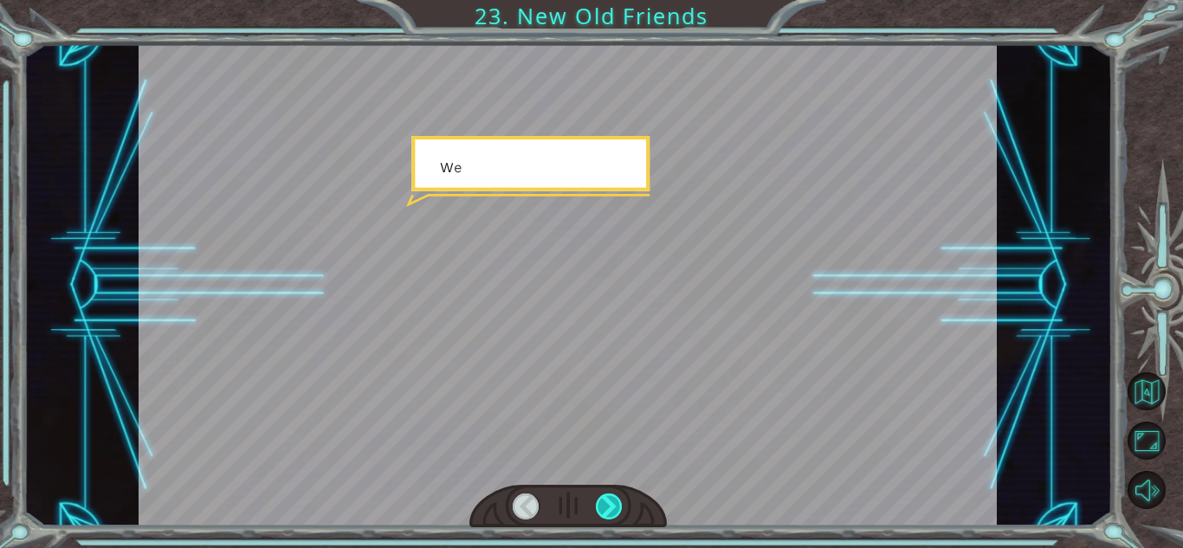
click at [605, 502] on div at bounding box center [609, 507] width 27 height 26
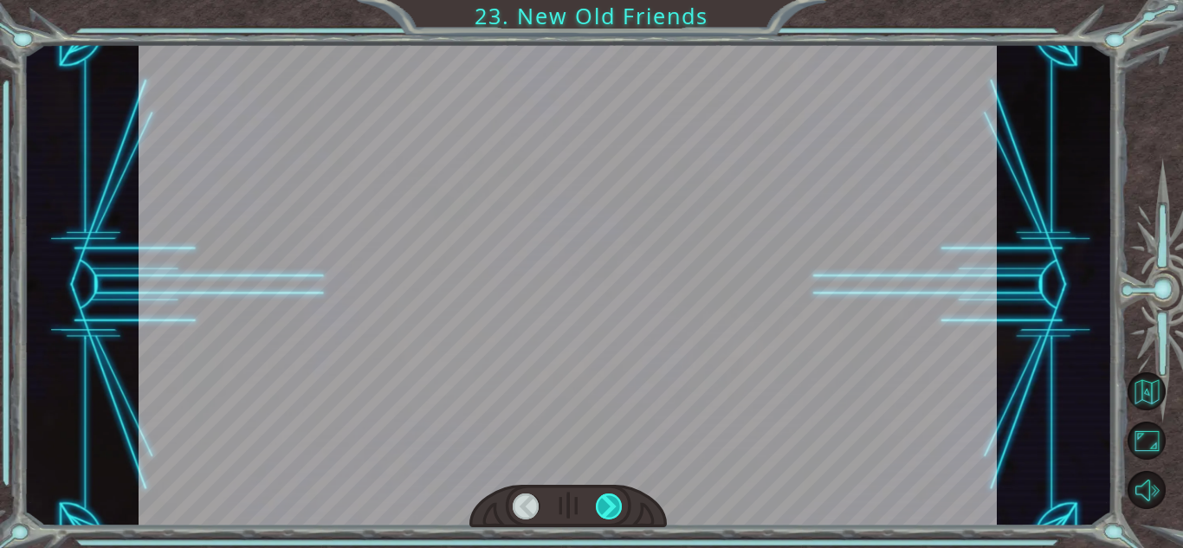
click at [605, 502] on div at bounding box center [609, 507] width 27 height 26
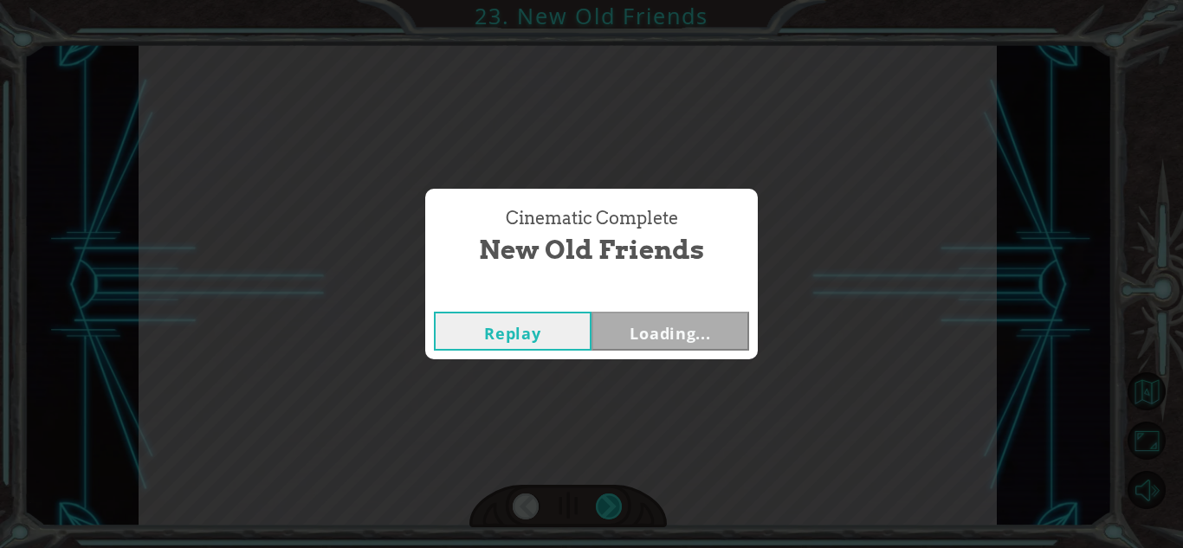
click at [605, 502] on div "Cinematic Complete New Old Friends Replay Loading..." at bounding box center [591, 274] width 1183 height 548
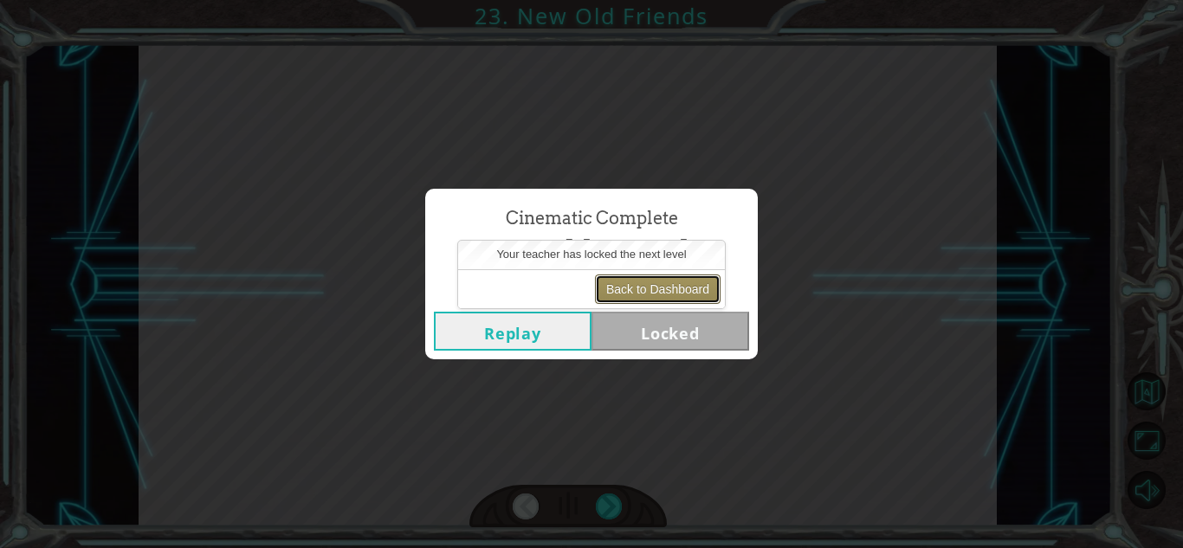
click at [654, 281] on button "Back to Dashboard" at bounding box center [658, 289] width 126 height 29
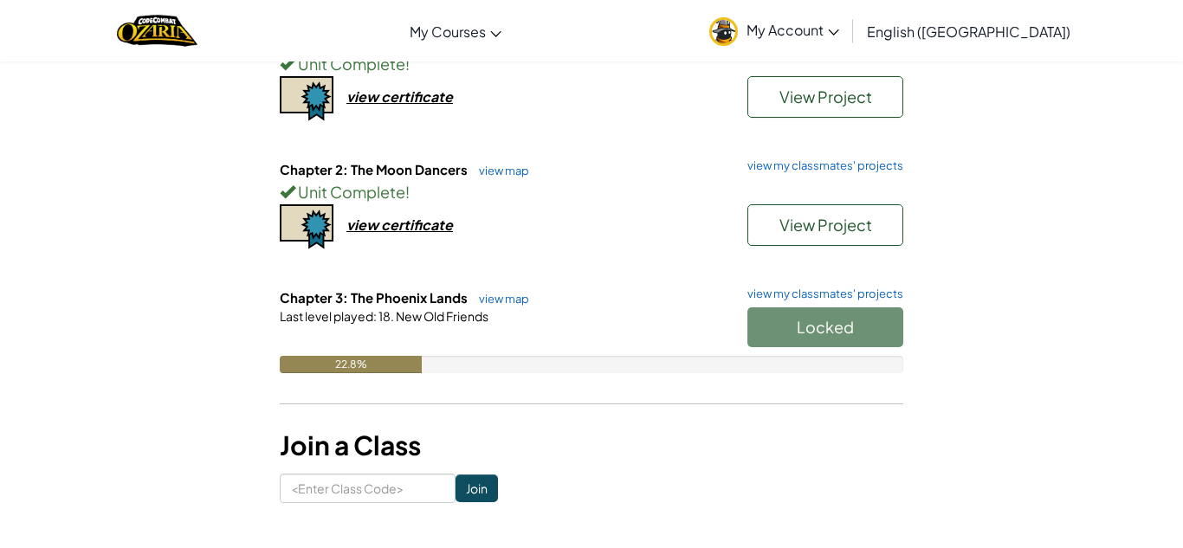
scroll to position [235, 0]
